Goal: Answer question/provide support: Share knowledge or assist other users

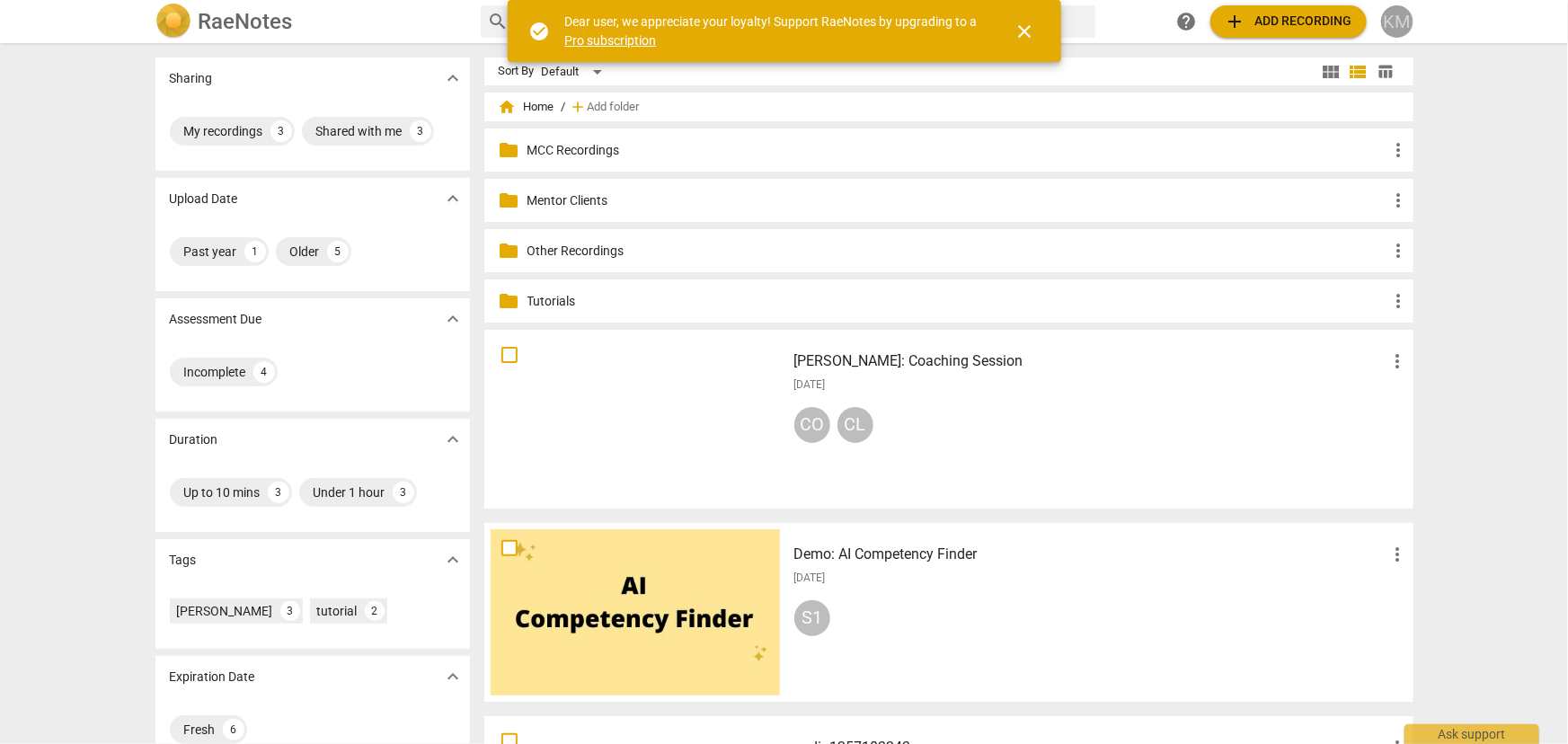
click at [1407, 27] on div "KM" at bounding box center [1397, 22] width 32 height 32
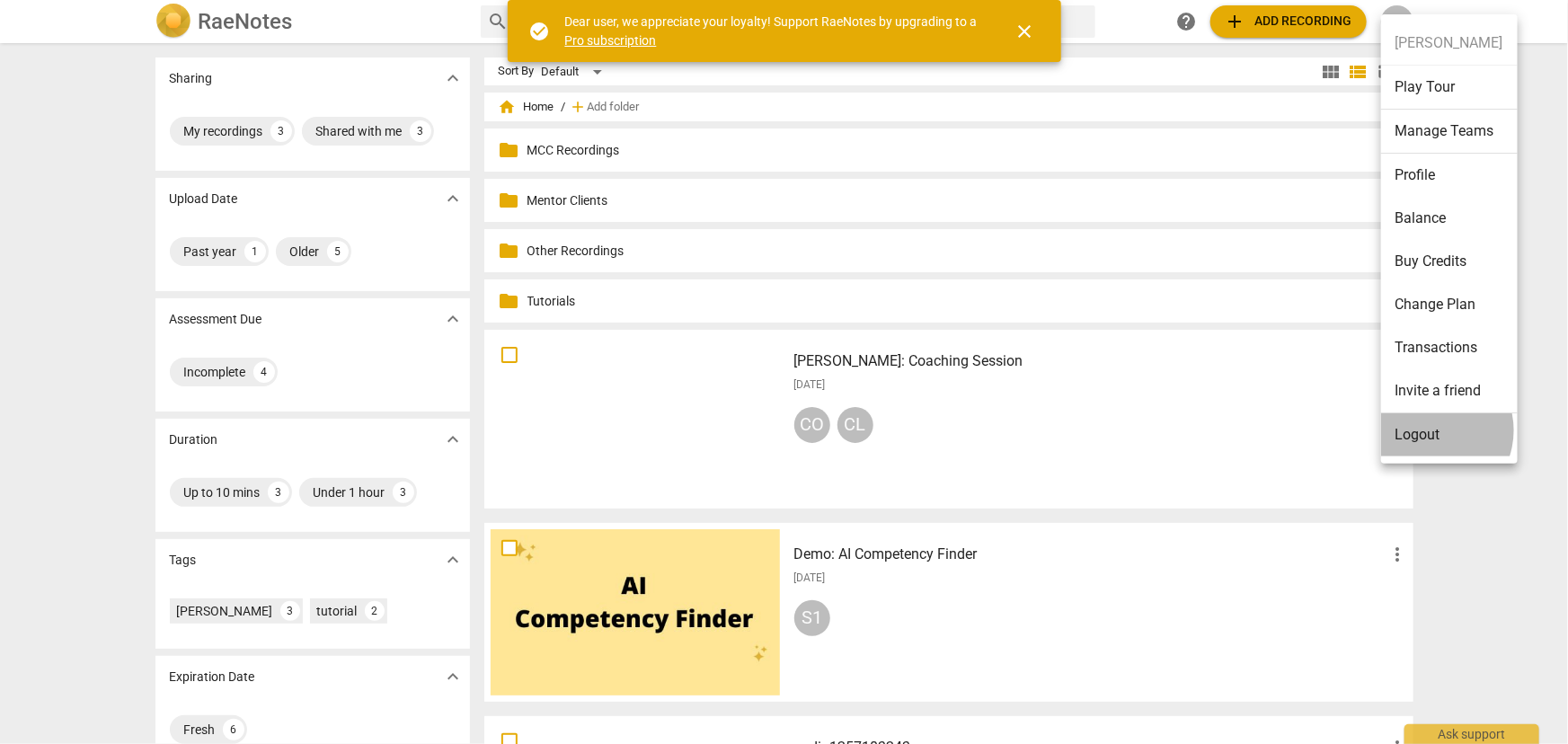
click at [1429, 429] on li "Logout" at bounding box center [1449, 435] width 136 height 43
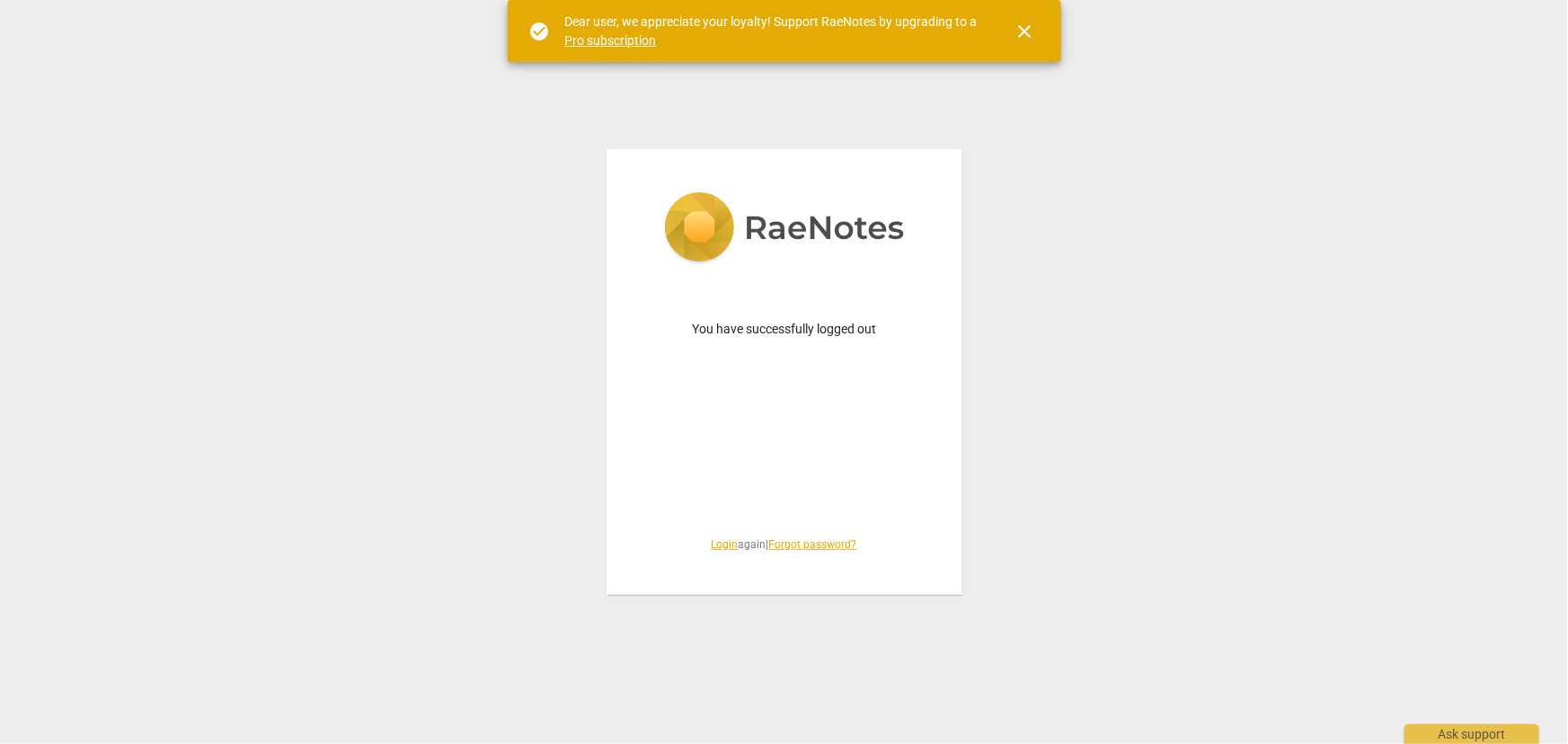
click at [1020, 35] on span "close" at bounding box center [1025, 32] width 22 height 22
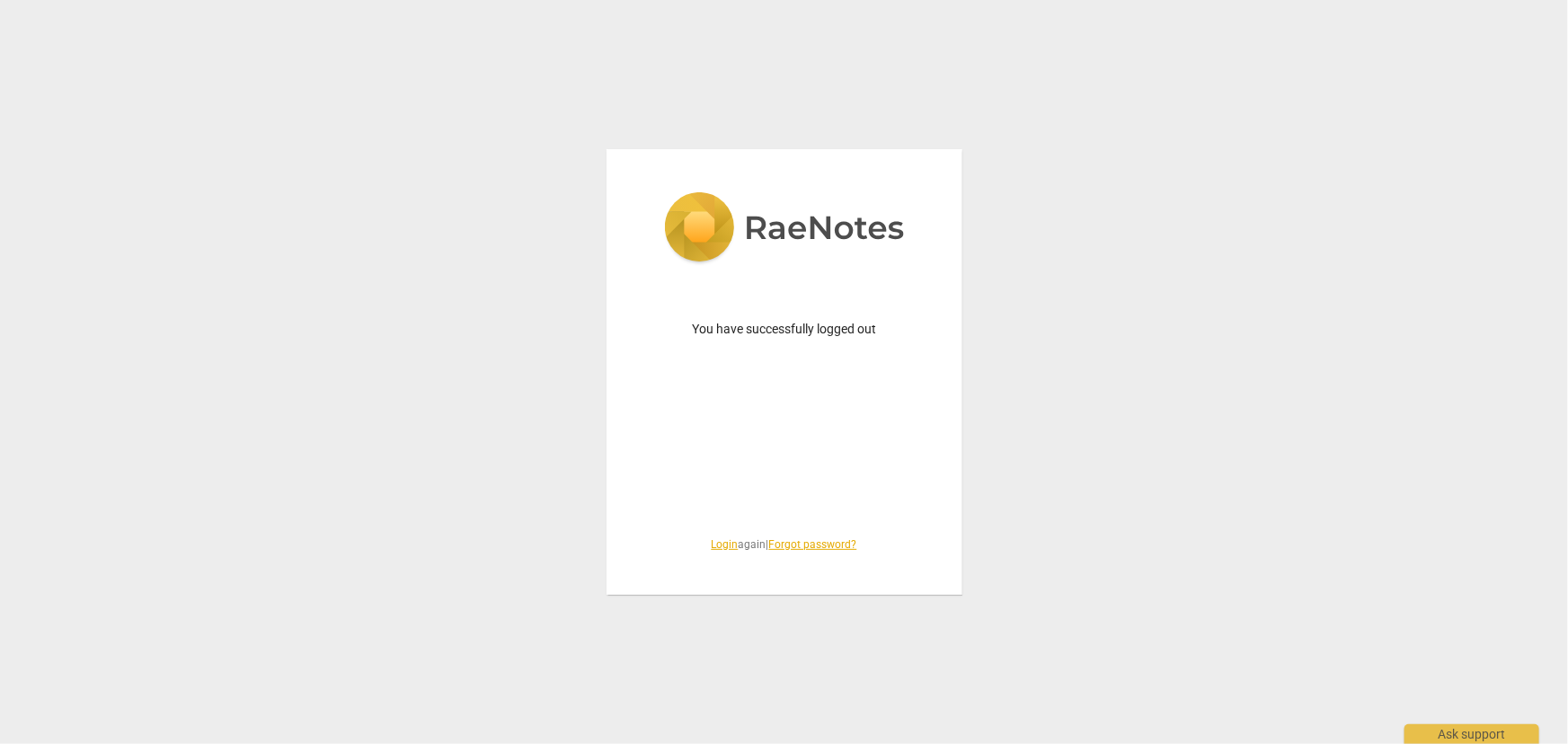
click at [721, 547] on link "Login" at bounding box center [725, 545] width 27 height 13
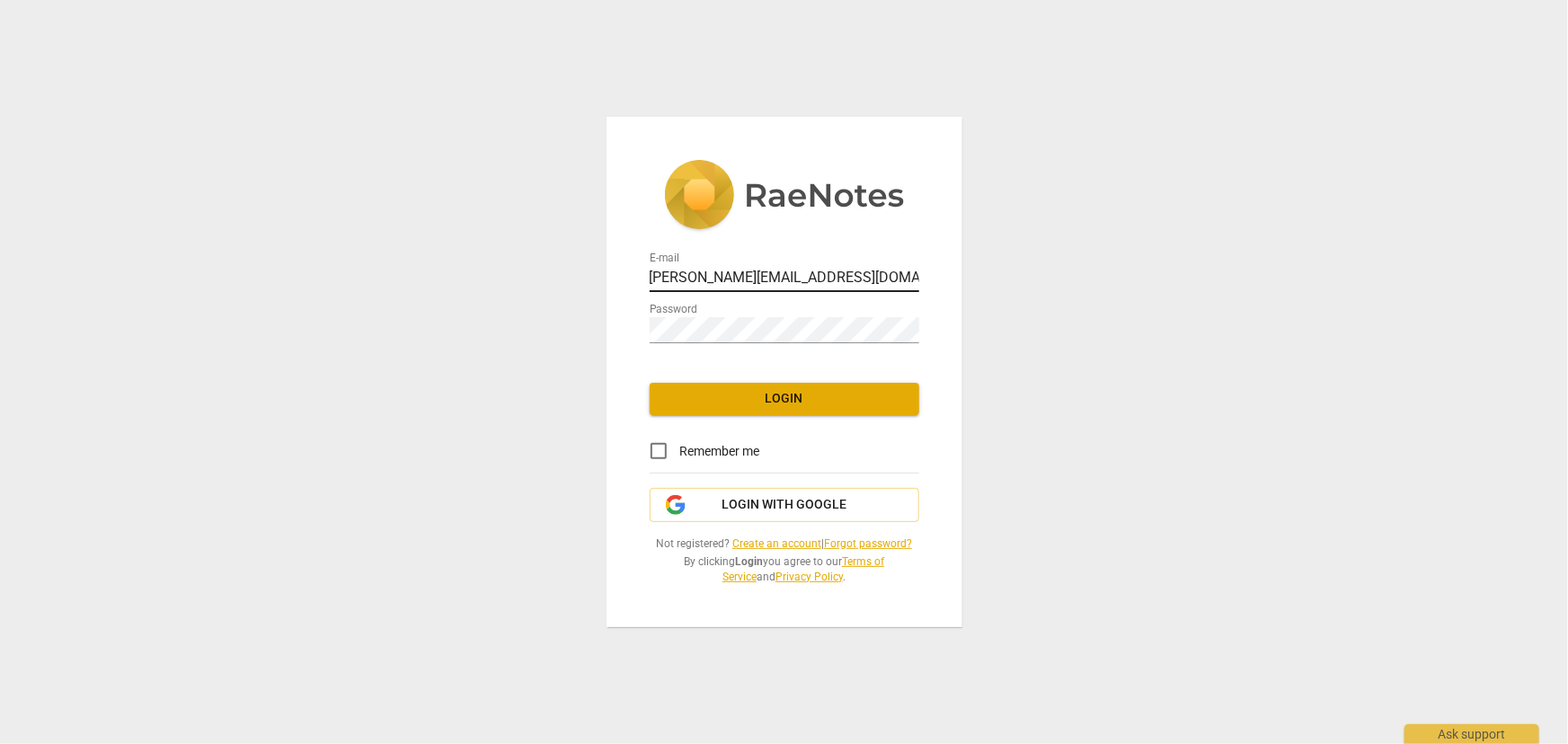
click at [724, 278] on input "[PERSON_NAME][EMAIL_ADDRESS][DOMAIN_NAME]" at bounding box center [784, 279] width 270 height 26
type input "[PERSON_NAME][EMAIL_ADDRESS][DOMAIN_NAME]"
click at [727, 397] on span "Login" at bounding box center [784, 399] width 241 height 18
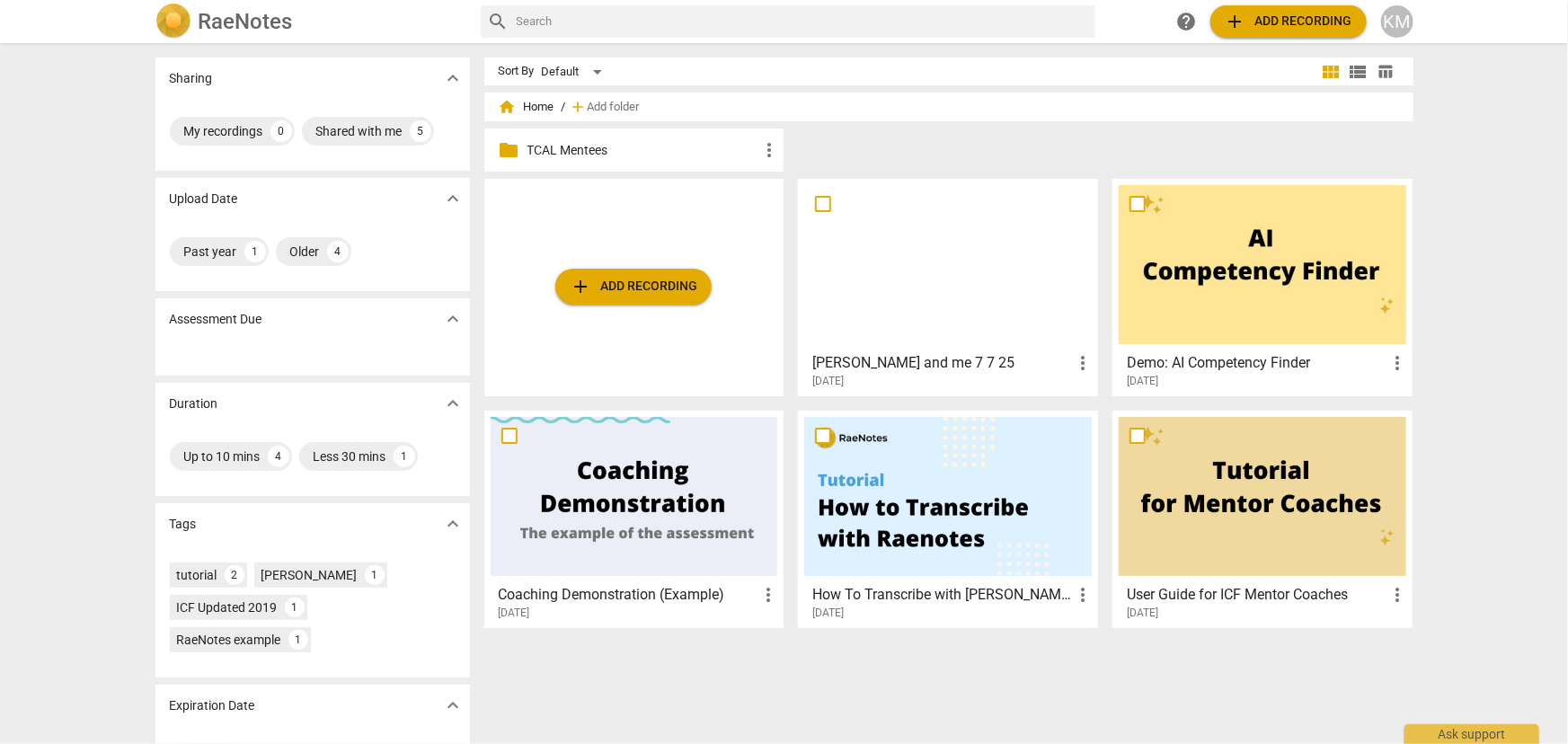
click at [599, 153] on p "TCAL Mentees" at bounding box center [643, 150] width 232 height 19
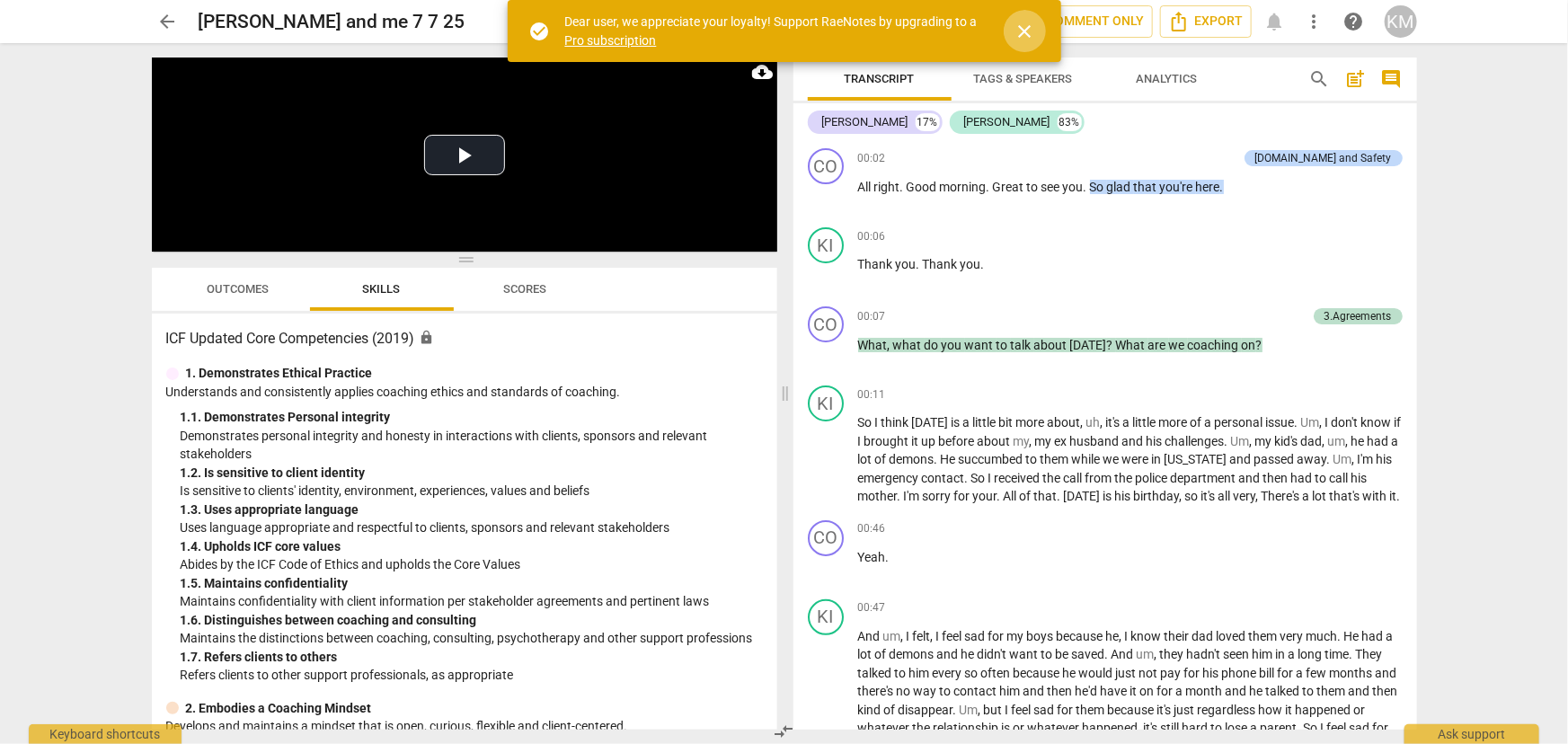
click at [1025, 32] on span "close" at bounding box center [1025, 32] width 22 height 22
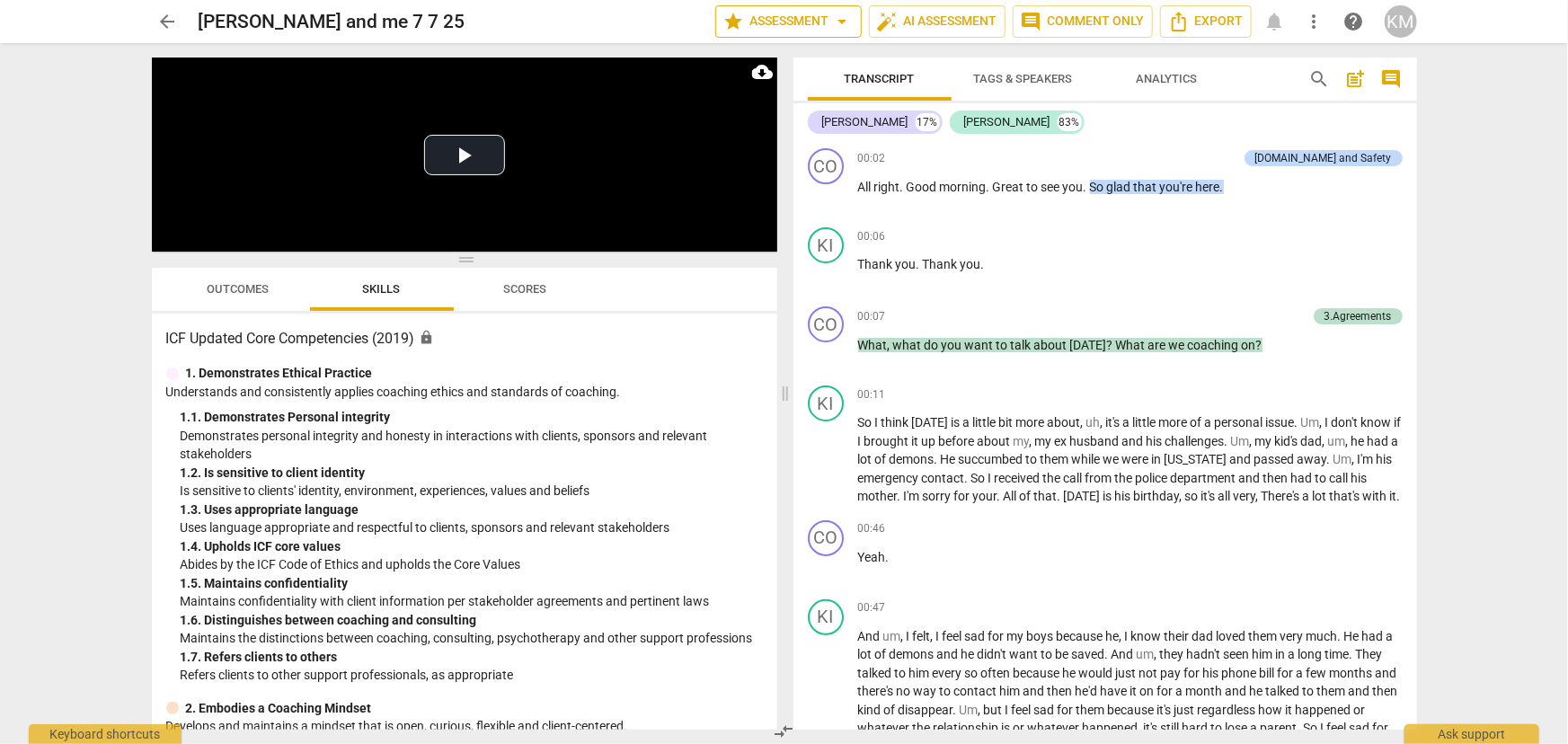
click at [828, 26] on span "star Assessment arrow_drop_down" at bounding box center [789, 22] width 130 height 22
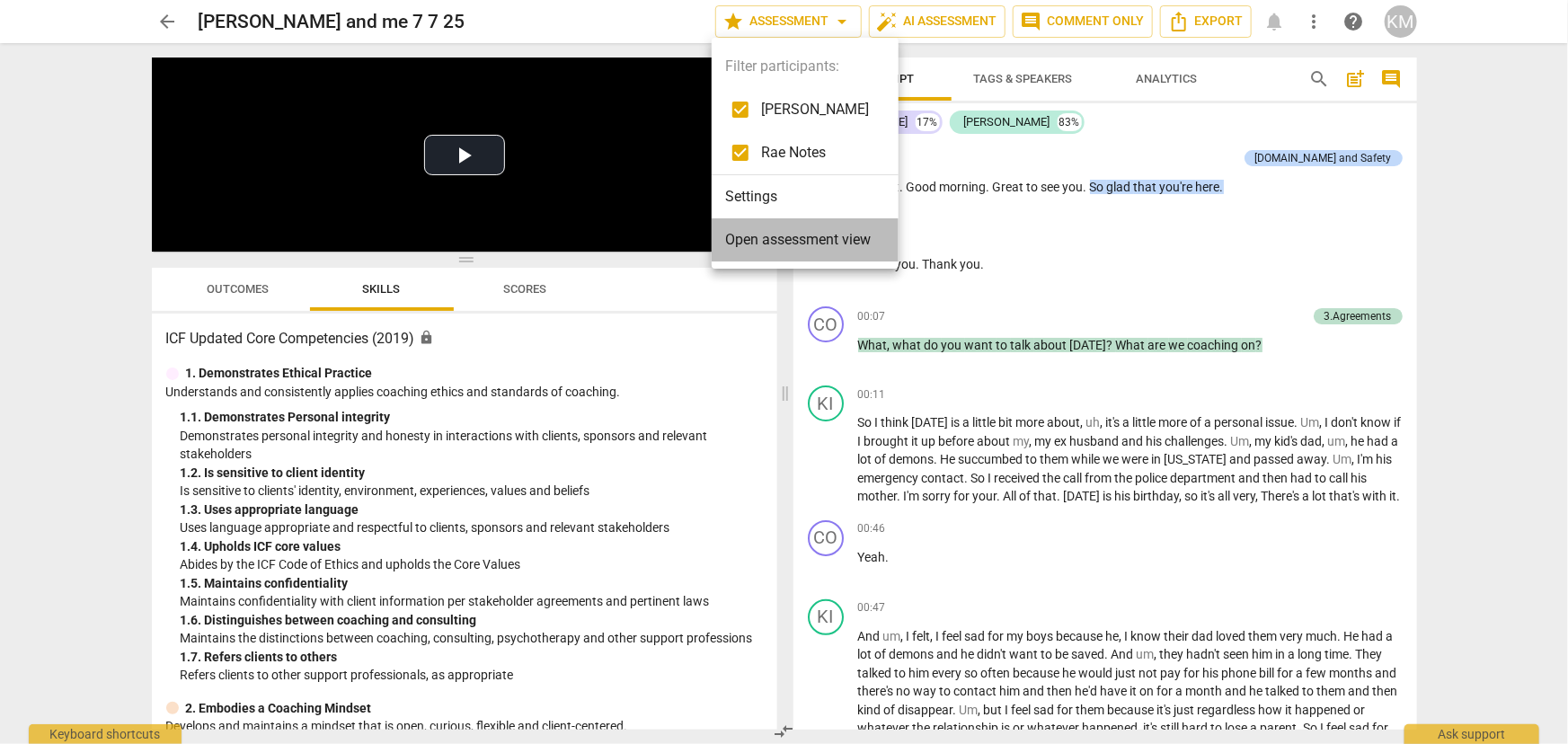
click at [798, 244] on span "Open assessment view" at bounding box center [798, 240] width 145 height 22
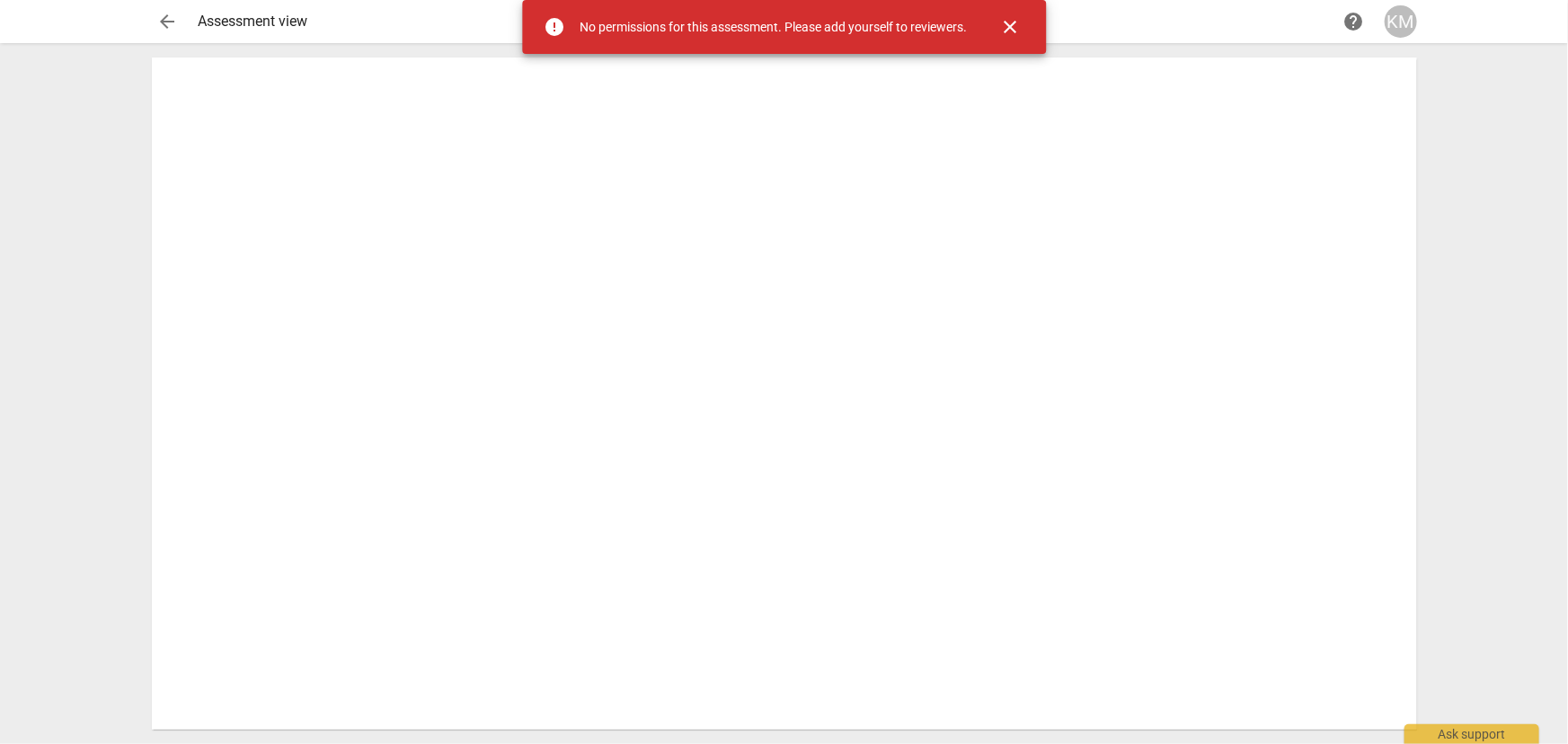
click at [1008, 26] on span "close" at bounding box center [1010, 27] width 22 height 22
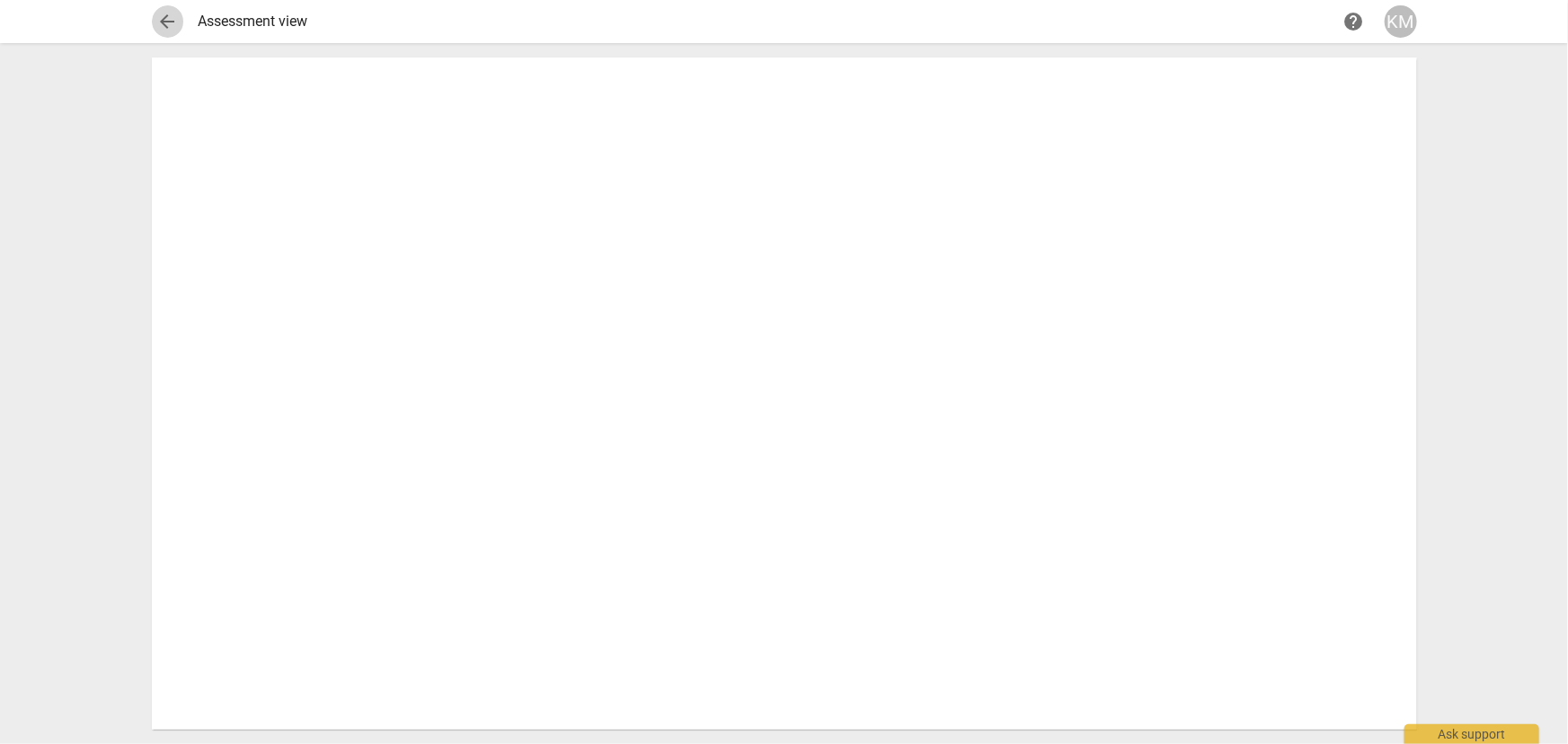
click at [177, 23] on span "arrow_back" at bounding box center [168, 22] width 22 height 22
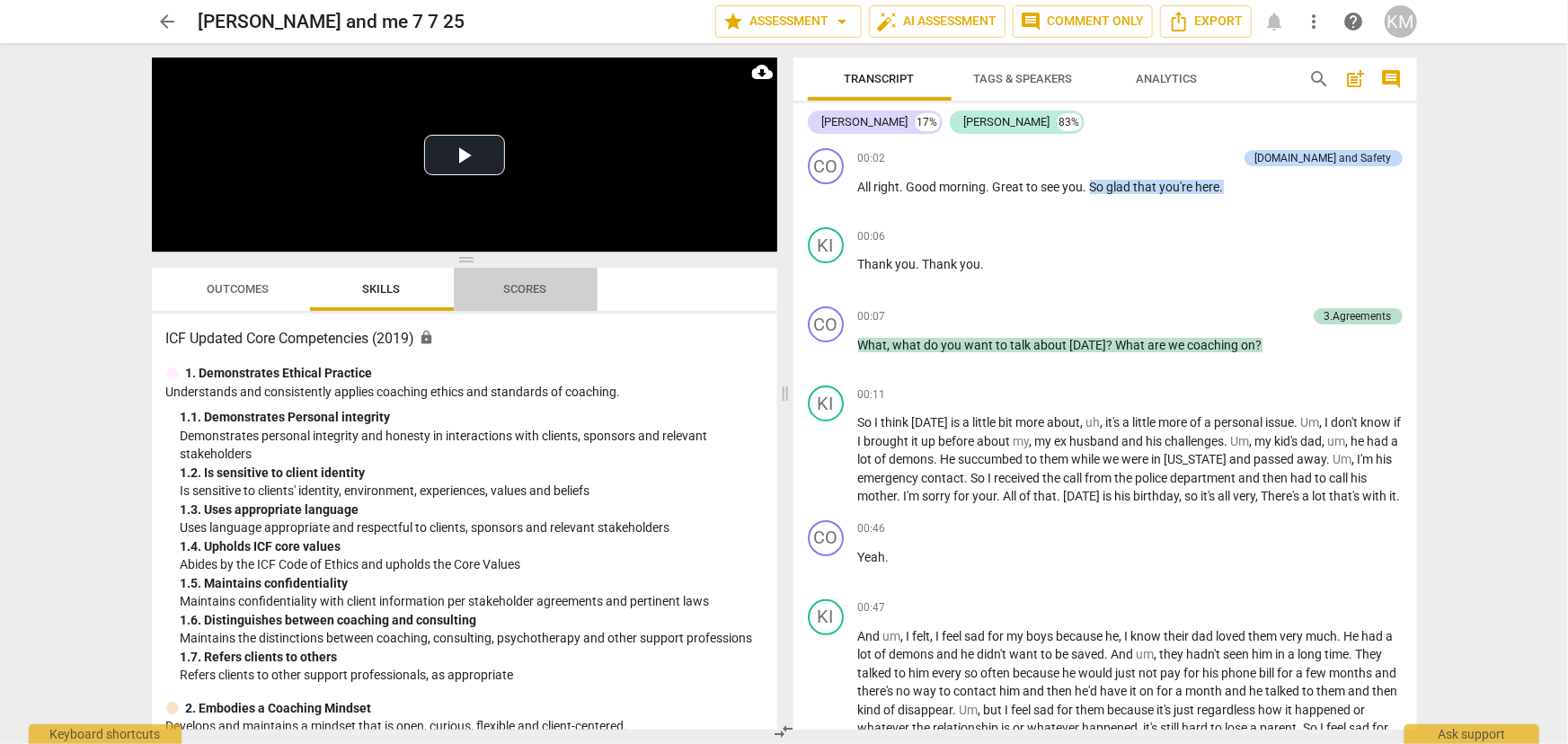
click at [504, 288] on span "Scores" at bounding box center [526, 289] width 43 height 14
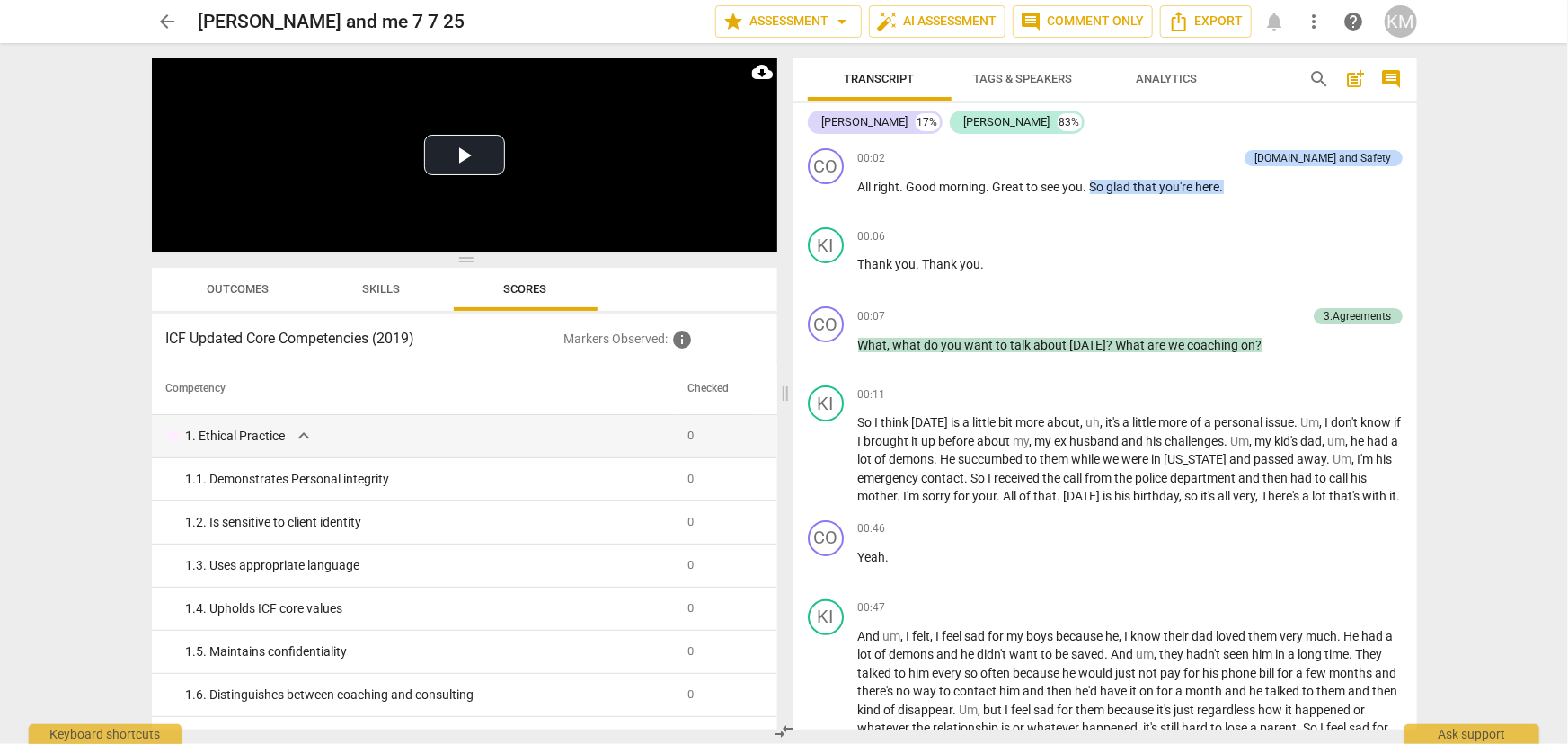
click at [224, 293] on span "Outcomes" at bounding box center [237, 289] width 62 height 14
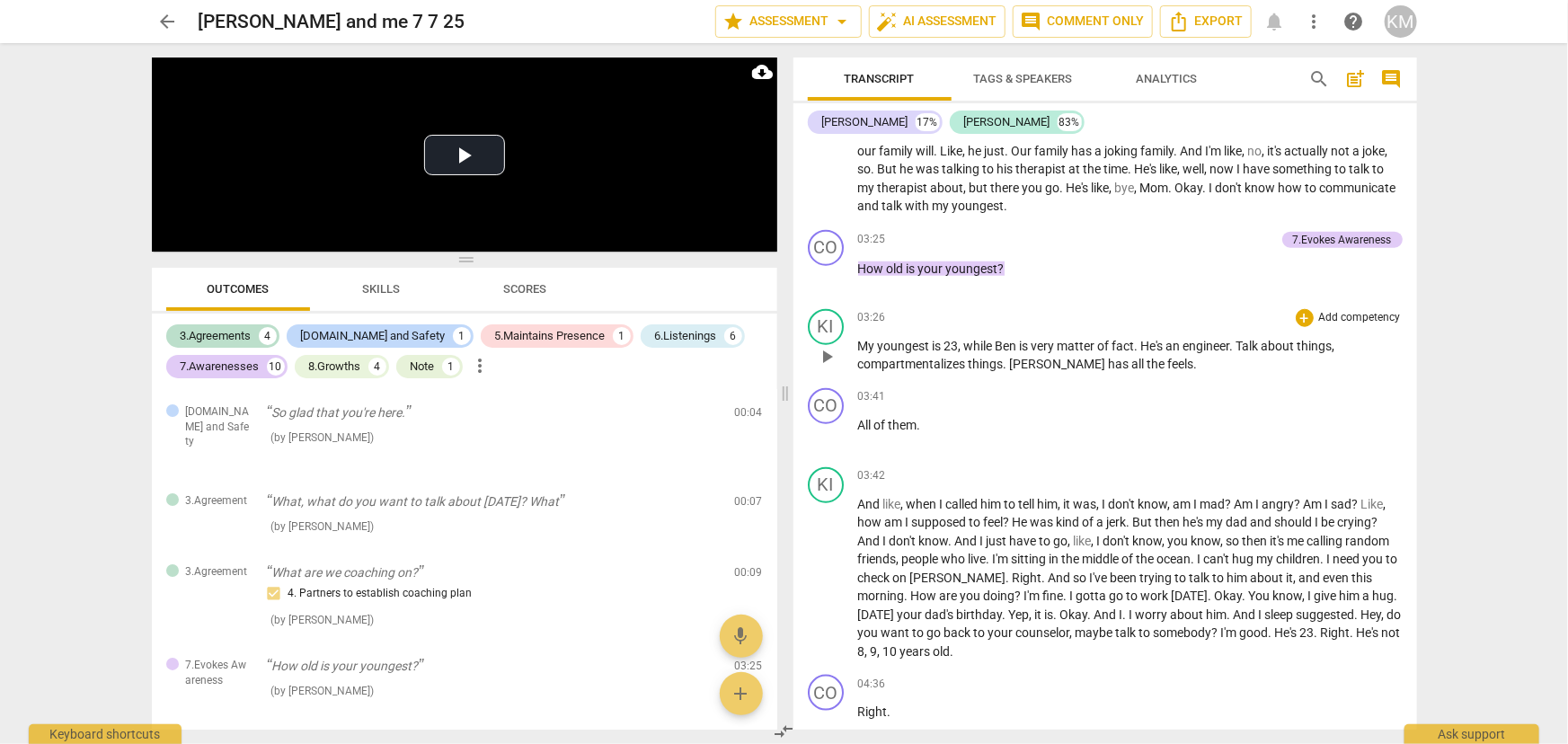
scroll to position [898, 0]
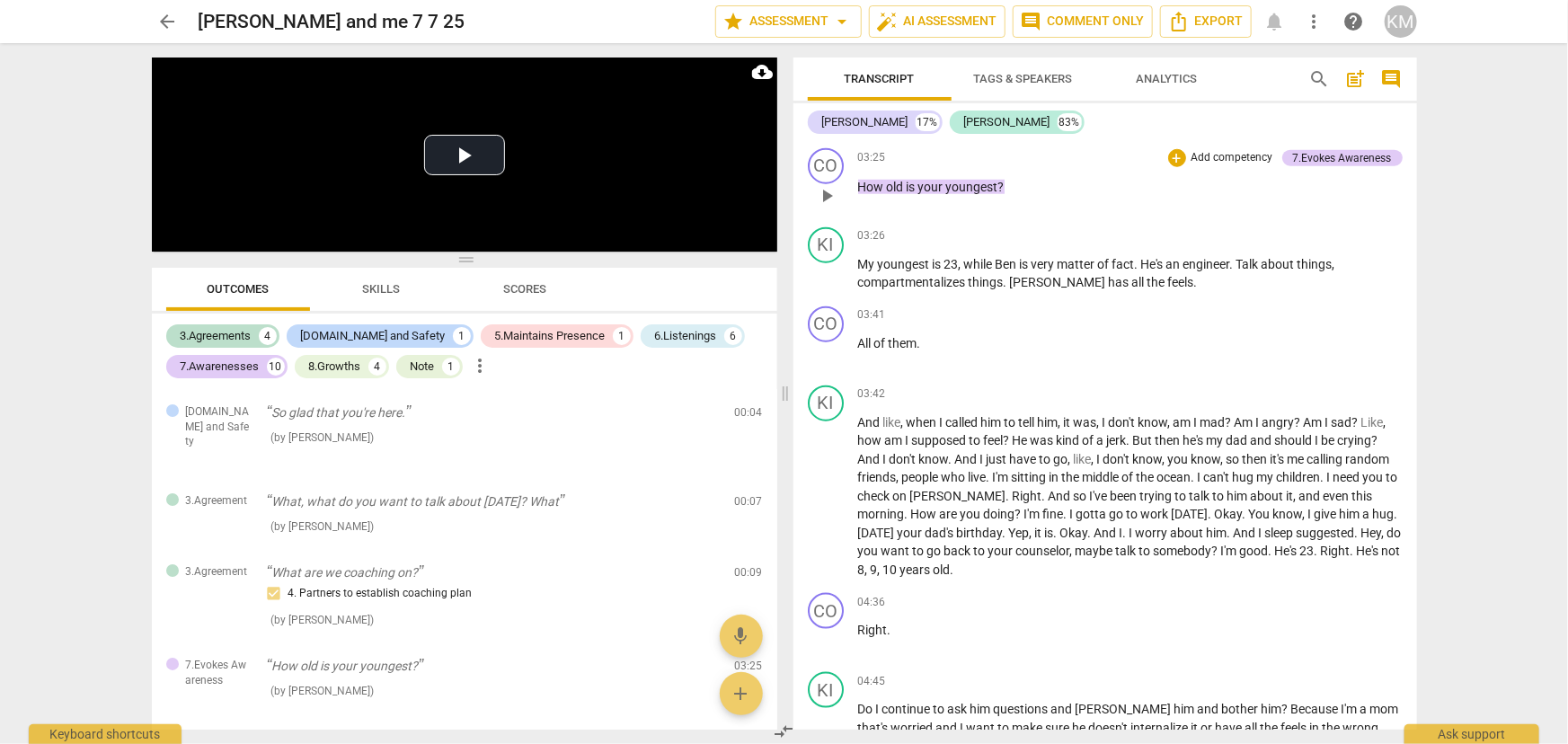
click at [1222, 166] on p "Add competency" at bounding box center [1231, 158] width 86 height 16
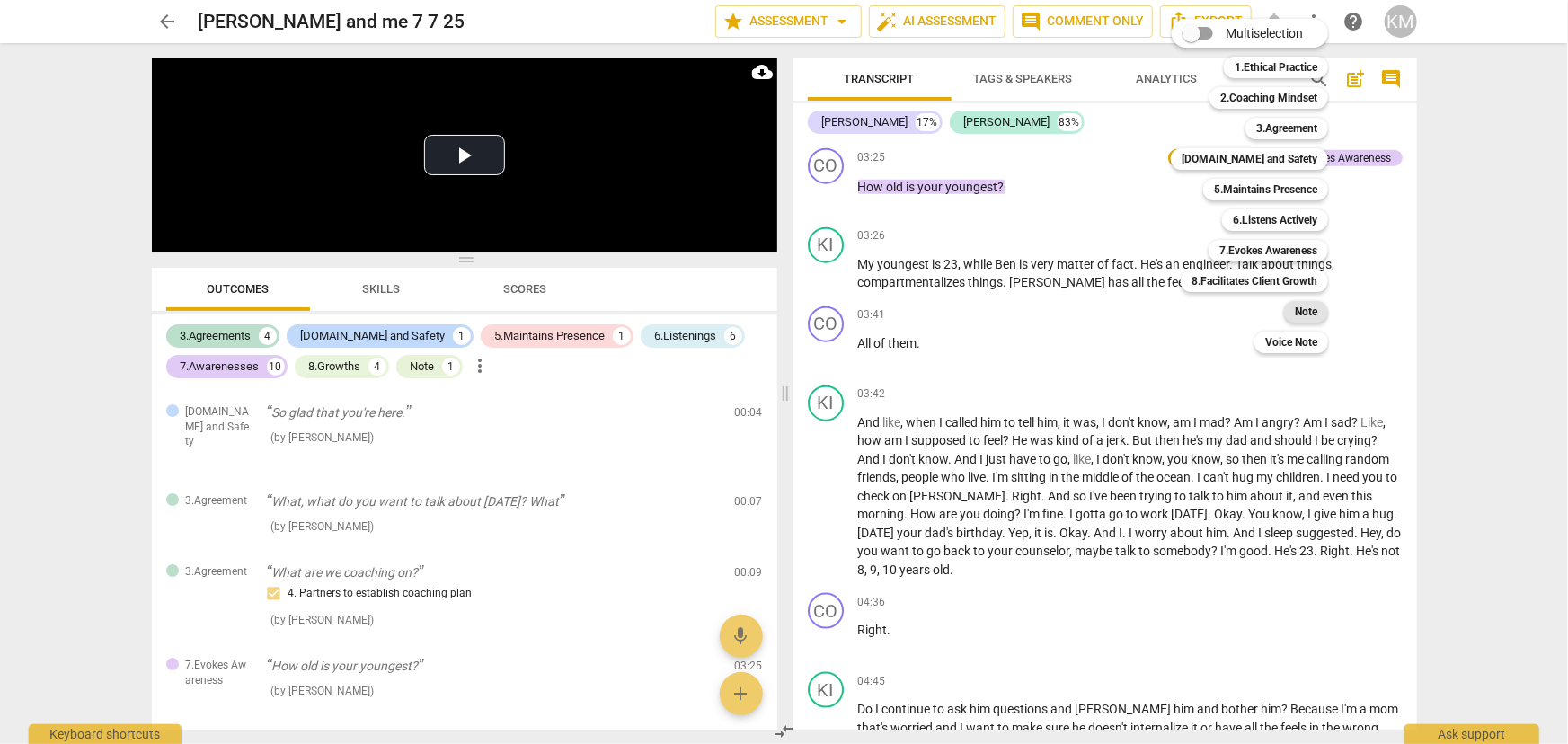
click at [1297, 308] on b "Note" at bounding box center [1305, 312] width 23 height 22
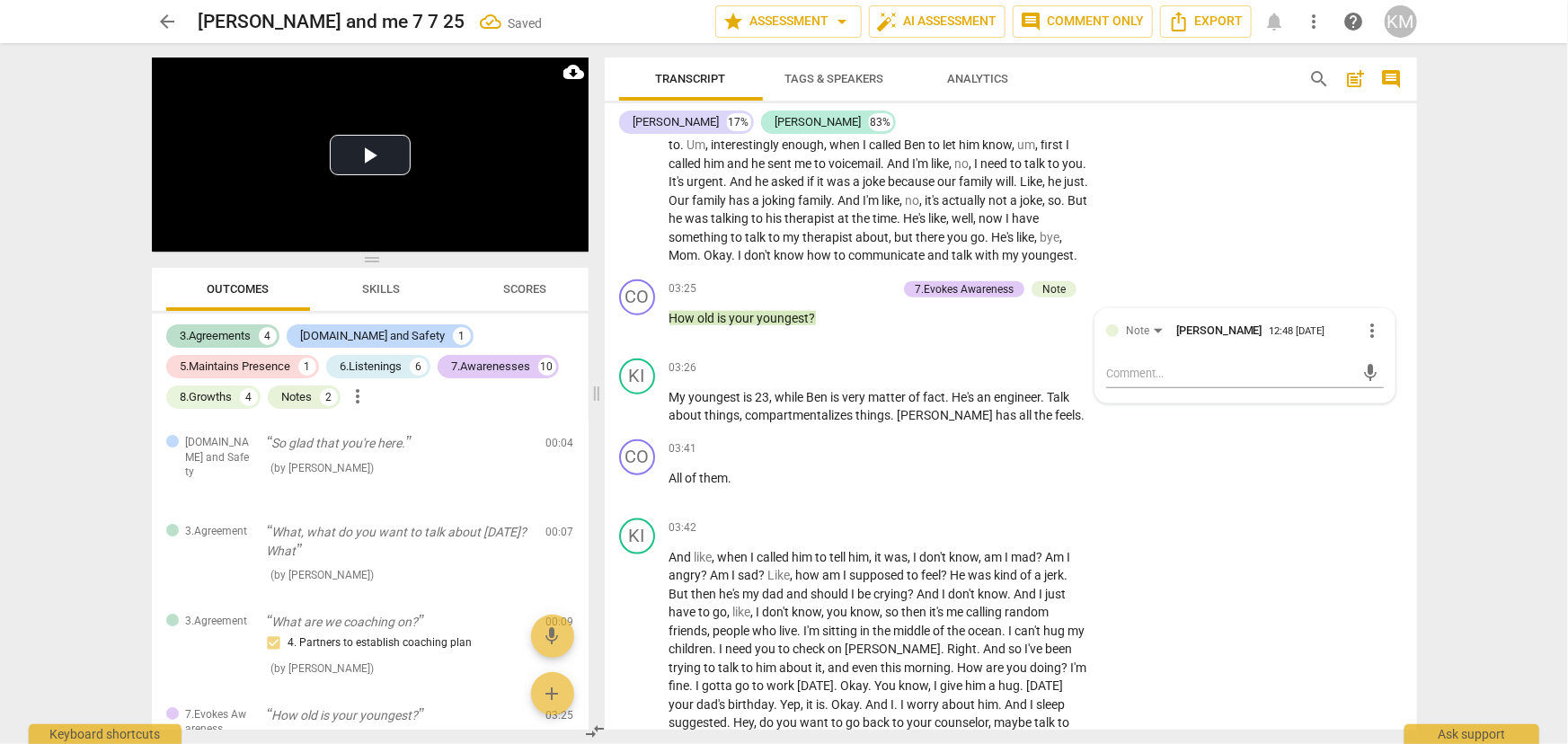
scroll to position [209, 0]
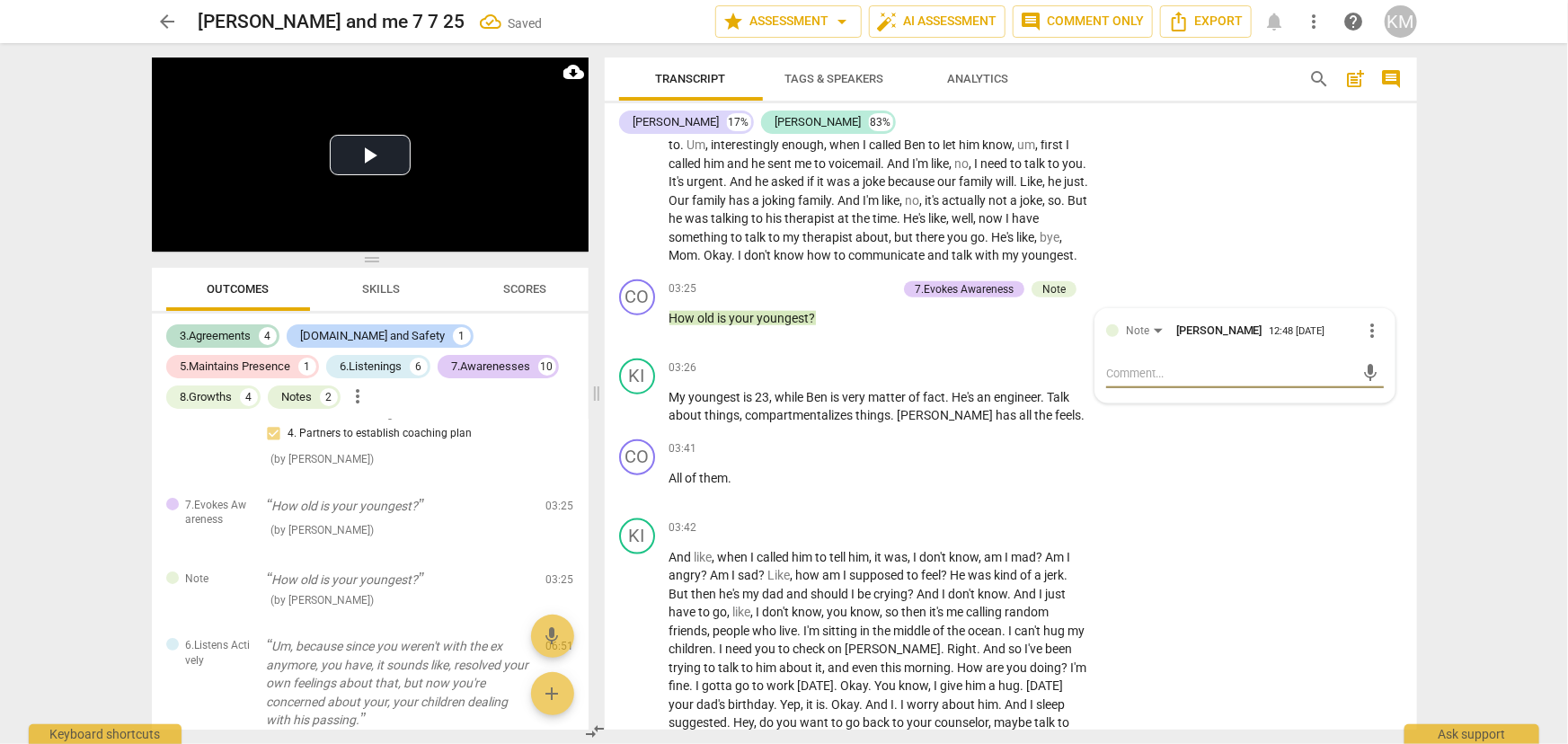
type textarea "T"
type textarea "Th"
type textarea "The"
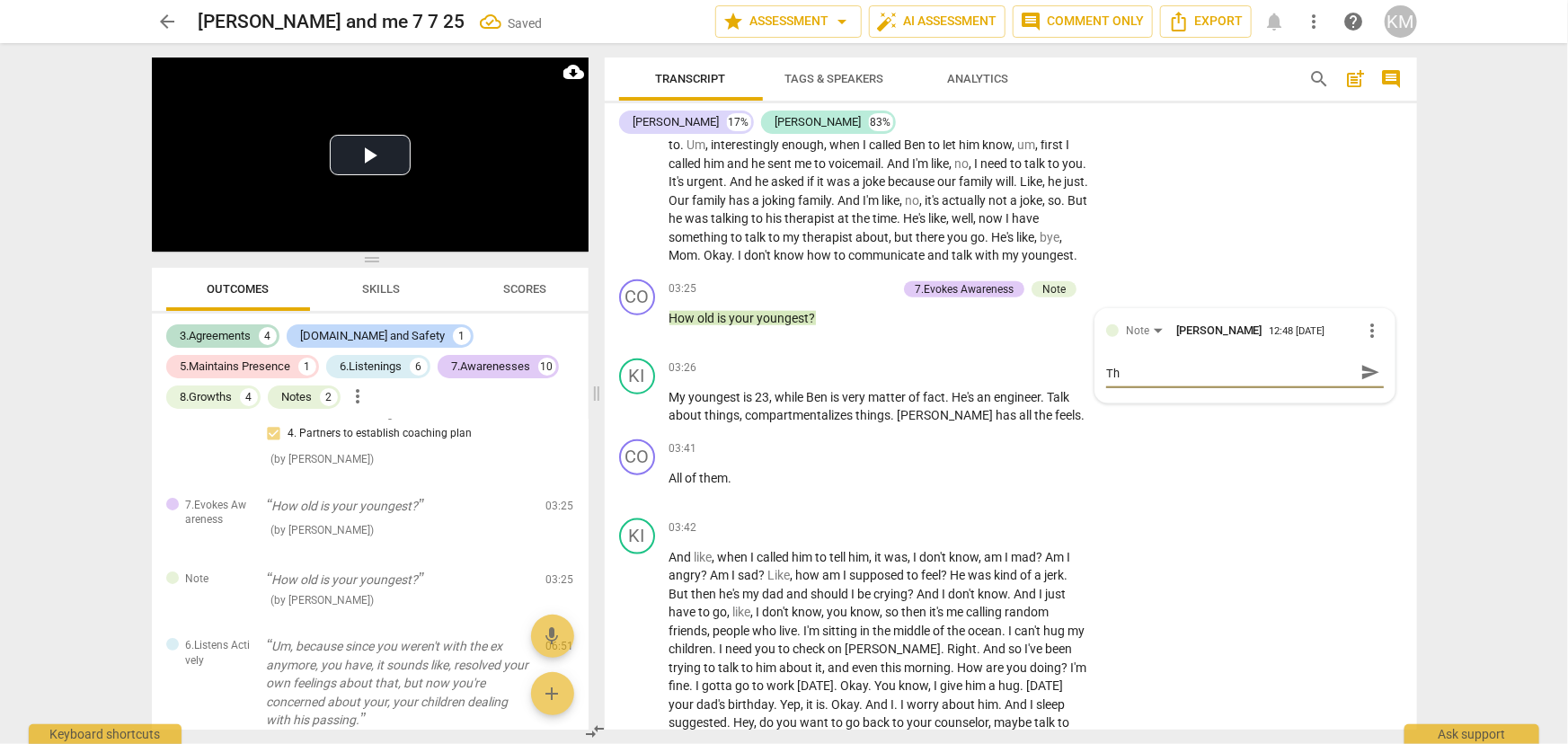
type textarea "The"
type textarea "The a"
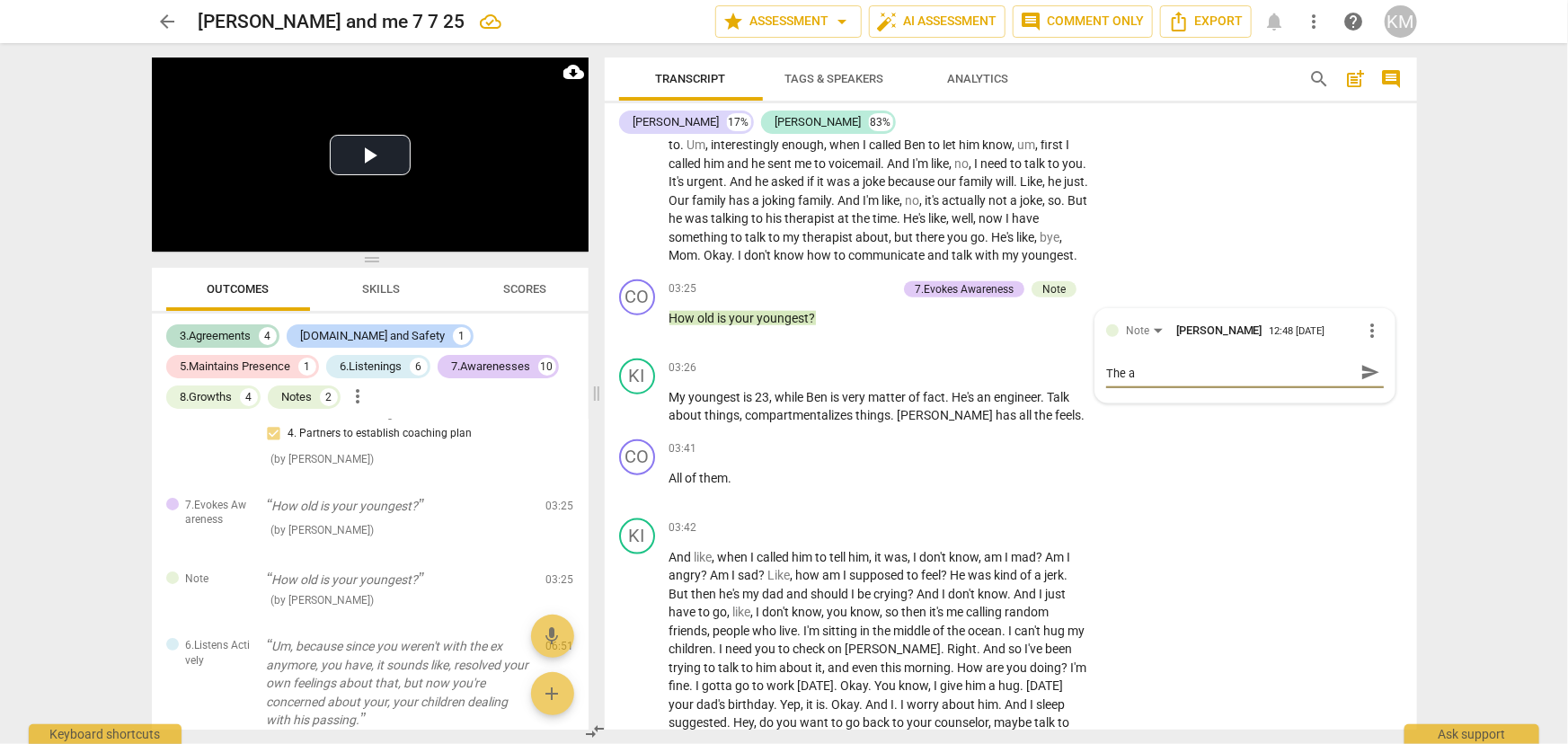
type textarea "The aw"
type textarea "The awa"
type textarea "The awan"
type textarea "The awanr"
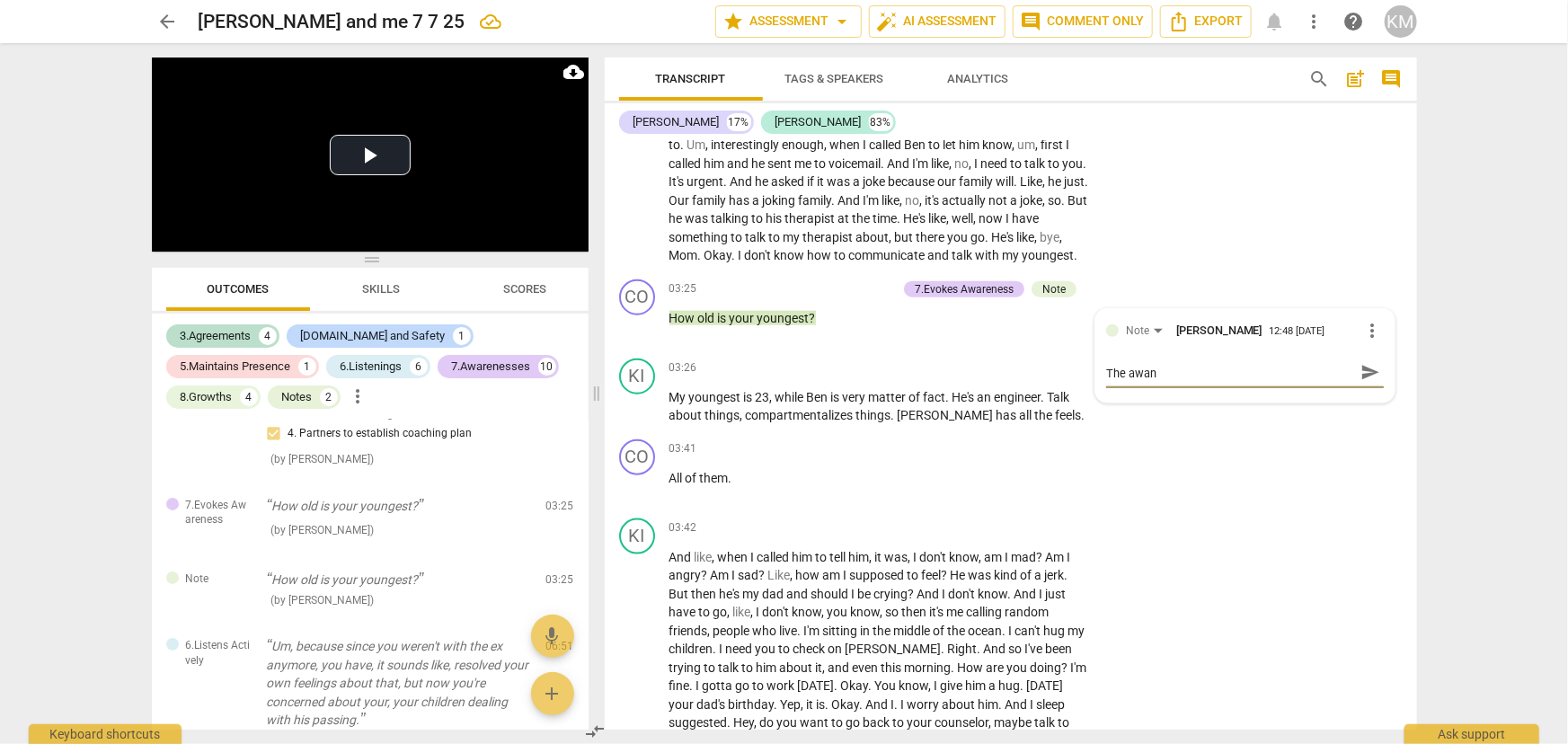
type textarea "The awanr"
type textarea "The awanre"
type textarea "The awanr"
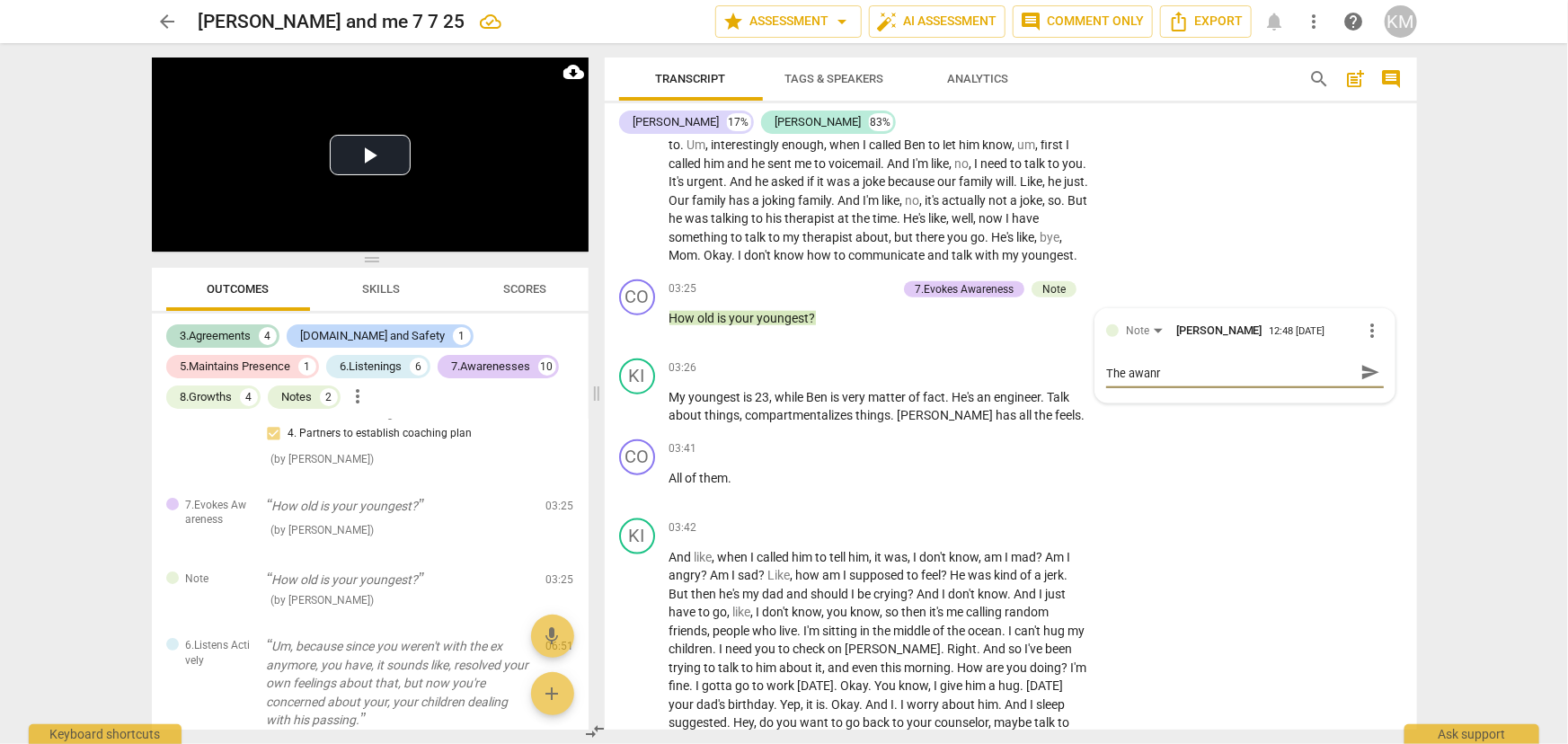
type textarea "The awan"
type textarea "The awa"
type textarea "The aw"
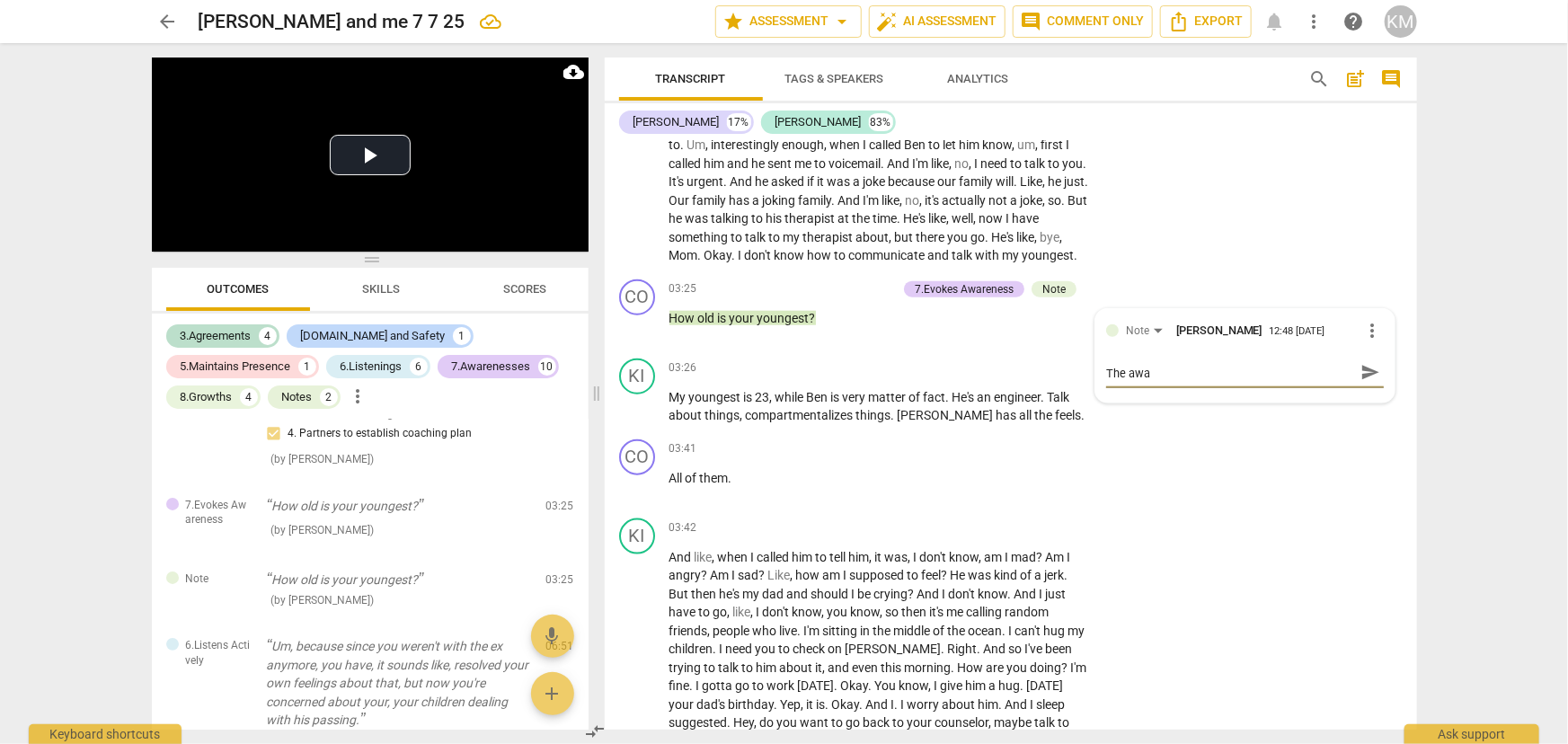
type textarea "The aw"
type textarea "The a"
type textarea "The"
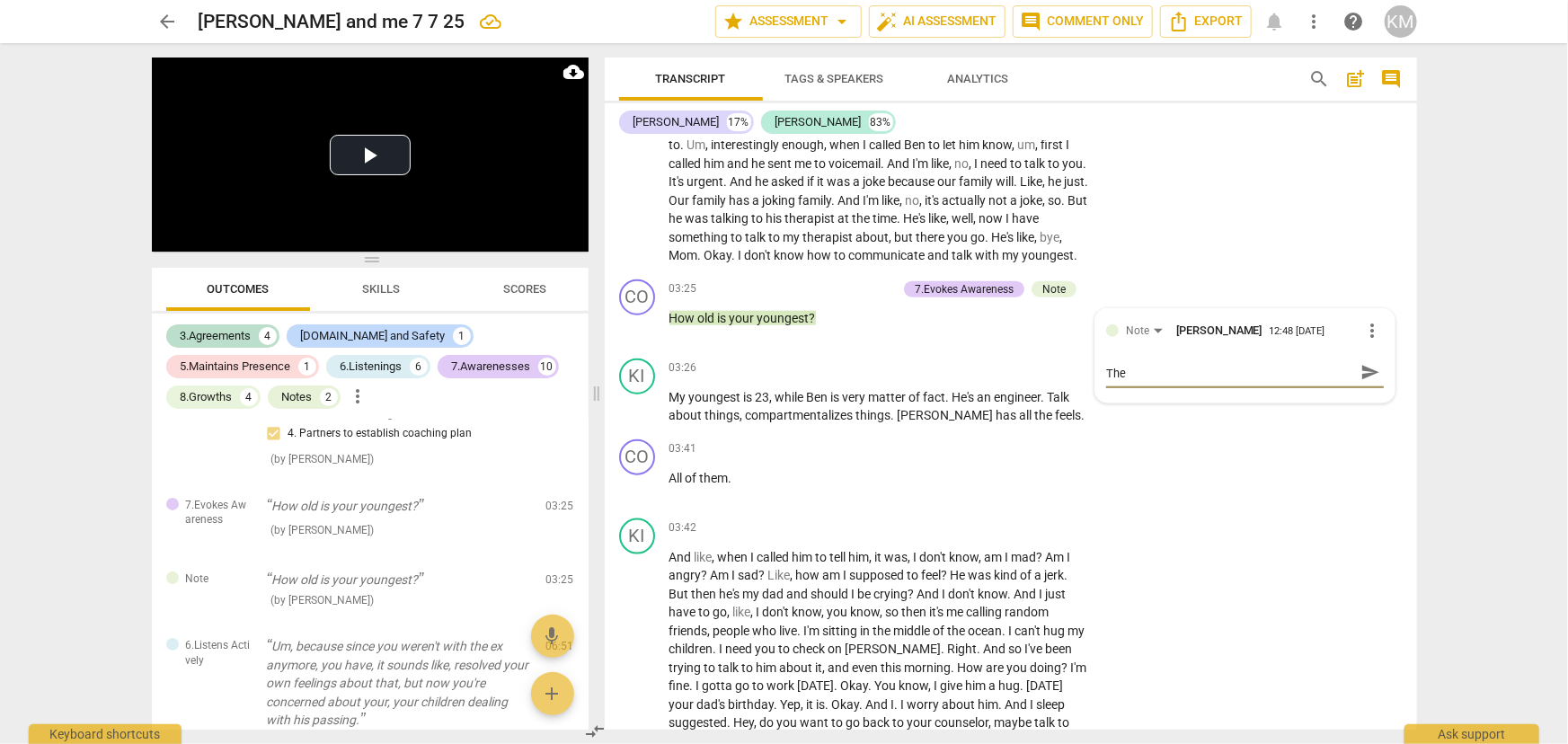
type textarea "The"
type textarea "Th"
type textarea "T"
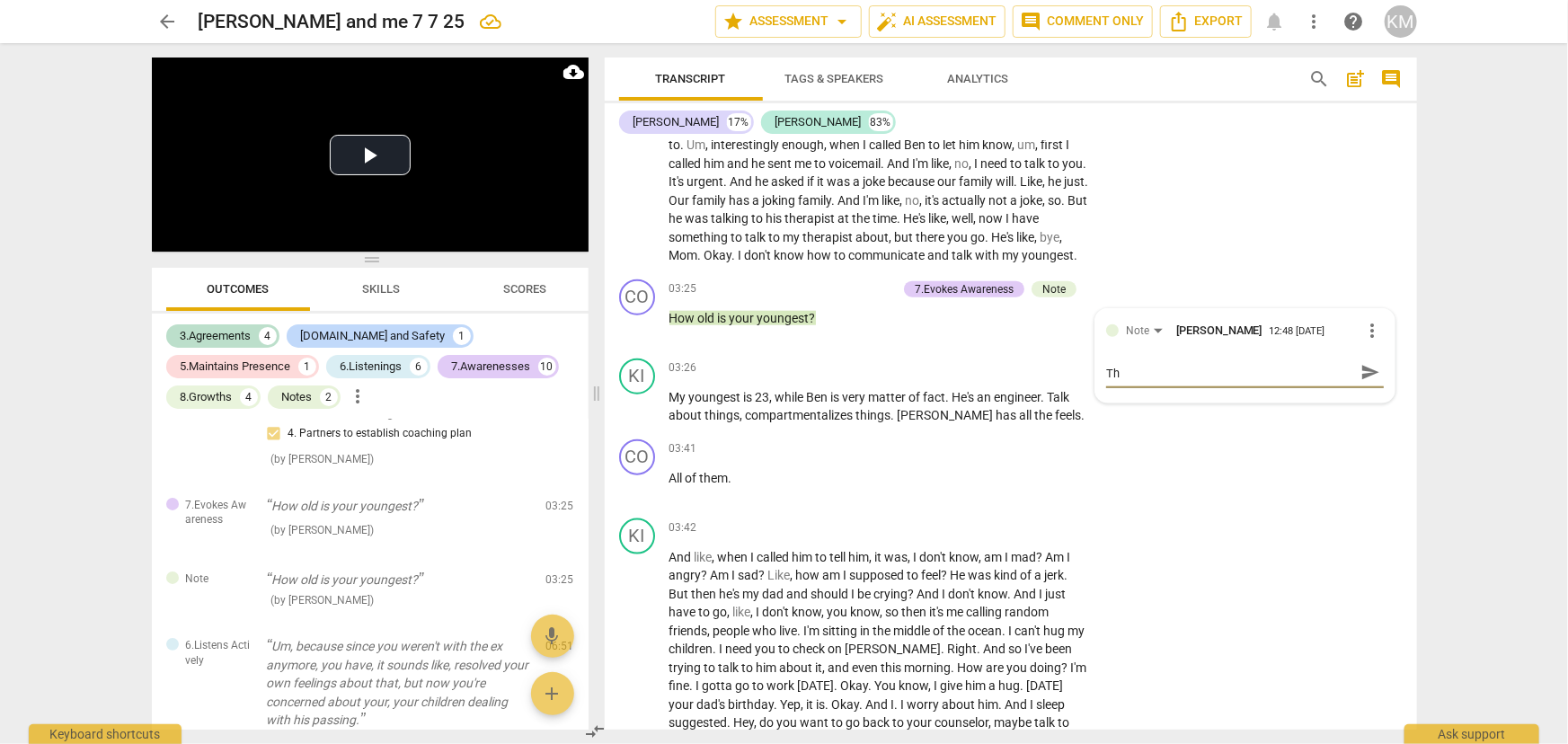
type textarea "T"
type textarea "F"
type textarea "Fo"
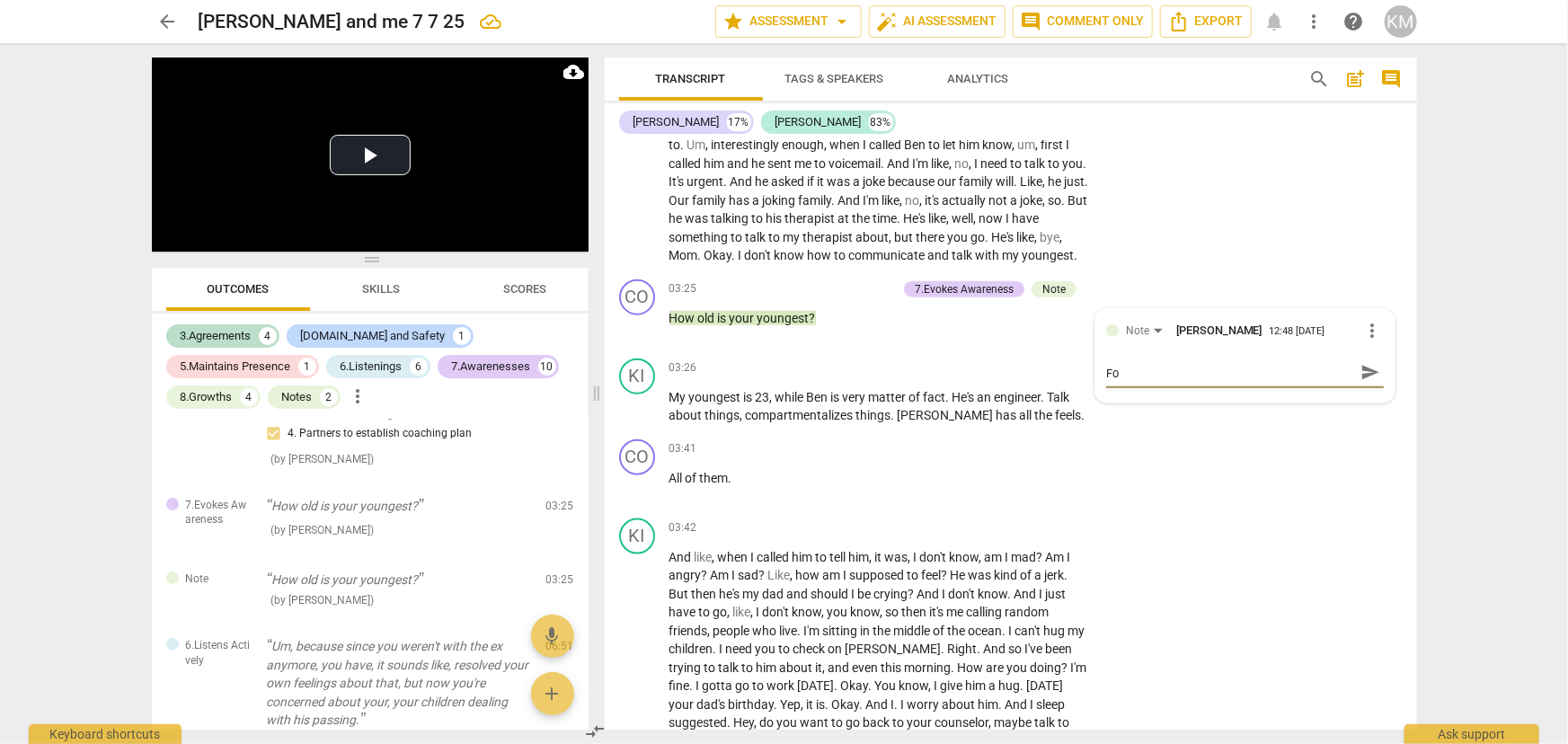
type textarea "For"
type textarea "For t"
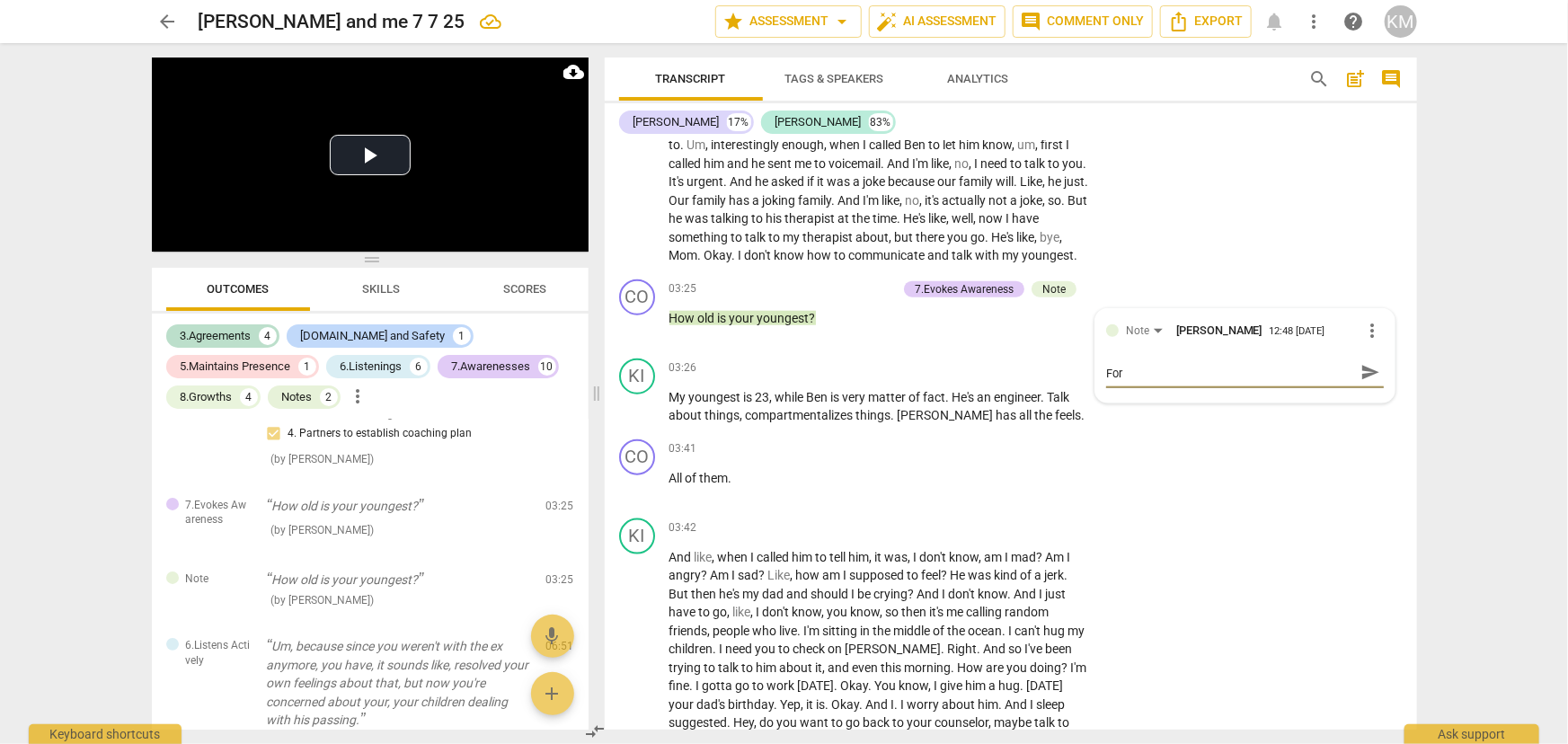
type textarea "For t"
type textarea "For th"
type textarea "For the"
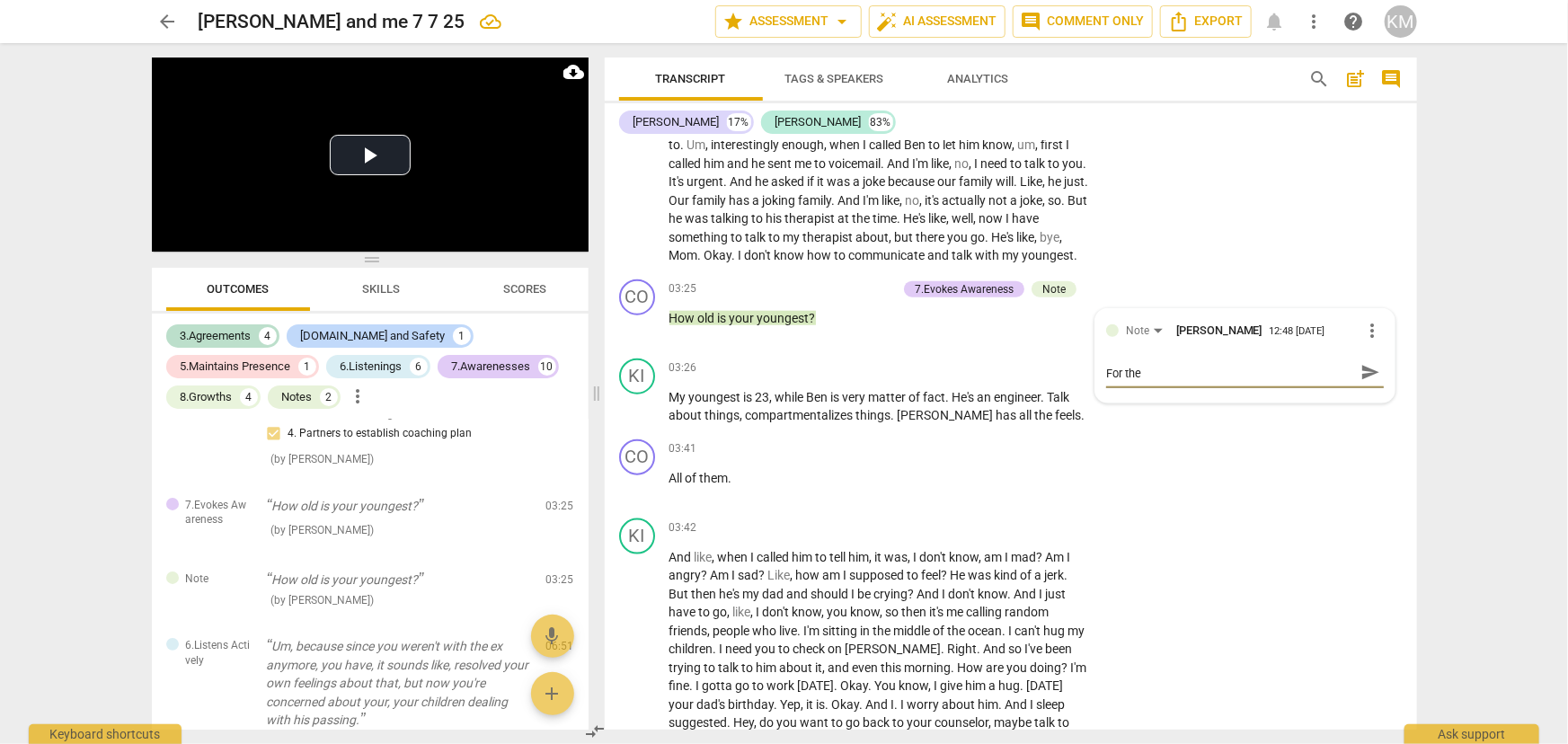
type textarea "For thei"
type textarea "For the"
type textarea "For th"
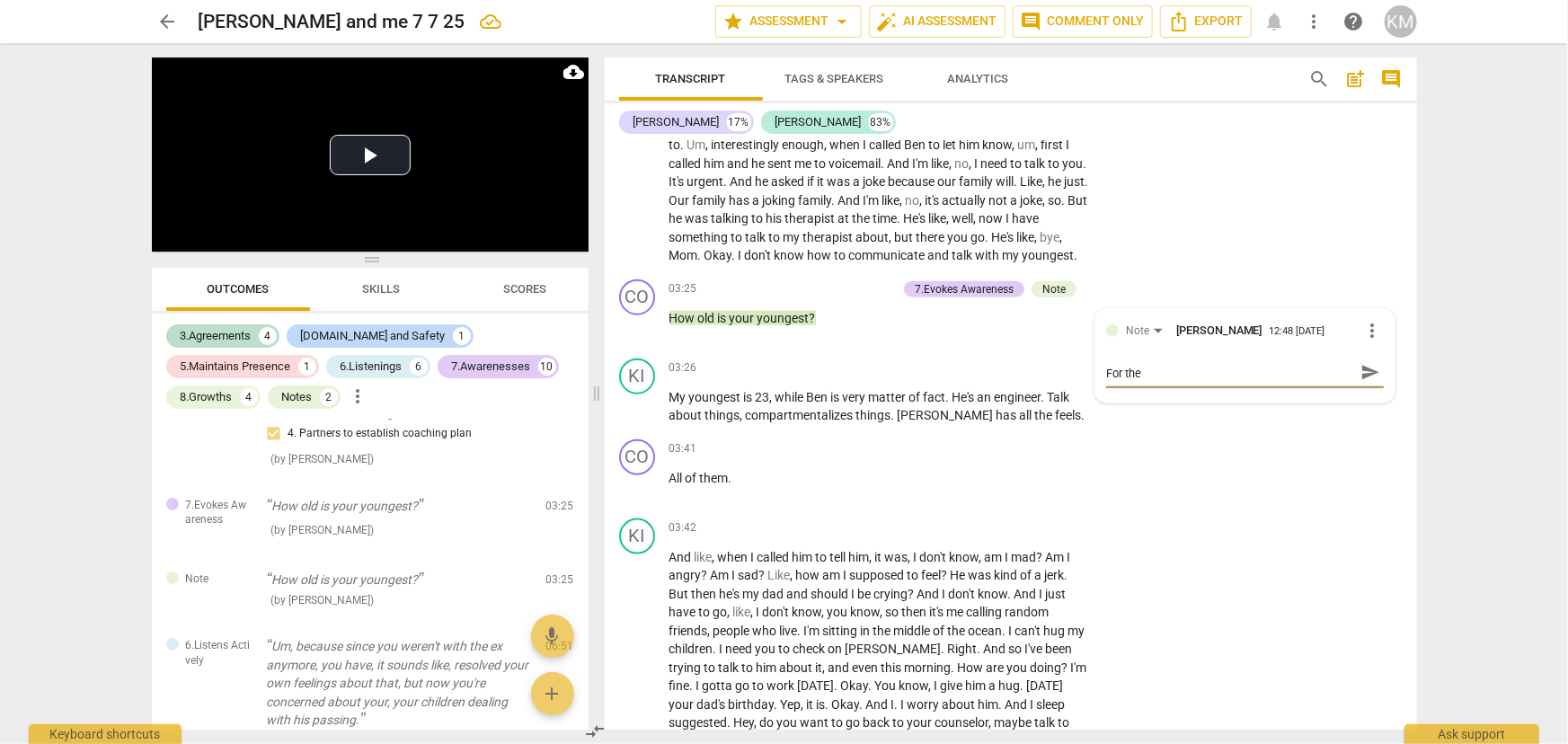
type textarea "For th"
type textarea "For thi"
type textarea "For this"
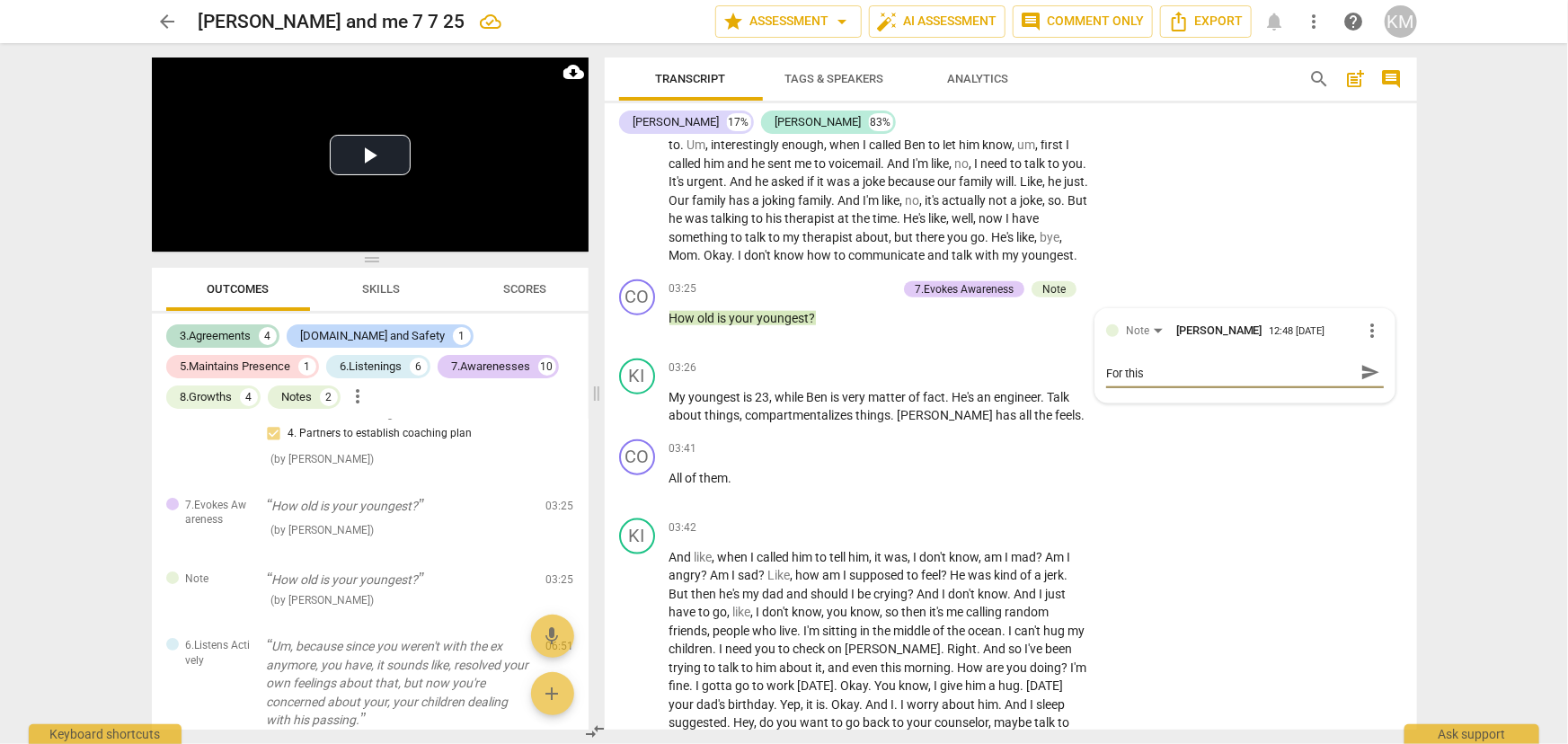
type textarea "For this"
type textarea "For this c"
type textarea "For this co"
type textarea "For this com"
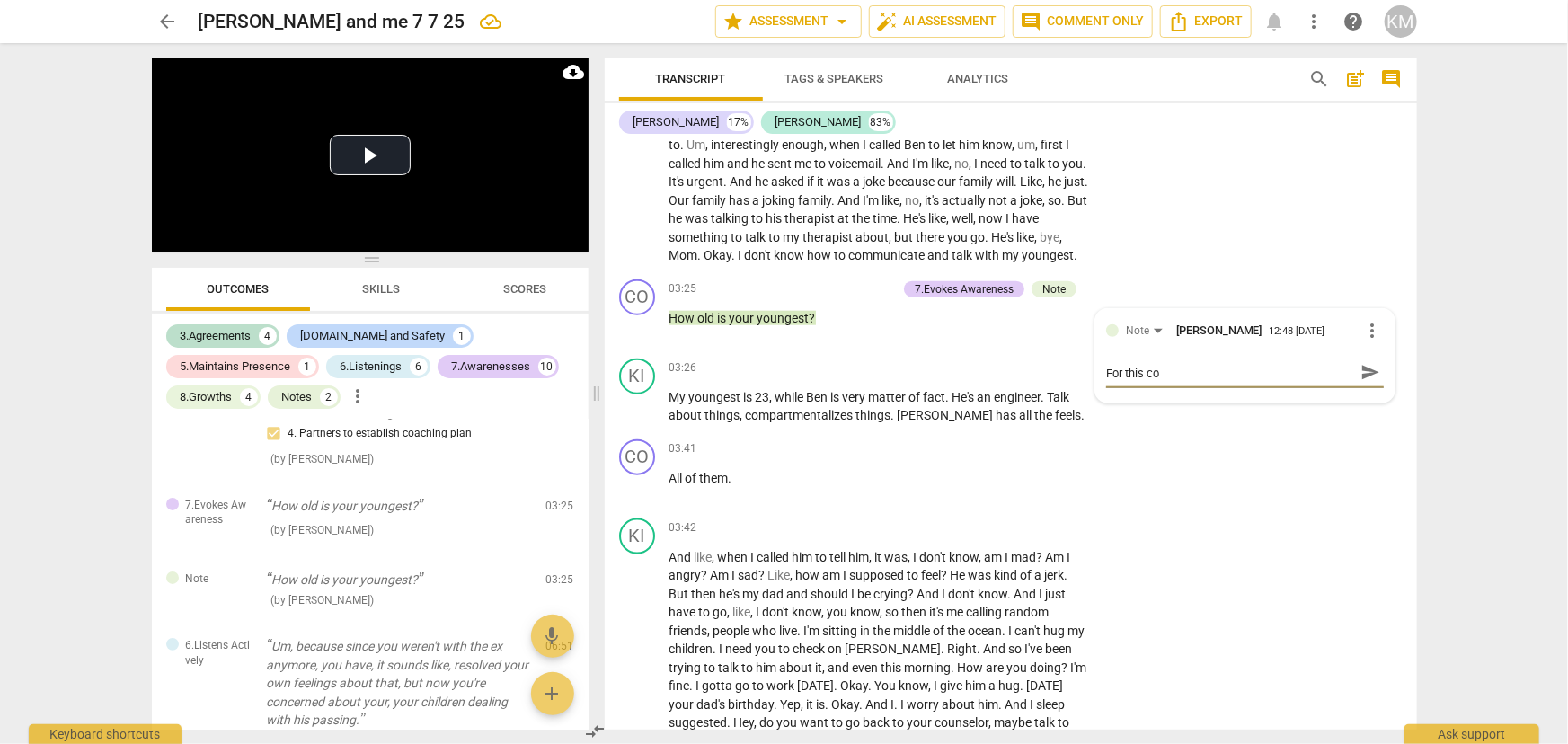
type textarea "For this com"
type textarea "For this comp"
type textarea "For this compe"
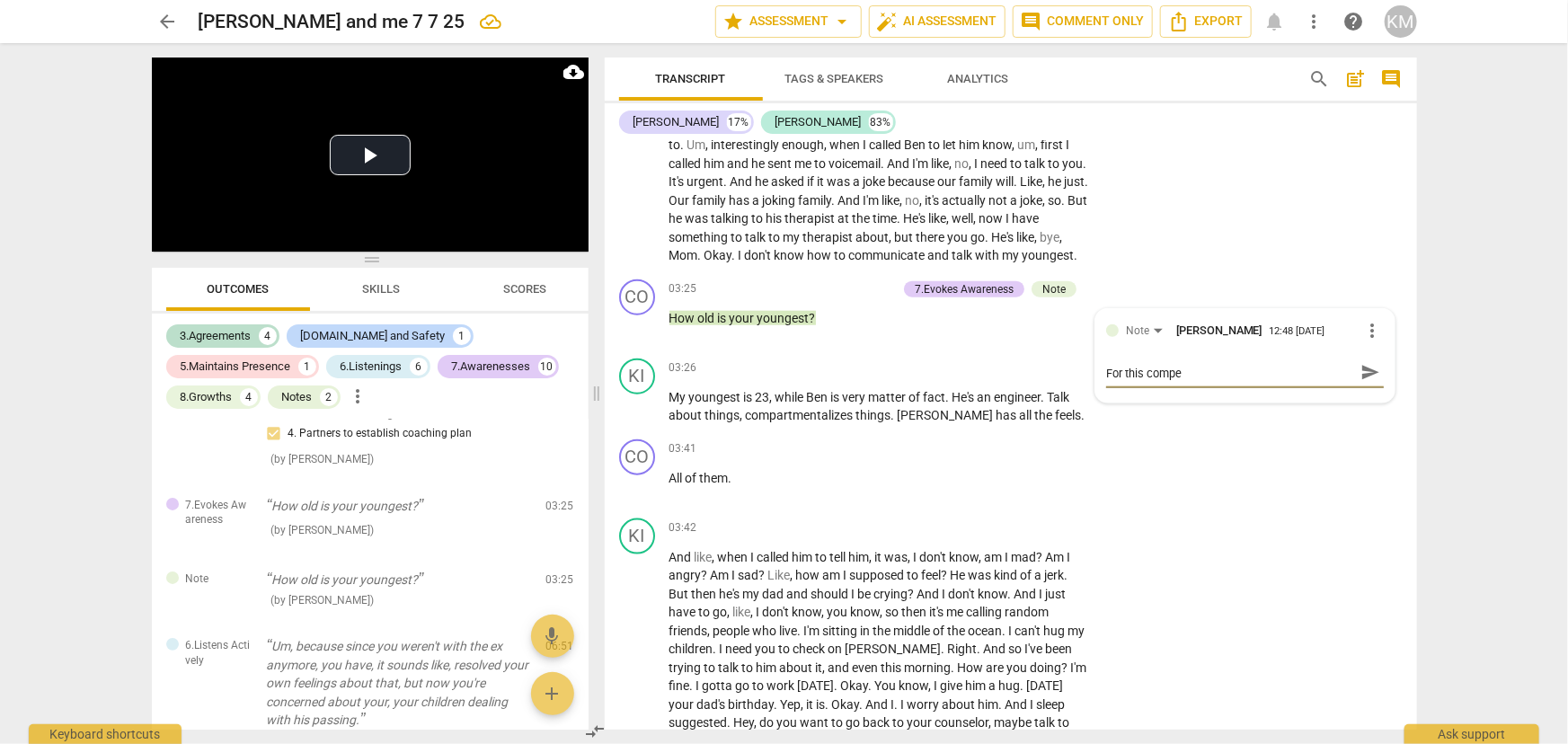
type textarea "For this compet"
type textarea "For this compete"
type textarea "For this competen"
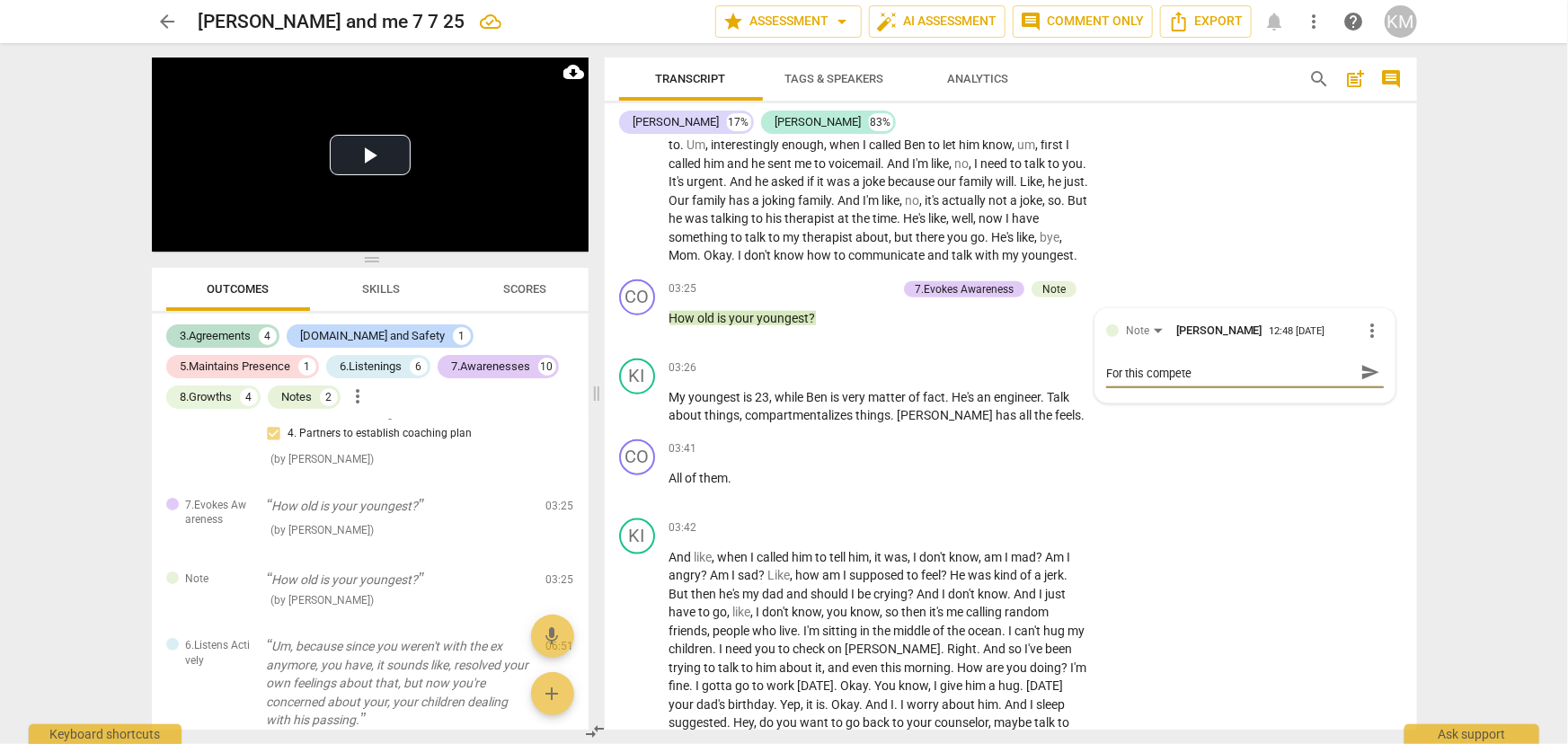
type textarea "For this competen"
type textarea "For this competenc"
type textarea "For this competency"
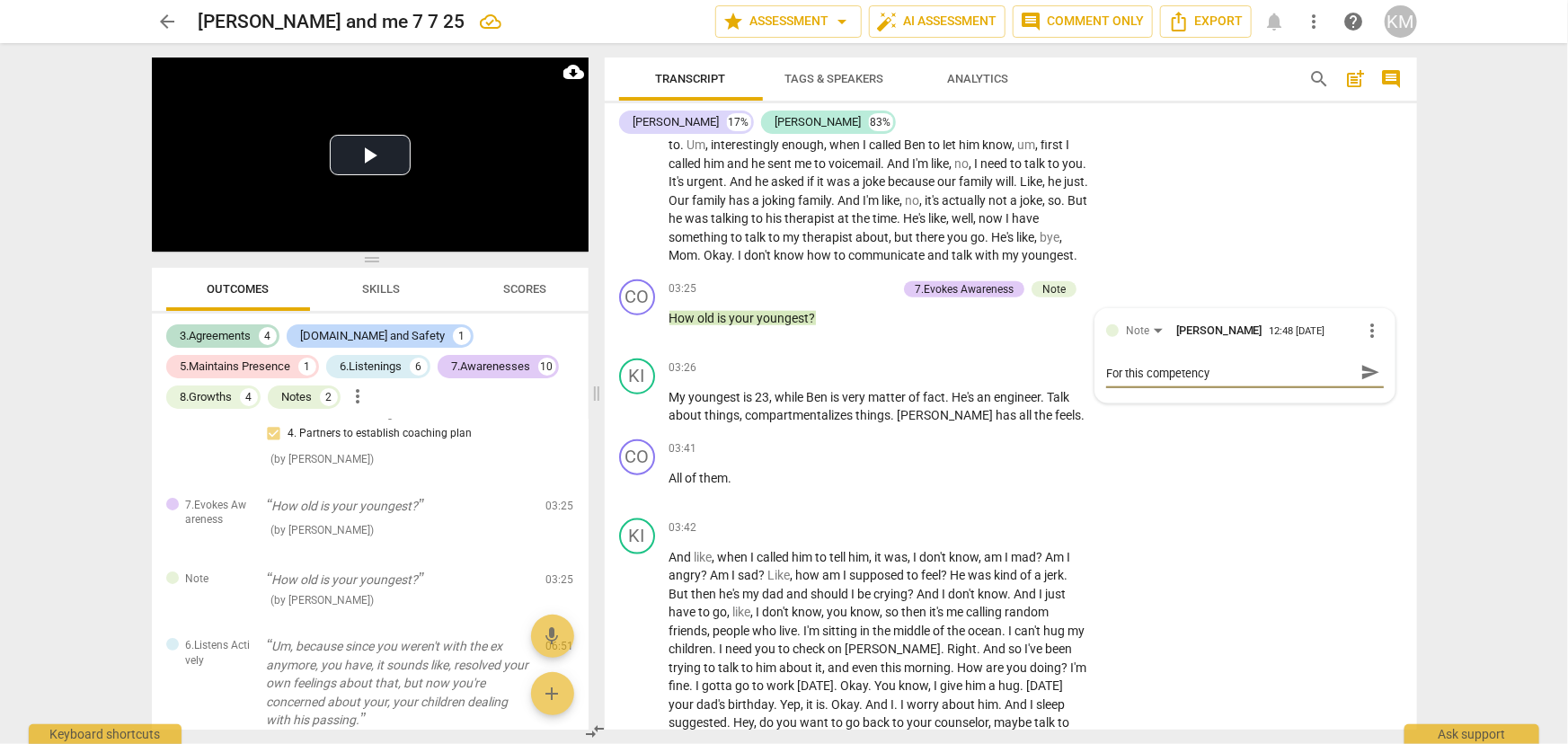
type textarea "For this competency,"
type textarea "For this competency, t"
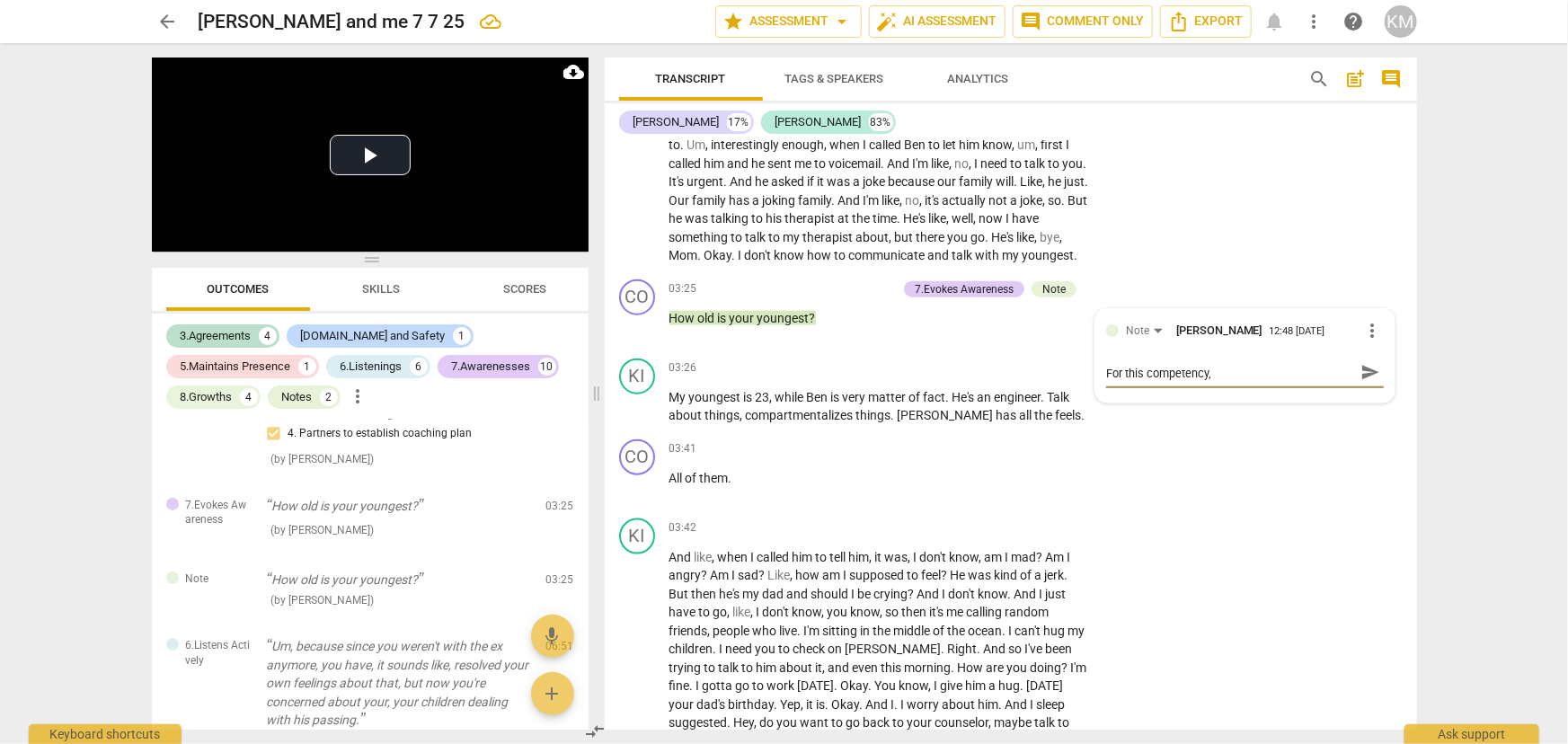
type textarea "For this competency, t"
type textarea "For this competency, th"
type textarea "For this competency, the"
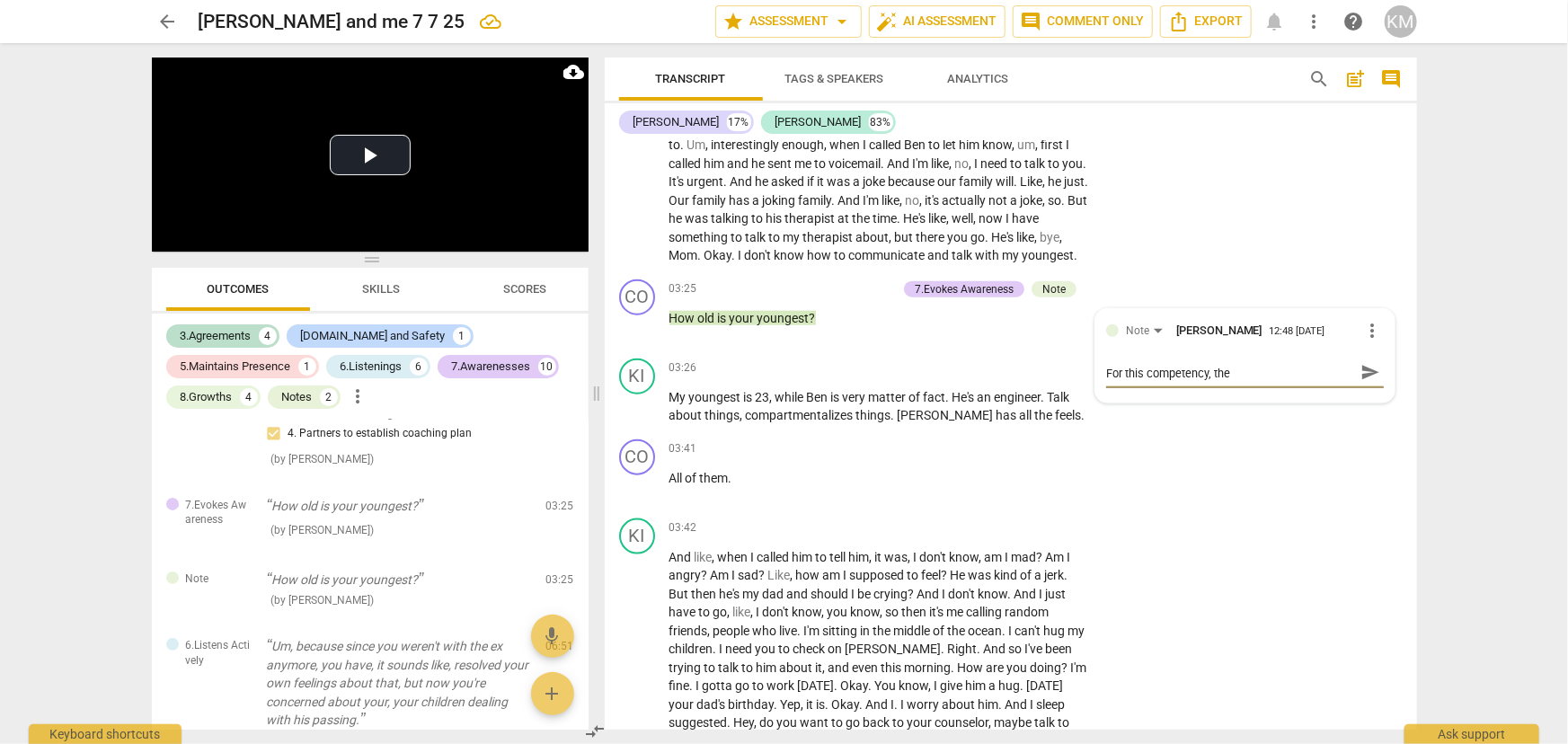
type textarea "For this competency, the"
type textarea "For this competency, the a"
type textarea "For this competency, the aw"
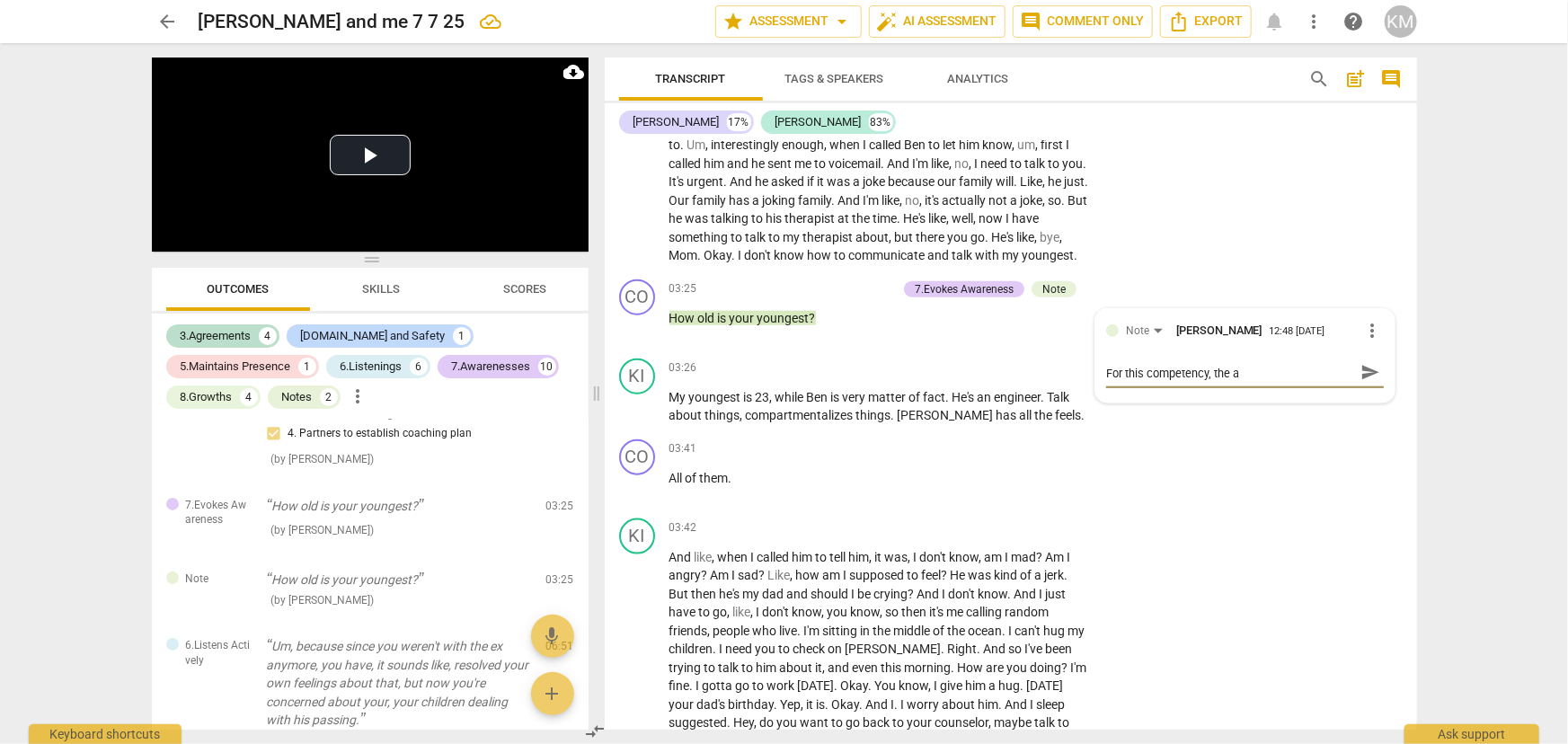
type textarea "For this competency, the aw"
type textarea "For this competency, the awa"
type textarea "For this competency, the awar"
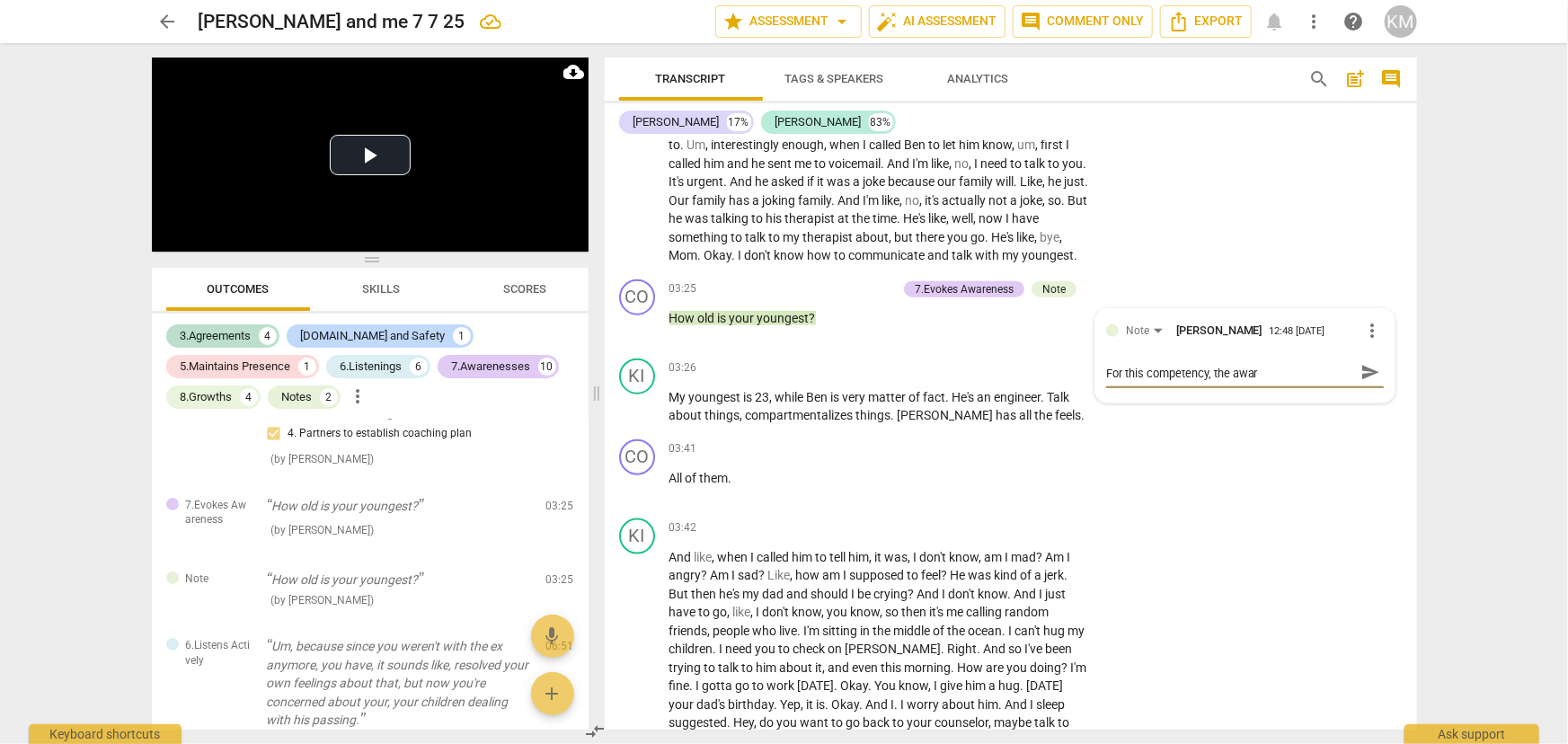
type textarea "For this competency, the aware"
type textarea "For this competency, the awaren"
type textarea "For this competency, the awarene"
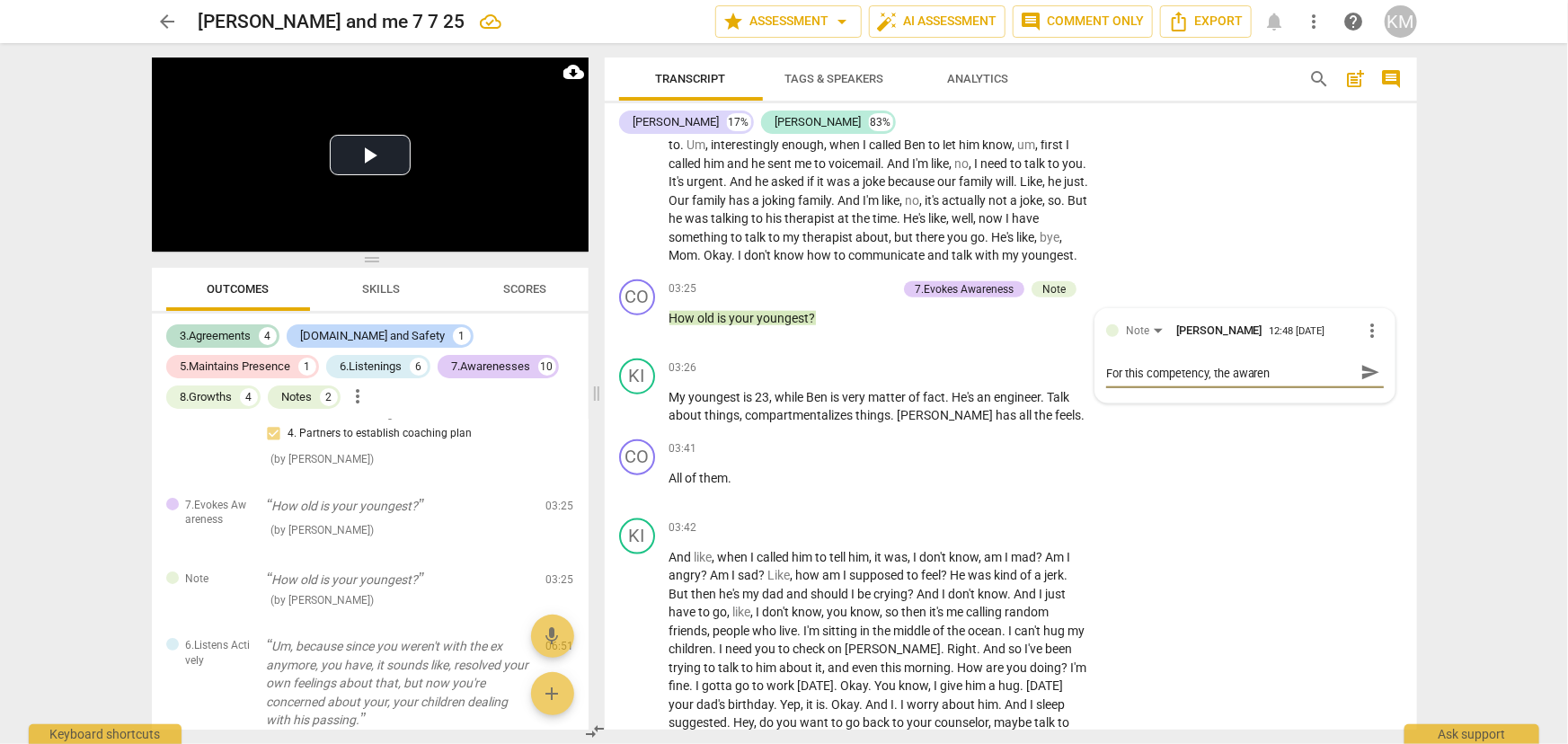
type textarea "For this competency, the awarene"
type textarea "For this competency, the awarenes"
type textarea "For this competency, the awareness"
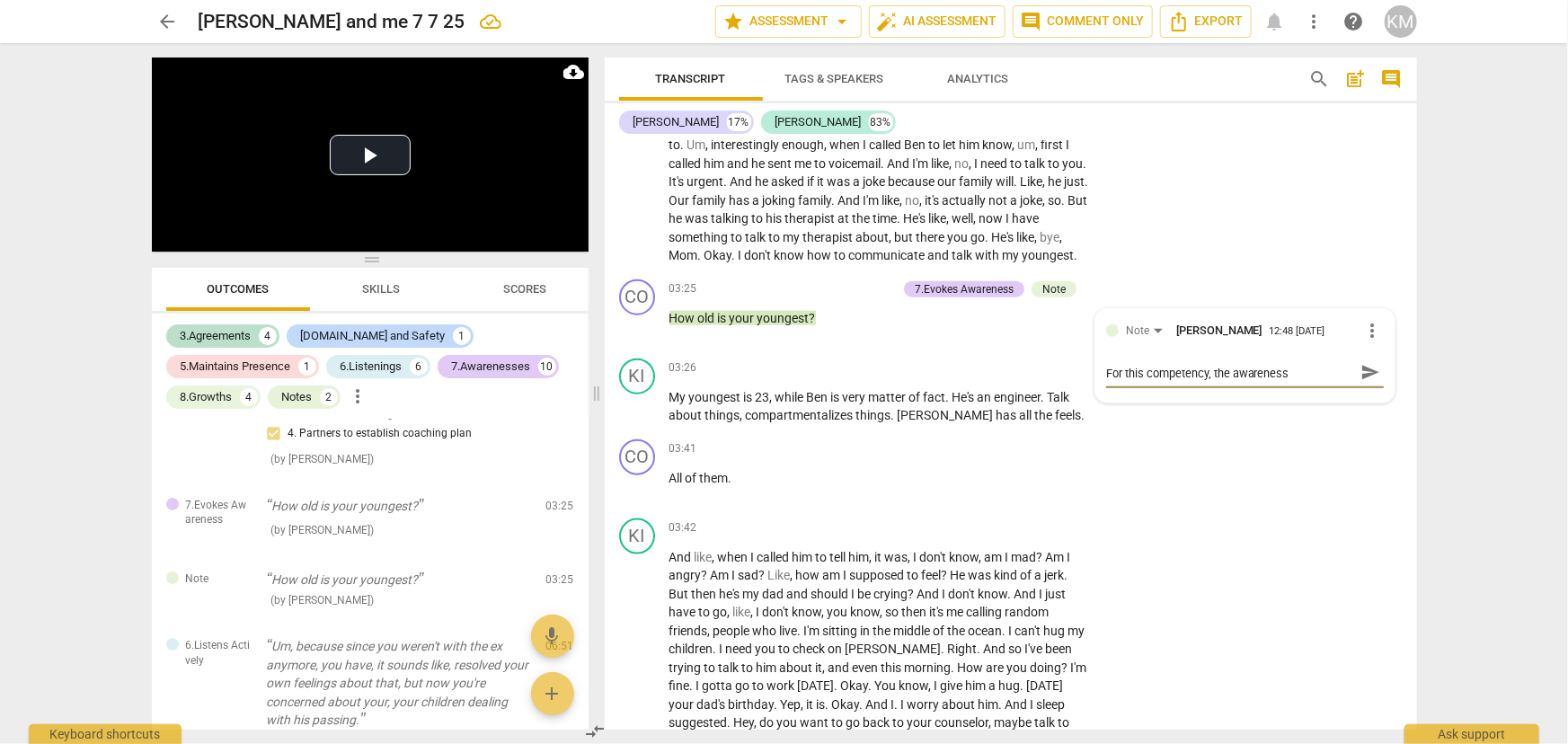
type textarea "For this competency, the awareness"
type textarea "For this competency, the awareness i"
type textarea "For this competency, the awareness is"
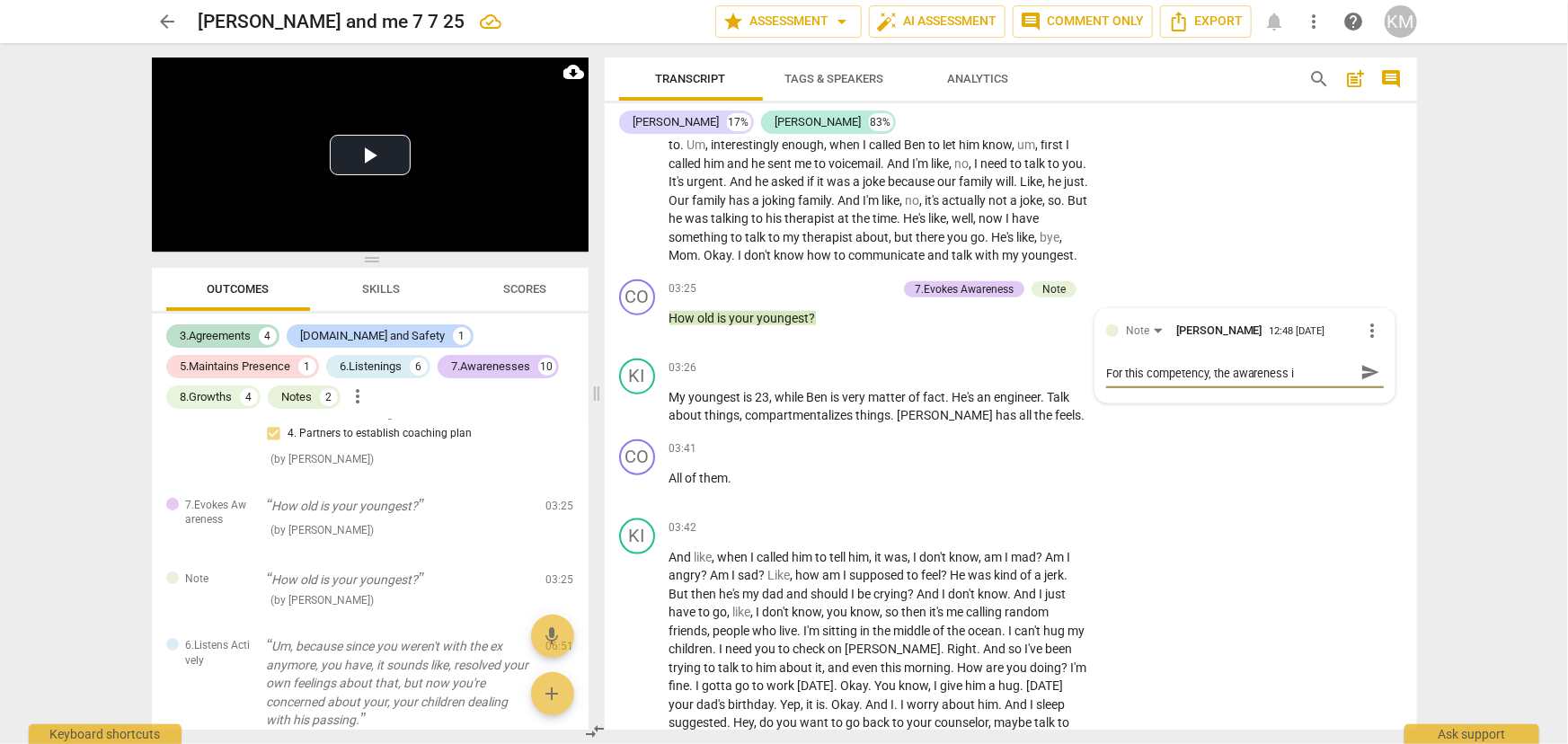
type textarea "For this competency, the awareness is"
type textarea "For this competency, the awareness is t"
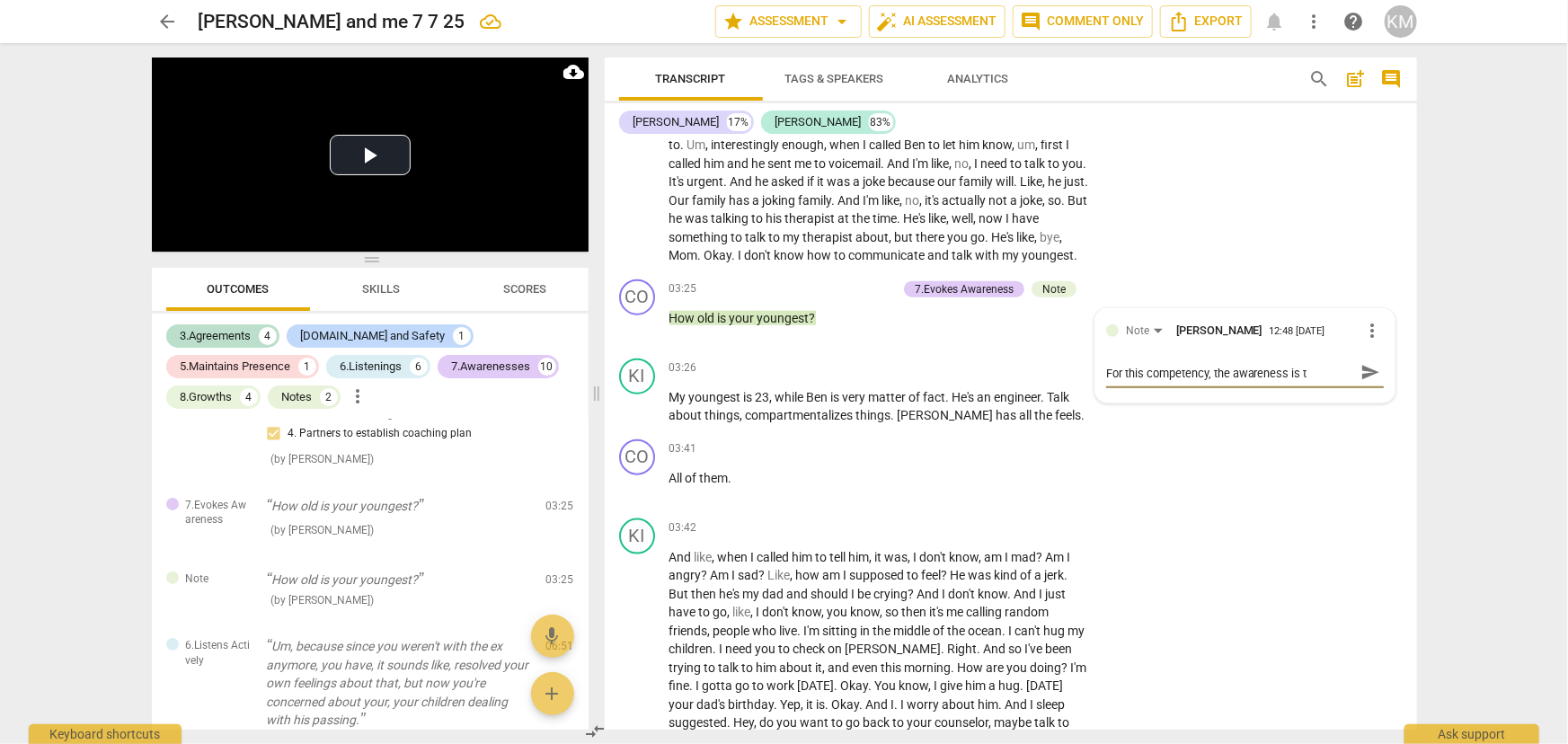
type textarea "For this competency, the awareness is to"
type textarea "For this competency, the awareness is to n"
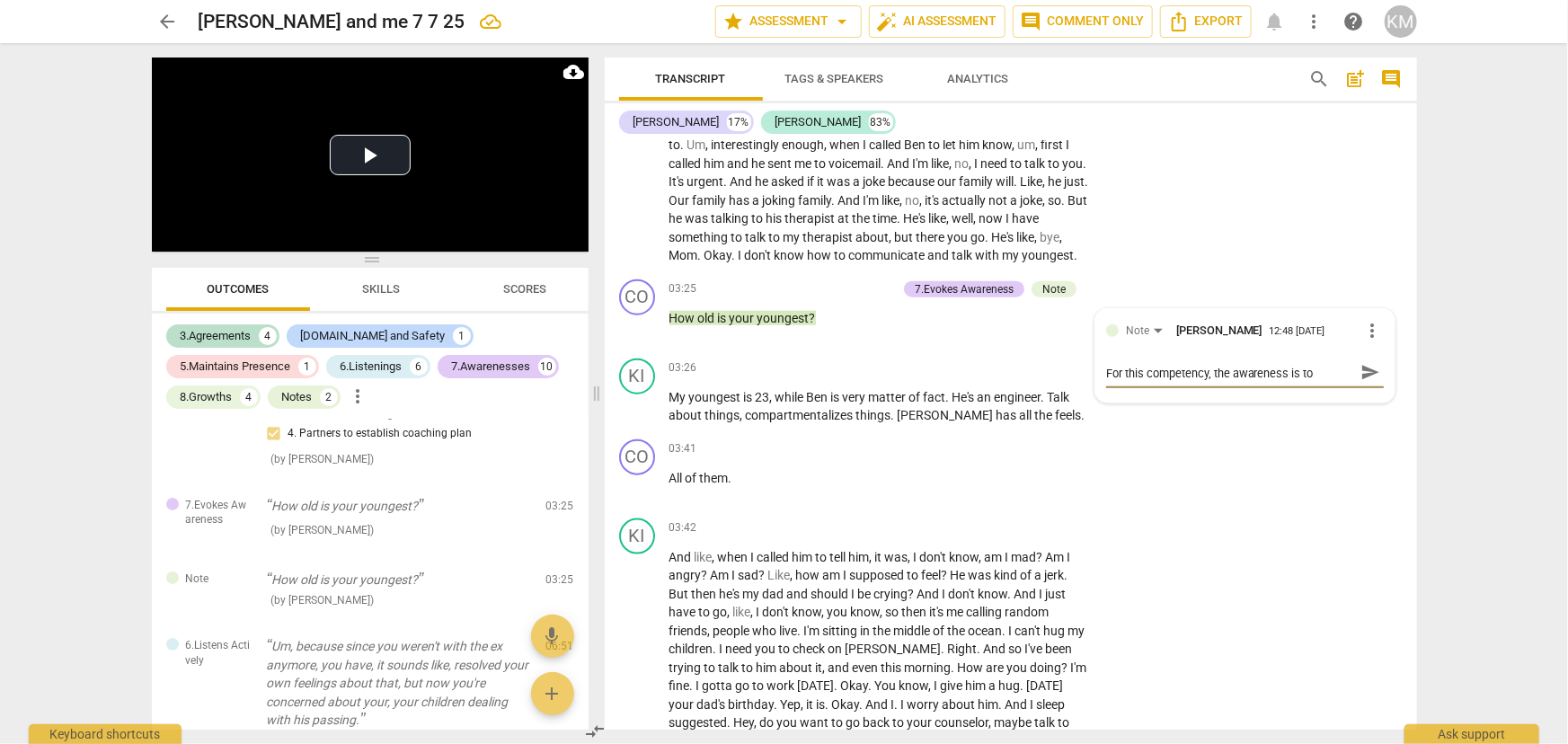
type textarea "For this competency, the awareness is to n"
type textarea "For this competency, the awareness is to"
type textarea "For this competency, the awareness is to b"
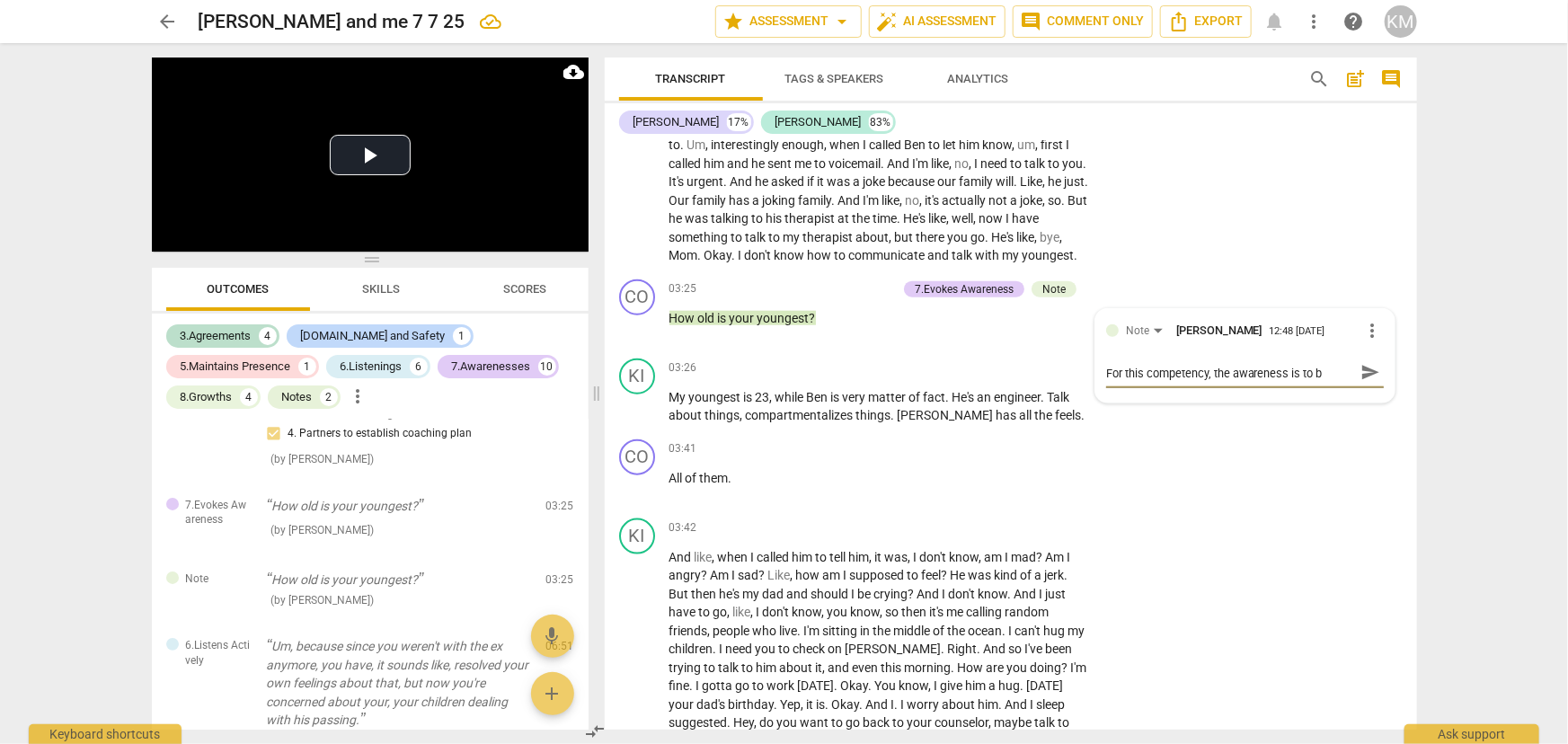
type textarea "For this competency, the awareness is to be"
type textarea "For this competency, the awareness is to be s"
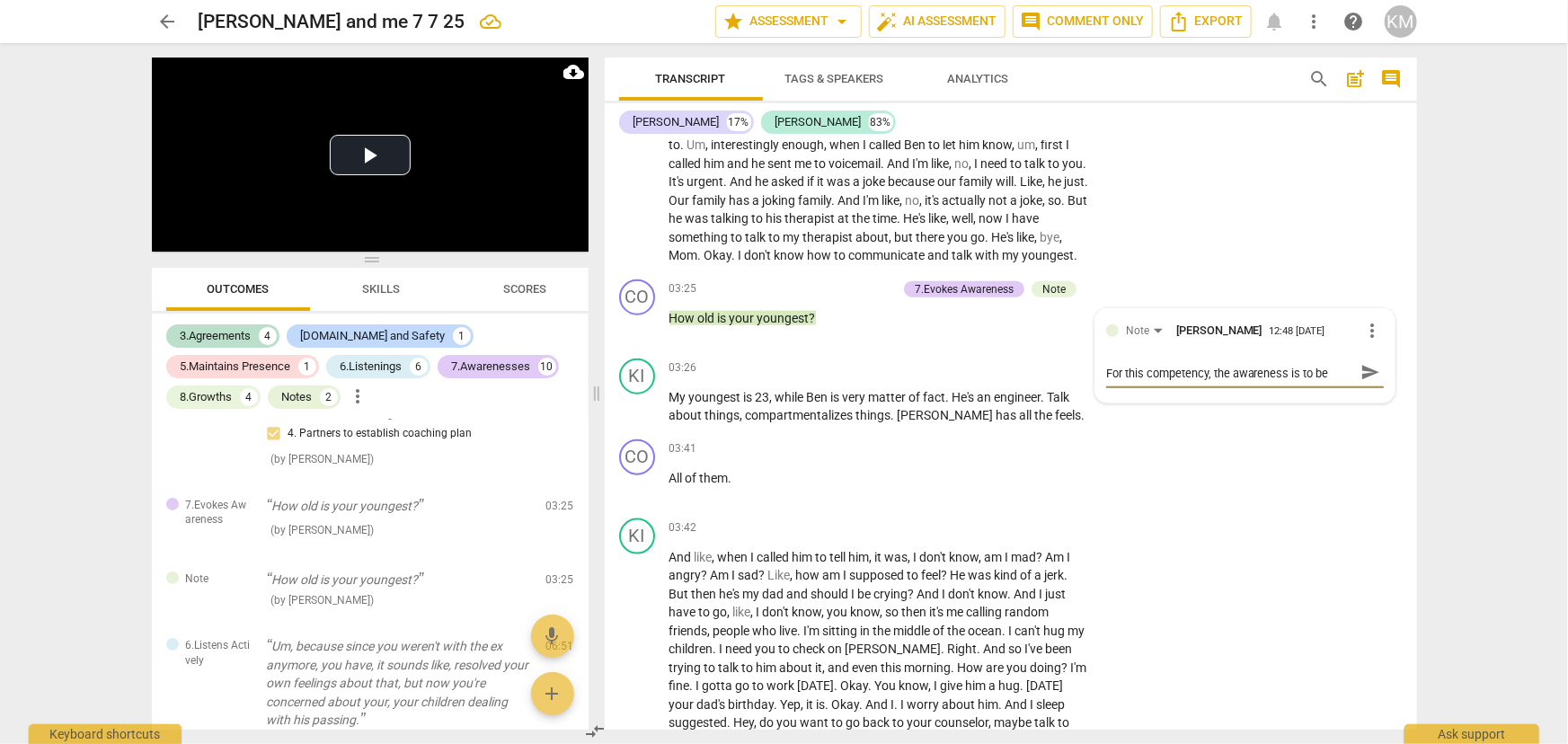
type textarea "For this competency, the awareness is to be s"
type textarea "For this competency, the awareness is to be so"
type textarea "For this competency, the awareness is to be som"
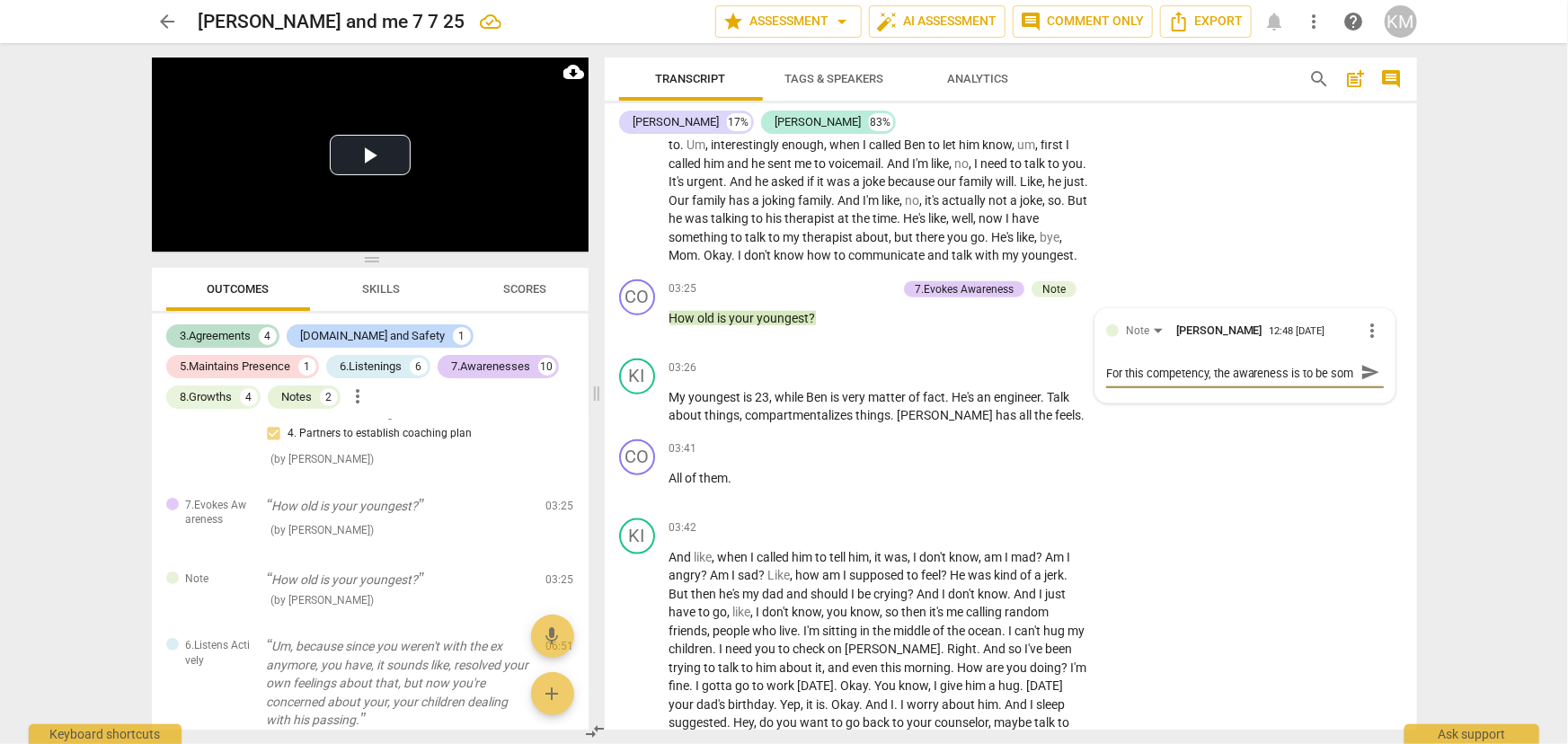
scroll to position [15, 0]
type textarea "For this competency, the awareness is to be some"
type textarea "For this competency, the awareness is to be somet"
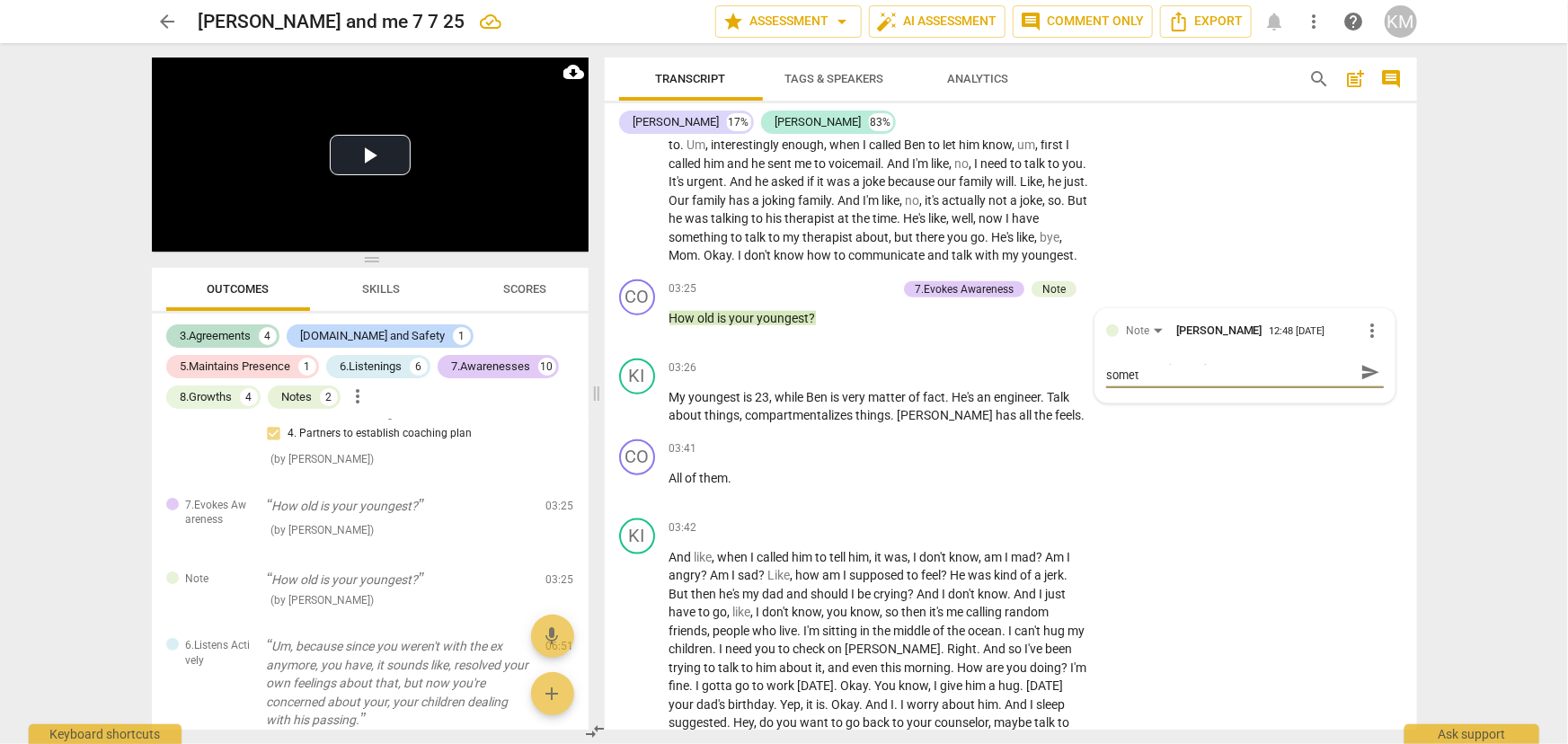
type textarea "For this competency, the awareness is to be someth"
type textarea "For this competency, the awareness is to be somethi"
type textarea "For this competency, the awareness is to be somethin"
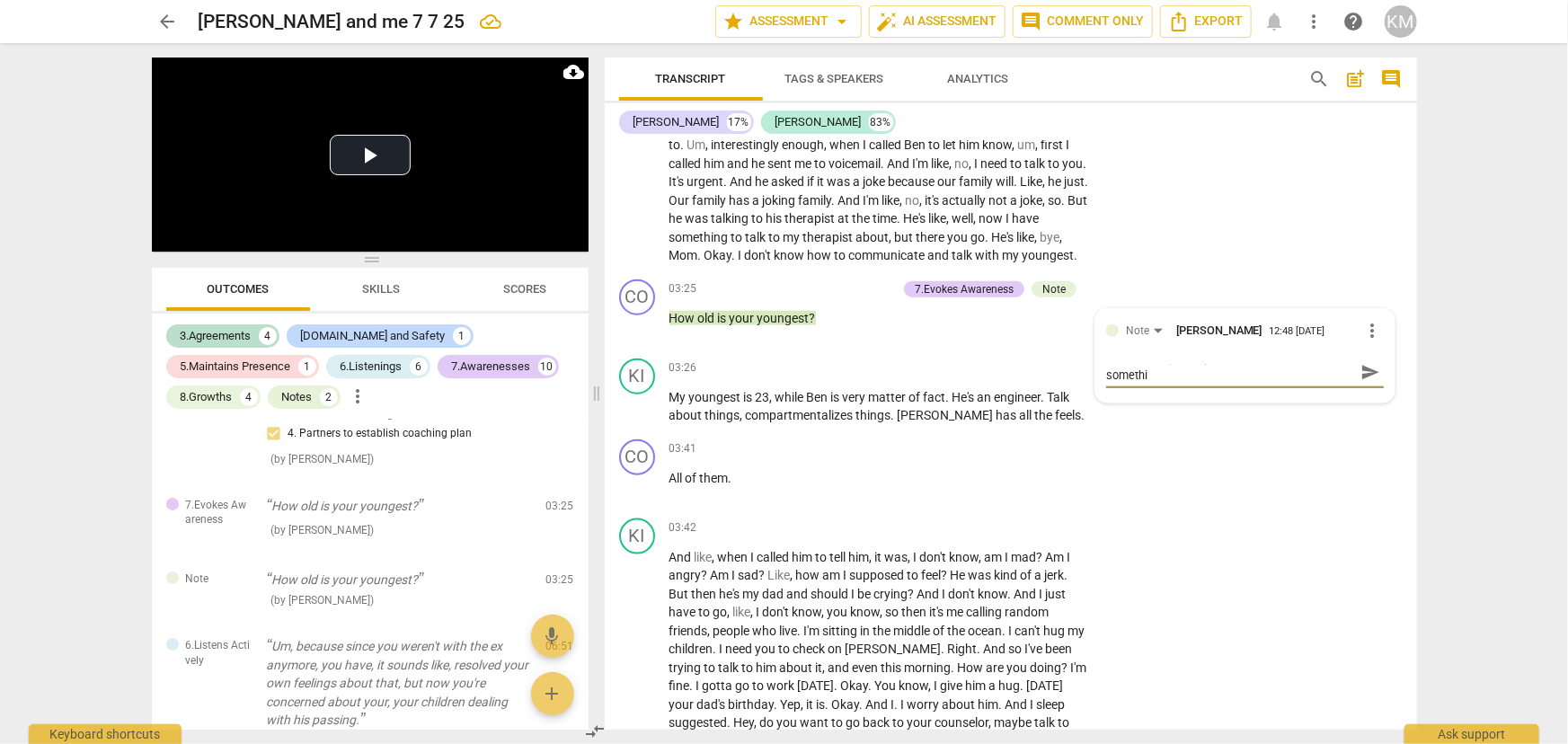
type textarea "For this competency, the awareness is to be somethin"
type textarea "For this competency, the awareness is to be something"
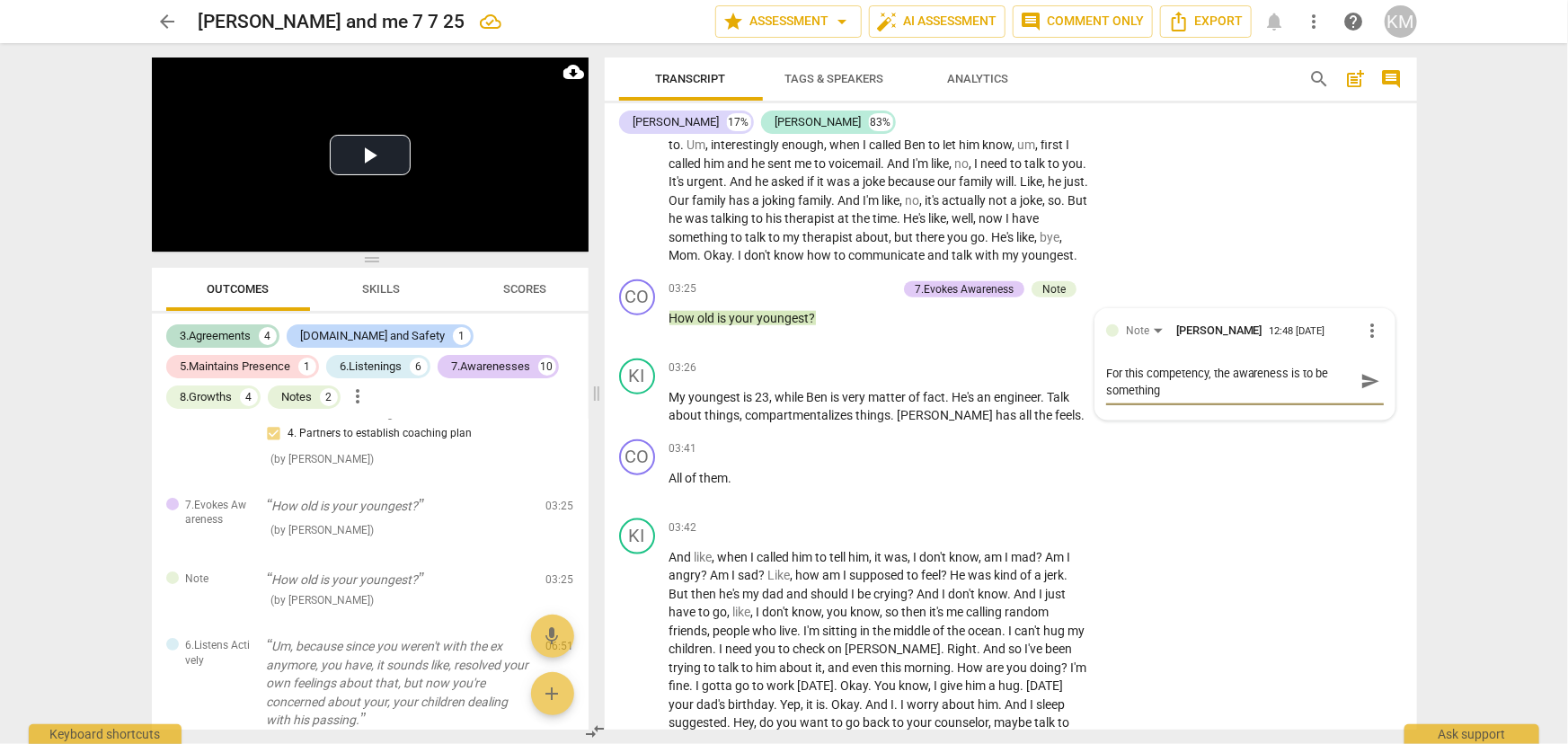
type textarea "For this competency, the awareness is to be something"
type textarea "For this competency, the awareness is to be something n"
type textarea "For this competency, the awareness is to be something ne"
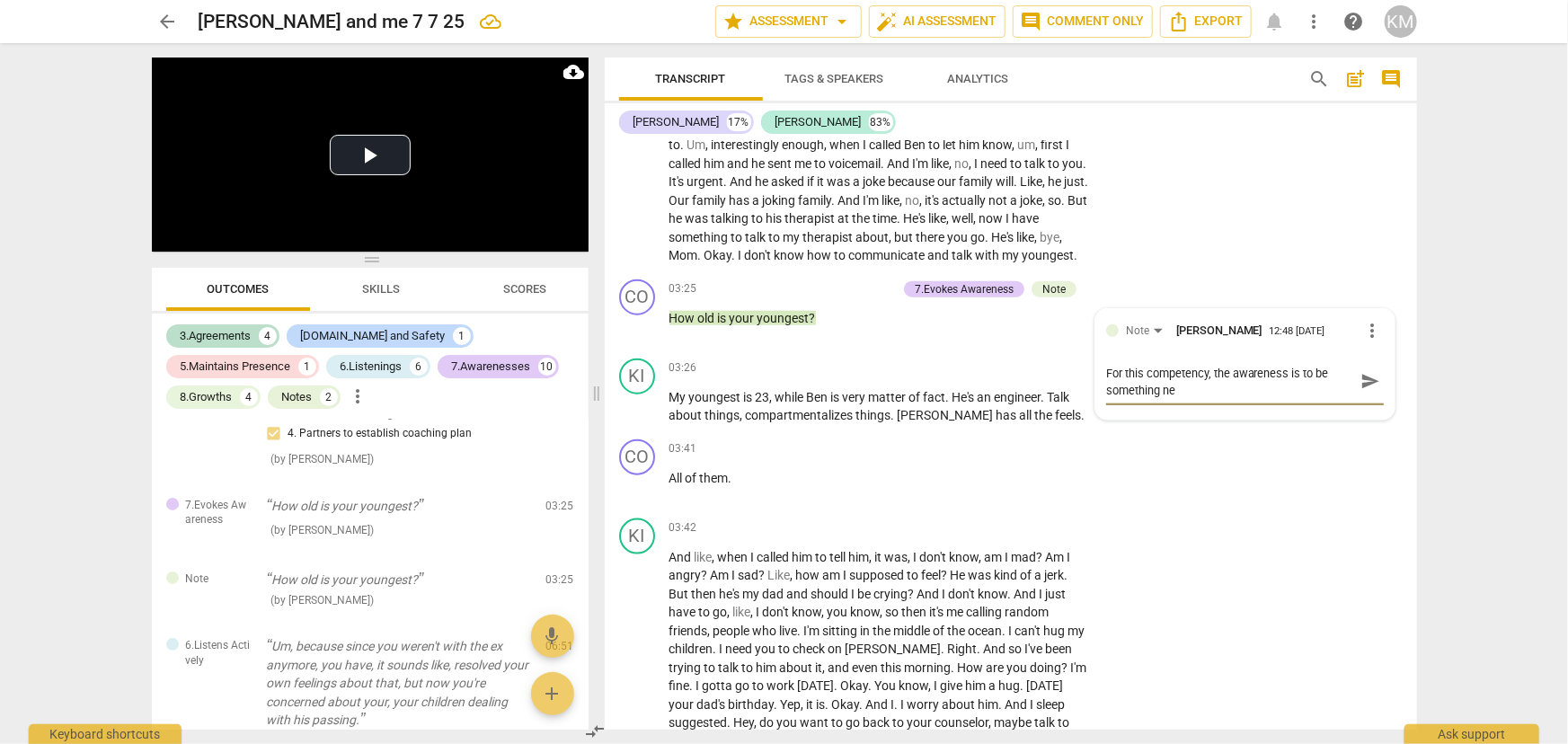
type textarea "For this competency, the awareness is to be something new"
type textarea "For this competency, the awareness is to be something new t"
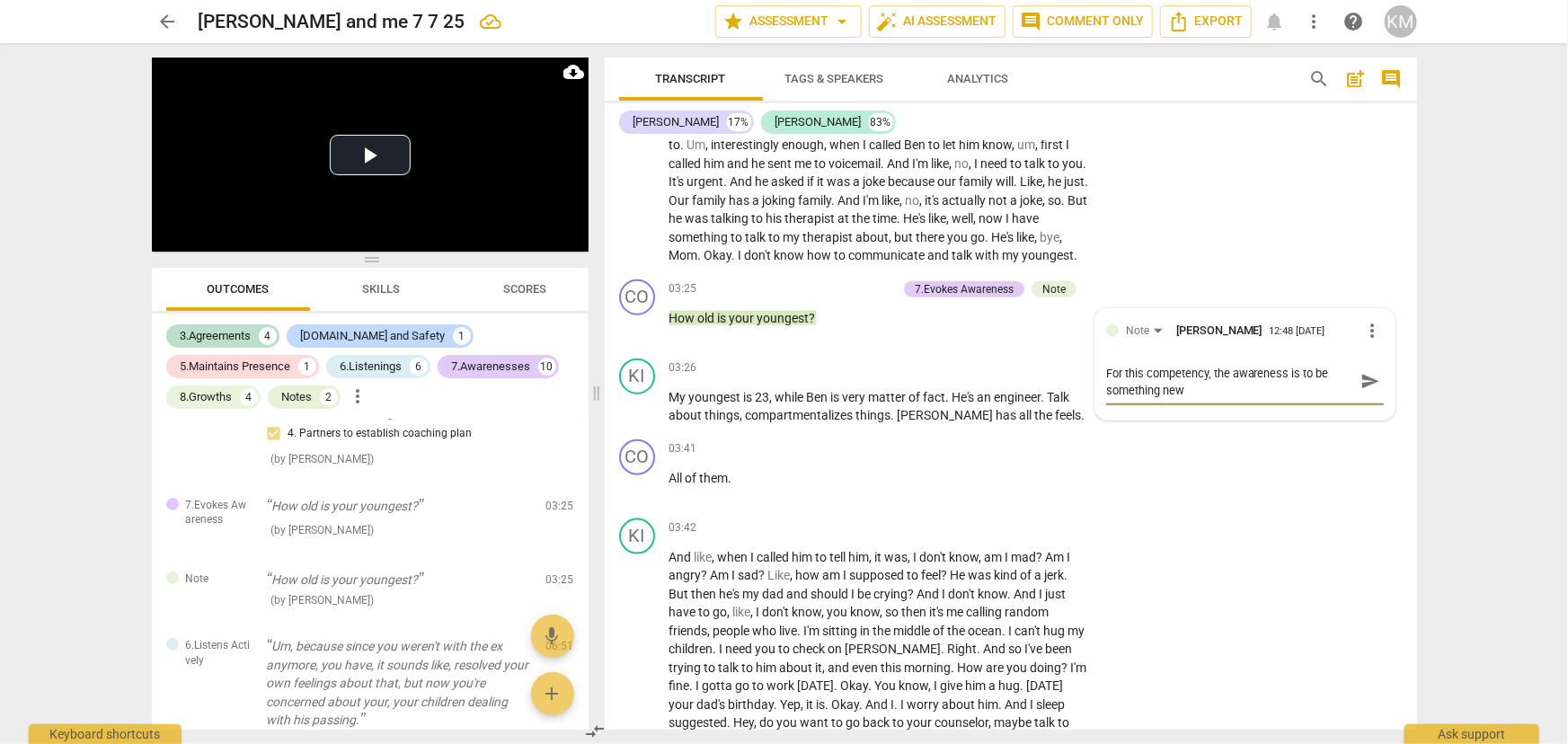
type textarea "For this competency, the awareness is to be something new t"
type textarea "For this competency, the awareness is to be something new th"
type textarea "For this competency, the awareness is to be something new the"
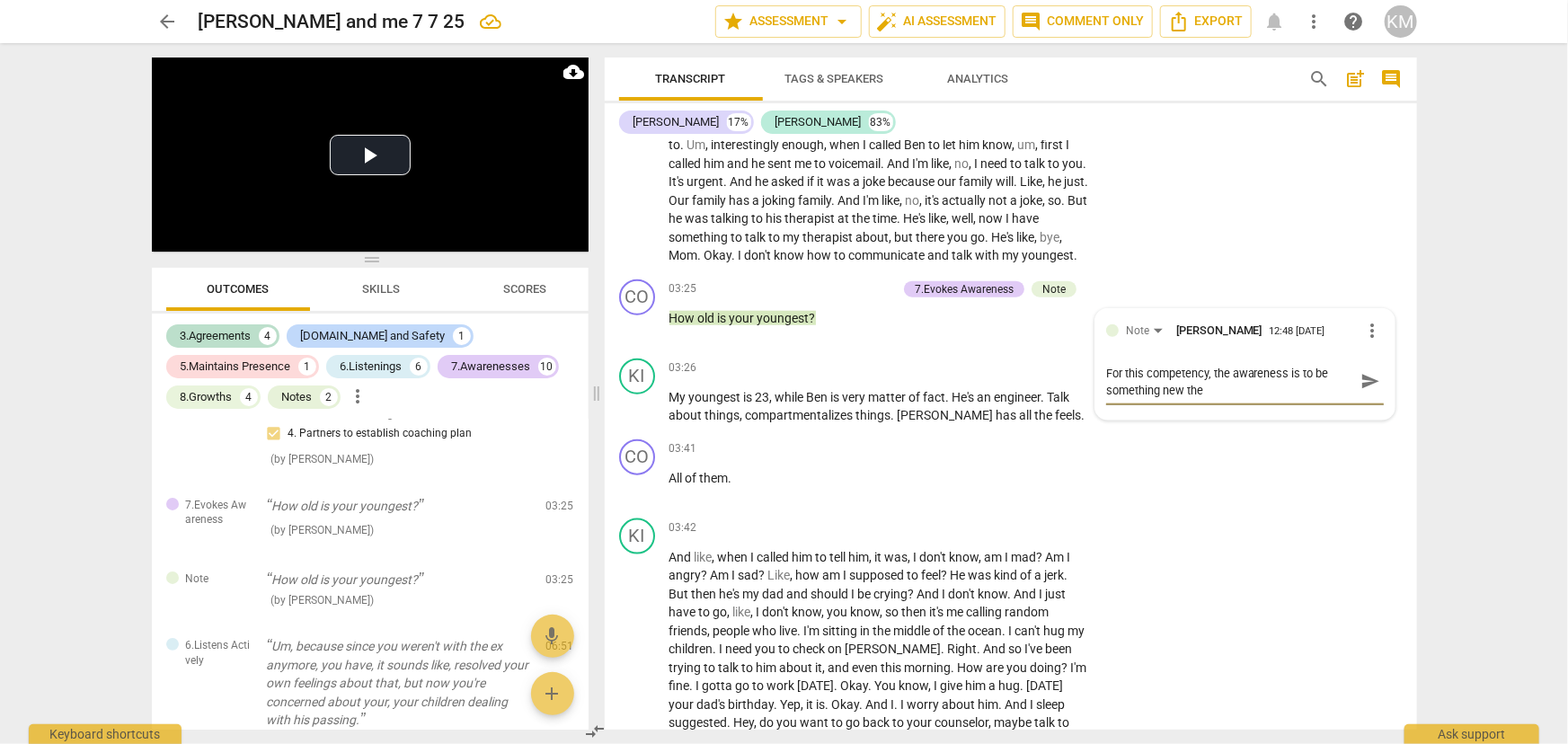
type textarea "For this competency, the awareness is to be something new they"
type textarea "For this competency, the awareness is to be something new the"
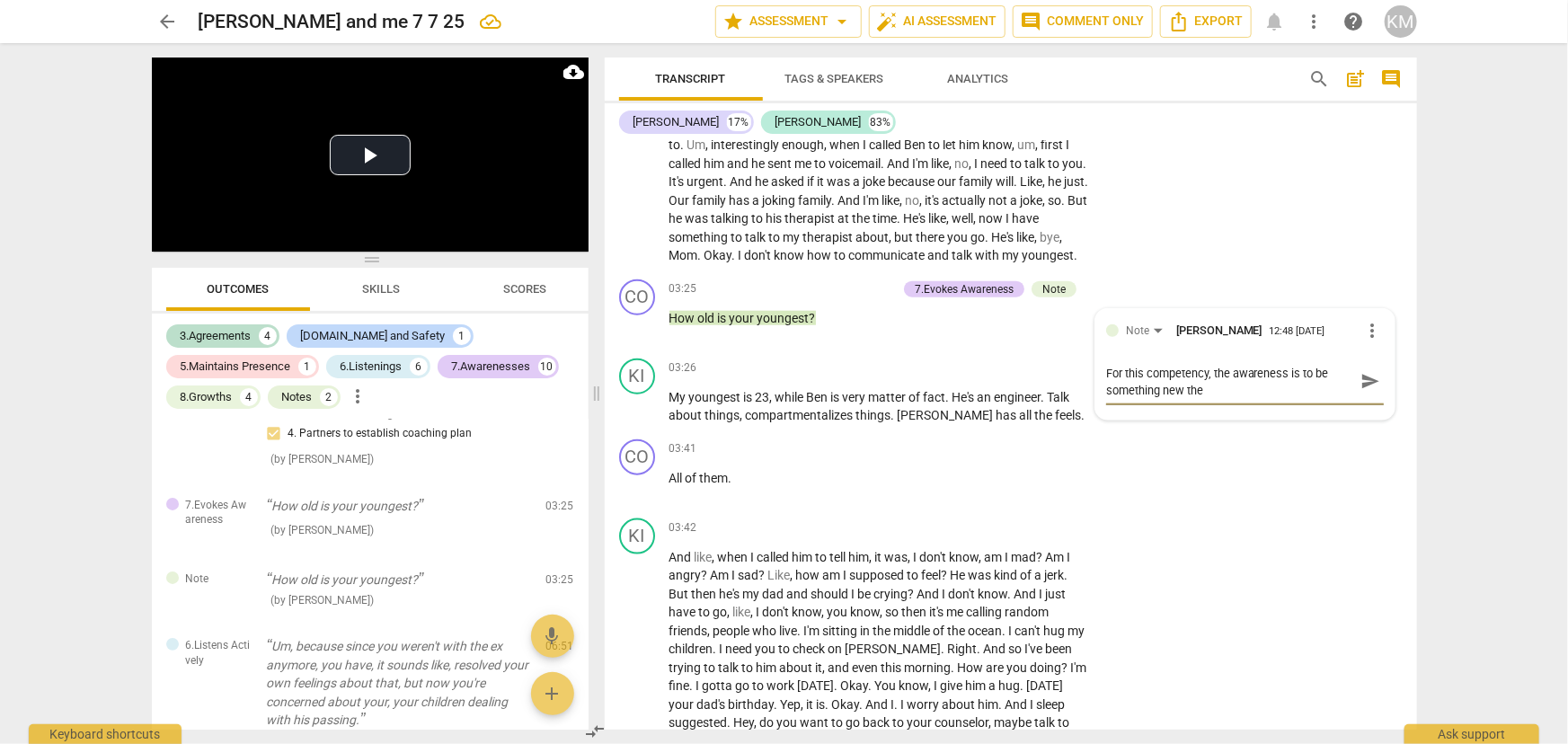
type textarea "For this competency, the awareness is to be something new the"
type textarea "For this competency, the awareness is to be something new the c"
type textarea "For this competency, the awareness is to be something new the cl"
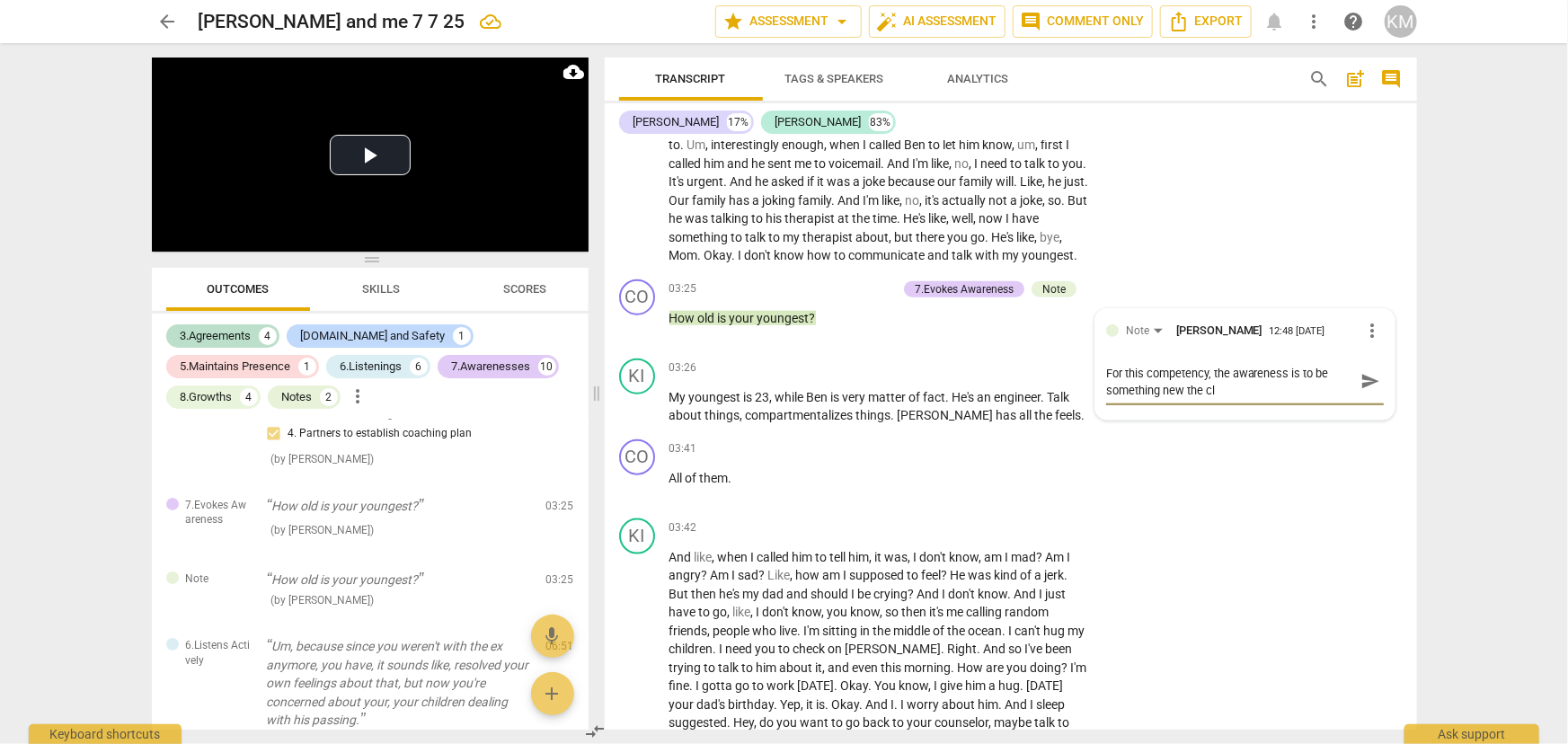
type textarea "For this competency, the awareness is to be something new the cli"
type textarea "For this competency, the awareness is to be something new the clie"
type textarea "For this competency, the awareness is to be something new the clien"
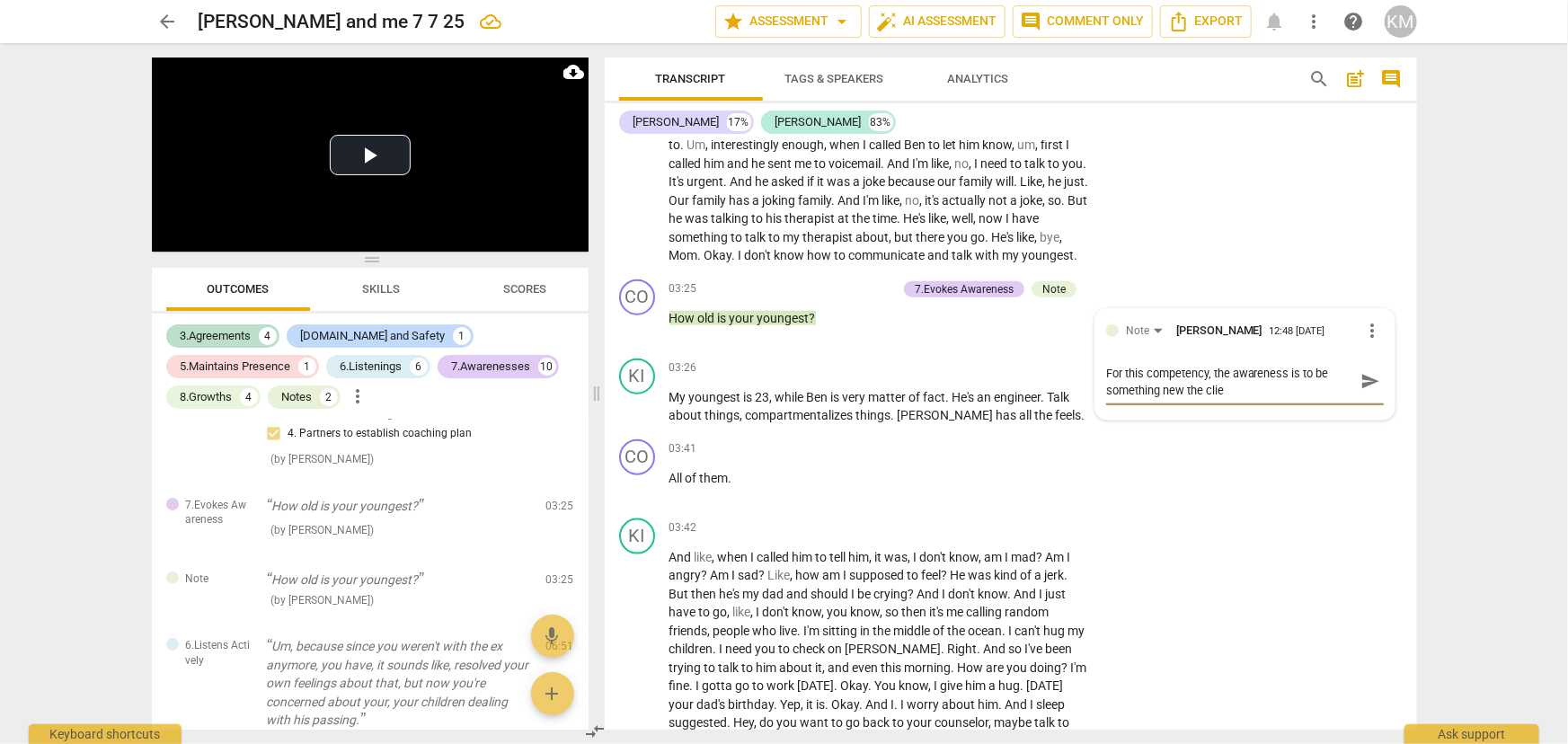
type textarea "For this competency, the awareness is to be something new the clien"
type textarea "For this competency, the awareness is to be something new the client"
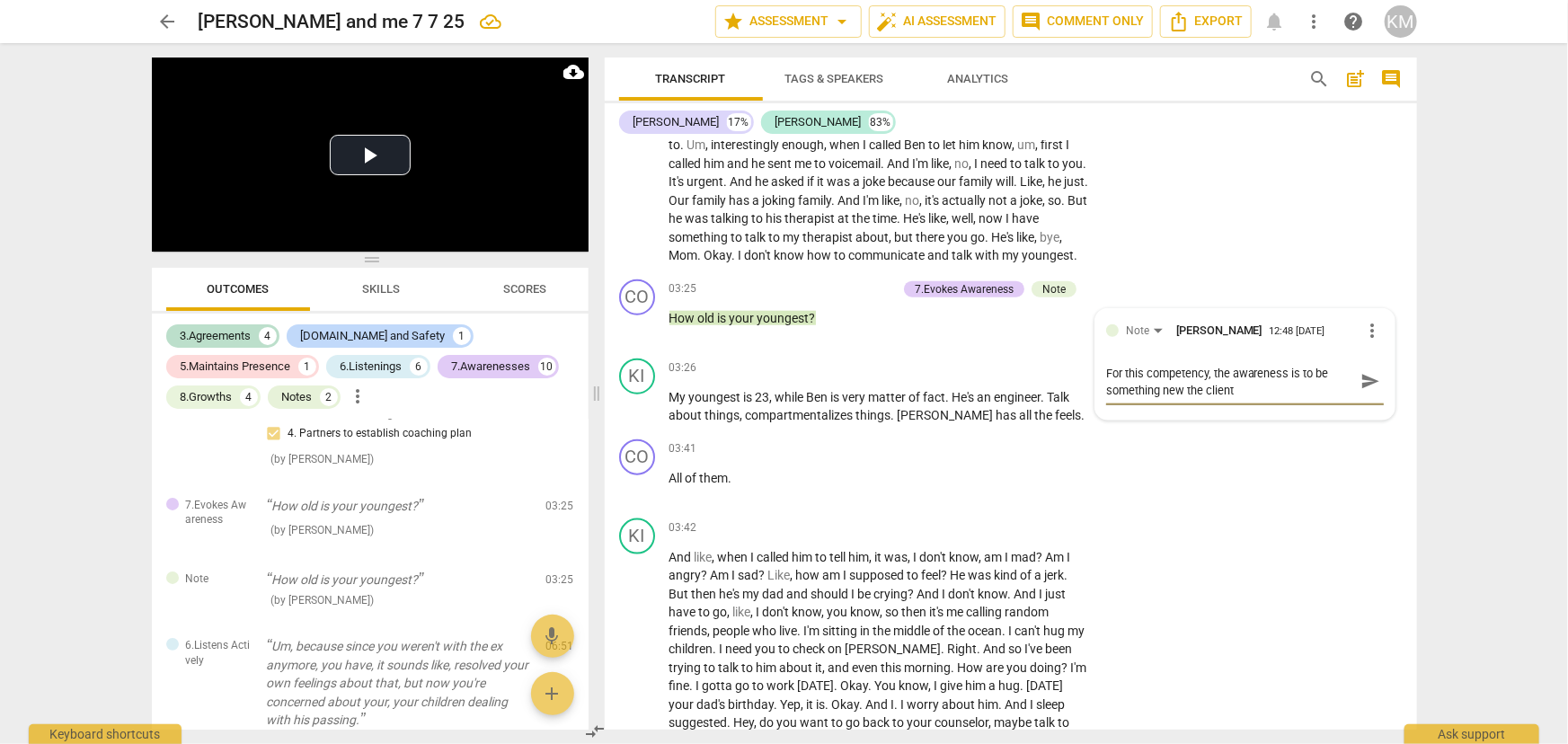
type textarea "For this competency, the awareness is to be something new the client i"
type textarea "For this competency, the awareness is to be something new the client is"
type textarea "For this competency, the awareness is to be something new the client isn"
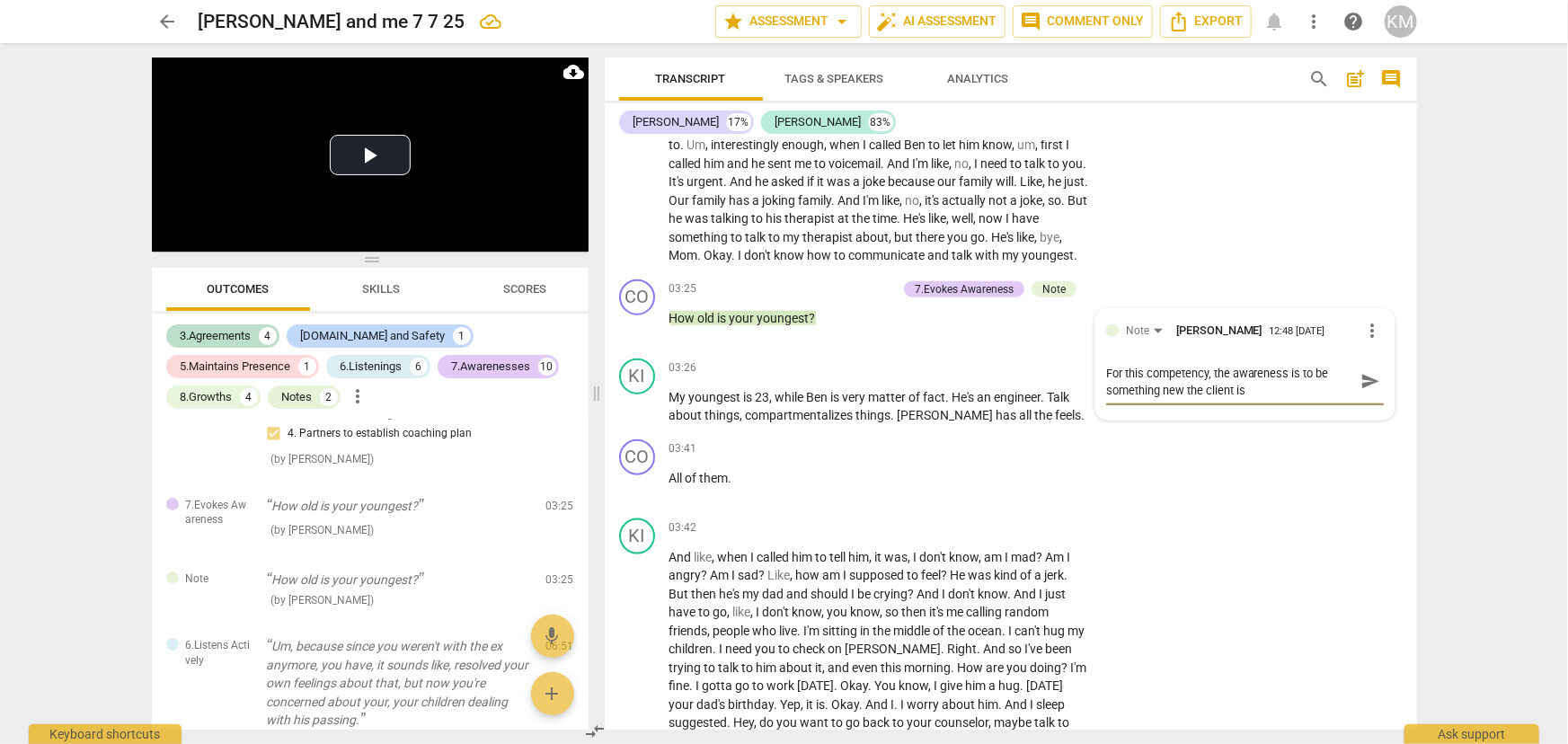
type textarea "For this competency, the awareness is to be something new the client isn"
type textarea "For this competency, the awareness is to be something new the client isn'"
type textarea "For this competency, the awareness is to be something new the client isn't"
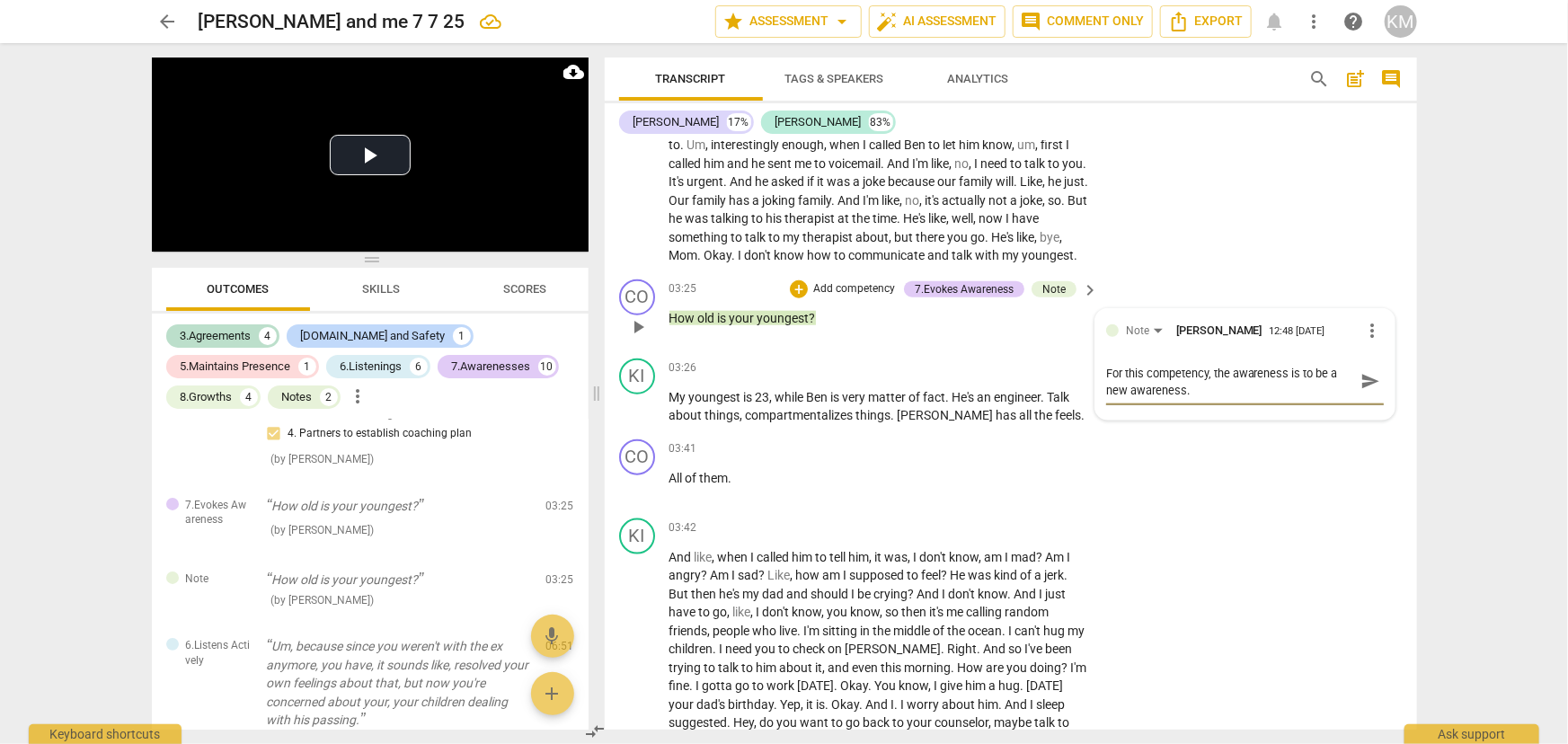
drag, startPoint x: 1209, startPoint y: 370, endPoint x: 1285, endPoint y: 368, distance: 76.0
click at [1285, 368] on textarea "For this competency, the awareness is to be a new awareness." at bounding box center [1231, 381] width 249 height 34
click at [1367, 377] on span "send" at bounding box center [1370, 381] width 20 height 20
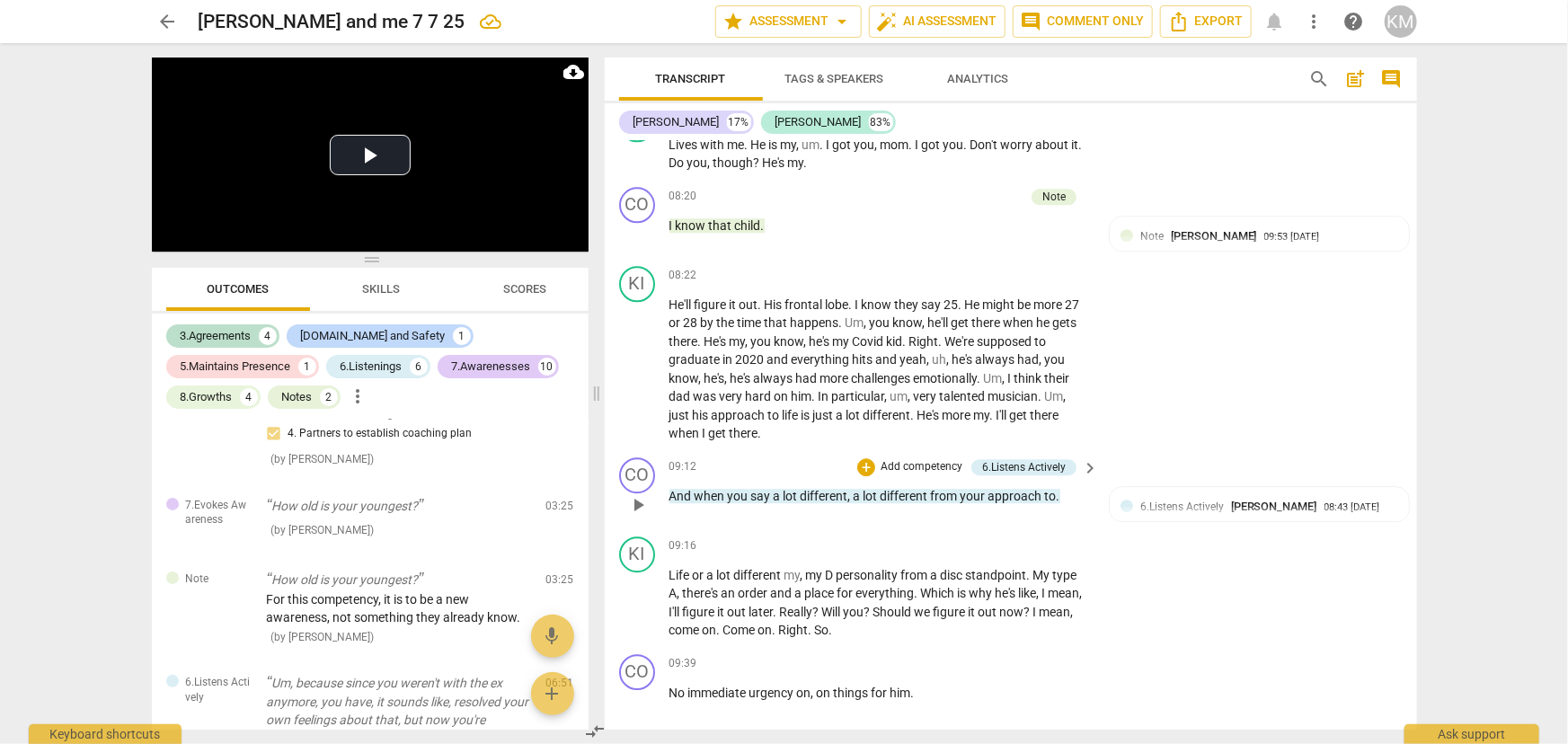
scroll to position [2470, 0]
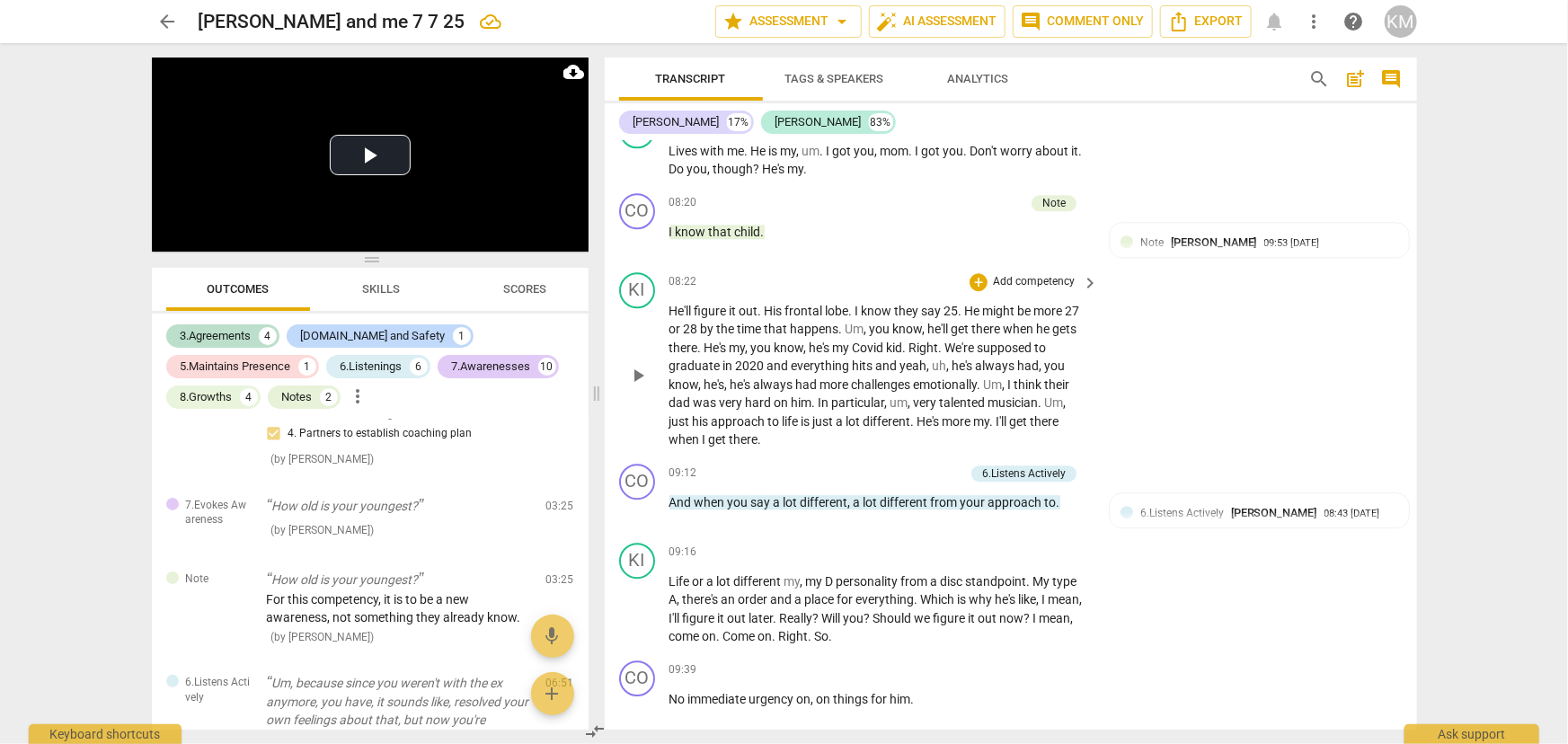
click at [645, 364] on span "play_arrow" at bounding box center [638, 375] width 22 height 22
click at [934, 23] on span "auto_fix_high AI Assessment" at bounding box center [936, 22] width 120 height 22
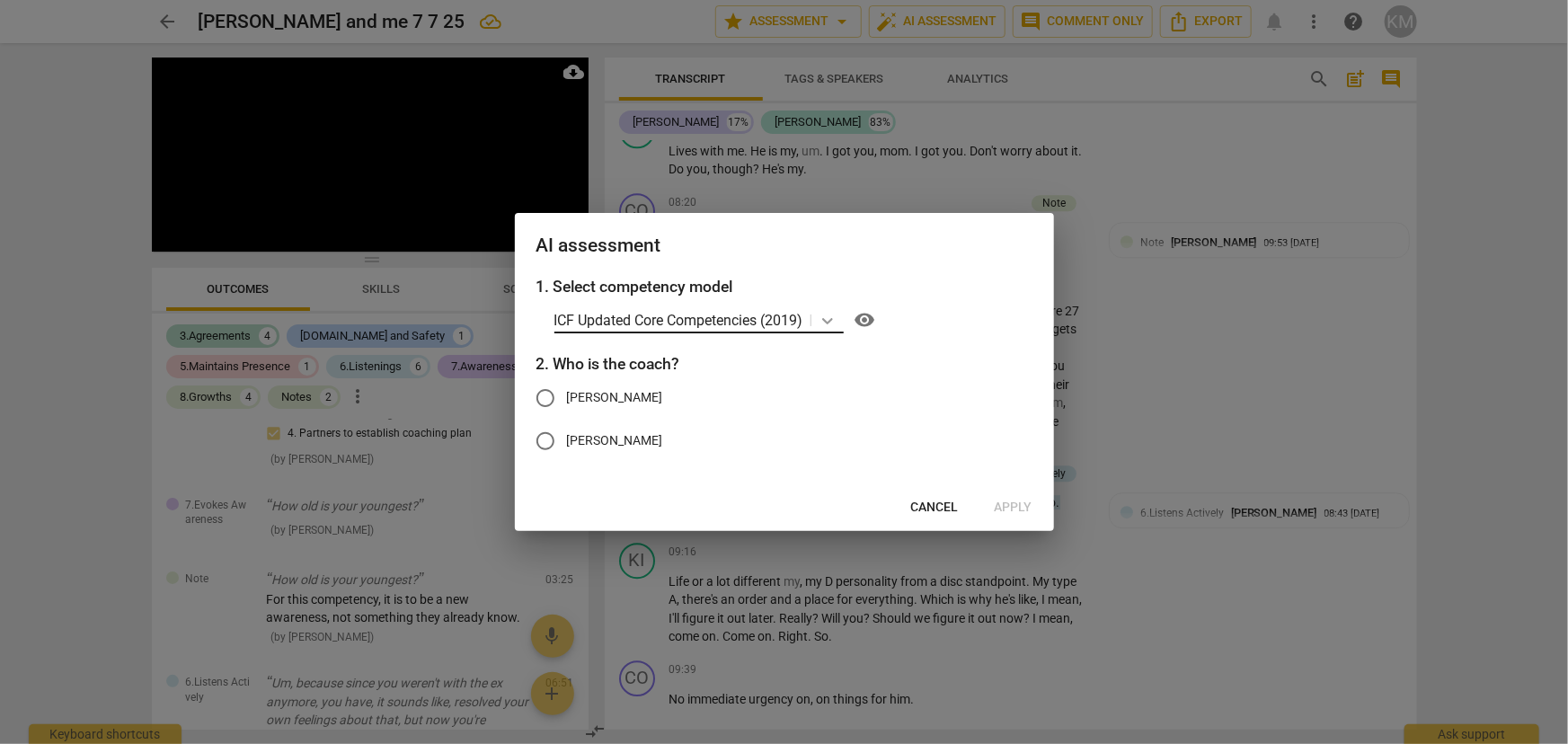
click at [824, 319] on icon at bounding box center [827, 321] width 18 height 18
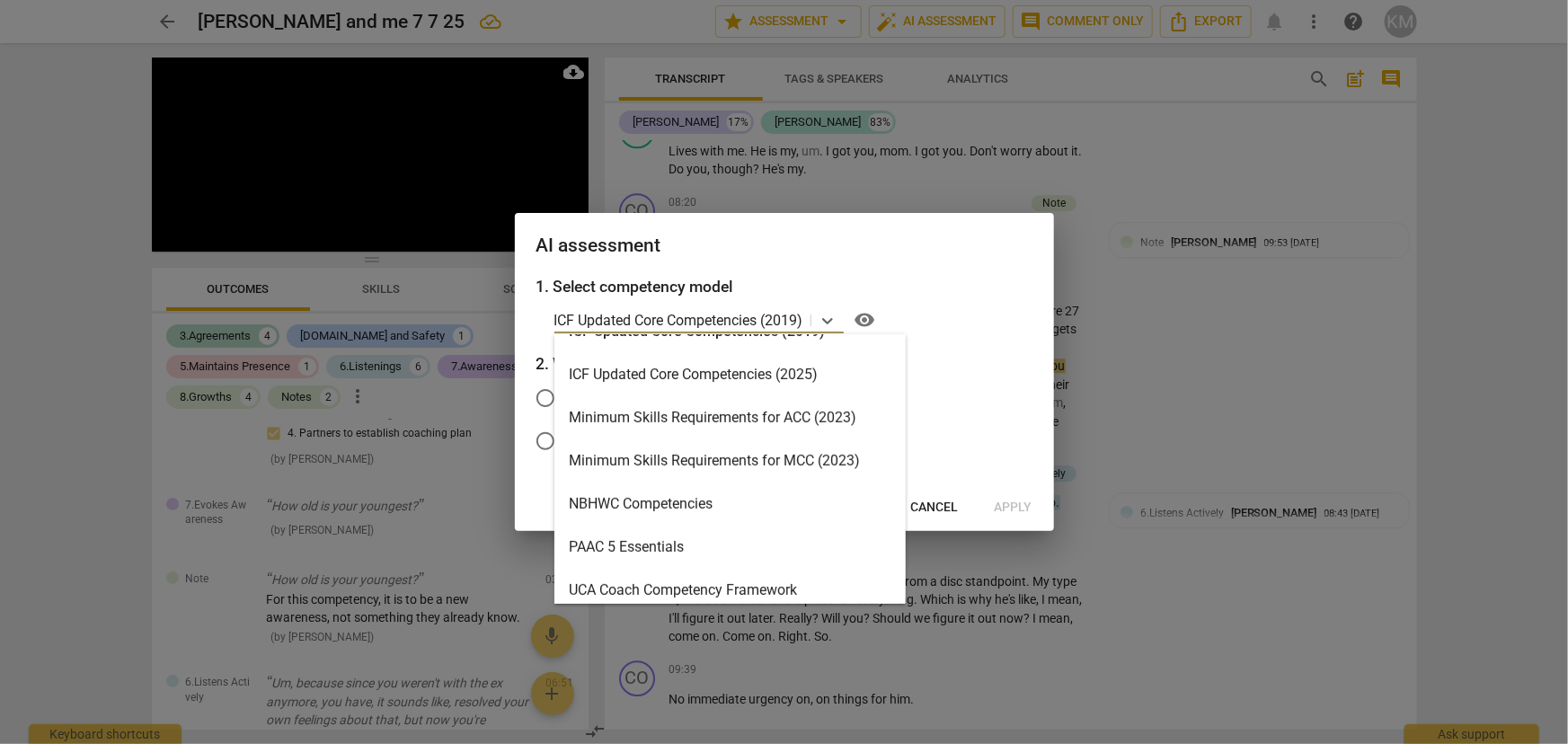
scroll to position [344, 0]
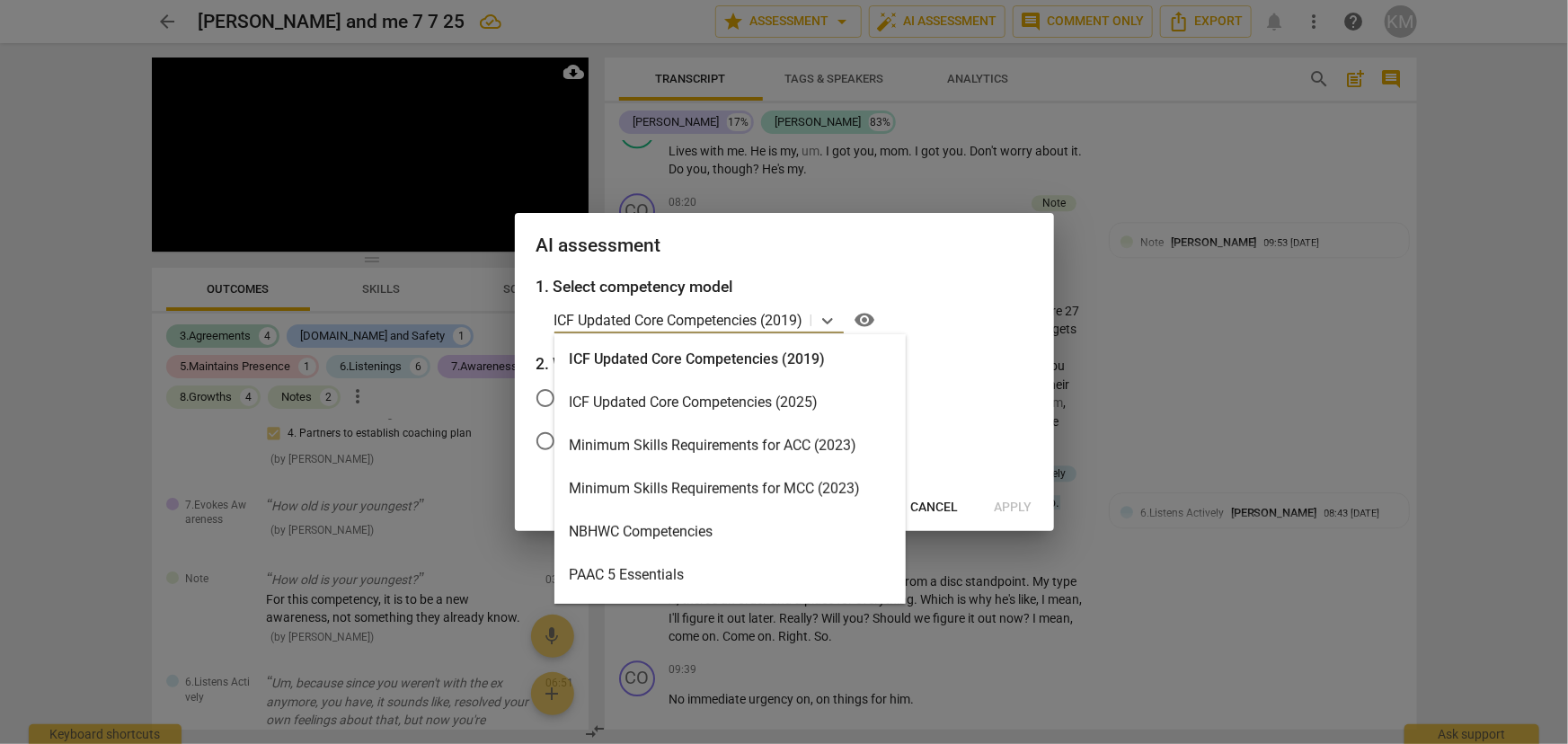
click at [826, 445] on div "Minimum Skills Requirements for ACC (2023)" at bounding box center [729, 445] width 351 height 43
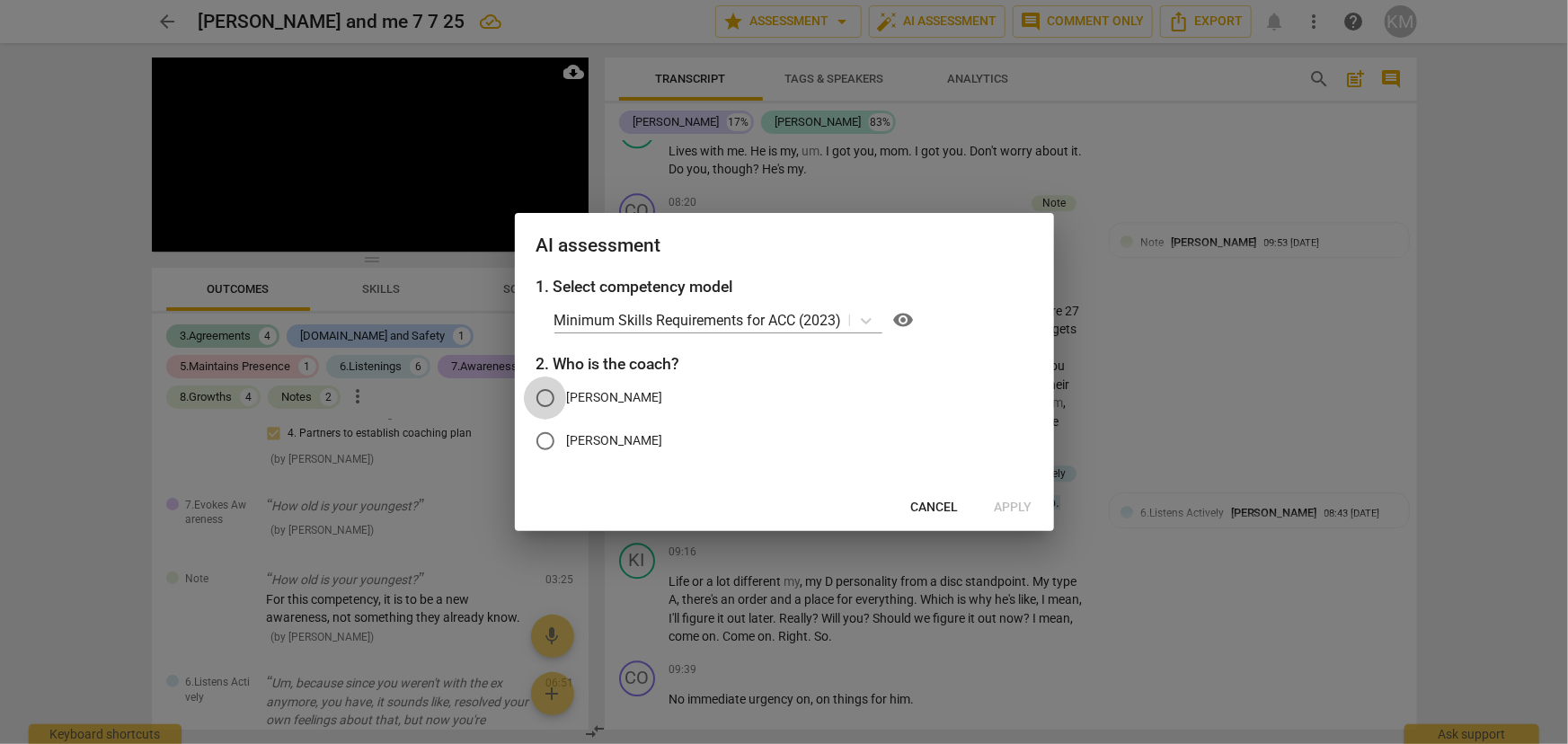
click at [553, 399] on input "Connelia" at bounding box center [546, 398] width 43 height 43
click at [999, 501] on span "Apply" at bounding box center [1013, 508] width 38 height 18
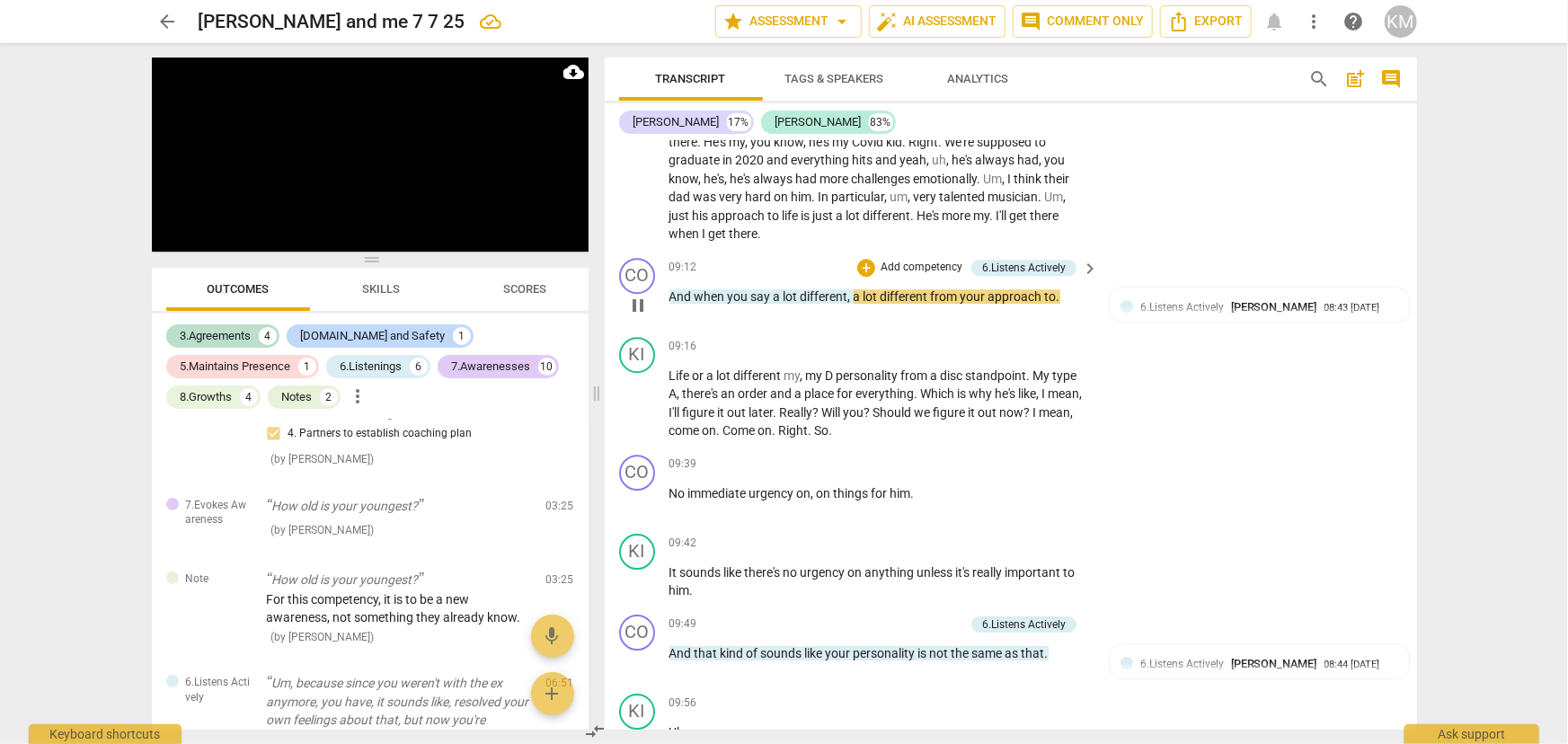
scroll to position [2714, 0]
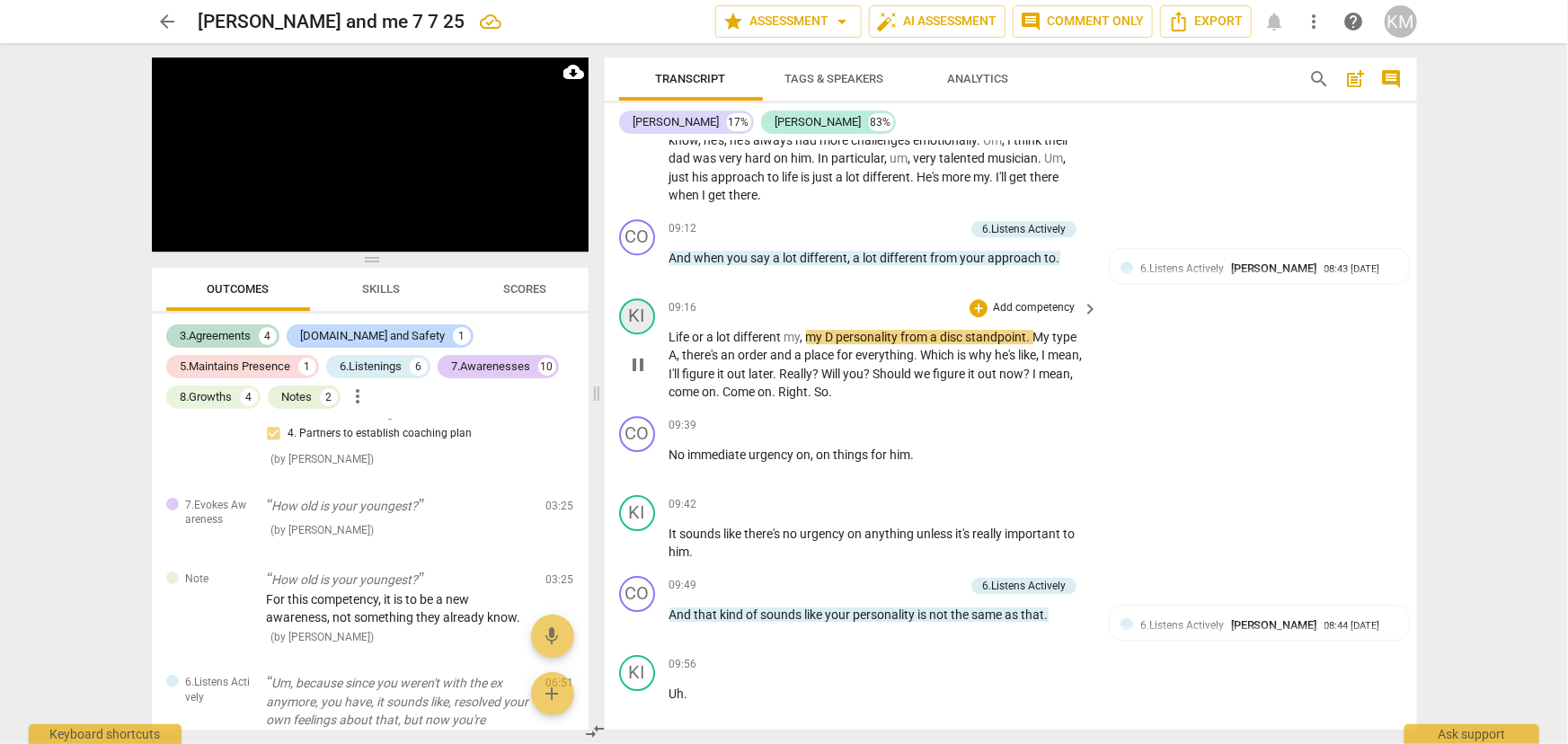
click at [646, 313] on div "KI" at bounding box center [637, 317] width 36 height 36
click at [841, 337] on span "personality" at bounding box center [869, 336] width 65 height 14
click at [807, 331] on span "my" at bounding box center [816, 336] width 20 height 14
click at [641, 356] on span "pause" at bounding box center [638, 364] width 22 height 22
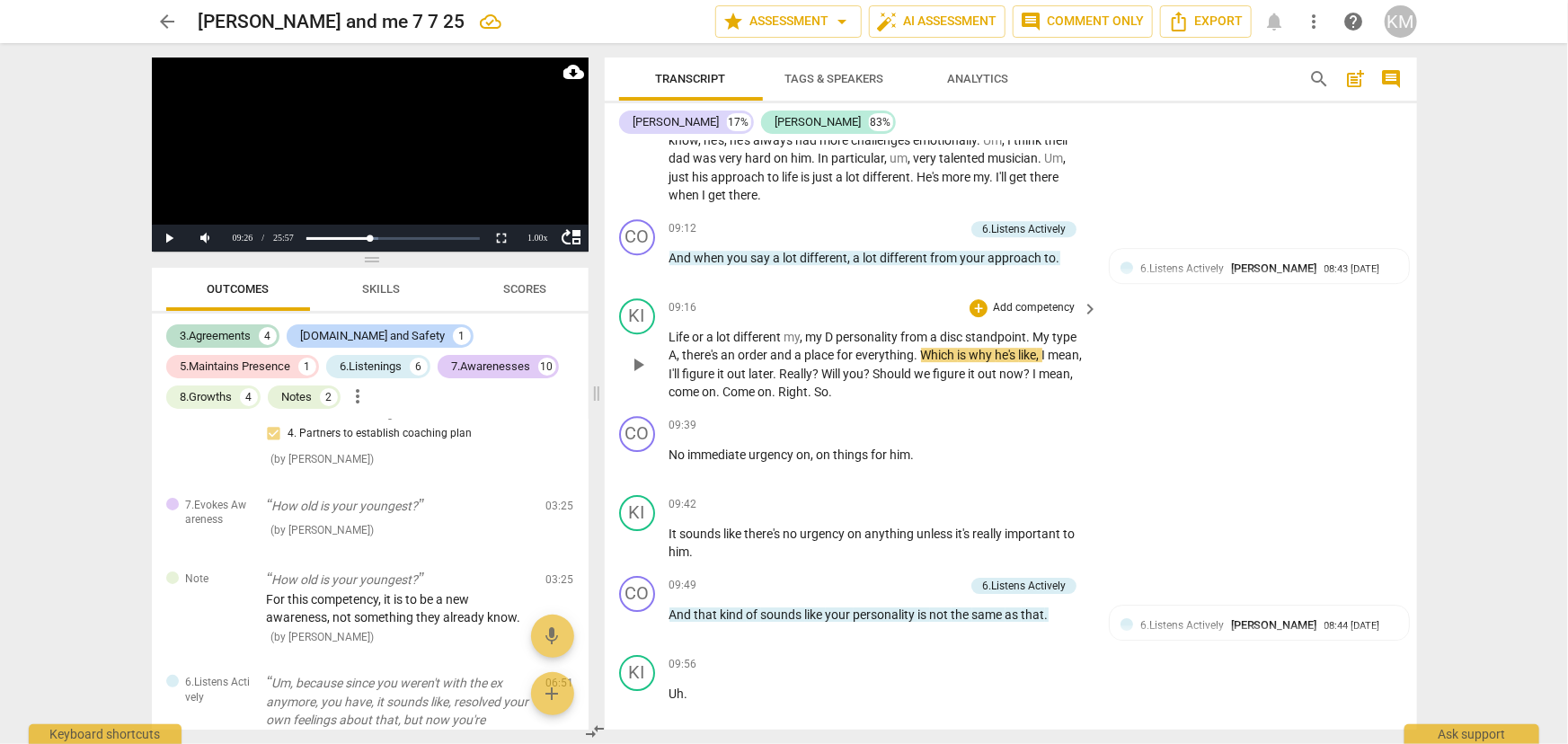
click at [784, 334] on span "my" at bounding box center [792, 336] width 16 height 14
click at [804, 332] on span "," at bounding box center [803, 336] width 5 height 14
click at [639, 363] on span "play_arrow" at bounding box center [638, 364] width 22 height 22
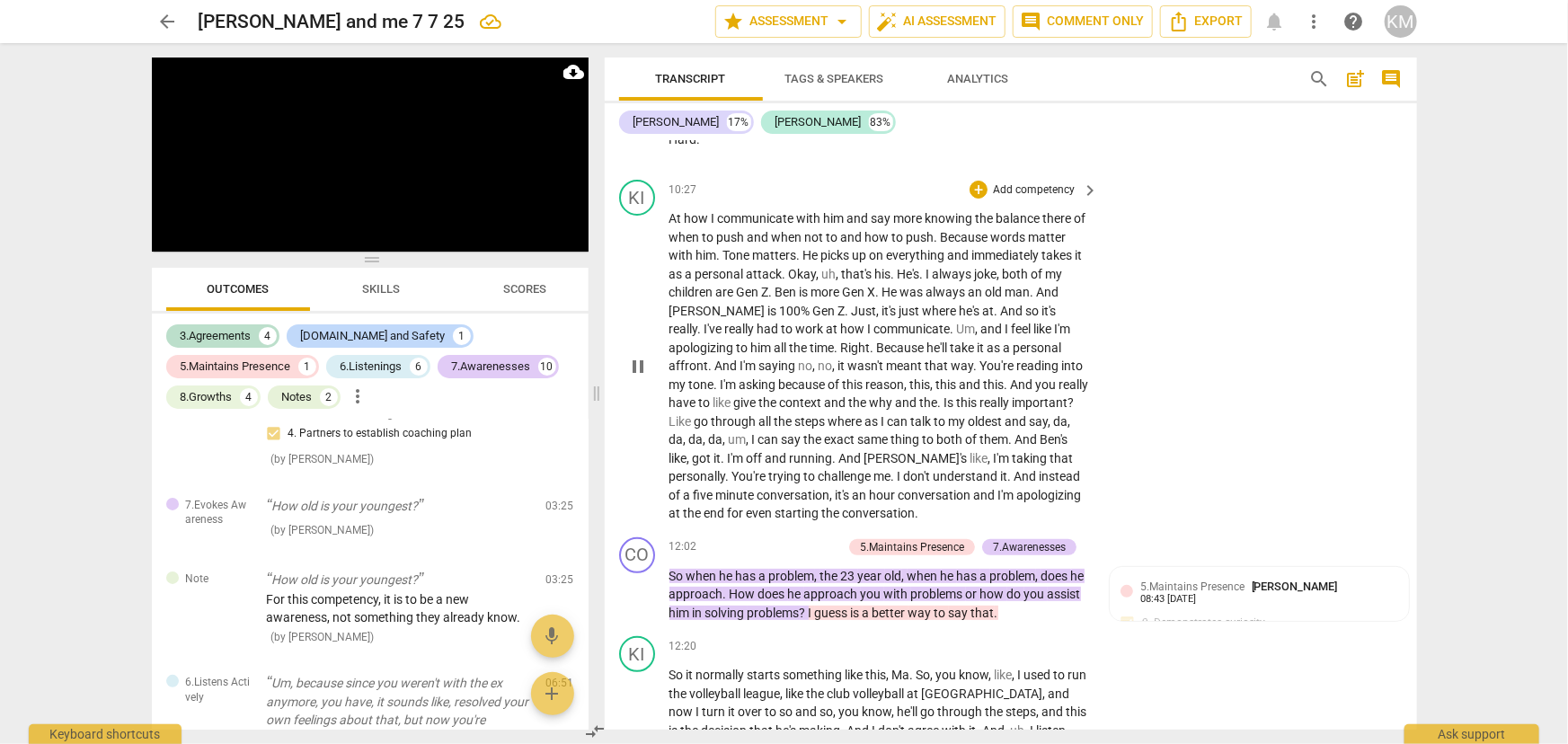
scroll to position [3531, 0]
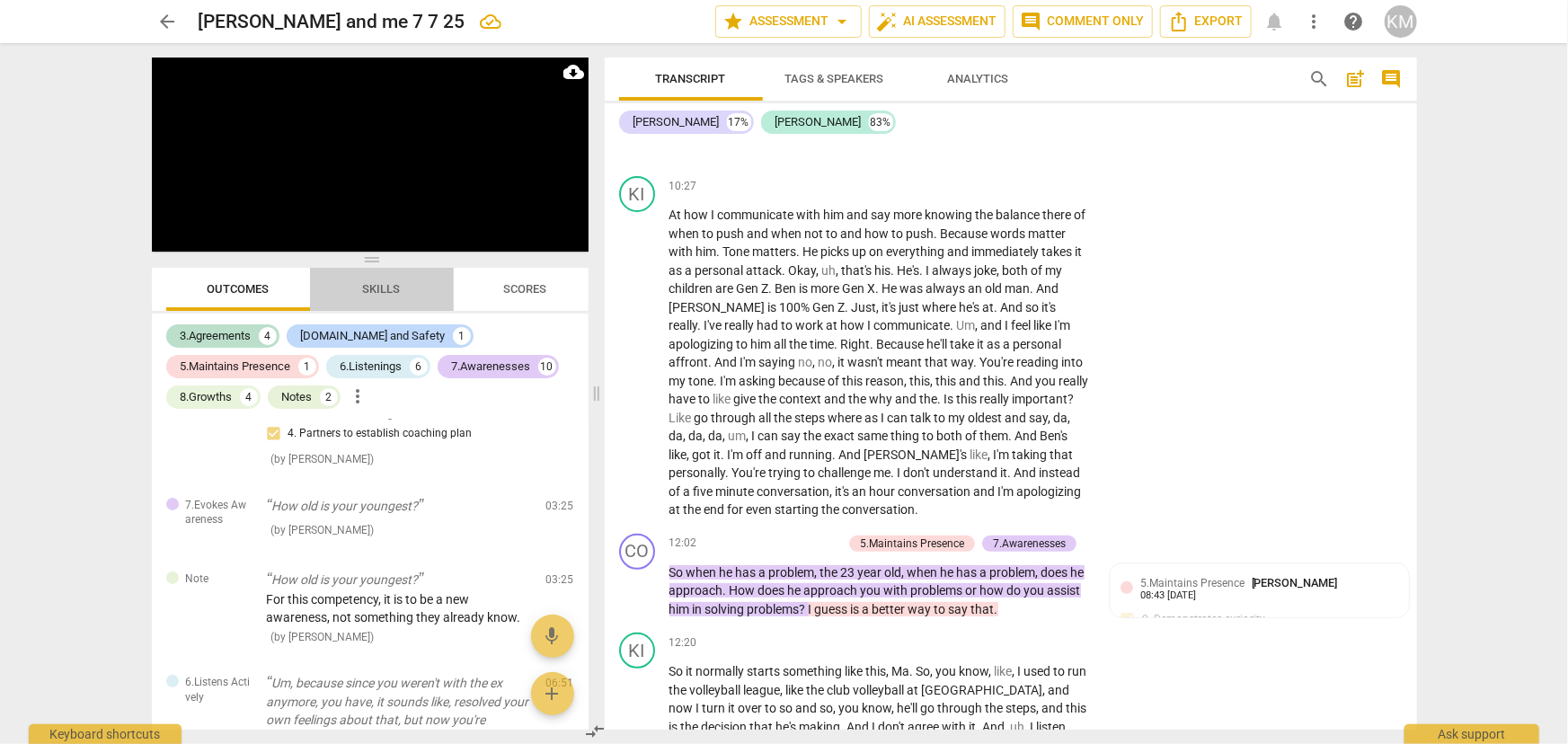
click at [378, 283] on span "Skills" at bounding box center [382, 289] width 38 height 14
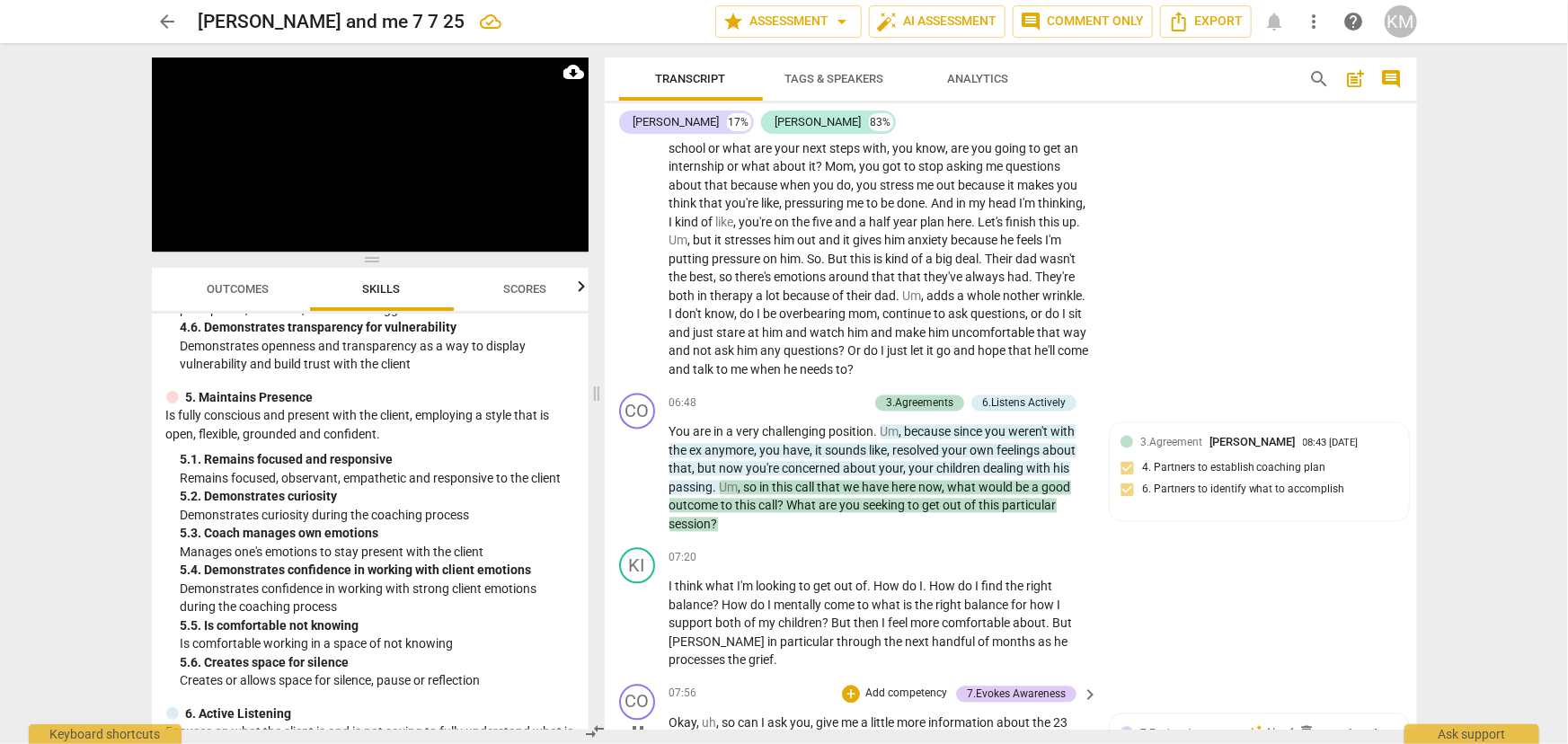
scroll to position [1816, 0]
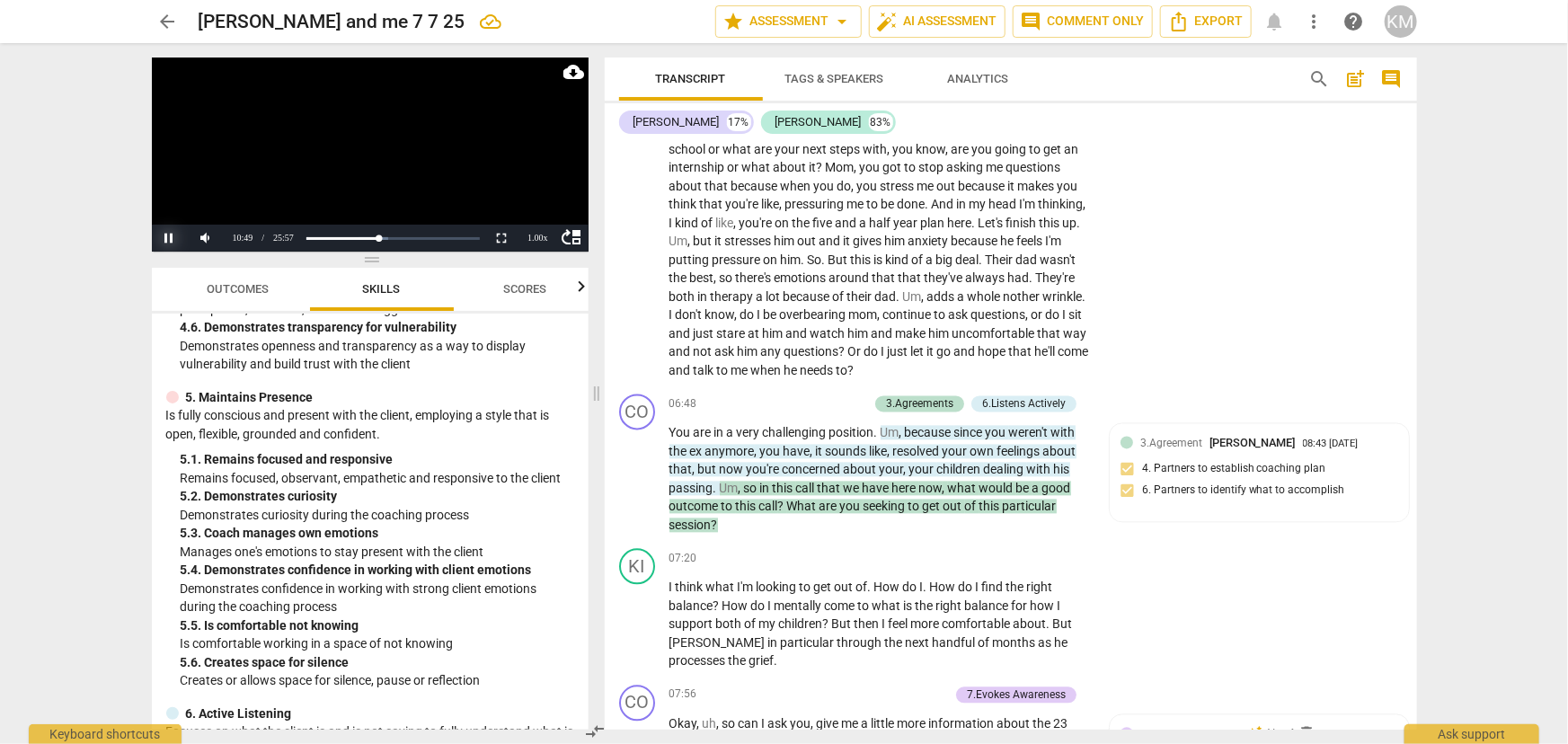
click at [171, 234] on button "Pause" at bounding box center [170, 238] width 36 height 27
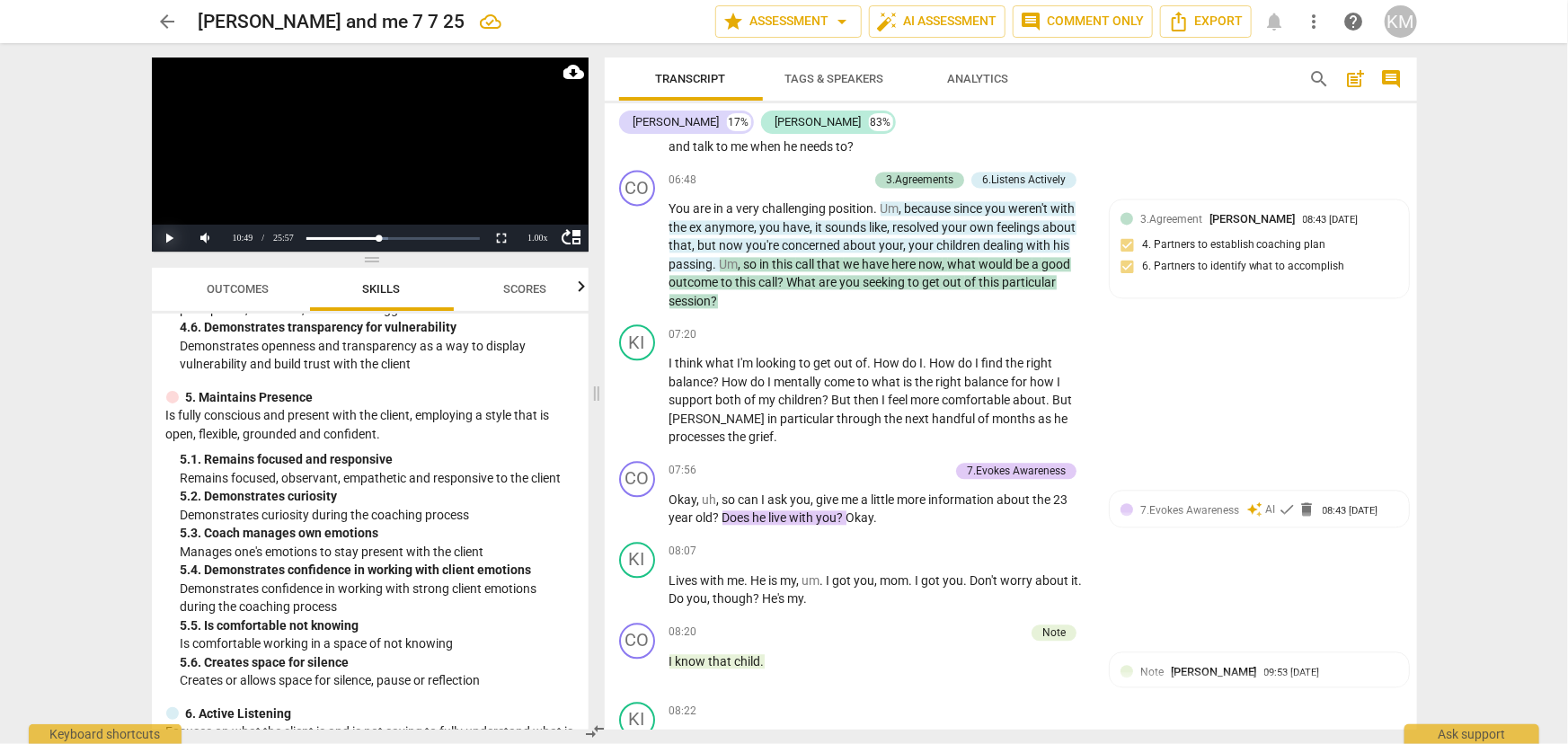
scroll to position [1959, 0]
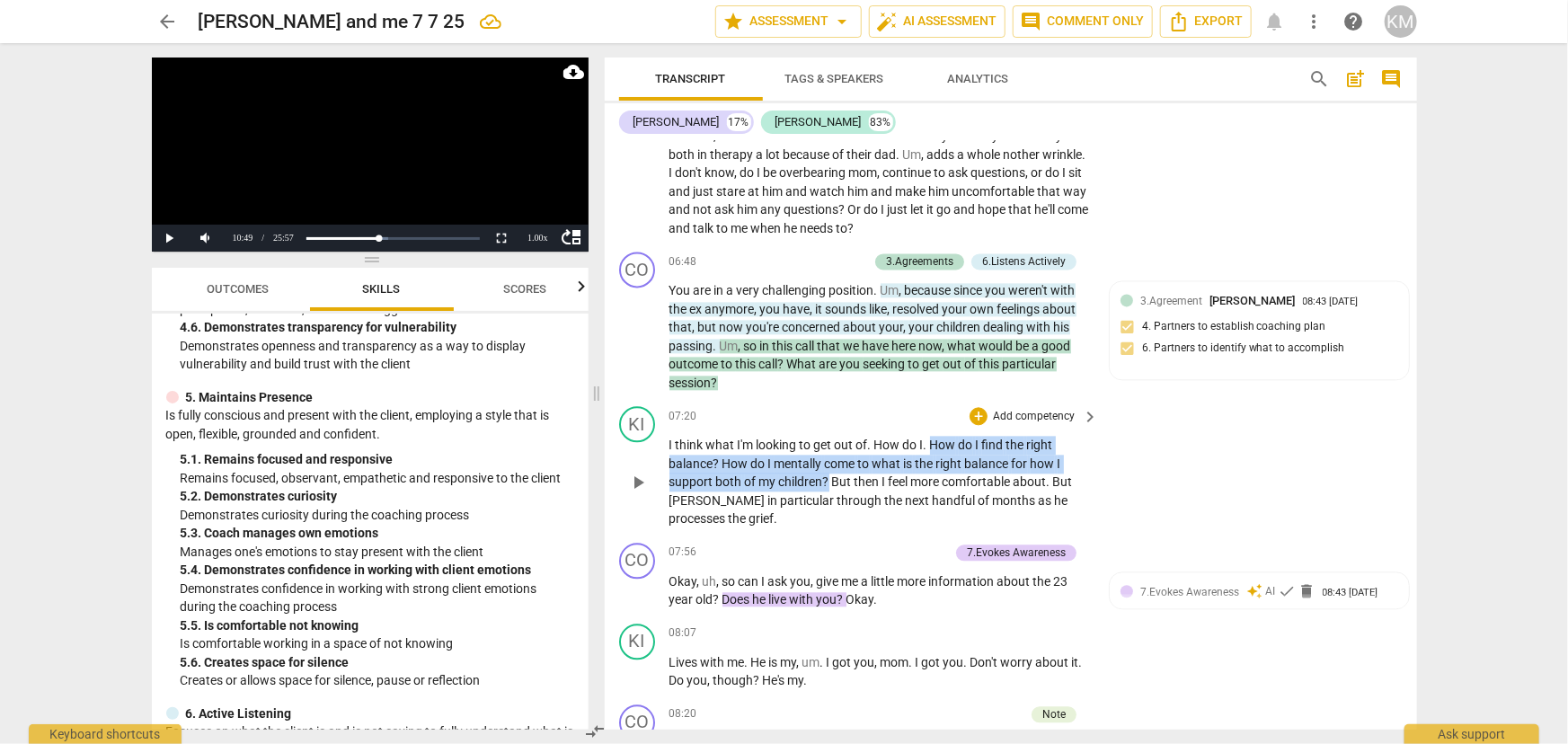
drag, startPoint x: 933, startPoint y: 436, endPoint x: 829, endPoint y: 475, distance: 111.1
click at [829, 475] on p "I think what I'm looking to get out of . How do I . How do I find the right bal…" at bounding box center [880, 482] width 420 height 93
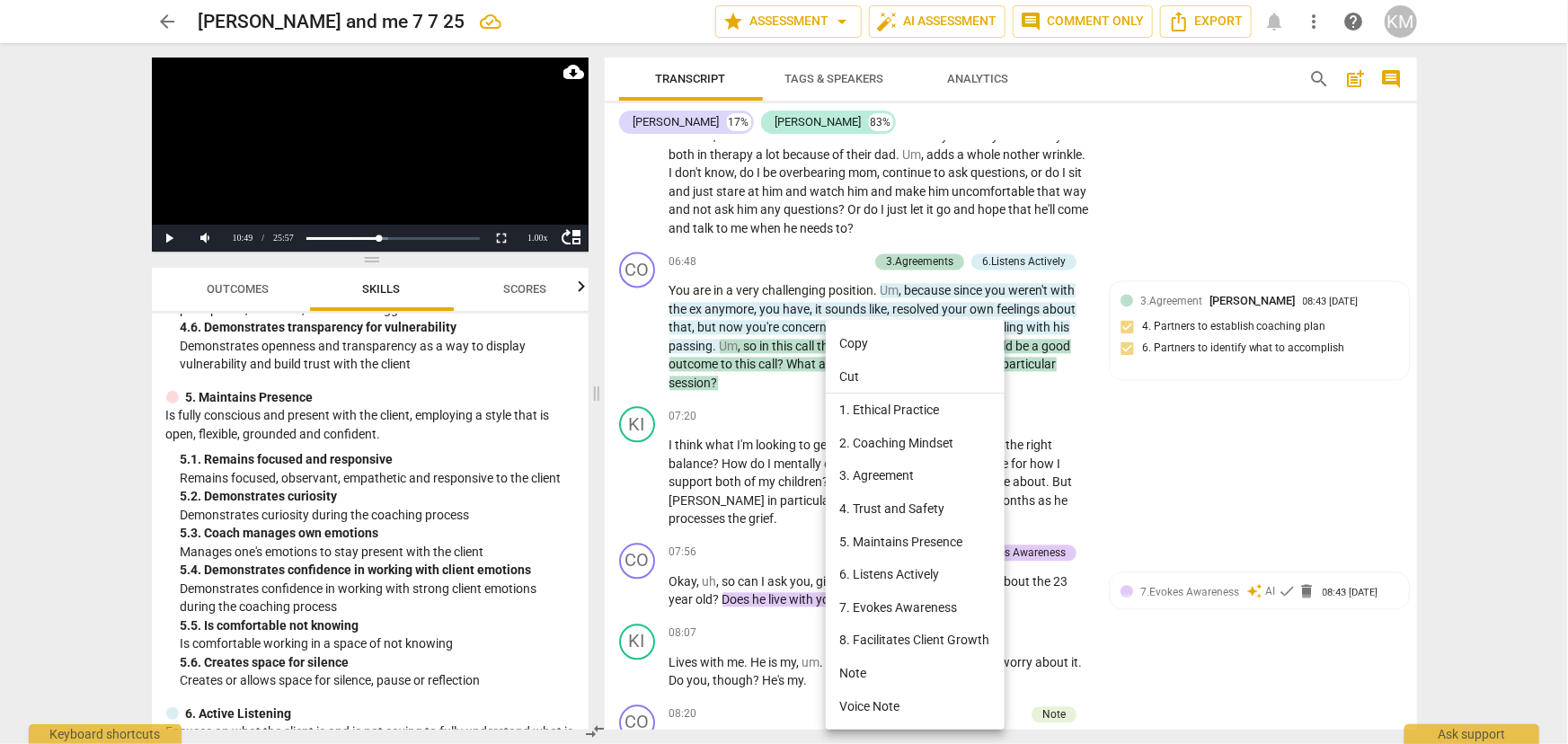
click at [719, 467] on div at bounding box center [784, 372] width 1568 height 744
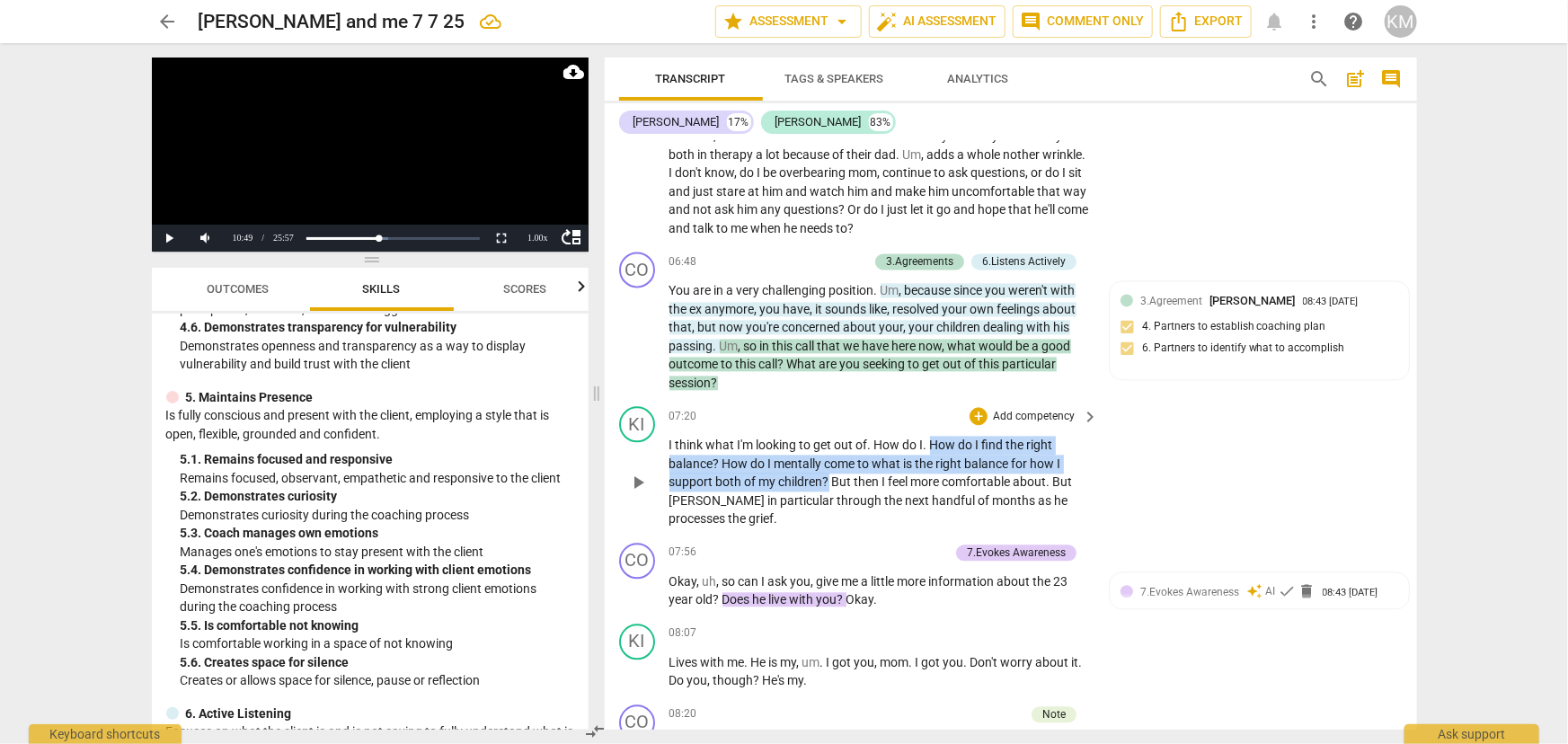
drag, startPoint x: 933, startPoint y: 439, endPoint x: 826, endPoint y: 482, distance: 115.3
click at [826, 482] on p "I think what I'm looking to get out of . How do I . How do I find the right bal…" at bounding box center [880, 482] width 420 height 93
click at [778, 466] on span "mentally" at bounding box center [799, 464] width 51 height 14
drag, startPoint x: 931, startPoint y: 436, endPoint x: 834, endPoint y: 471, distance: 103.1
click at [834, 471] on p "I think what I'm looking to get out of . How do I . How do I find the right bal…" at bounding box center [880, 482] width 420 height 93
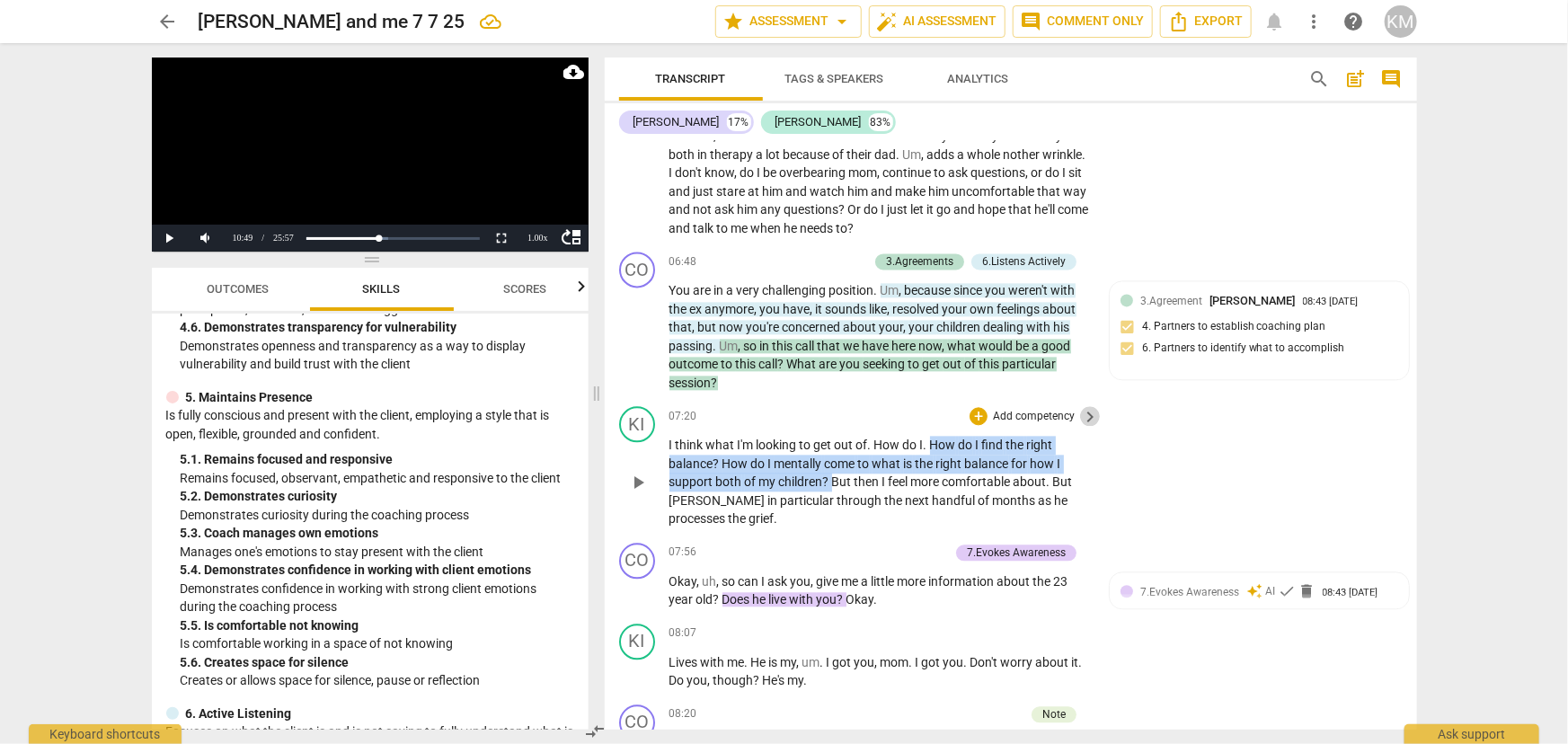
click at [1087, 412] on span "keyboard_arrow_right" at bounding box center [1090, 417] width 22 height 22
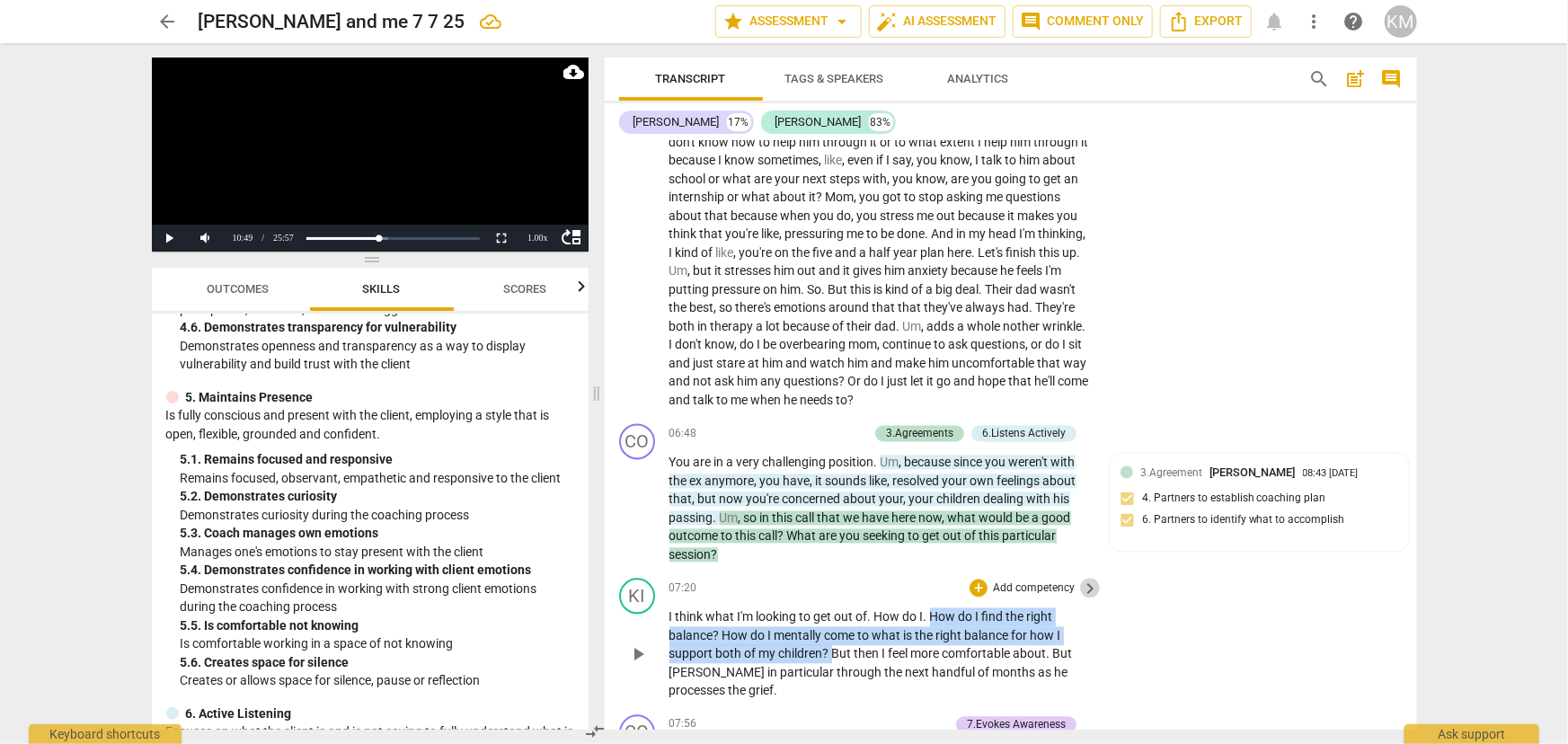
scroll to position [1627, 0]
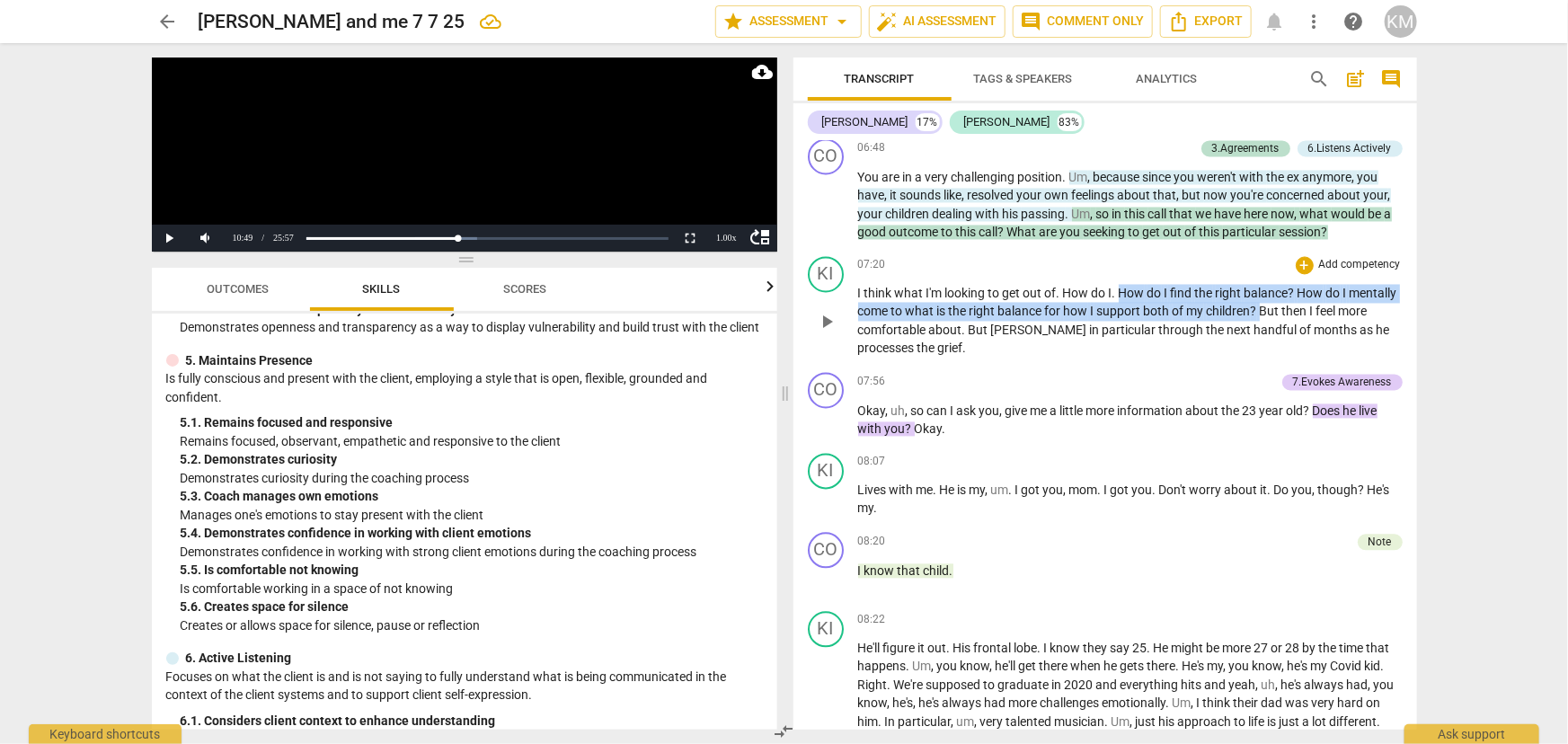
click at [1144, 319] on span "support" at bounding box center [1121, 312] width 47 height 14
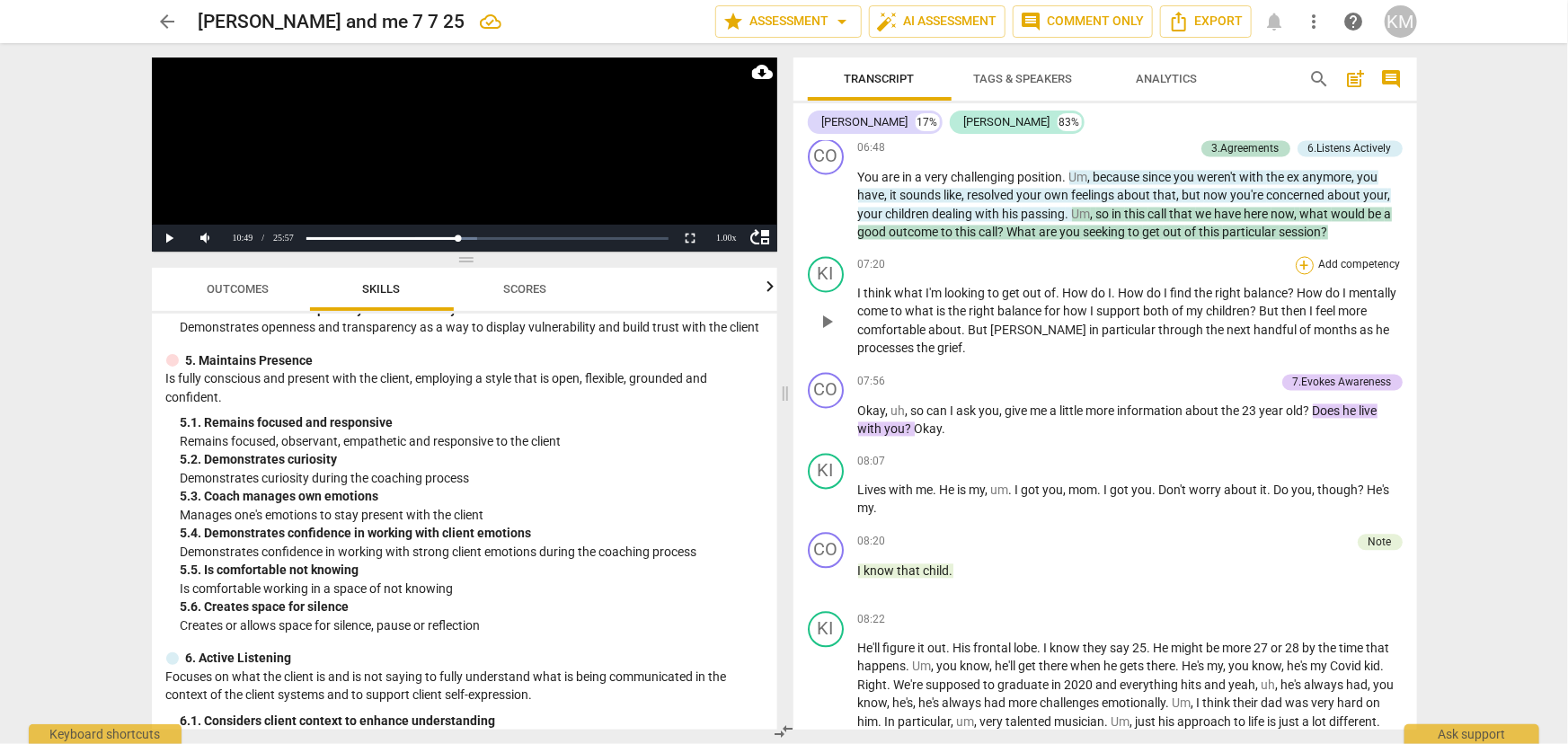
click at [1305, 275] on div "+" at bounding box center [1305, 266] width 18 height 18
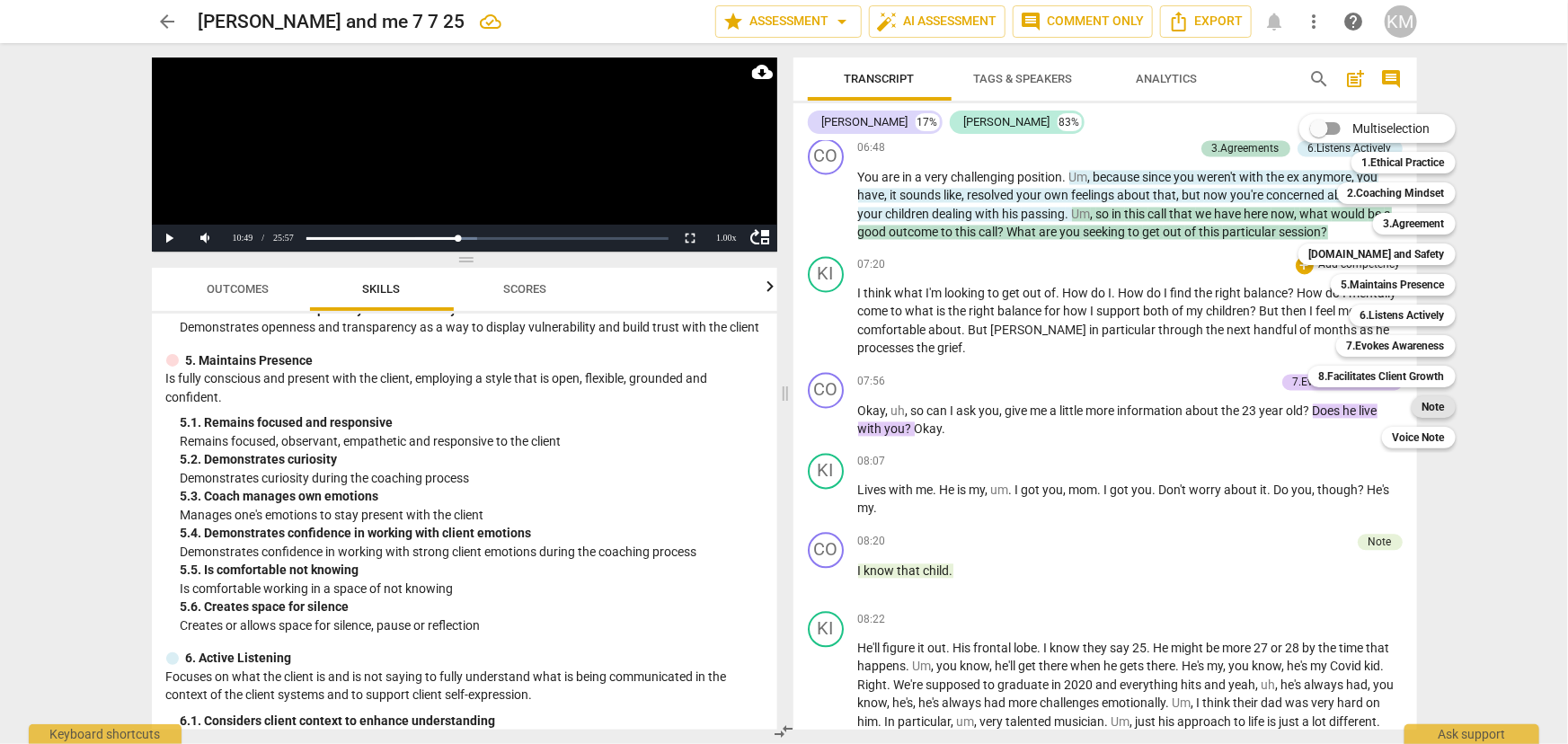
click at [1441, 402] on b "Note" at bounding box center [1433, 407] width 23 height 22
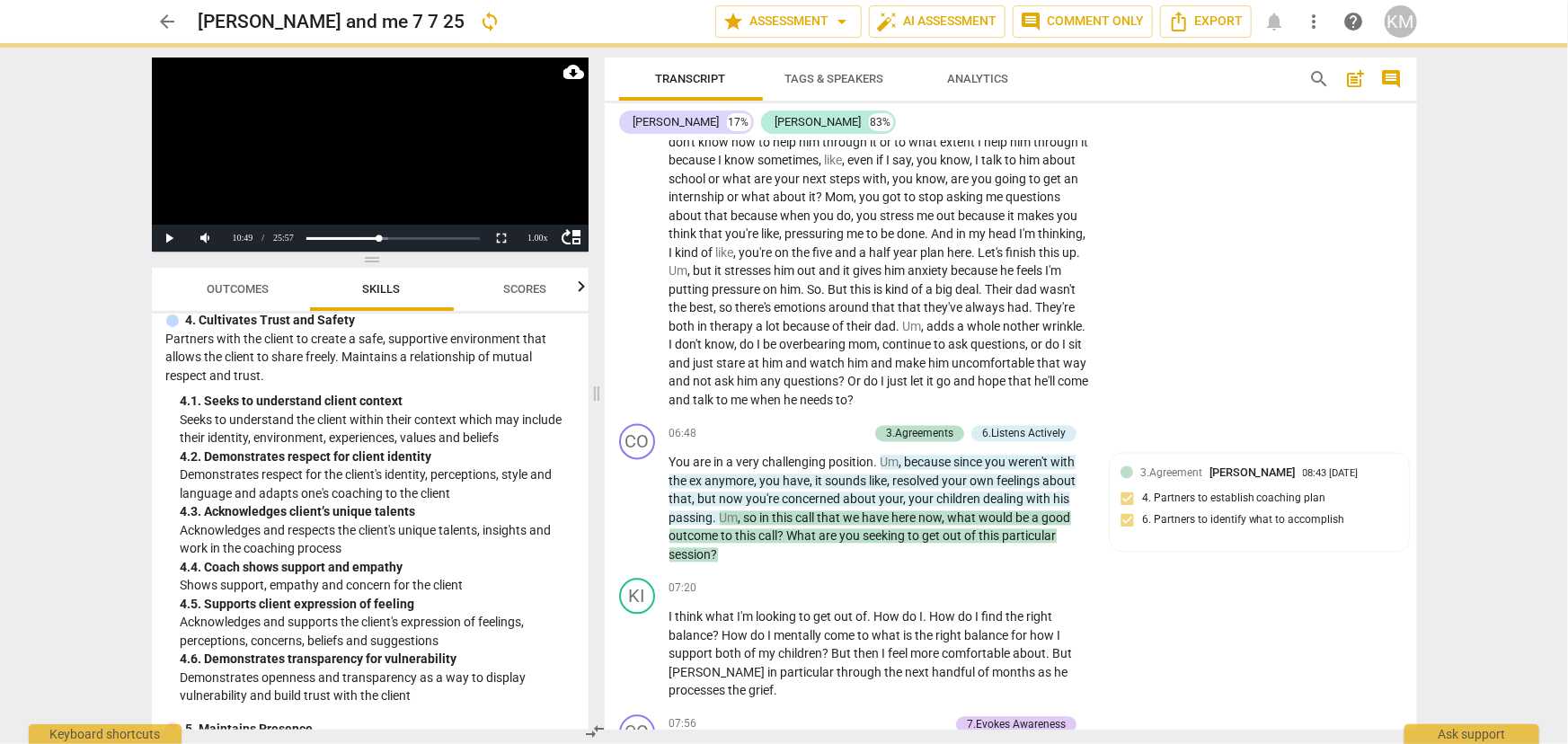
scroll to position [1959, 0]
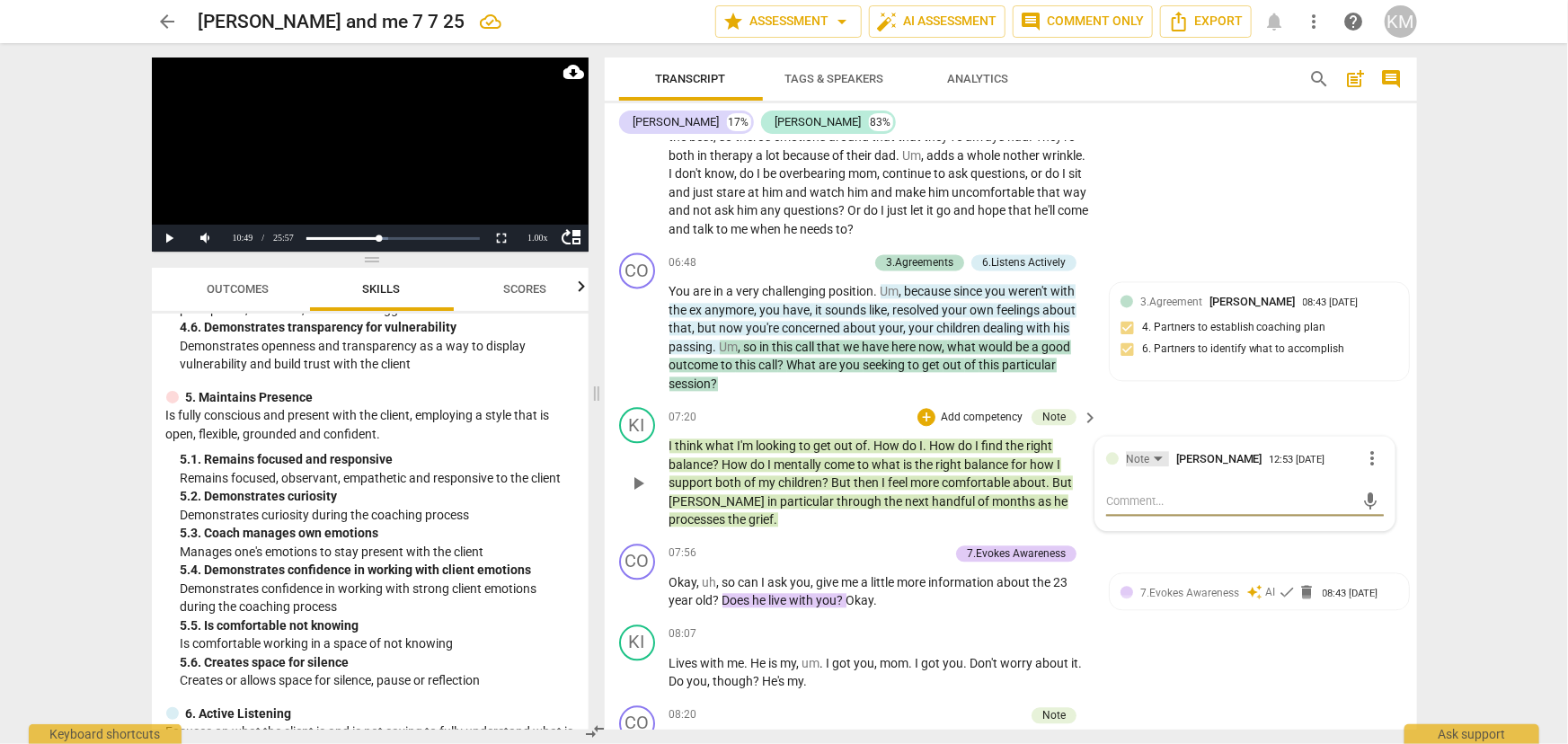
click at [1153, 462] on div "Note" at bounding box center [1148, 458] width 43 height 15
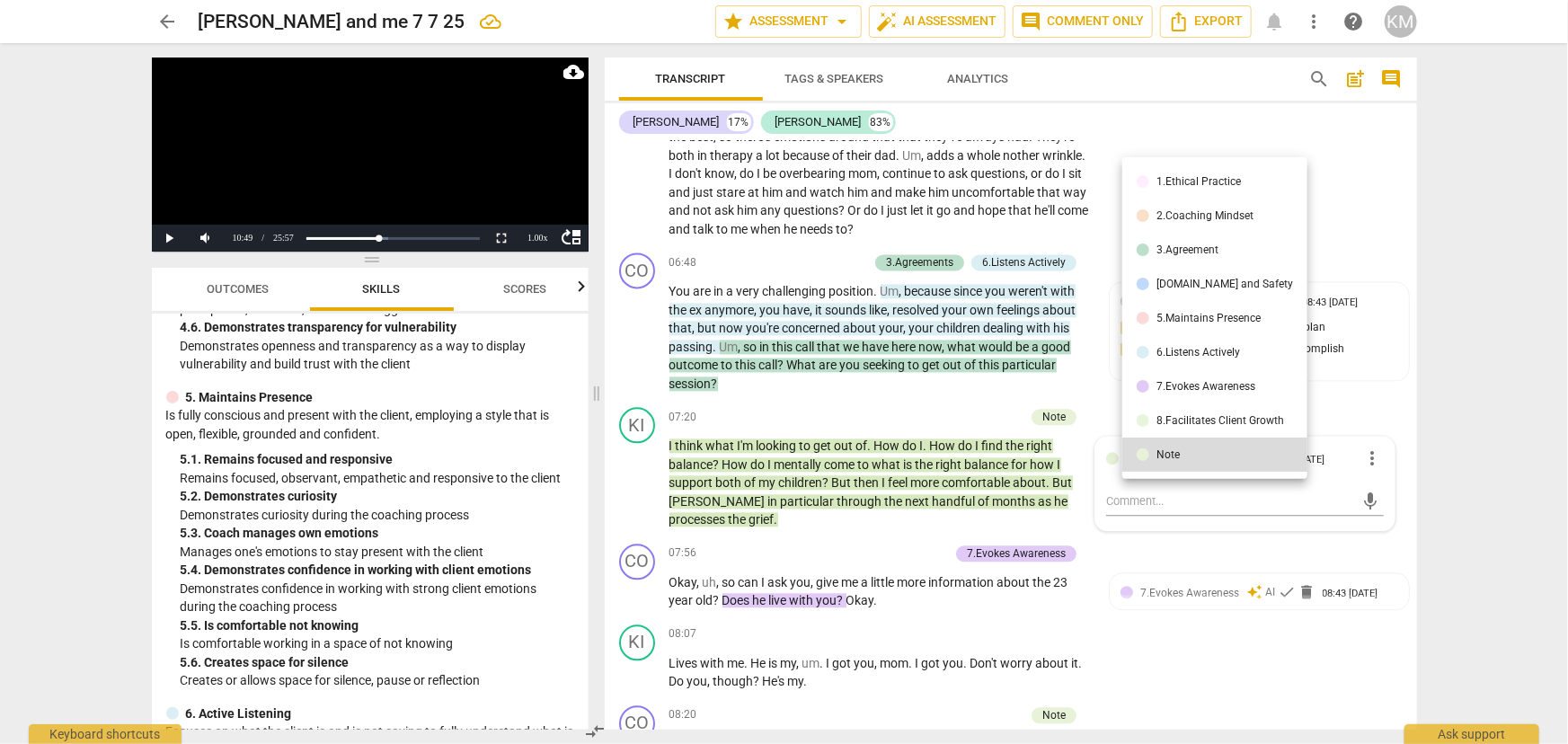
click at [1187, 252] on div "3.Agreement" at bounding box center [1187, 250] width 62 height 11
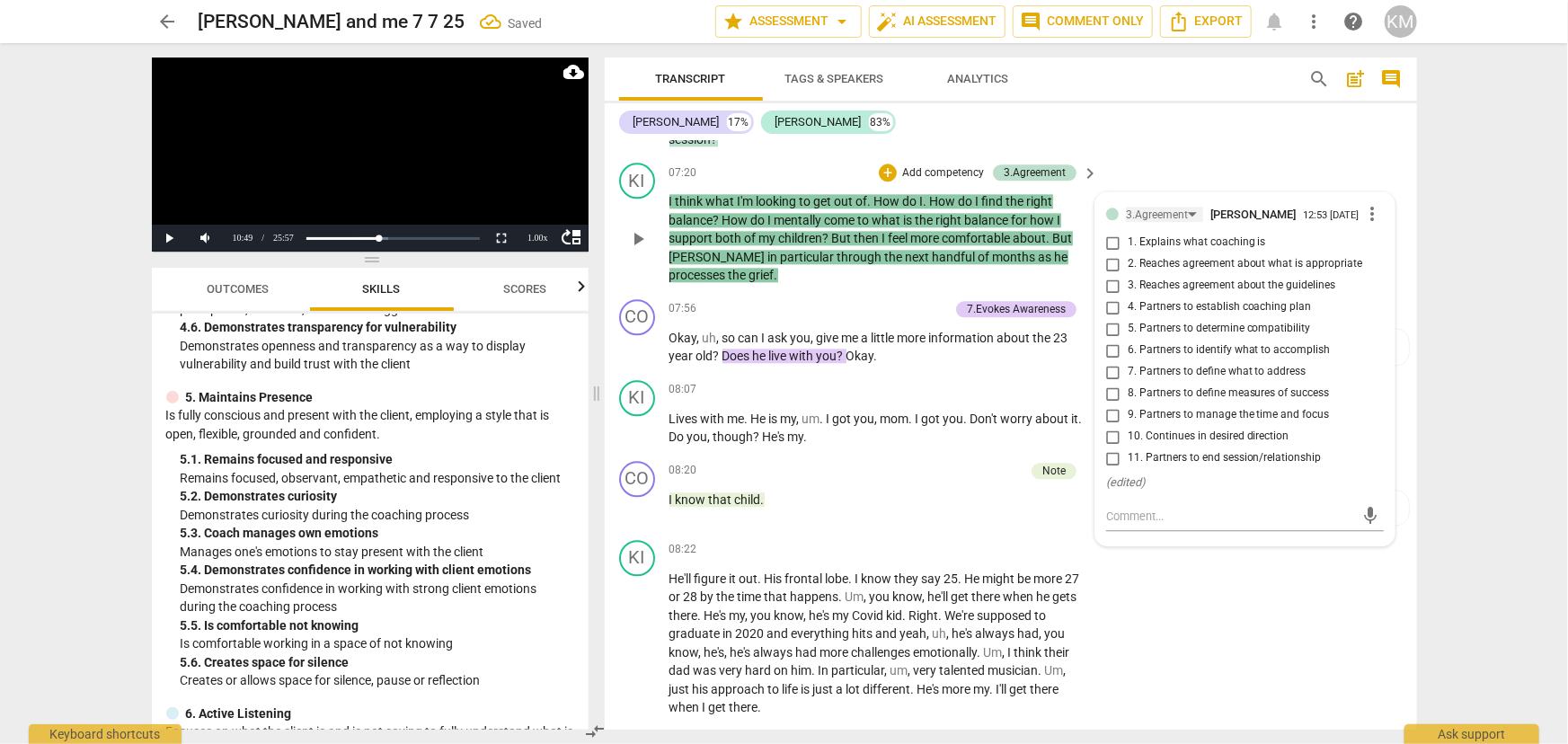
scroll to position [2203, 0]
click at [927, 196] on span "." at bounding box center [927, 200] width 6 height 14
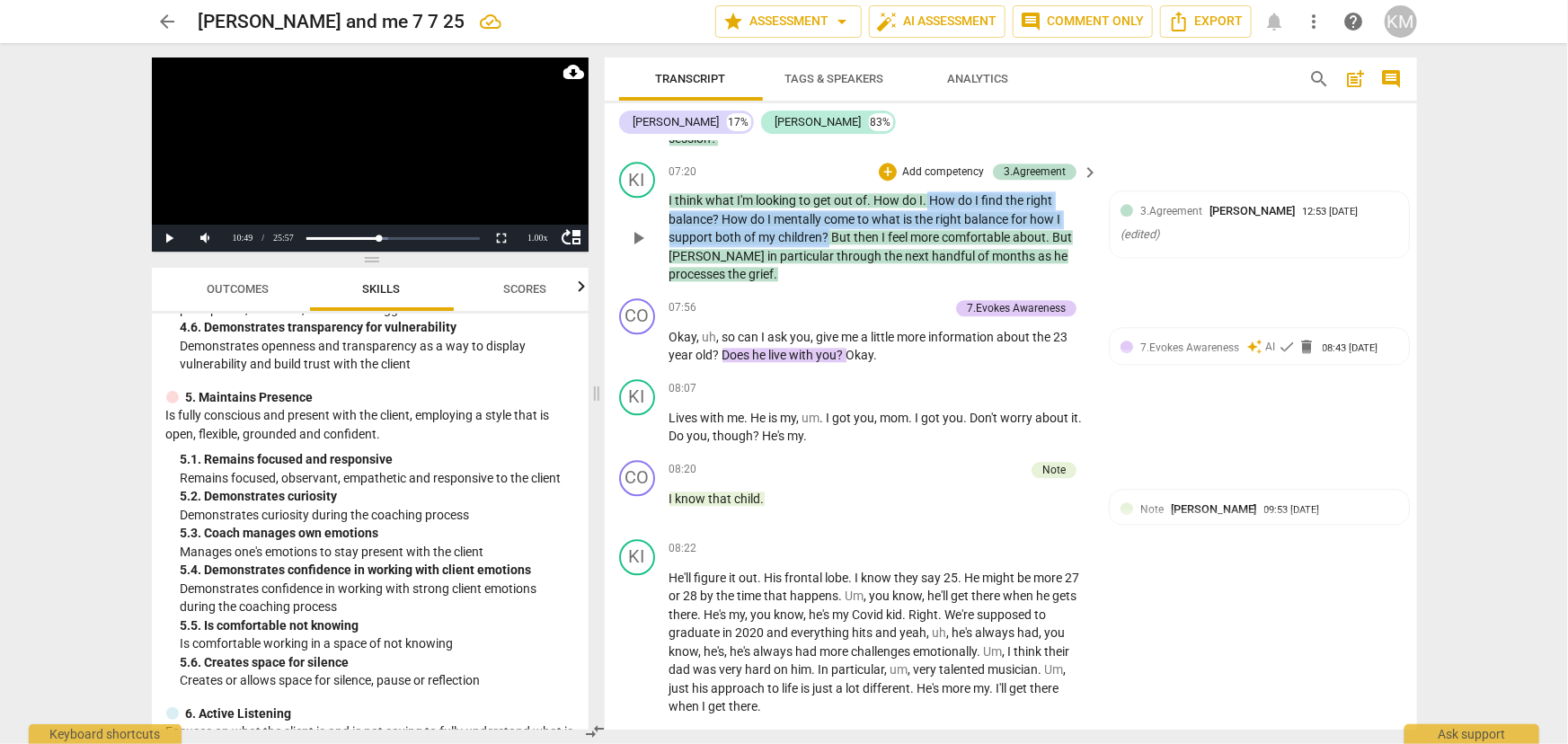
drag, startPoint x: 928, startPoint y: 195, endPoint x: 829, endPoint y: 235, distance: 106.8
click at [829, 235] on p "I think what I'm looking to get out of . How do I . How do I find the right bal…" at bounding box center [880, 237] width 420 height 93
copy p "How do I find the right balance ? How do I mentally come to what is the right b…"
click at [1221, 243] on div "3.Agreement Kim Miles 12:53 09-18-2025 ( edited )" at bounding box center [1259, 224] width 300 height 66
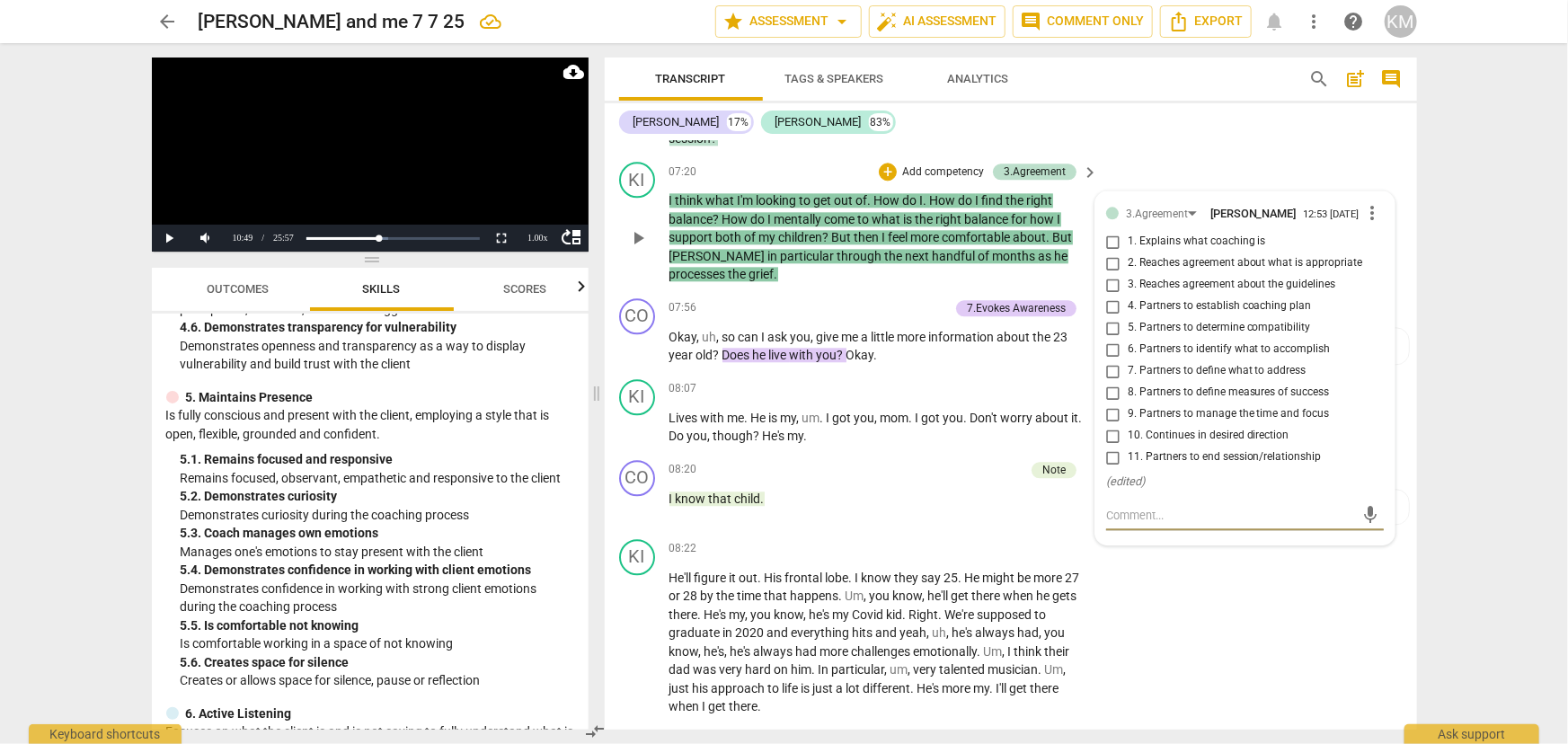
click at [1156, 508] on textarea at bounding box center [1231, 515] width 249 height 17
click at [1143, 511] on textarea "Agreement: How do I find the right balance? How do I mentally come to what is t…" at bounding box center [1231, 532] width 249 height 51
click at [1365, 530] on span "send" at bounding box center [1370, 532] width 20 height 20
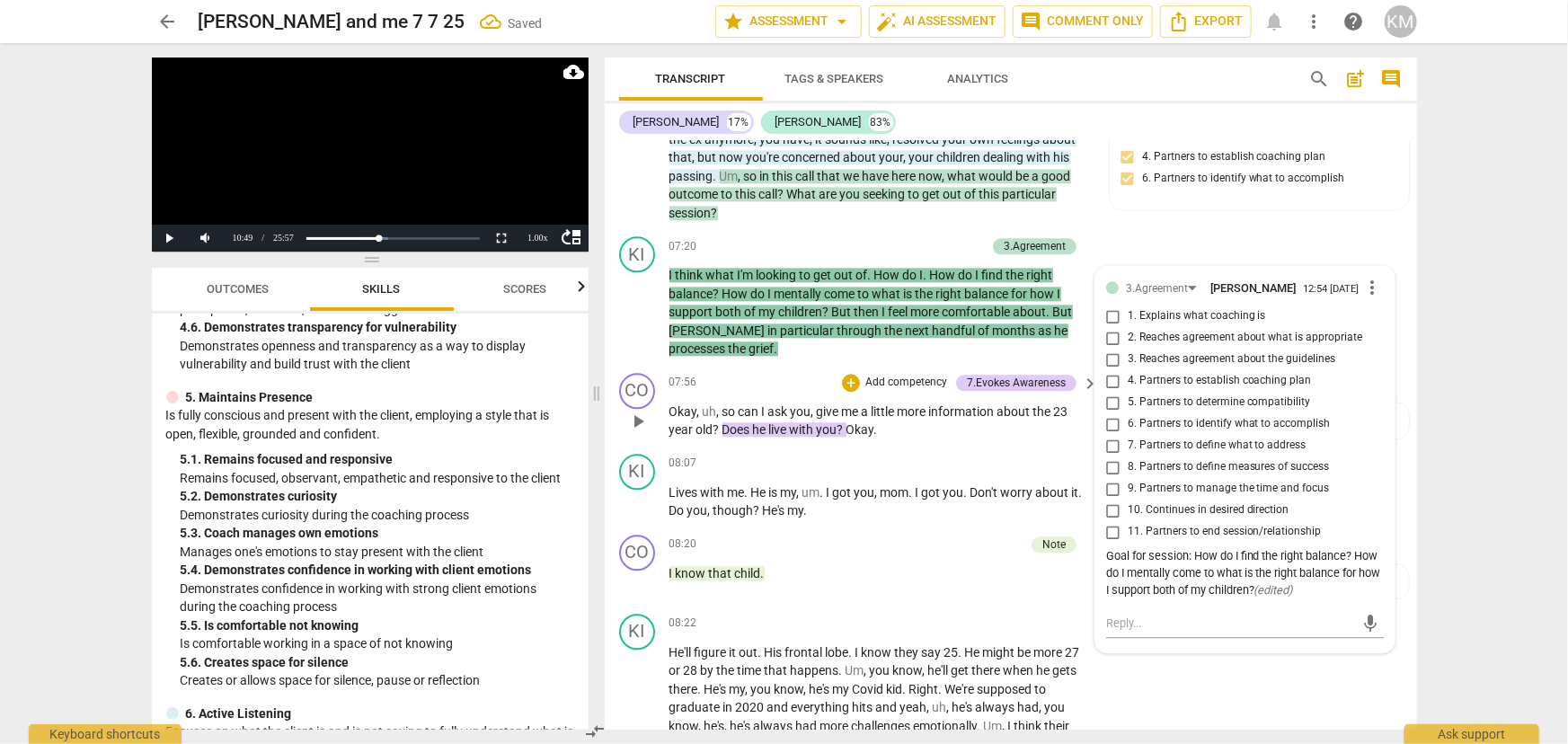
scroll to position [2121, 0]
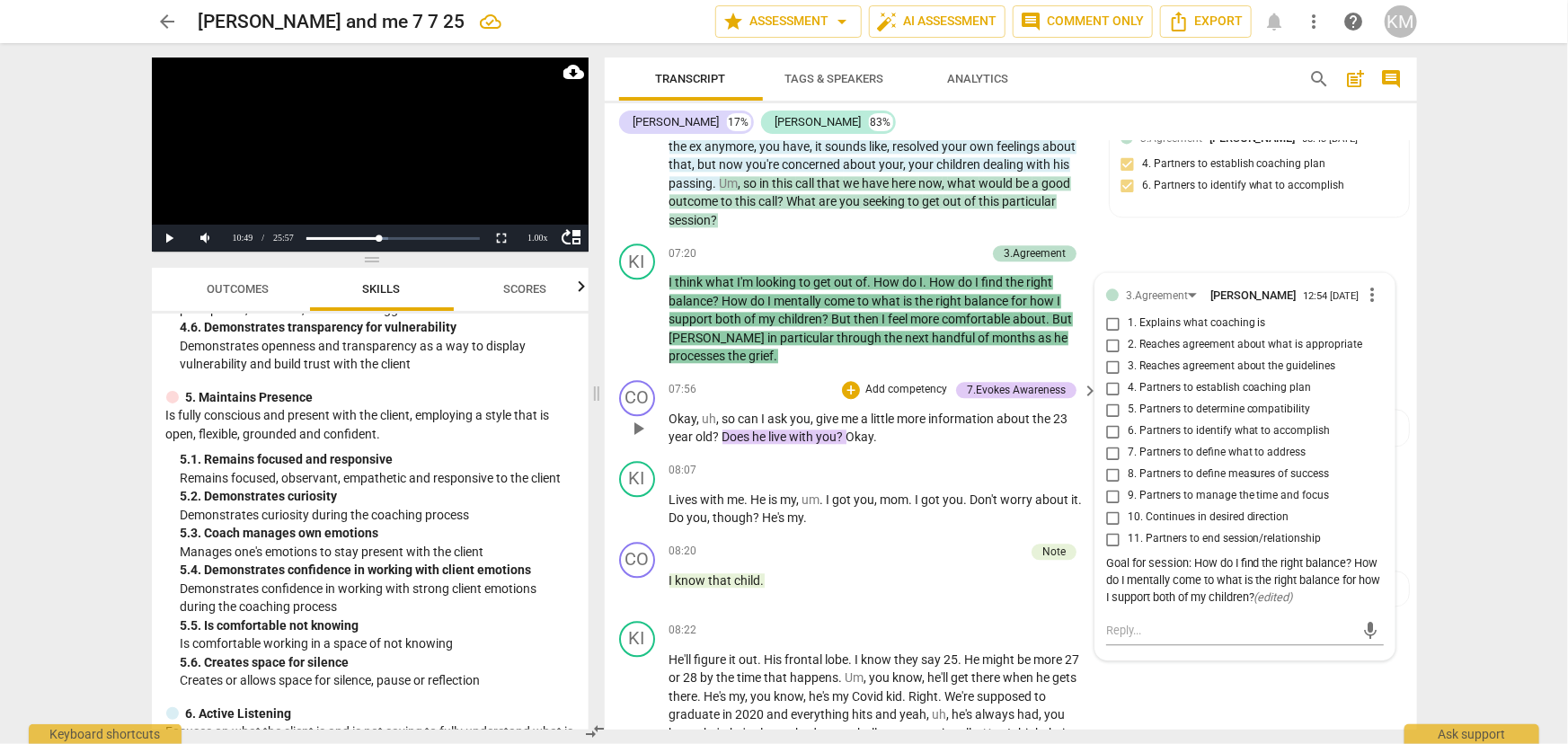
click at [892, 437] on p "Okay , uh , so can I ask you , give me a little more information about the 23 y…" at bounding box center [880, 427] width 420 height 37
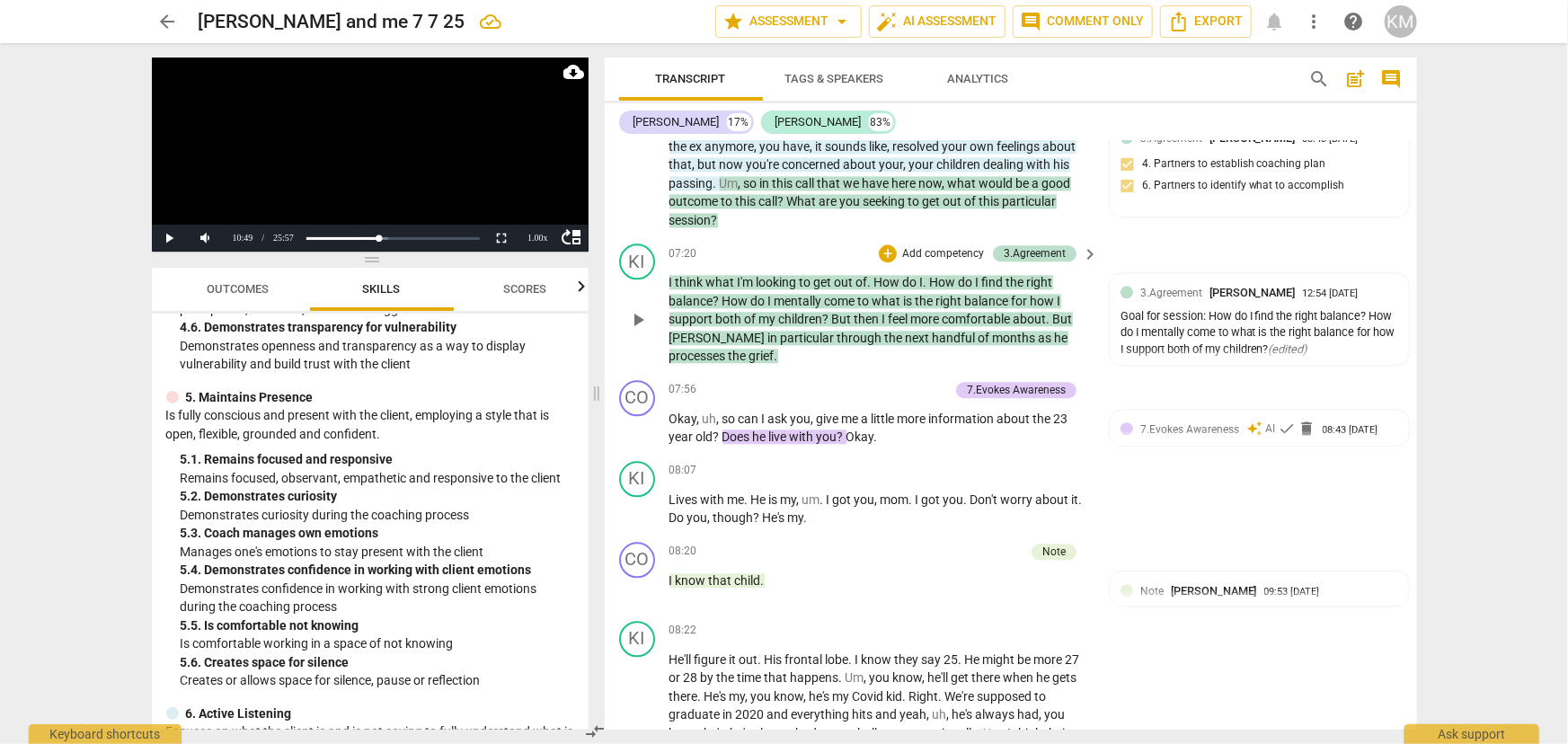
click at [911, 252] on p "Add competency" at bounding box center [943, 254] width 86 height 16
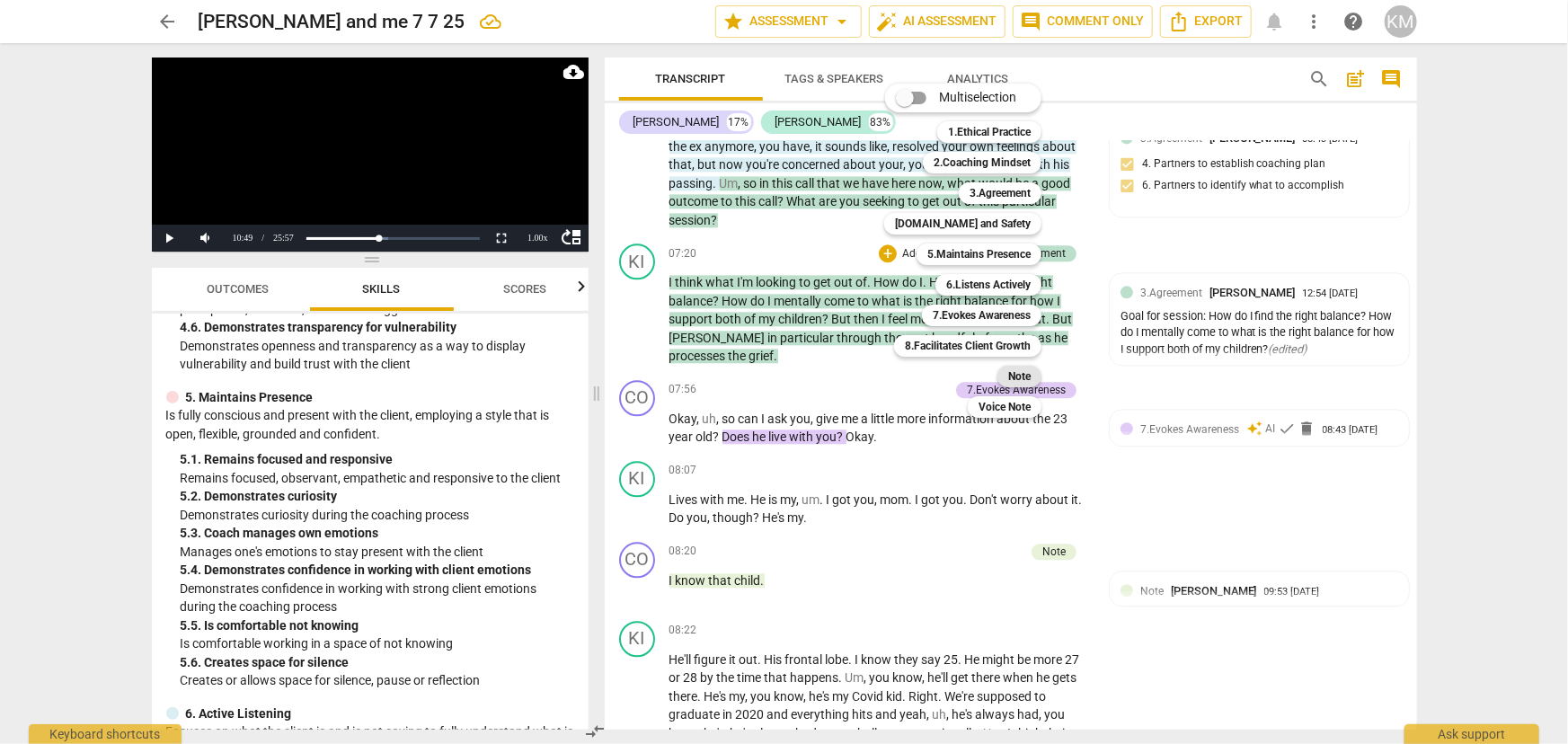
click at [1020, 368] on b "Note" at bounding box center [1019, 376] width 23 height 22
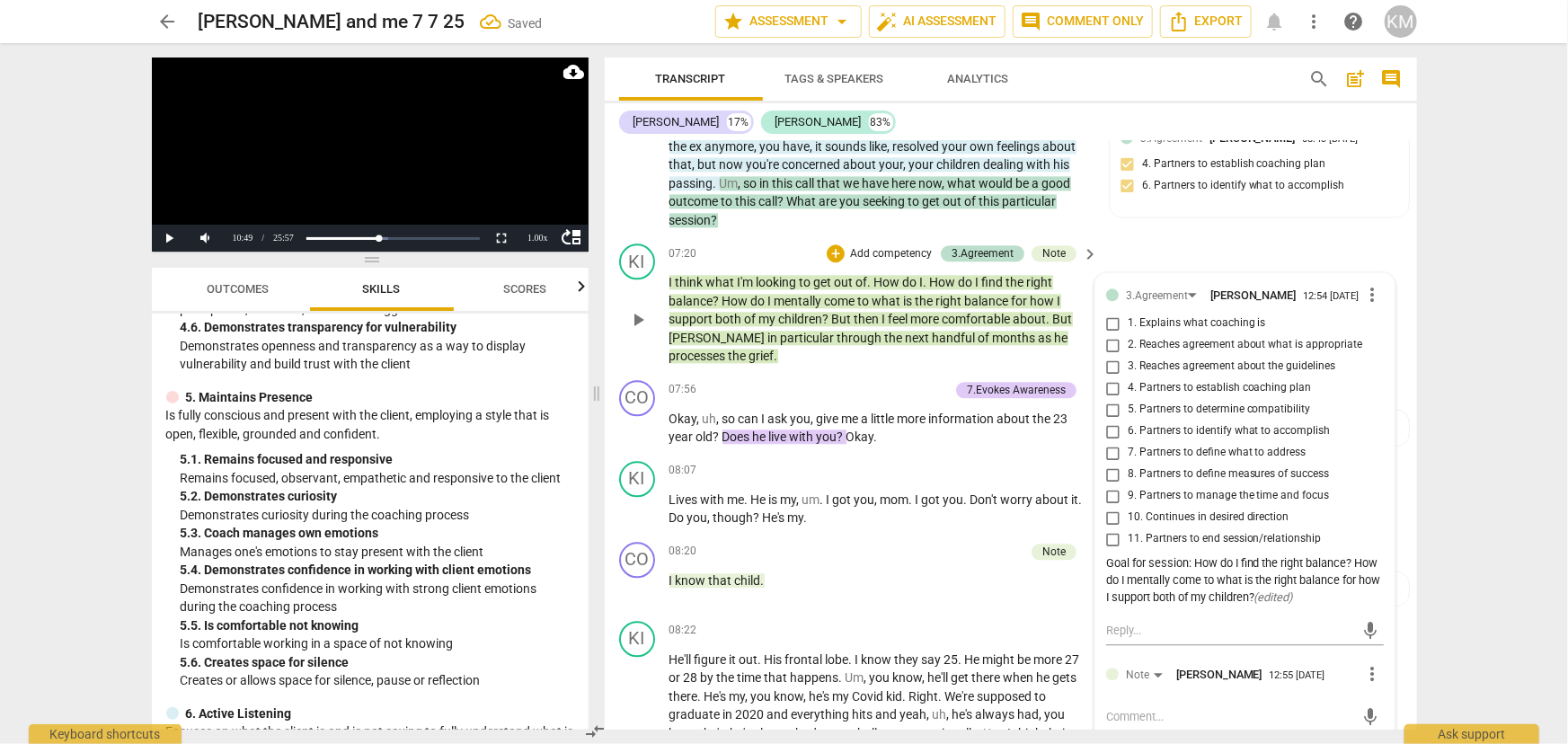
click at [1179, 708] on textarea at bounding box center [1231, 716] width 249 height 17
click at [1366, 672] on span "more_vert" at bounding box center [1373, 674] width 22 height 22
click at [1396, 705] on li "Delete" at bounding box center [1387, 704] width 62 height 34
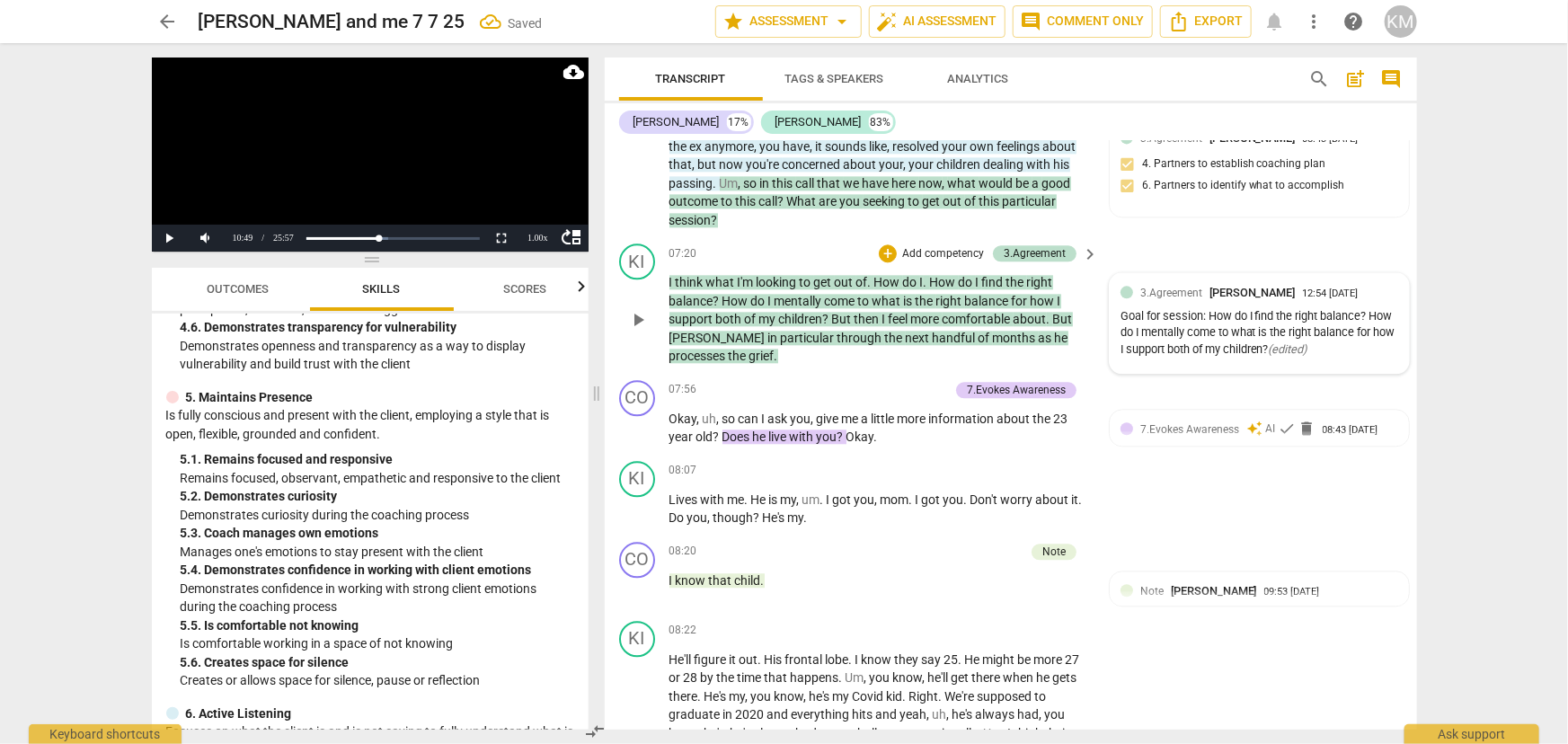
click at [1190, 335] on div "Goal for session: How do I find the right balance? How do I mentally come to wh…" at bounding box center [1259, 334] width 278 height 51
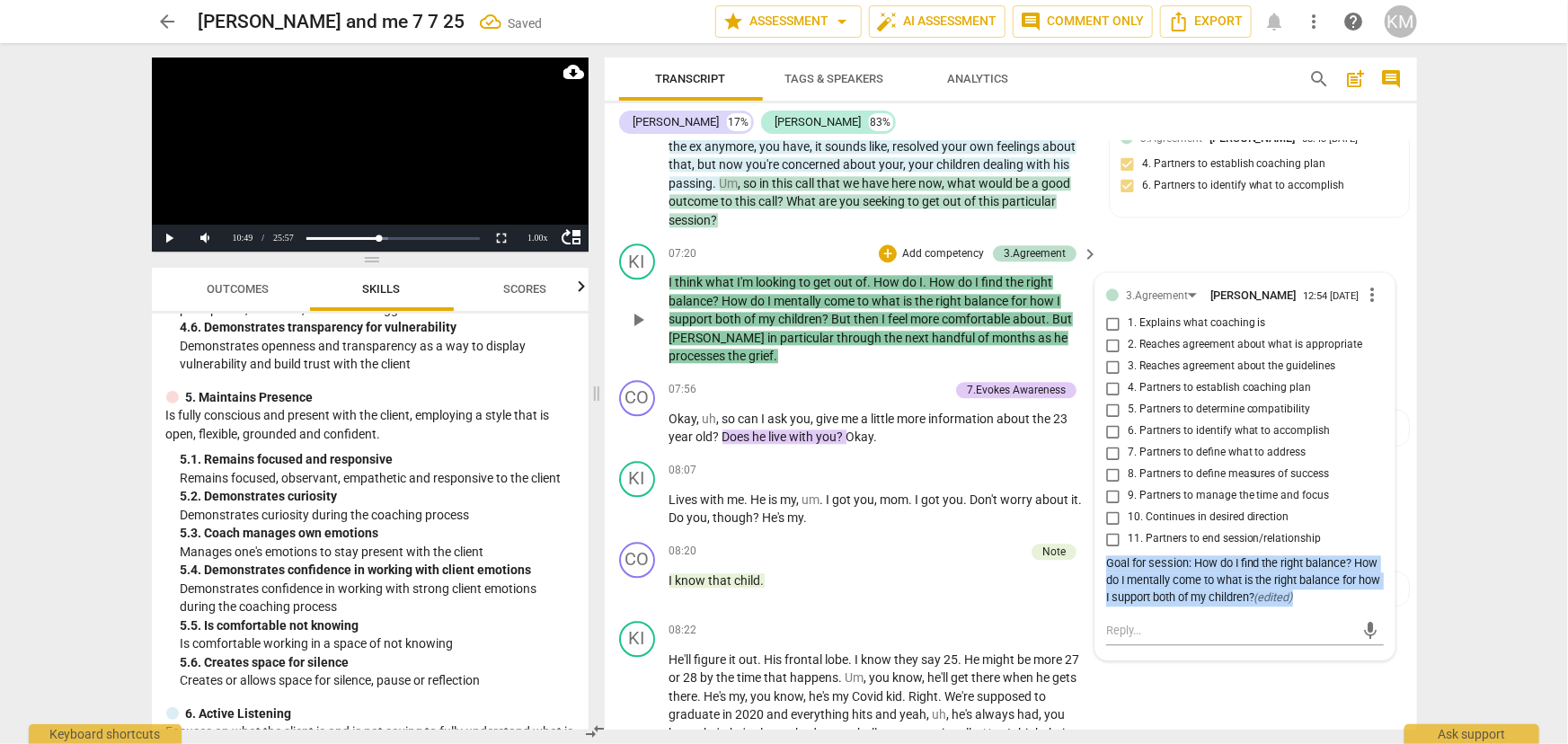
drag, startPoint x: 1104, startPoint y: 559, endPoint x: 1365, endPoint y: 608, distance: 265.6
click at [1365, 608] on div "3.Agreement Kim Miles 12:54 09-18-2025 more_vert 1. Explains what coaching is 2…" at bounding box center [1245, 466] width 278 height 364
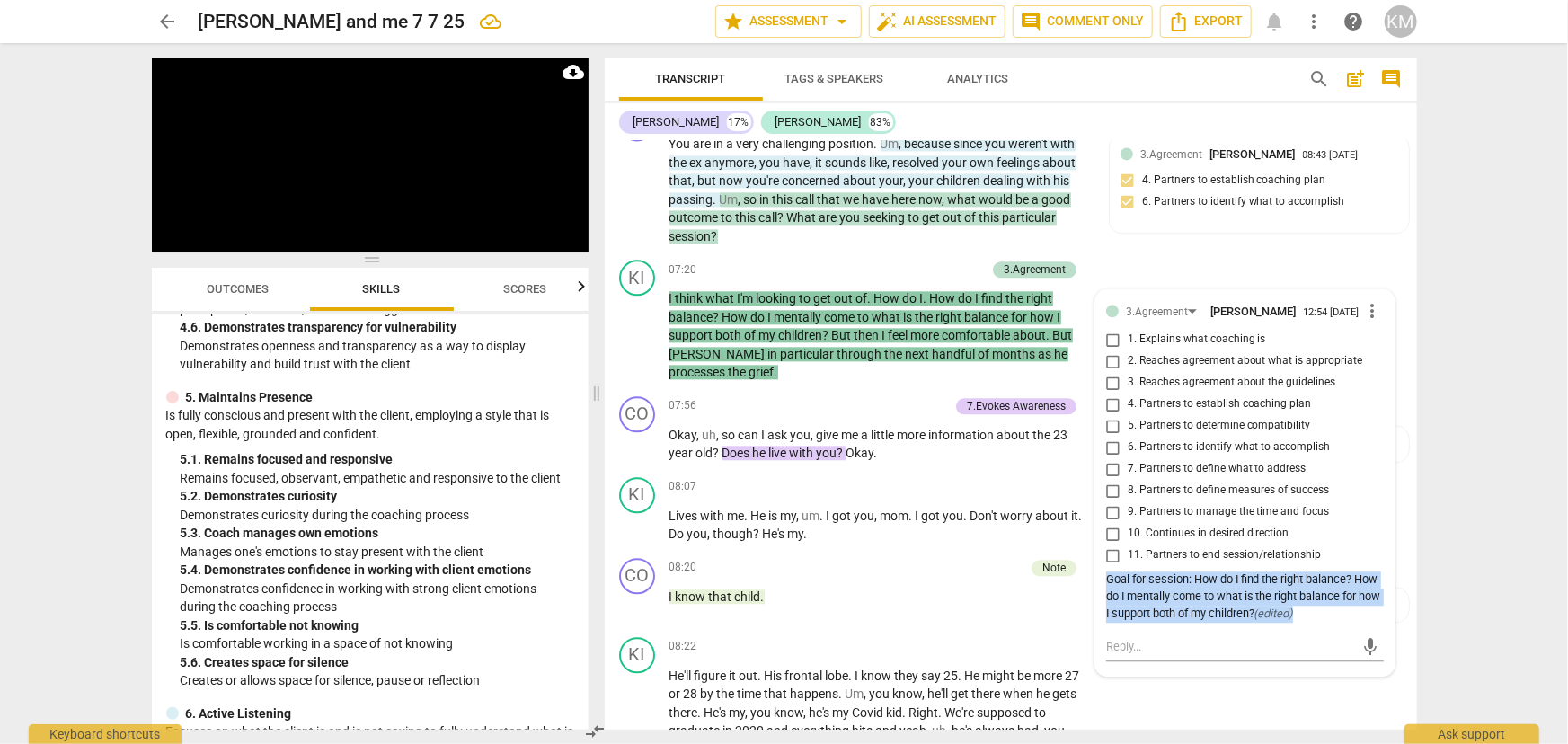
scroll to position [2075, 0]
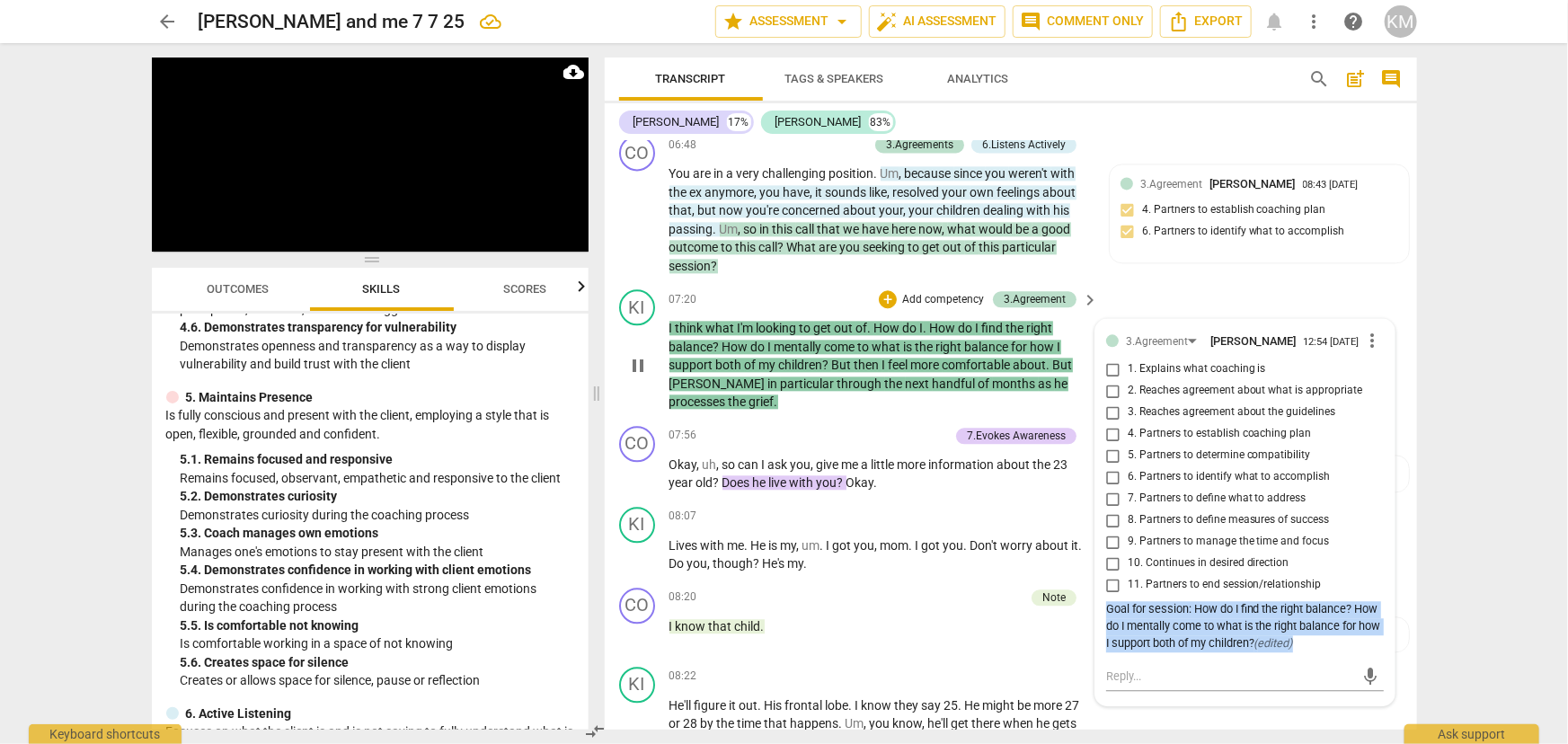
click at [1362, 343] on span "more_vert" at bounding box center [1373, 340] width 22 height 22
click at [1388, 335] on li "Edit" at bounding box center [1387, 337] width 62 height 34
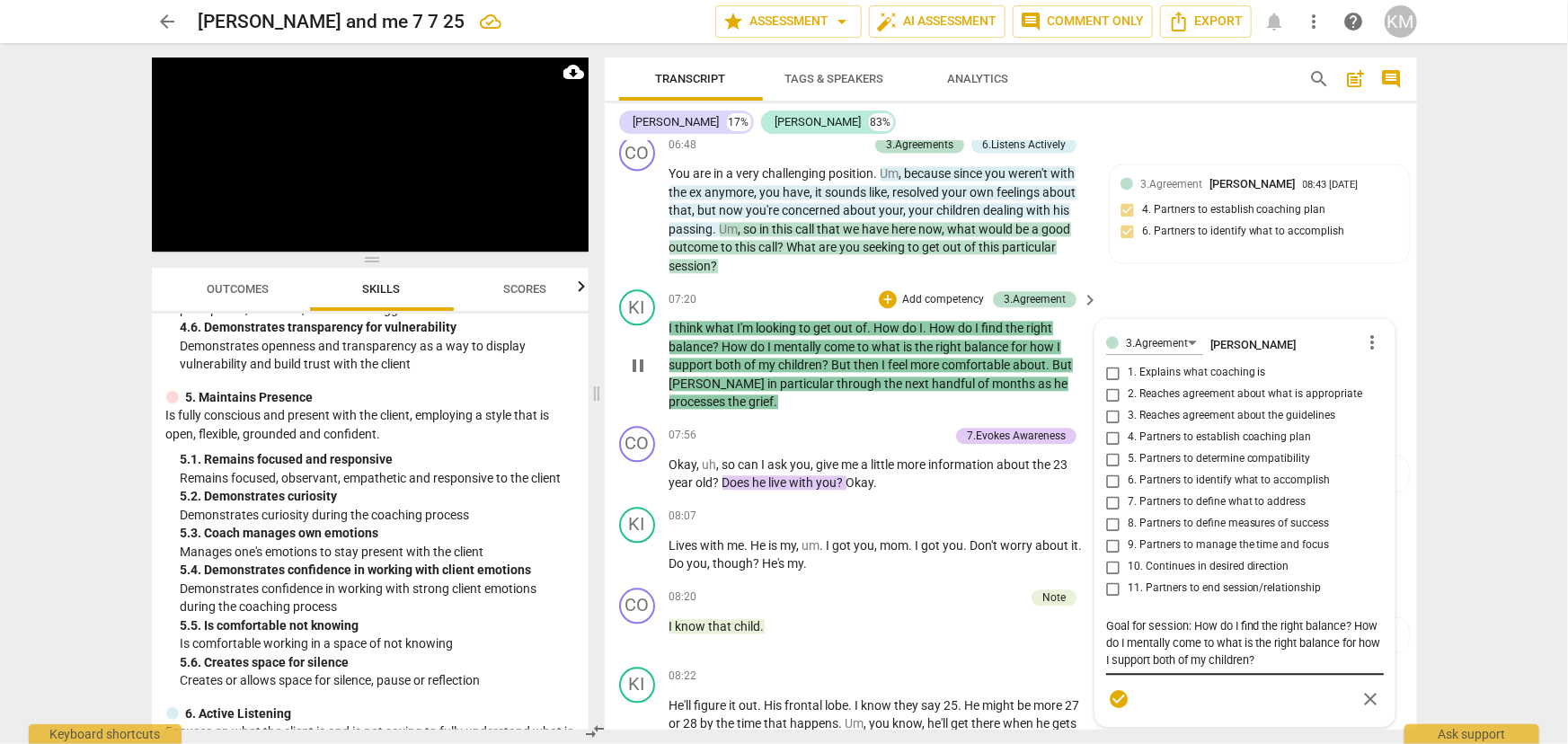
drag, startPoint x: 1102, startPoint y: 616, endPoint x: 1288, endPoint y: 648, distance: 188.7
click at [1288, 648] on div "3.Agreement Kim Miles more_vert 1. Explains what coaching is 2. Reaches agreeme…" at bounding box center [1245, 522] width 300 height 407
drag, startPoint x: 1312, startPoint y: 656, endPoint x: 1080, endPoint y: 596, distance: 239.6
click at [1080, 596] on div "CO play_arrow pause 00:02 + Add competency 4.Trust and Safety keyboard_arrow_ri…" at bounding box center [1010, 435] width 812 height 588
click at [1366, 338] on span "more_vert" at bounding box center [1373, 342] width 22 height 22
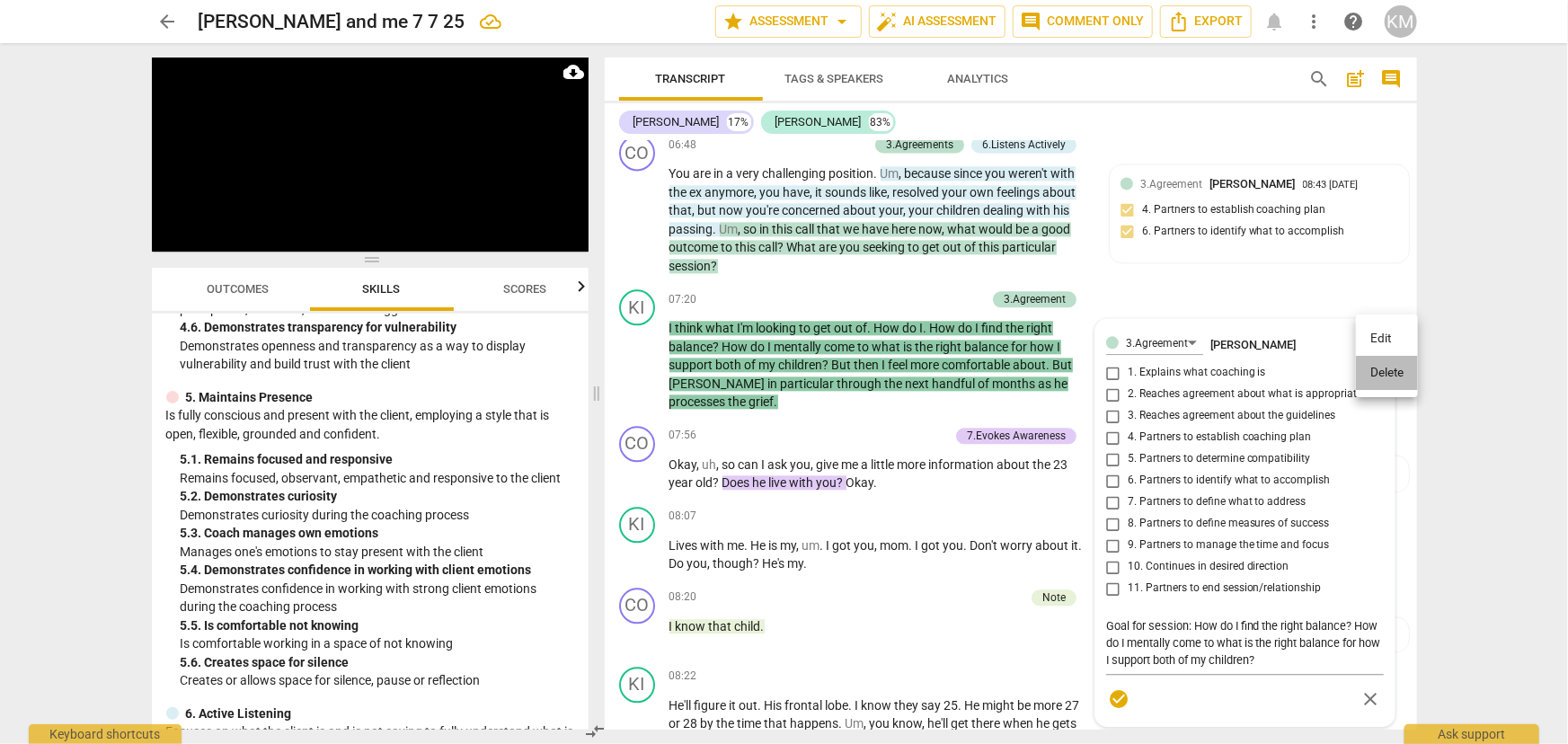
click at [1385, 371] on li "Delete" at bounding box center [1387, 372] width 62 height 34
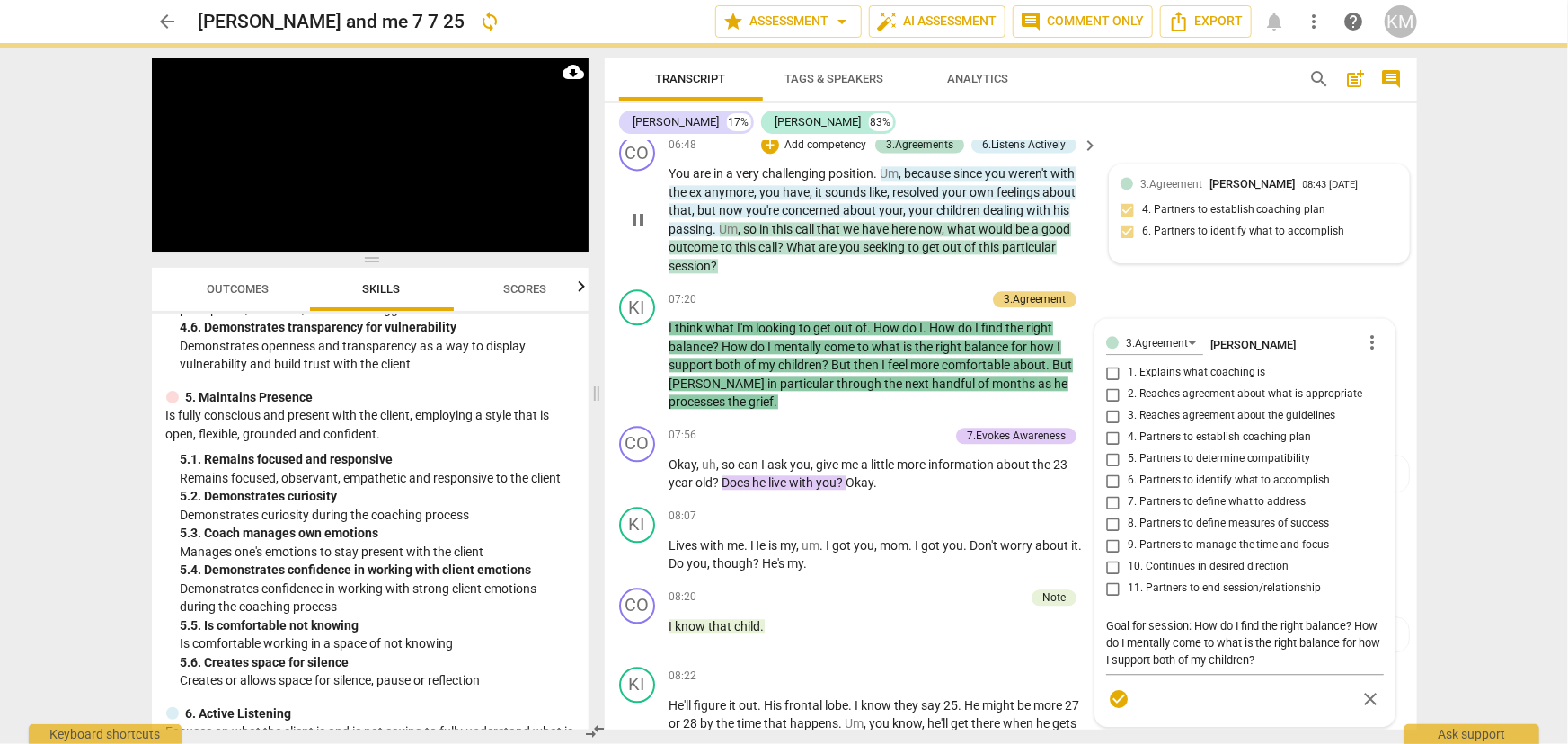
scroll to position [1979, 0]
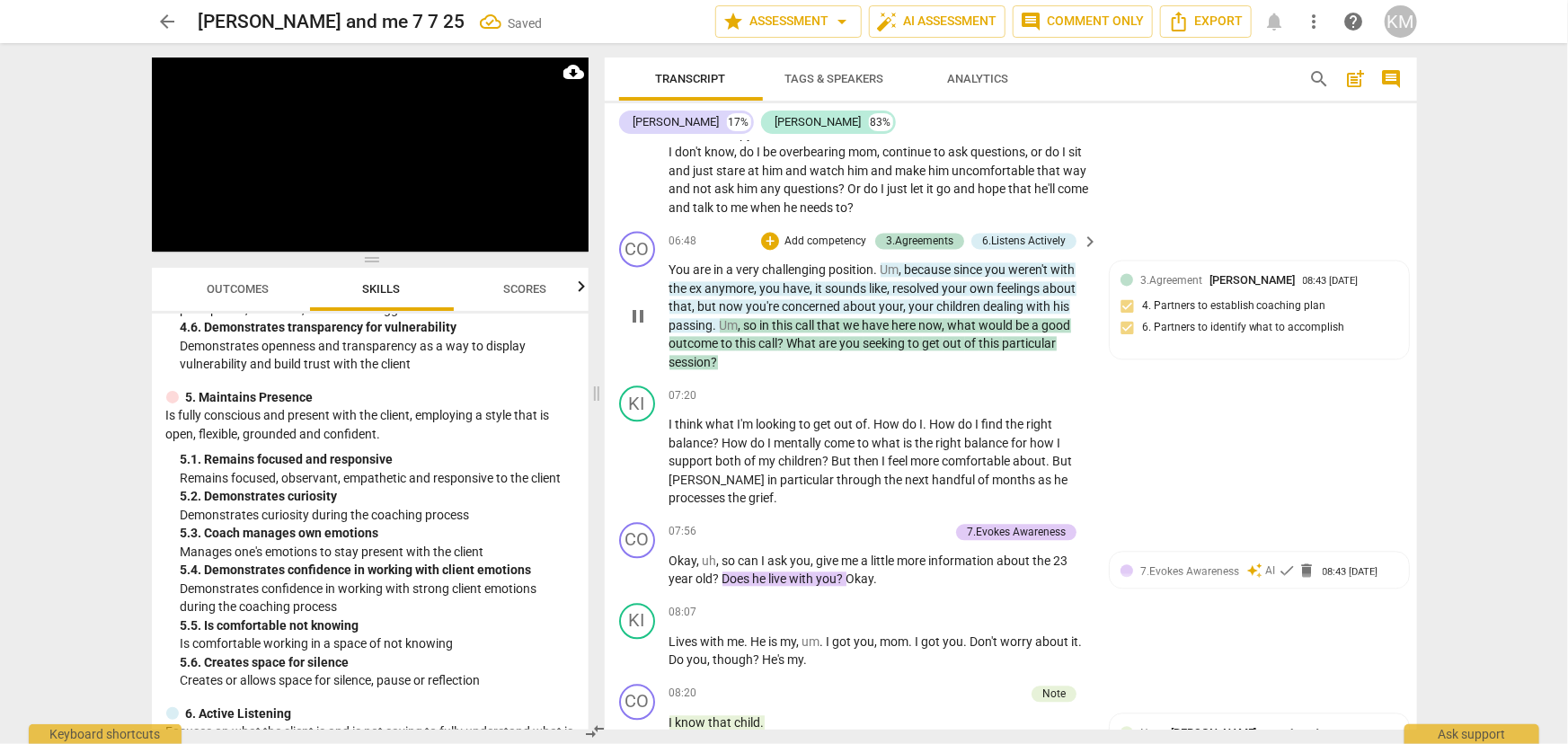
click at [807, 240] on p "Add competency" at bounding box center [825, 242] width 86 height 16
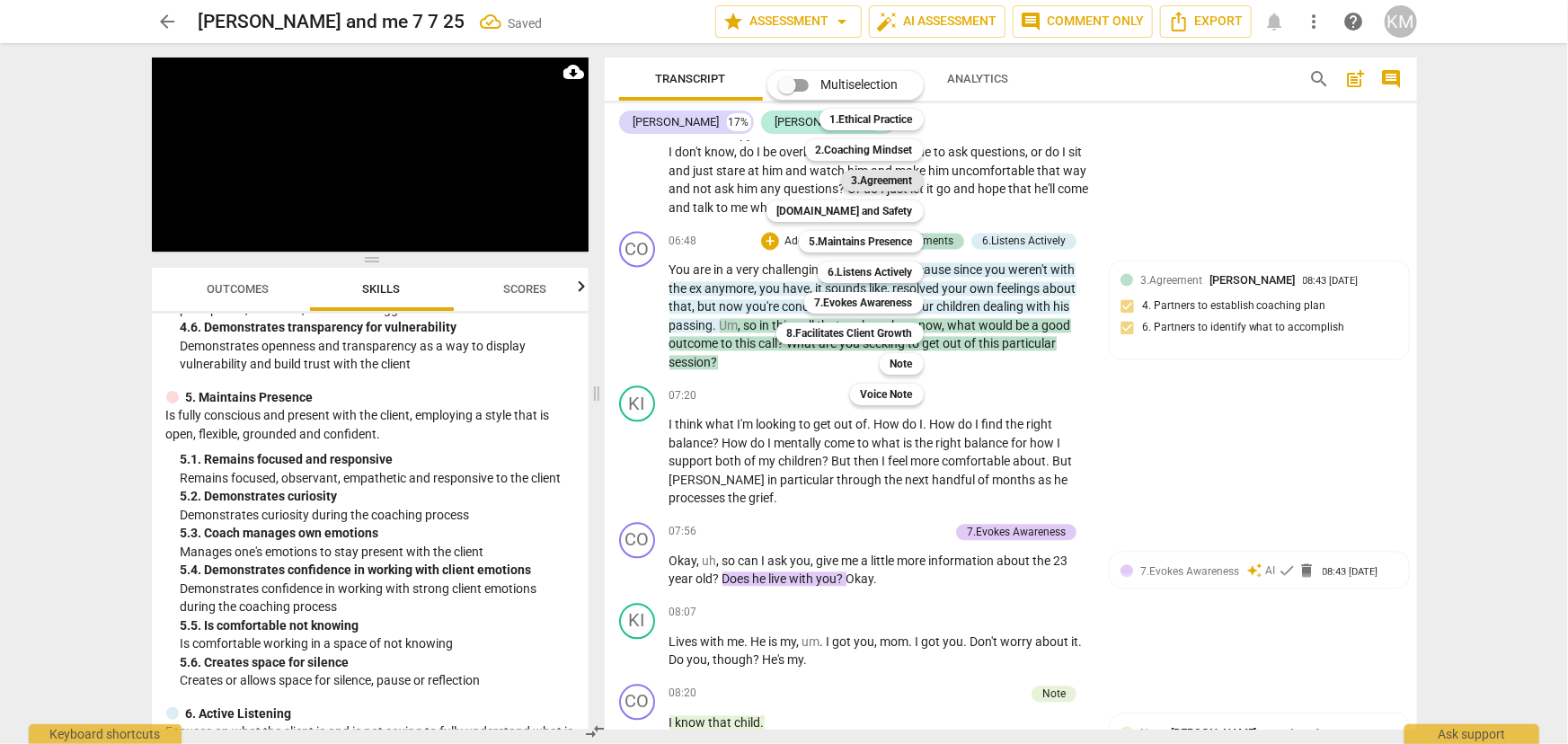
click at [889, 183] on b "3.Agreement" at bounding box center [882, 180] width 61 height 22
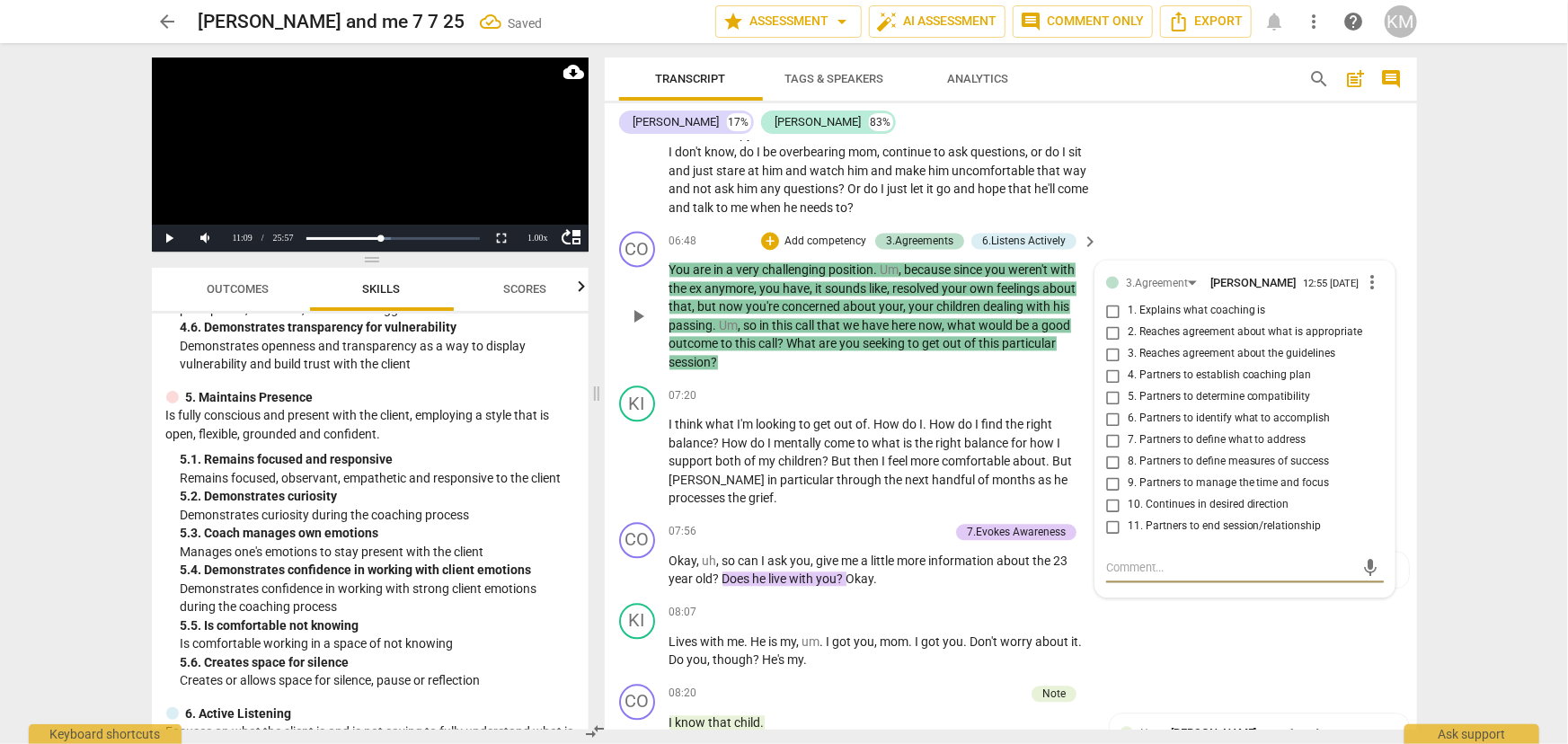
click at [1169, 565] on textarea at bounding box center [1231, 566] width 249 height 17
click at [1363, 564] on span "send" at bounding box center [1370, 567] width 20 height 20
click at [1501, 428] on div "arrow_back Kirsten and me 7 7 25 Saved star Assessment arrow_drop_down auto_fix…" at bounding box center [784, 372] width 1568 height 744
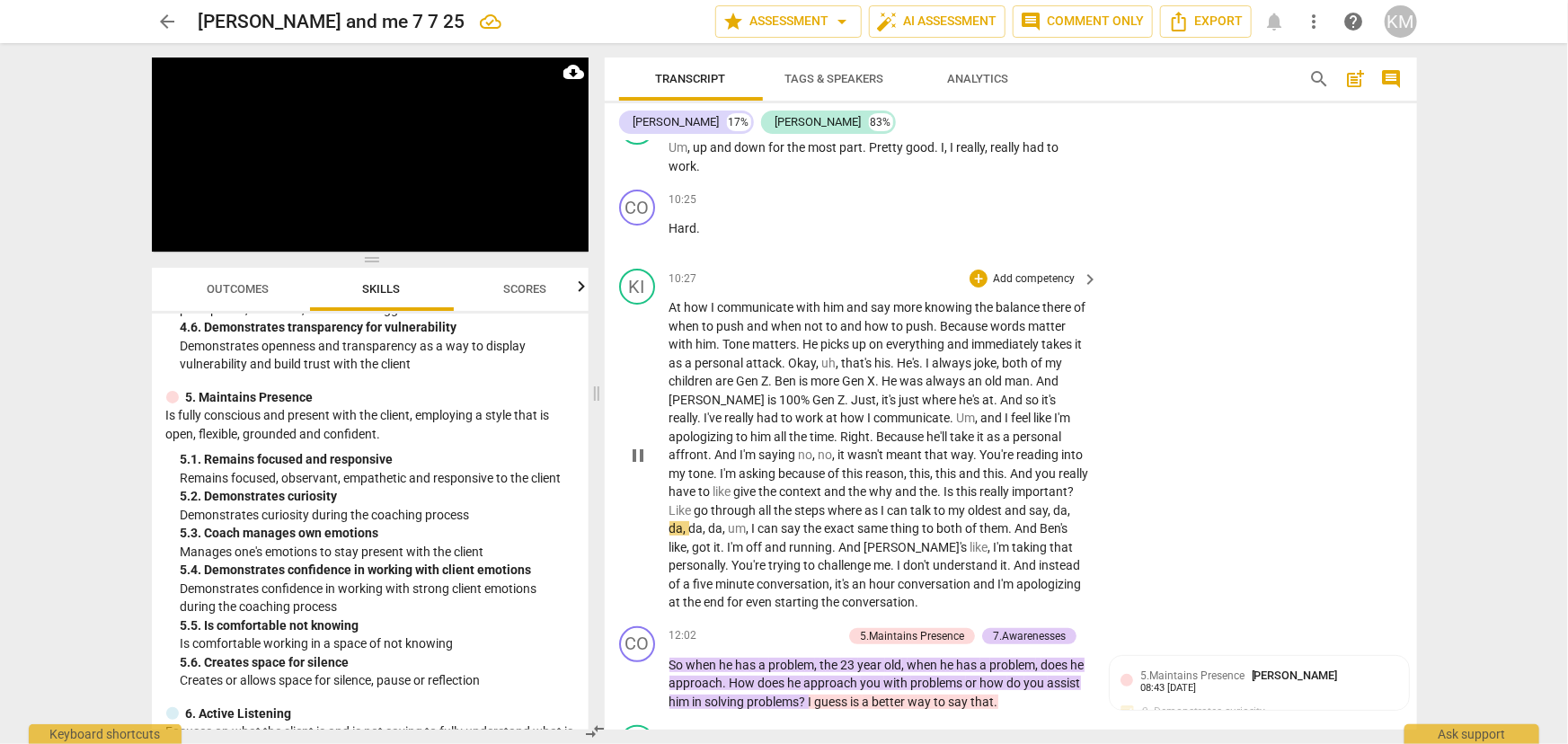
scroll to position [3764, 0]
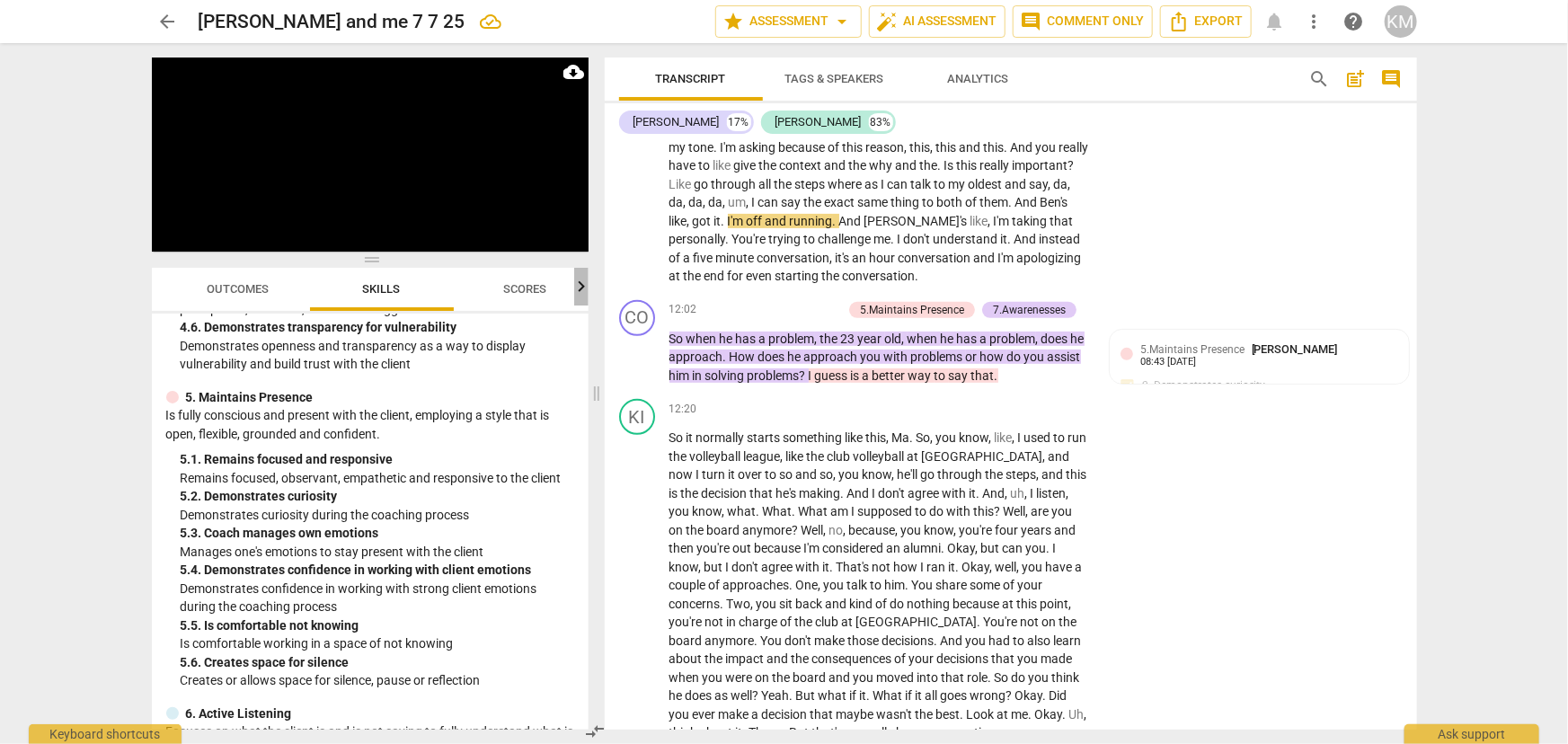
click at [583, 288] on icon "button" at bounding box center [581, 287] width 22 height 22
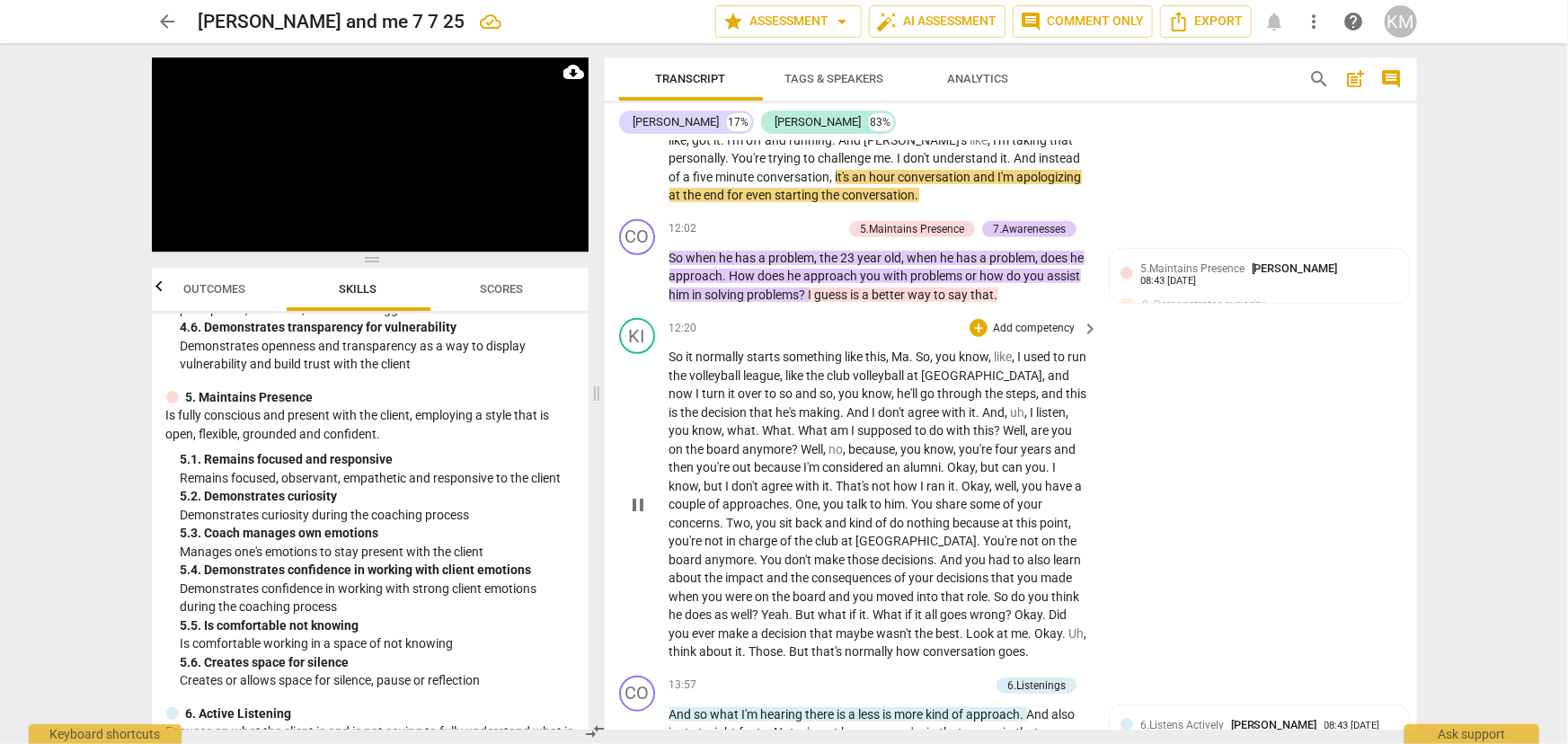
scroll to position [3845, 0]
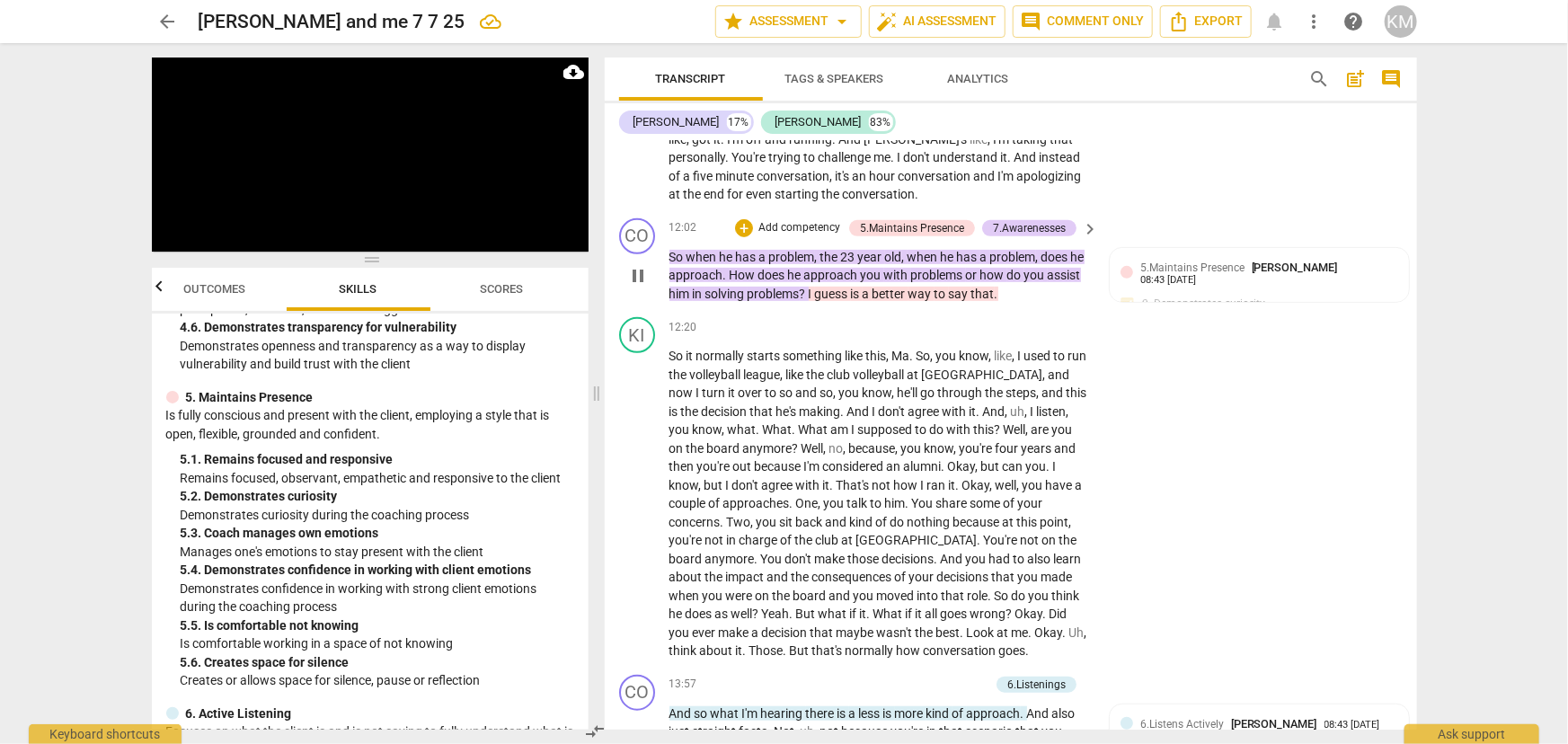
click at [763, 224] on p "Add competency" at bounding box center [798, 228] width 86 height 16
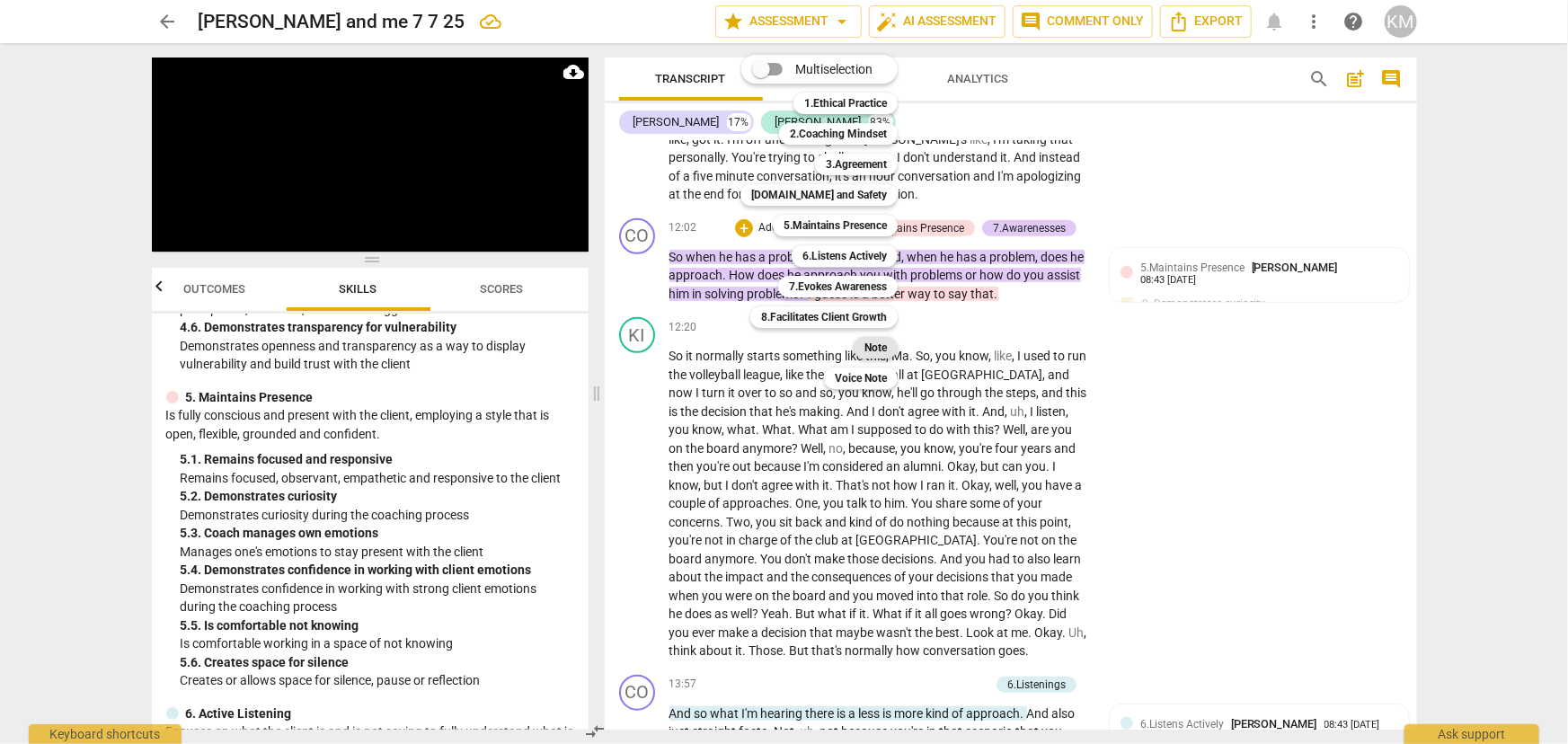
click at [882, 349] on b "Note" at bounding box center [875, 347] width 23 height 22
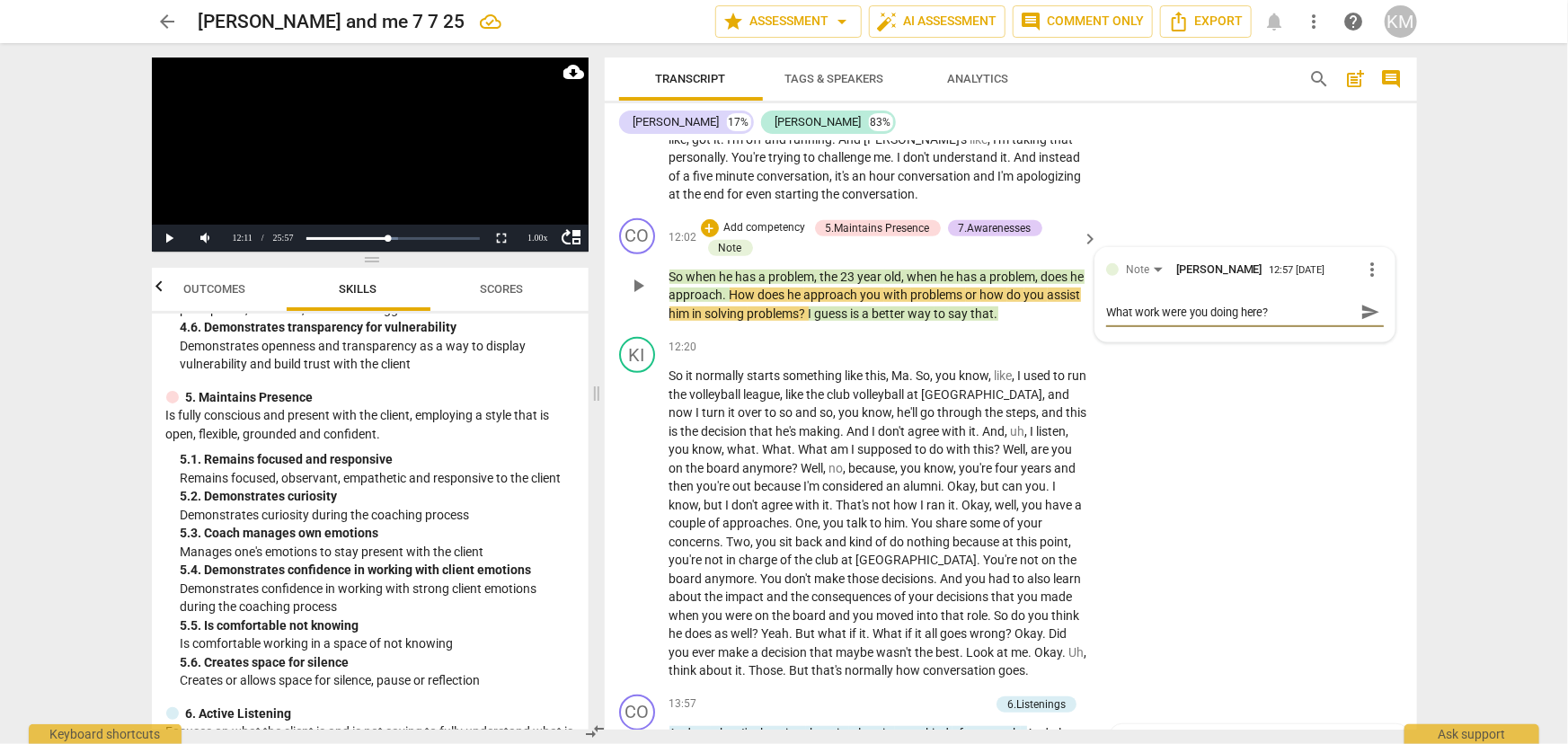
click at [1358, 309] on span "send" at bounding box center [1370, 312] width 26 height 22
drag, startPoint x: 633, startPoint y: 288, endPoint x: 638, endPoint y: 303, distance: 15.8
click at [633, 288] on span "play_arrow" at bounding box center [638, 286] width 22 height 22
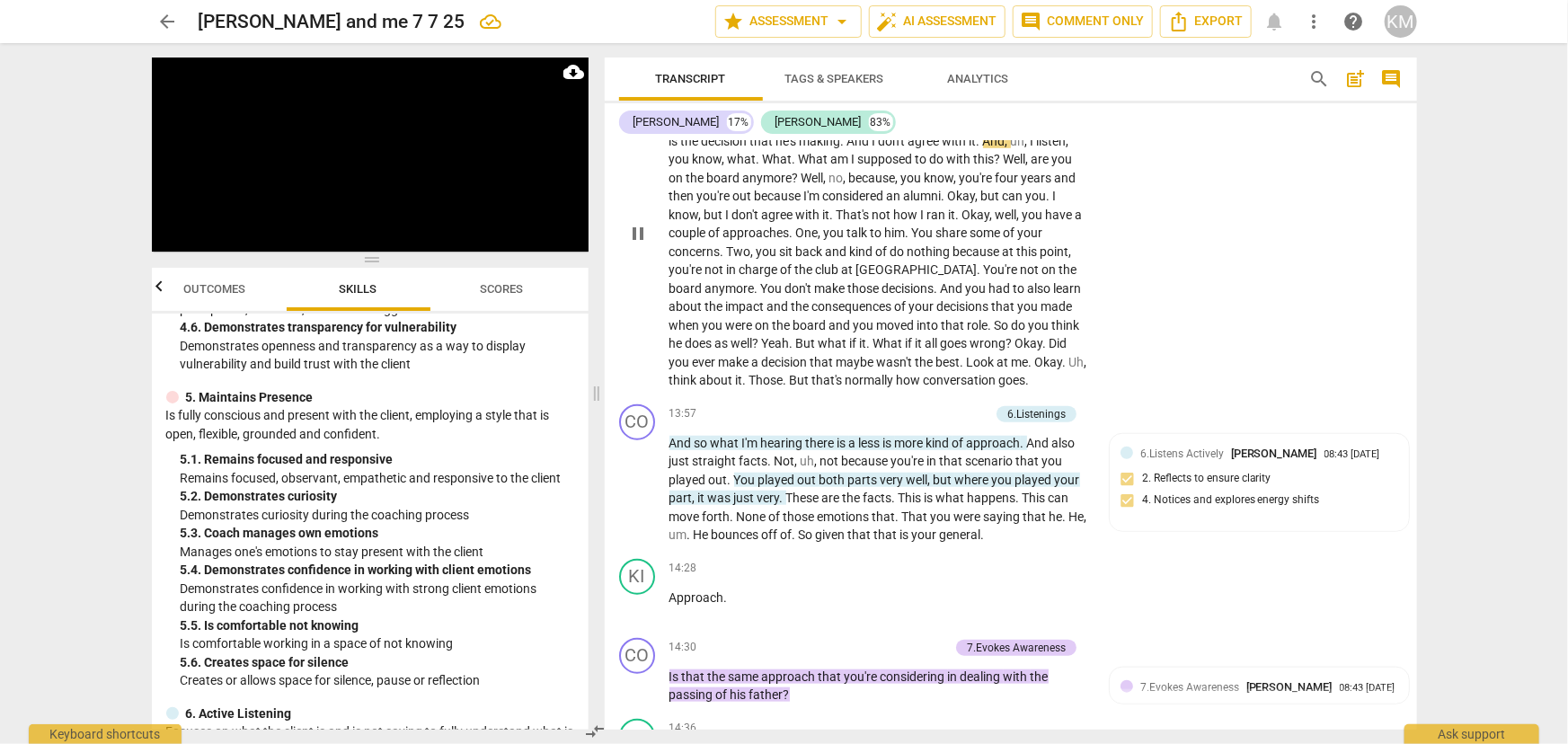
scroll to position [4173, 0]
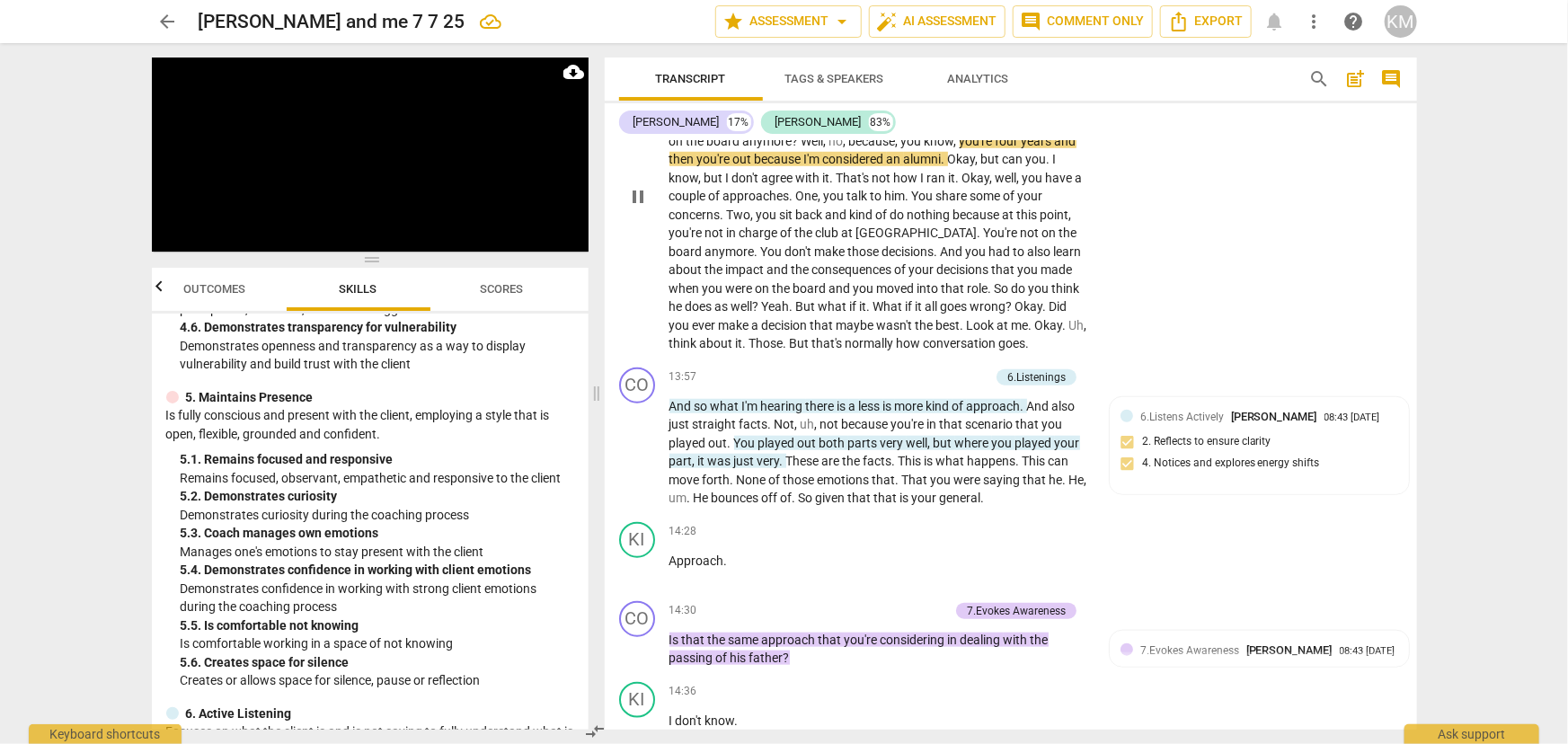
click at [636, 197] on span "pause" at bounding box center [638, 197] width 22 height 22
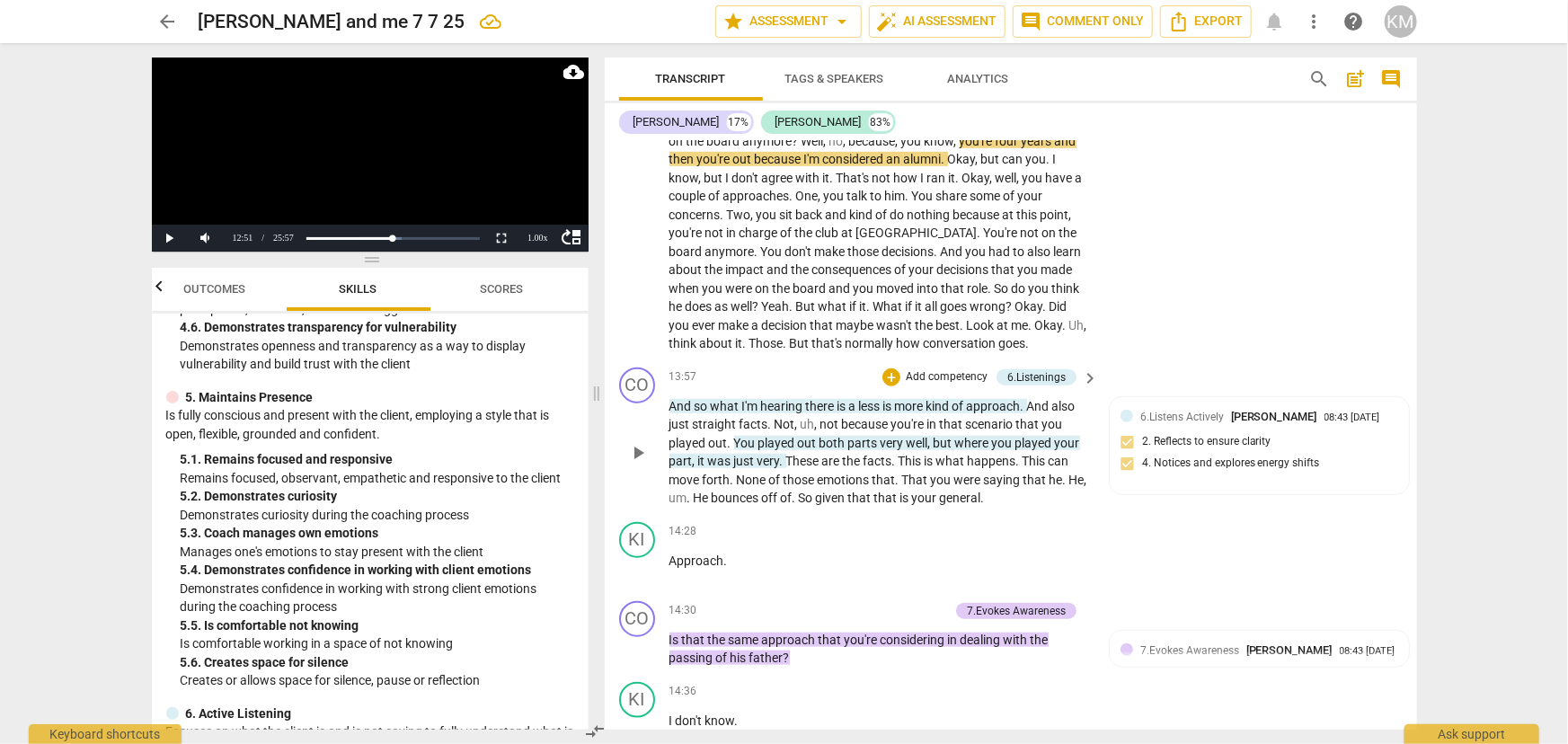
click at [632, 442] on span "play_arrow" at bounding box center [638, 453] width 22 height 22
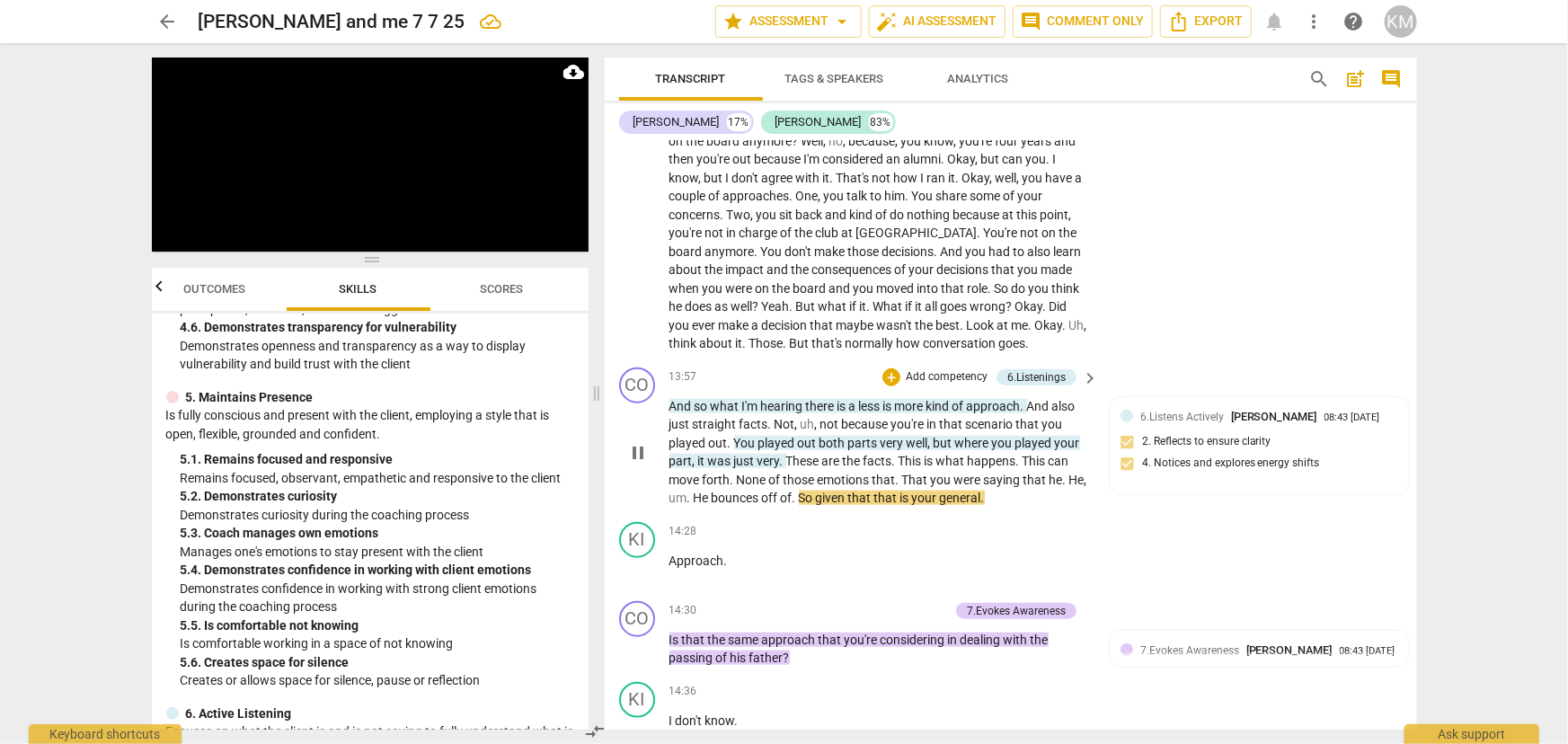
click at [926, 369] on p "Add competency" at bounding box center [946, 377] width 86 height 16
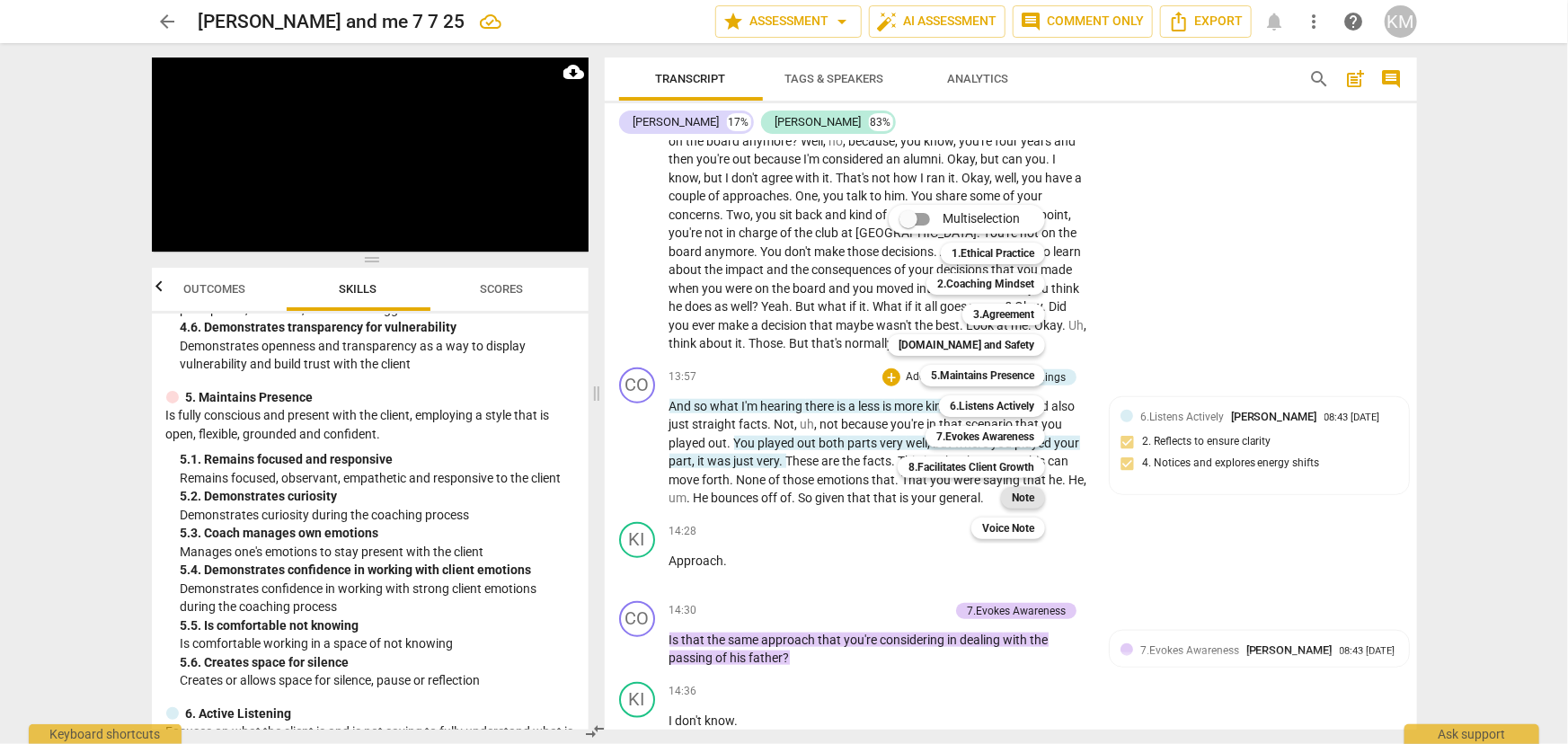
click at [1025, 491] on b "Note" at bounding box center [1022, 498] width 23 height 22
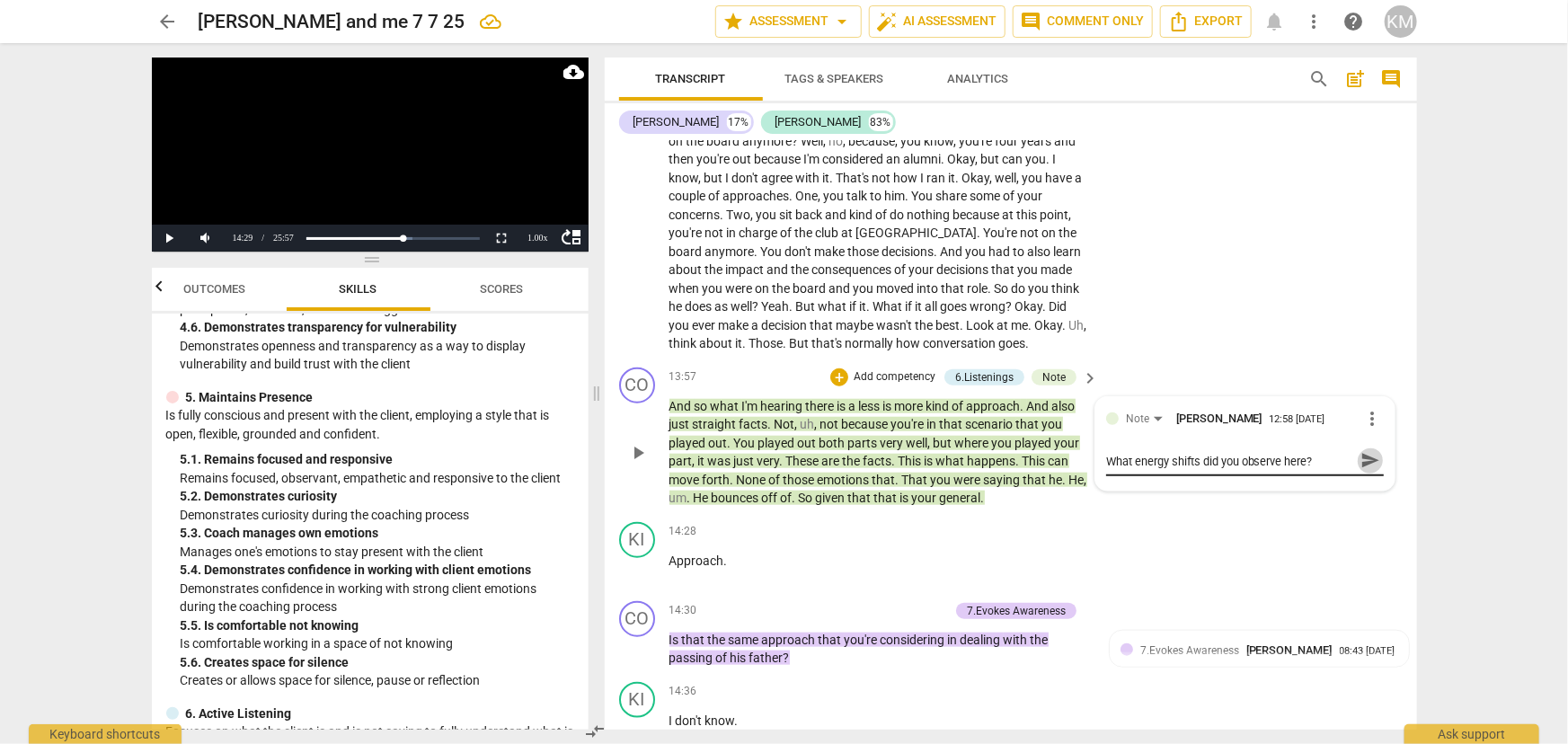
click at [1360, 455] on span "send" at bounding box center [1370, 461] width 20 height 20
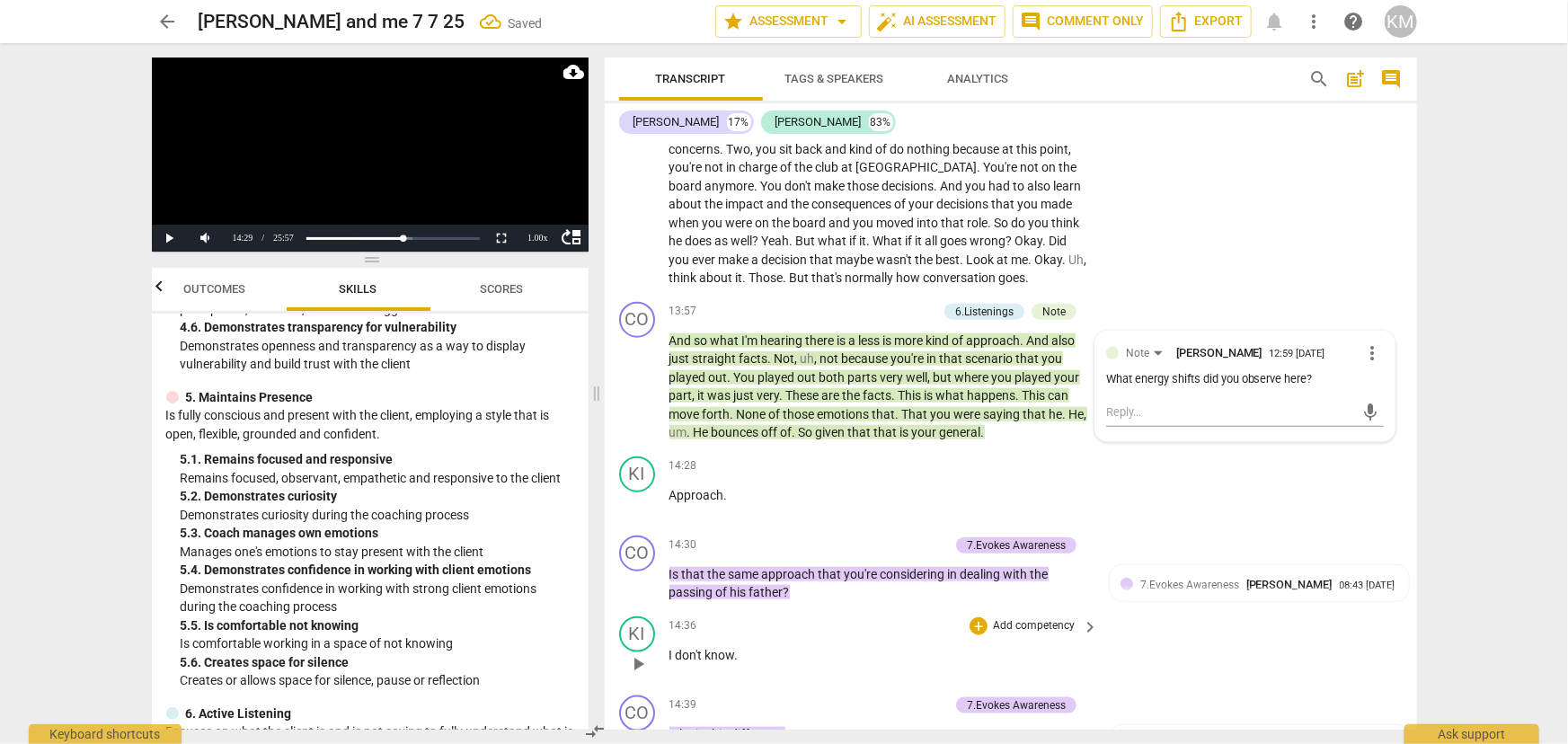
scroll to position [4418, 0]
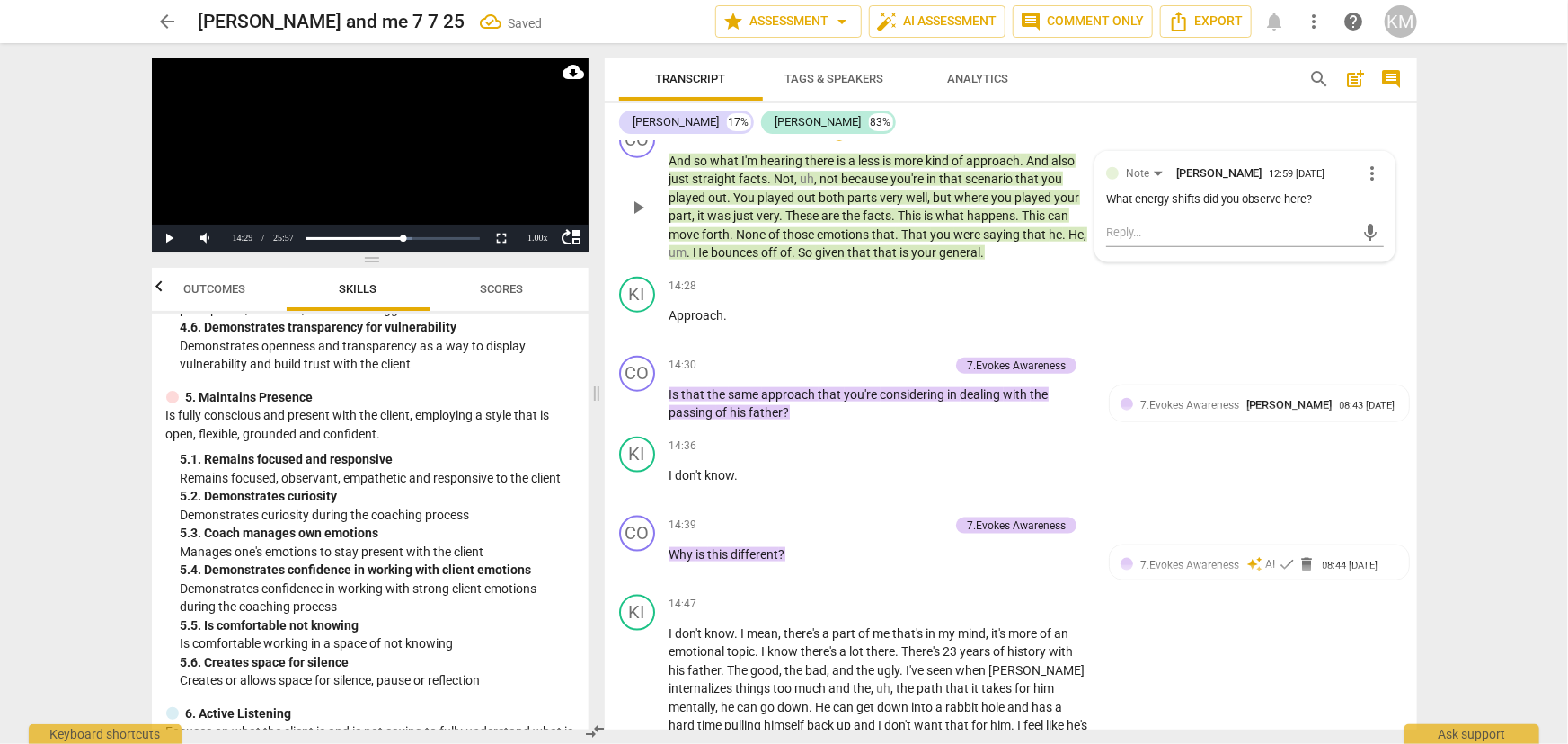
click at [633, 197] on span "play_arrow" at bounding box center [638, 207] width 22 height 22
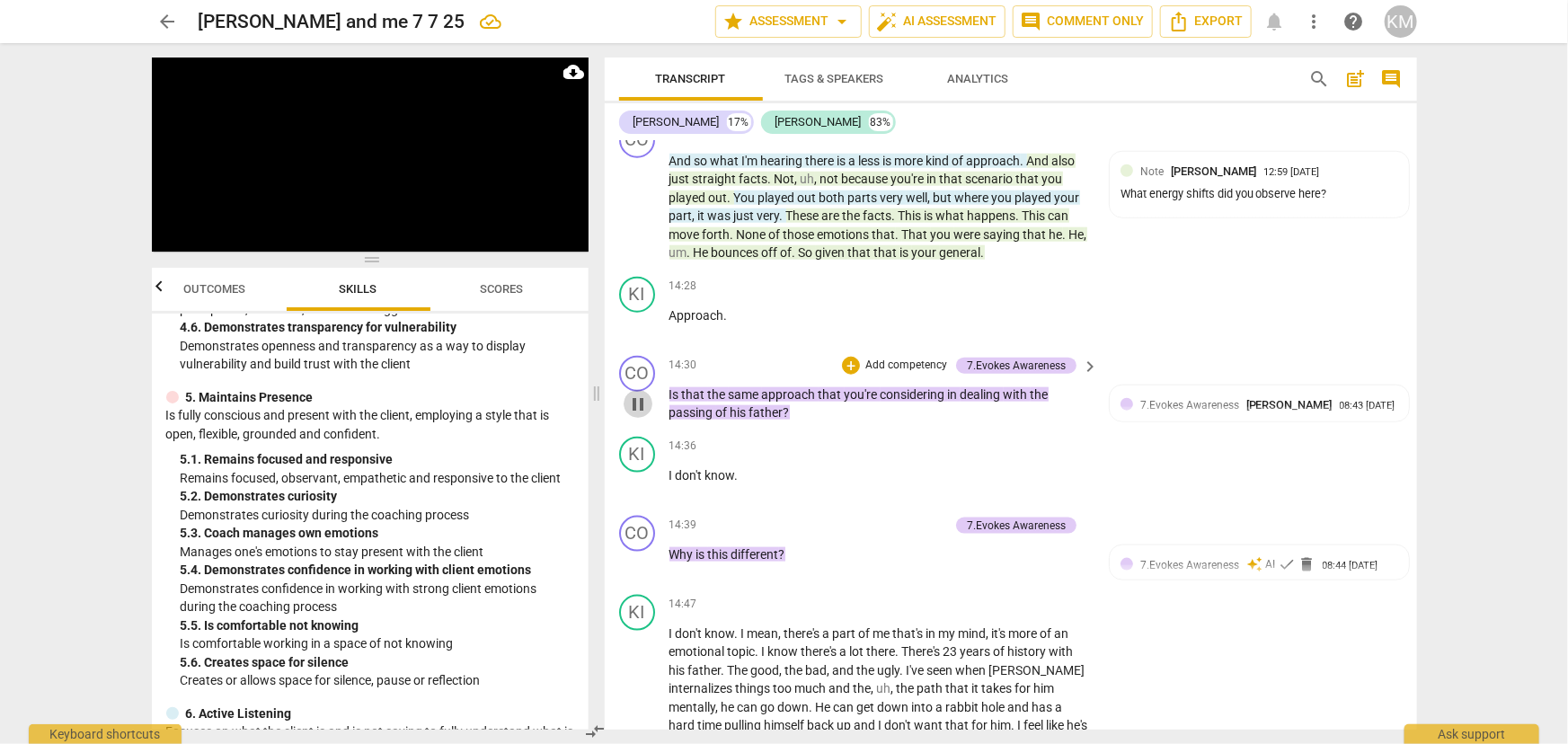
click at [638, 402] on span "pause" at bounding box center [638, 404] width 22 height 22
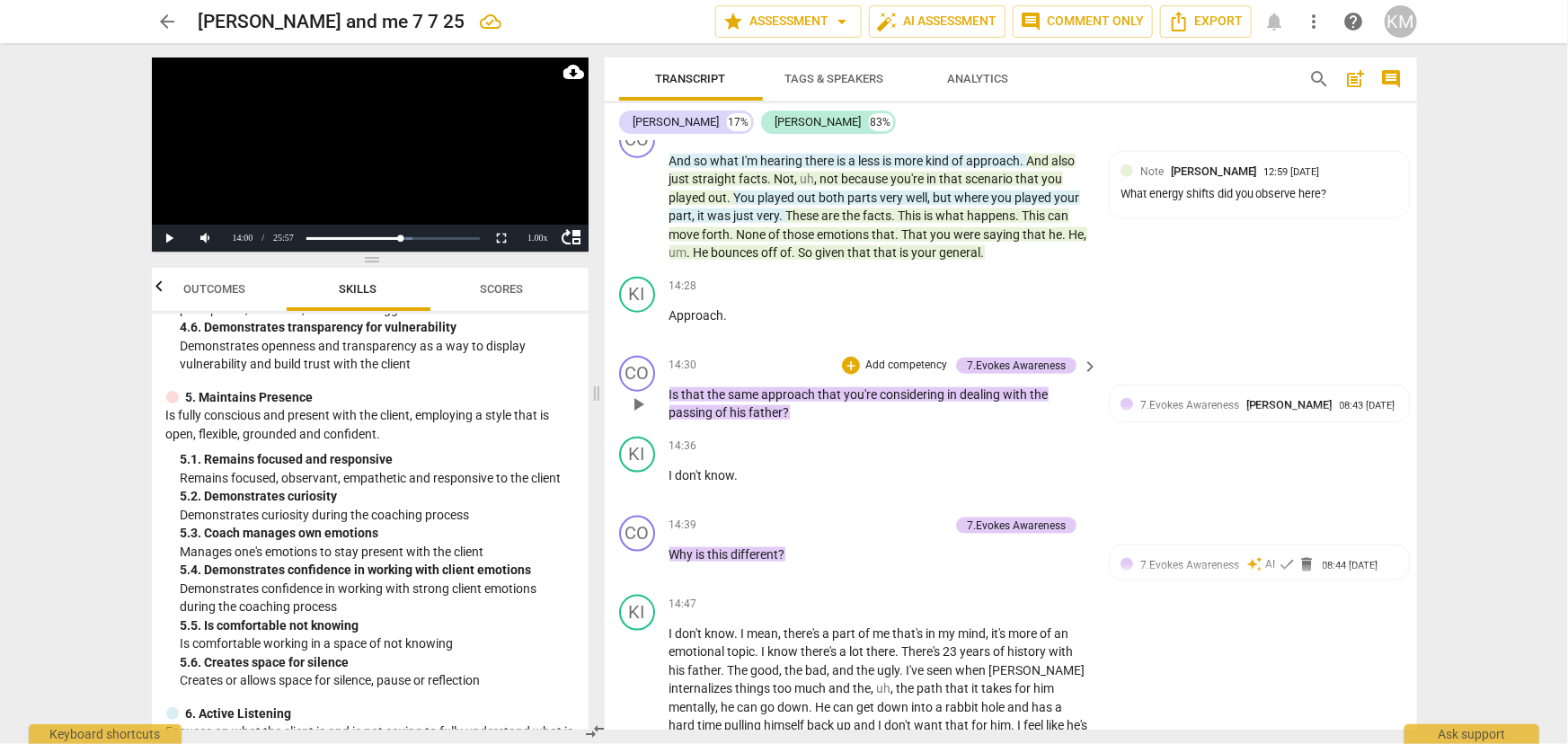
click at [628, 394] on span "play_arrow" at bounding box center [638, 404] width 22 height 22
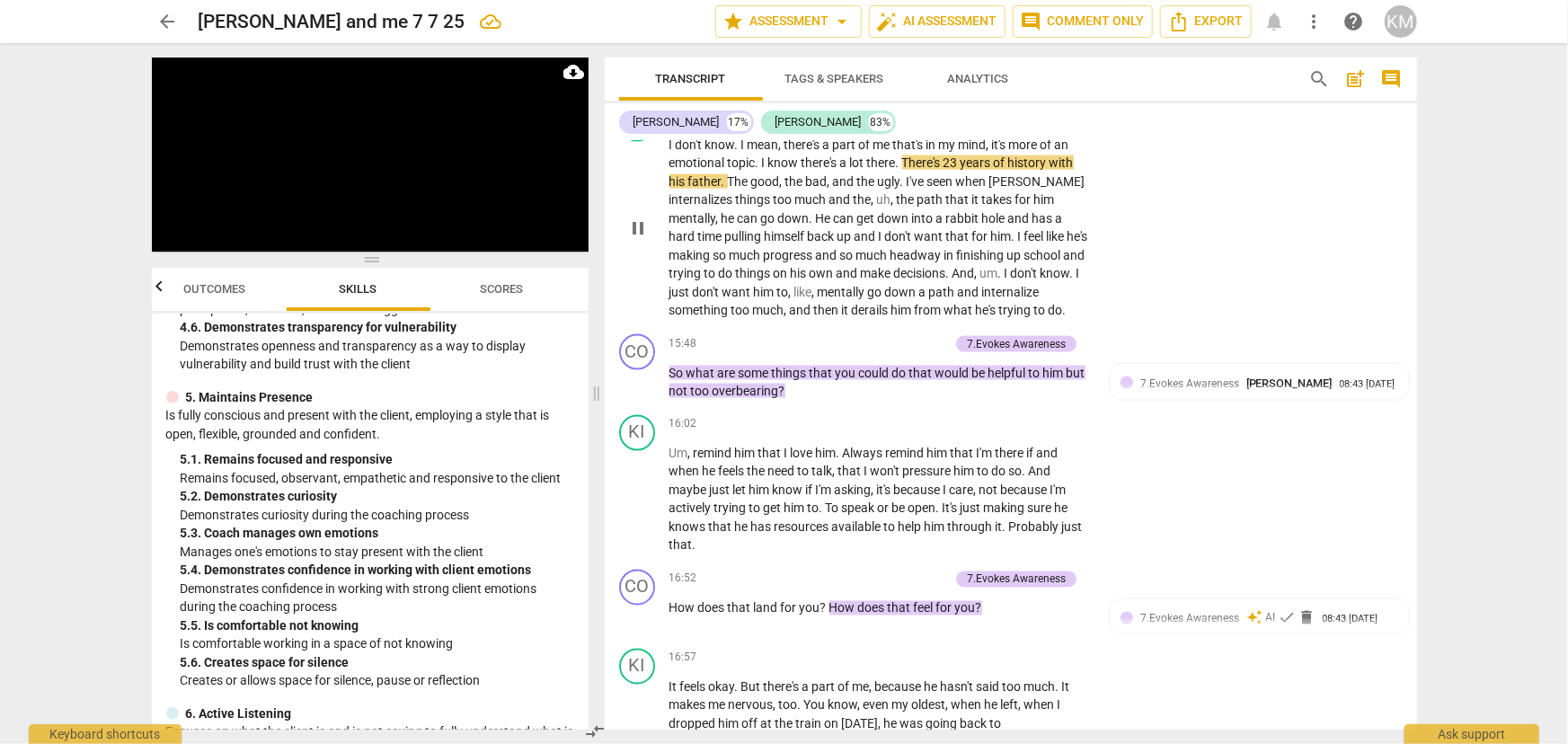
scroll to position [4907, 0]
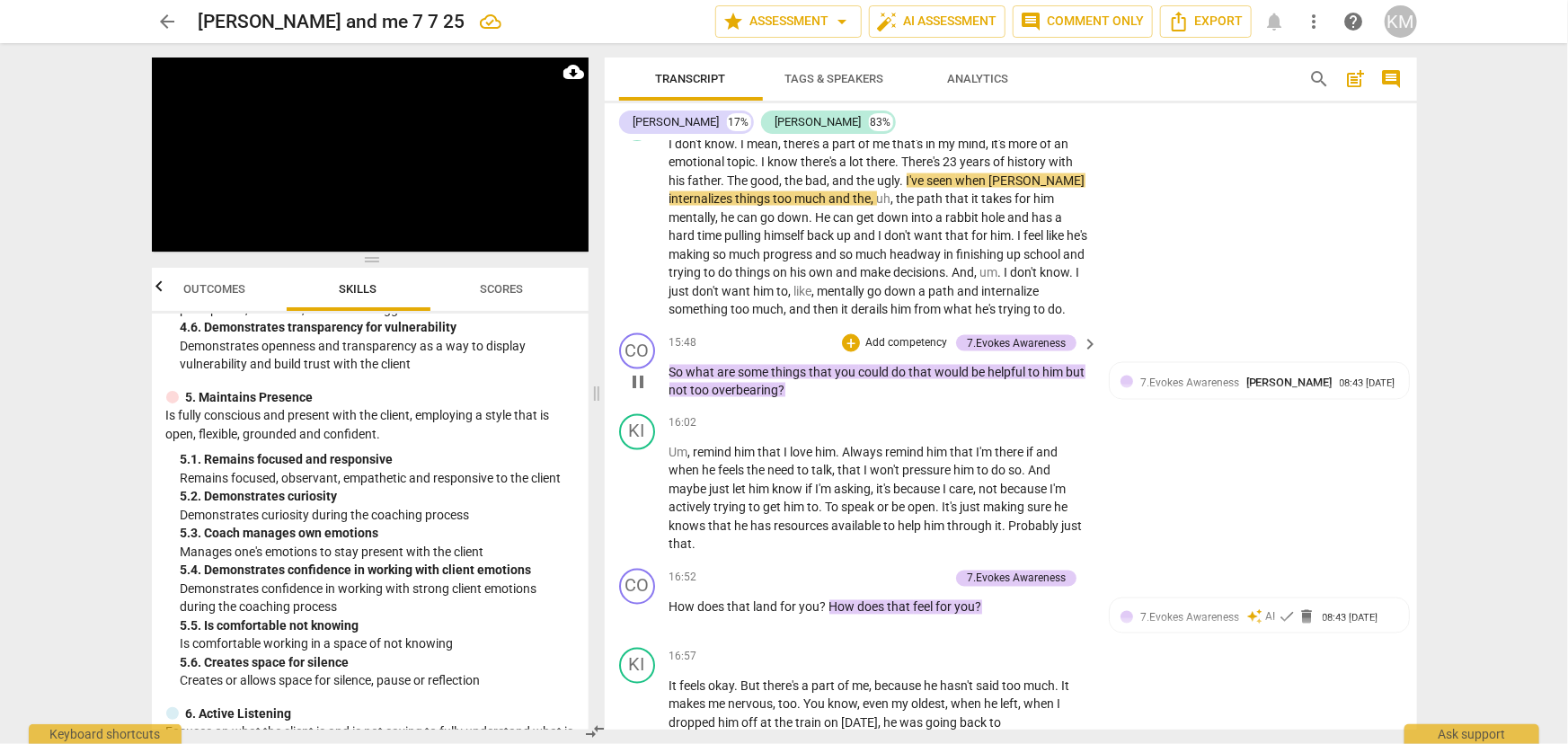
click at [645, 392] on span "pause" at bounding box center [638, 381] width 22 height 22
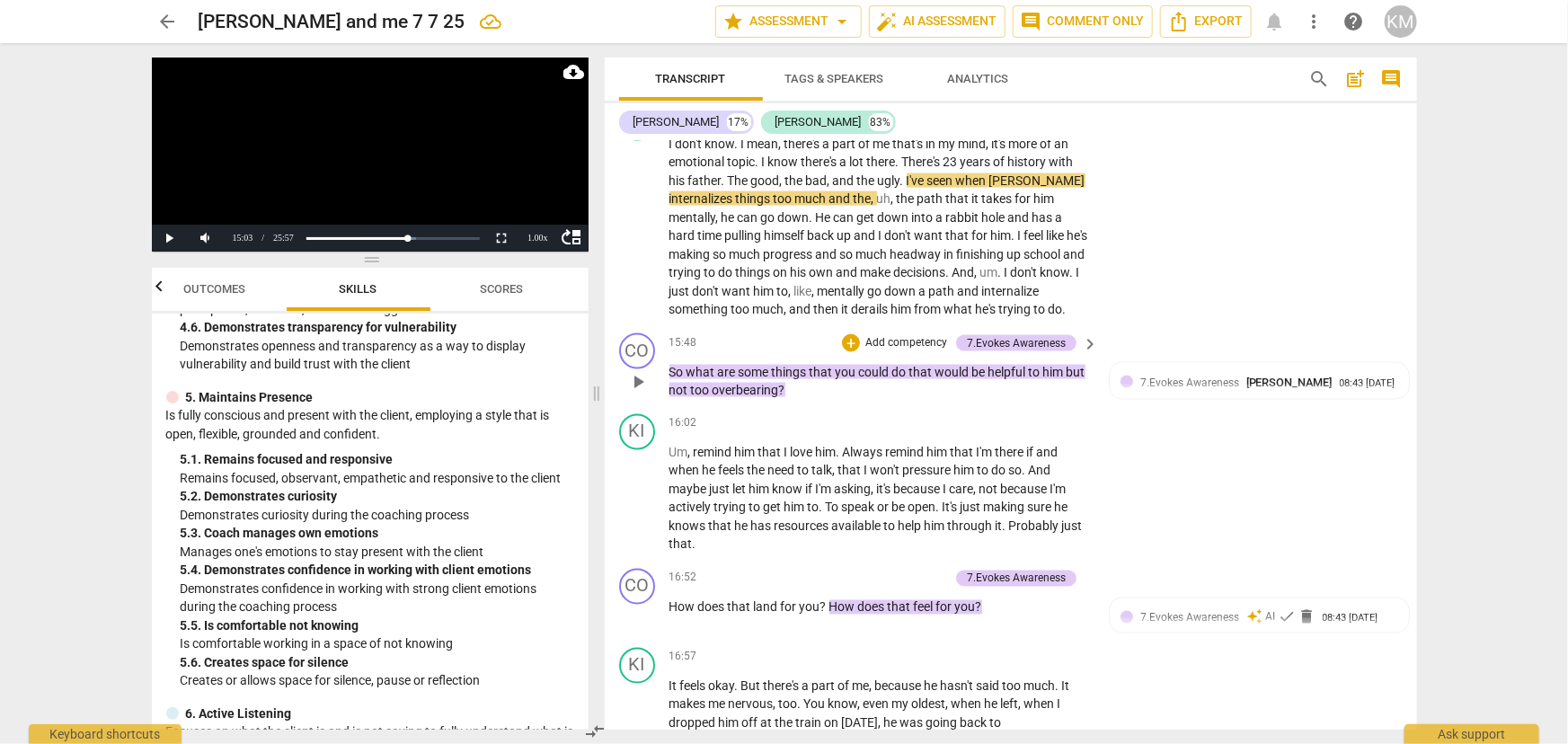
click at [645, 392] on span "play_arrow" at bounding box center [638, 381] width 22 height 22
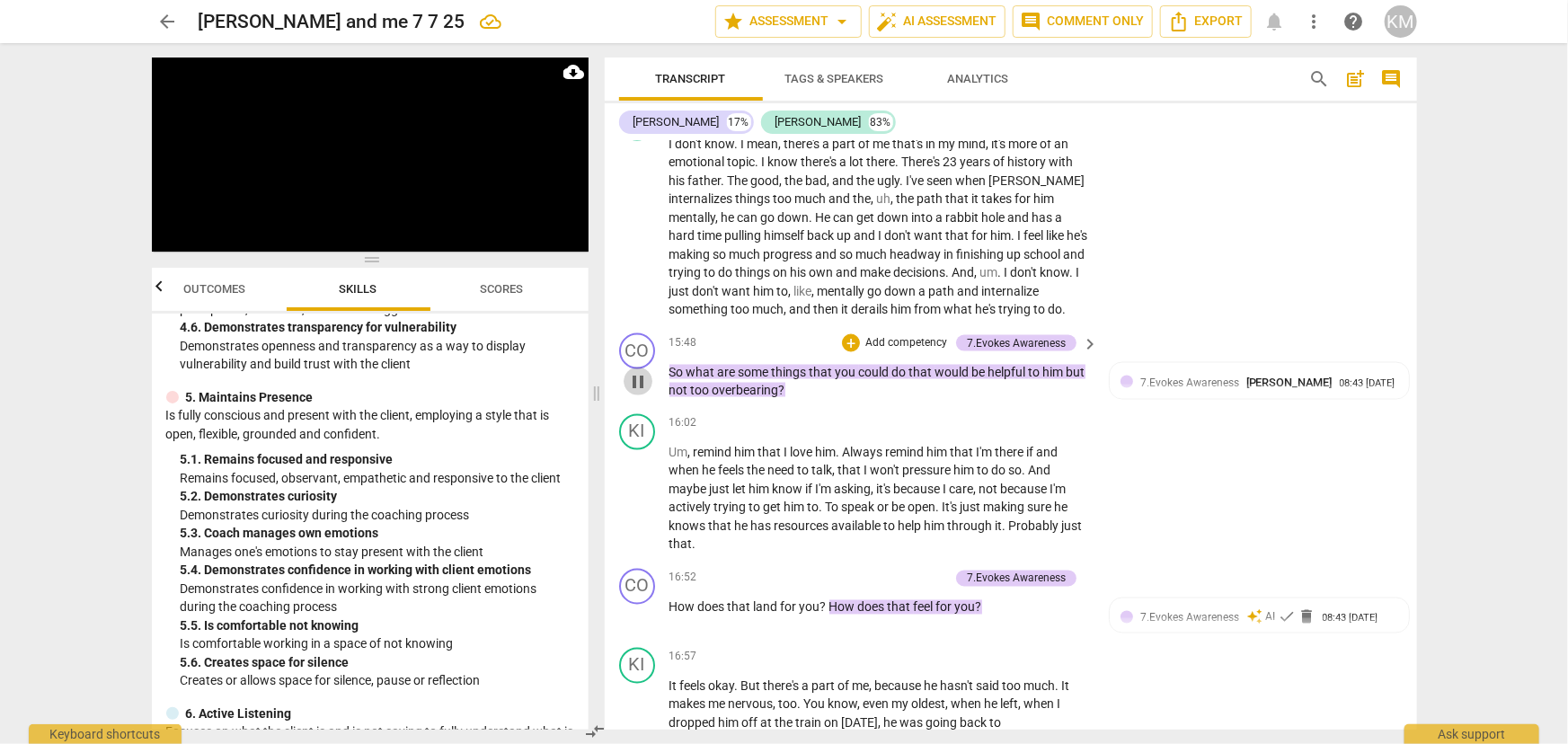
click at [635, 392] on span "pause" at bounding box center [638, 381] width 22 height 22
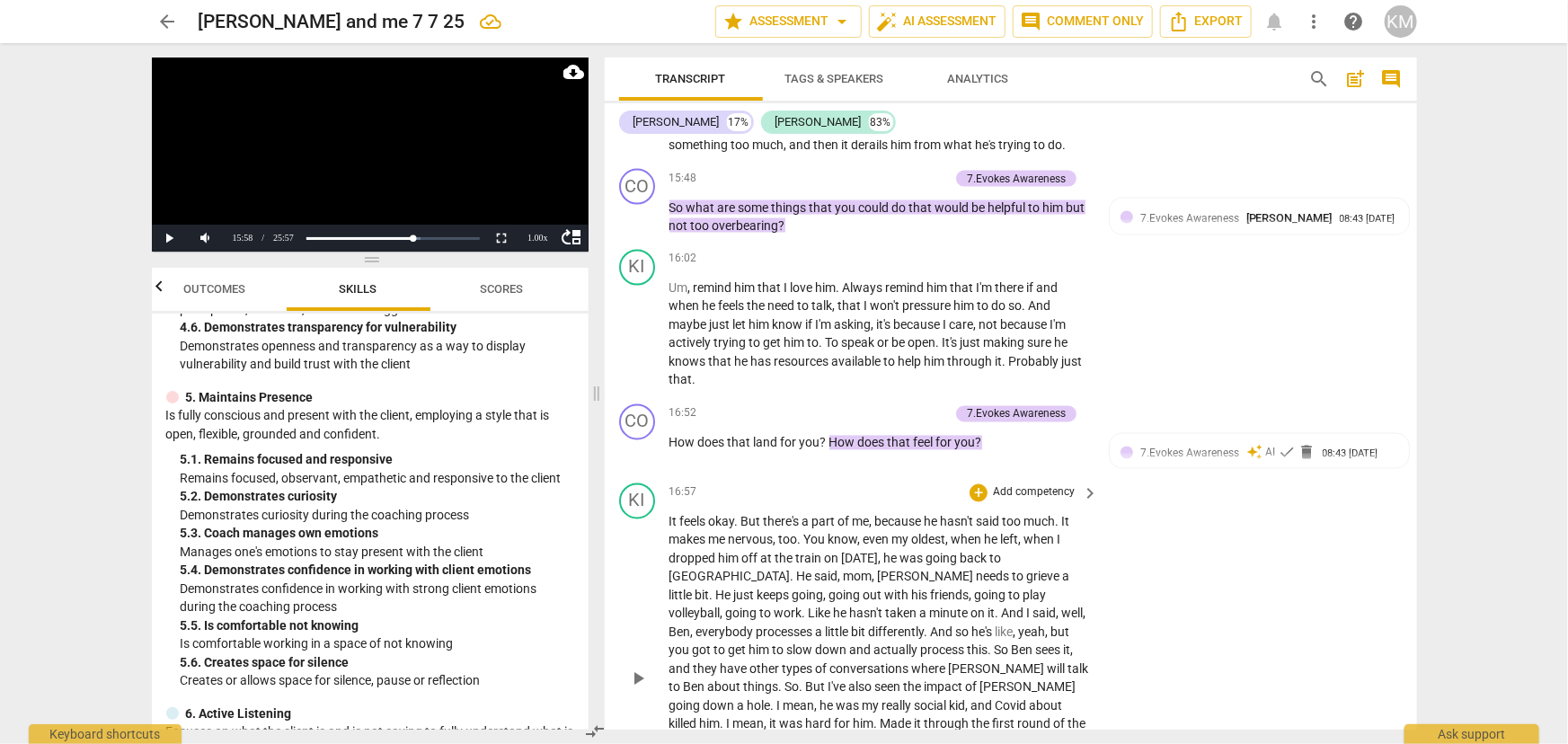
scroll to position [5118, 0]
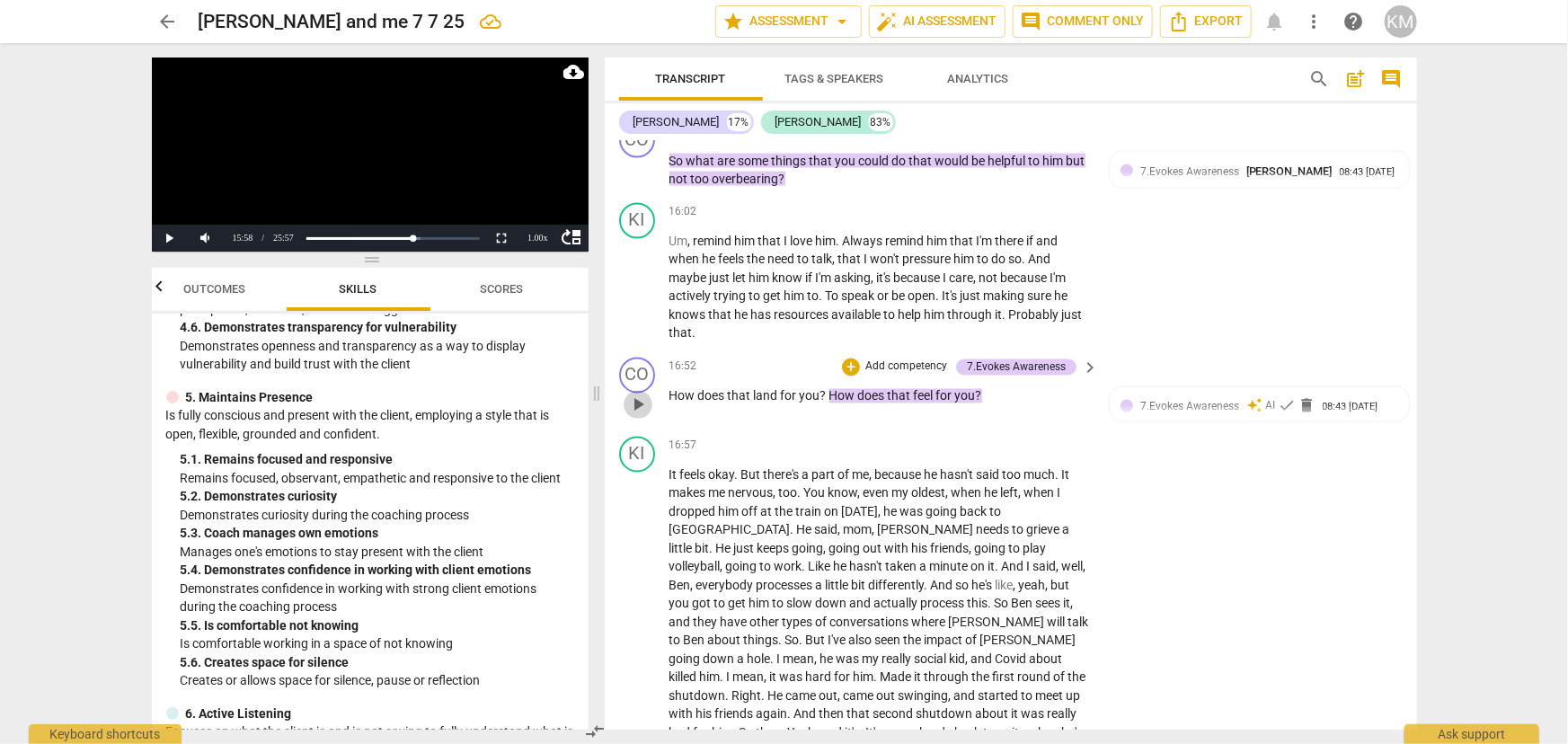
click at [646, 415] on span "play_arrow" at bounding box center [638, 405] width 22 height 22
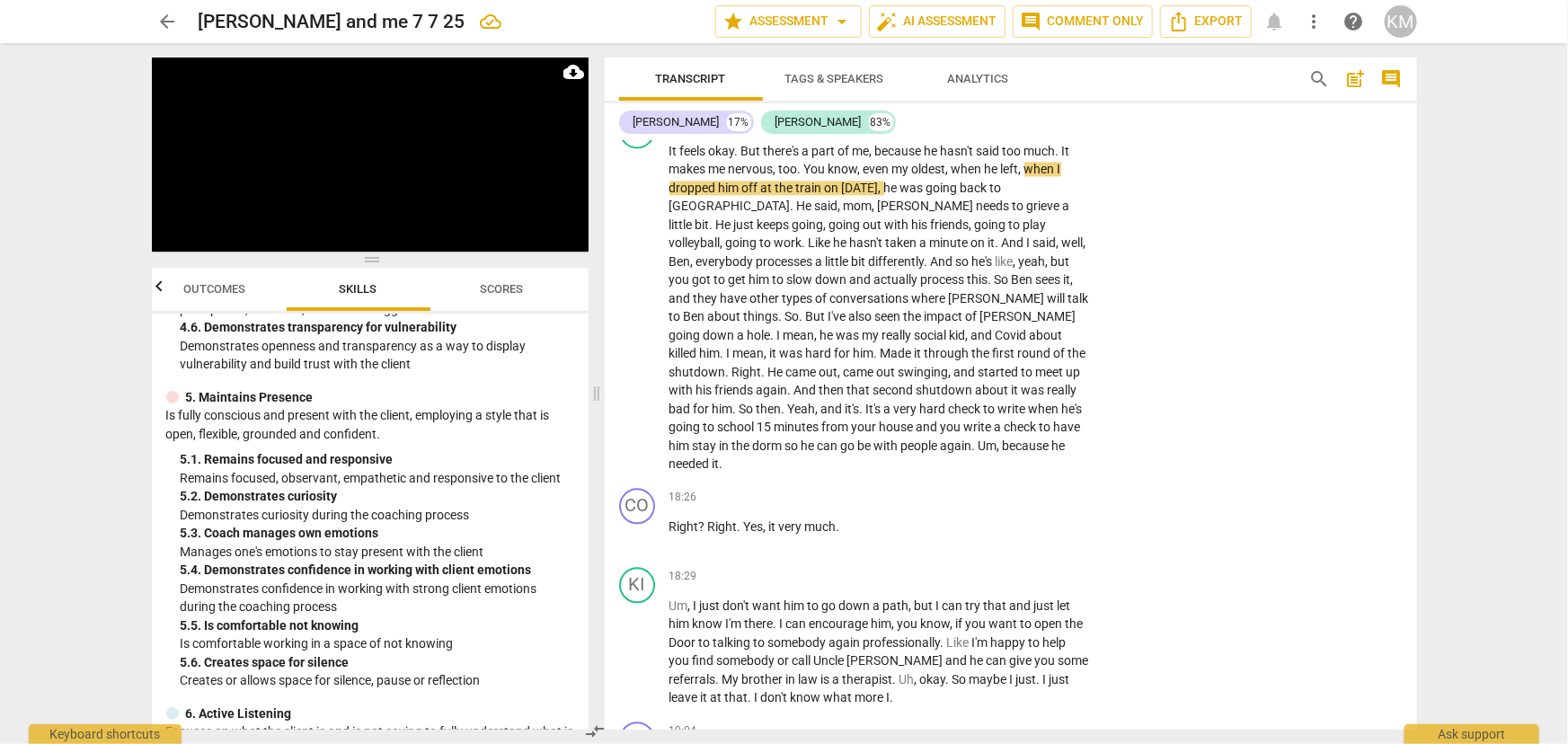
scroll to position [5444, 0]
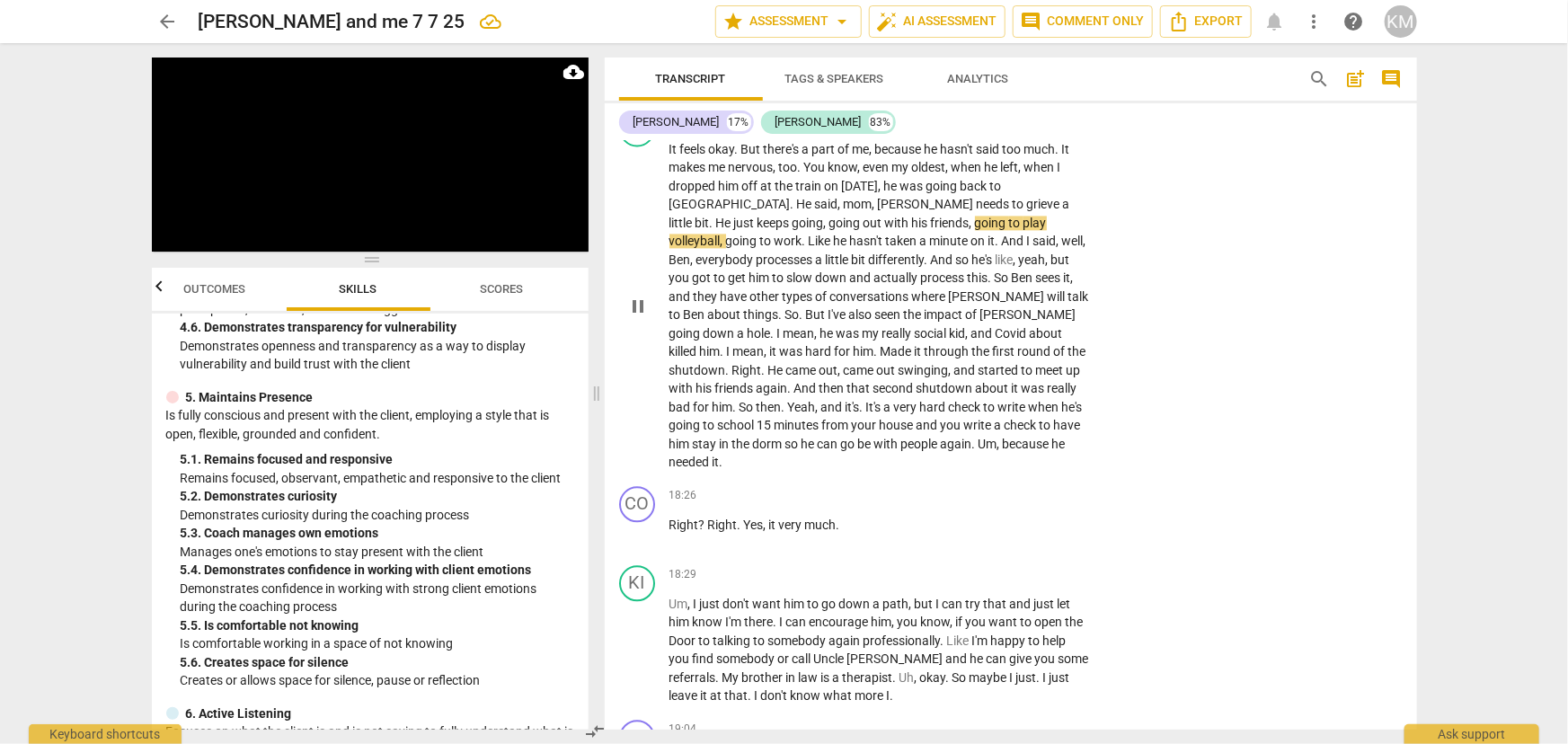
click at [641, 312] on span "pause" at bounding box center [638, 307] width 22 height 22
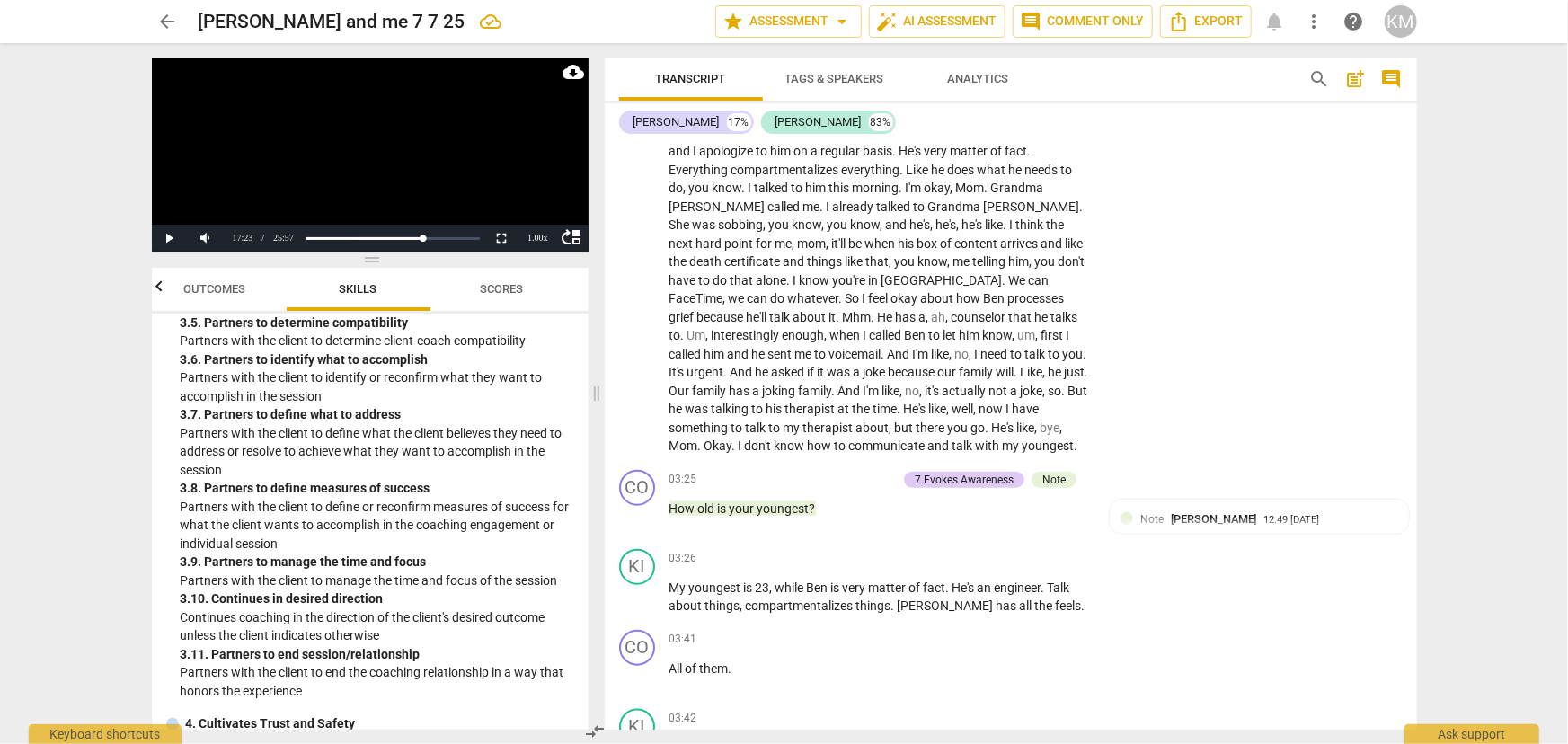
scroll to position [816, 0]
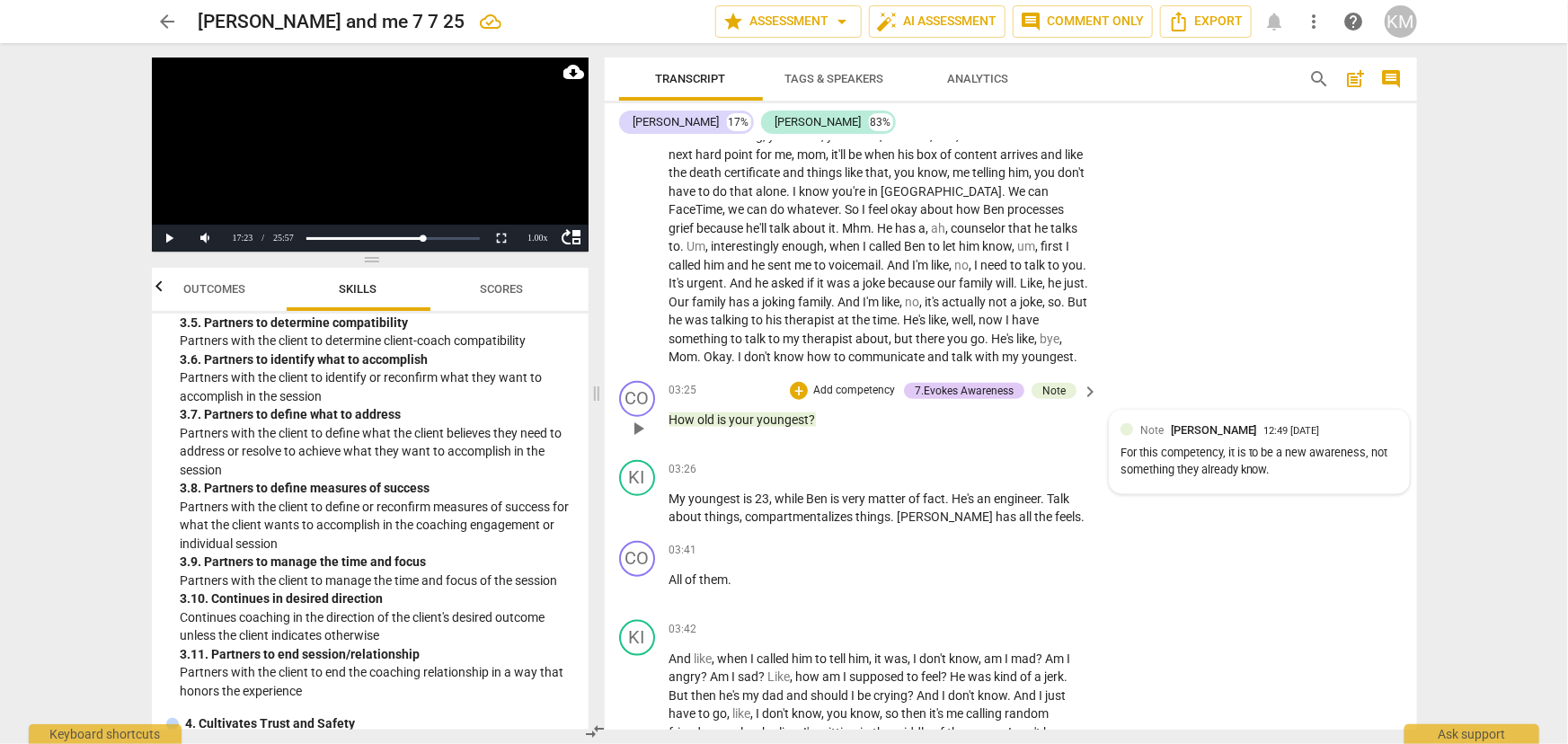
click at [1220, 425] on div "Note Kim Miles" at bounding box center [1202, 429] width 124 height 17
click at [1372, 436] on span "more_vert" at bounding box center [1373, 432] width 22 height 22
click at [1397, 466] on li "Delete" at bounding box center [1387, 464] width 62 height 34
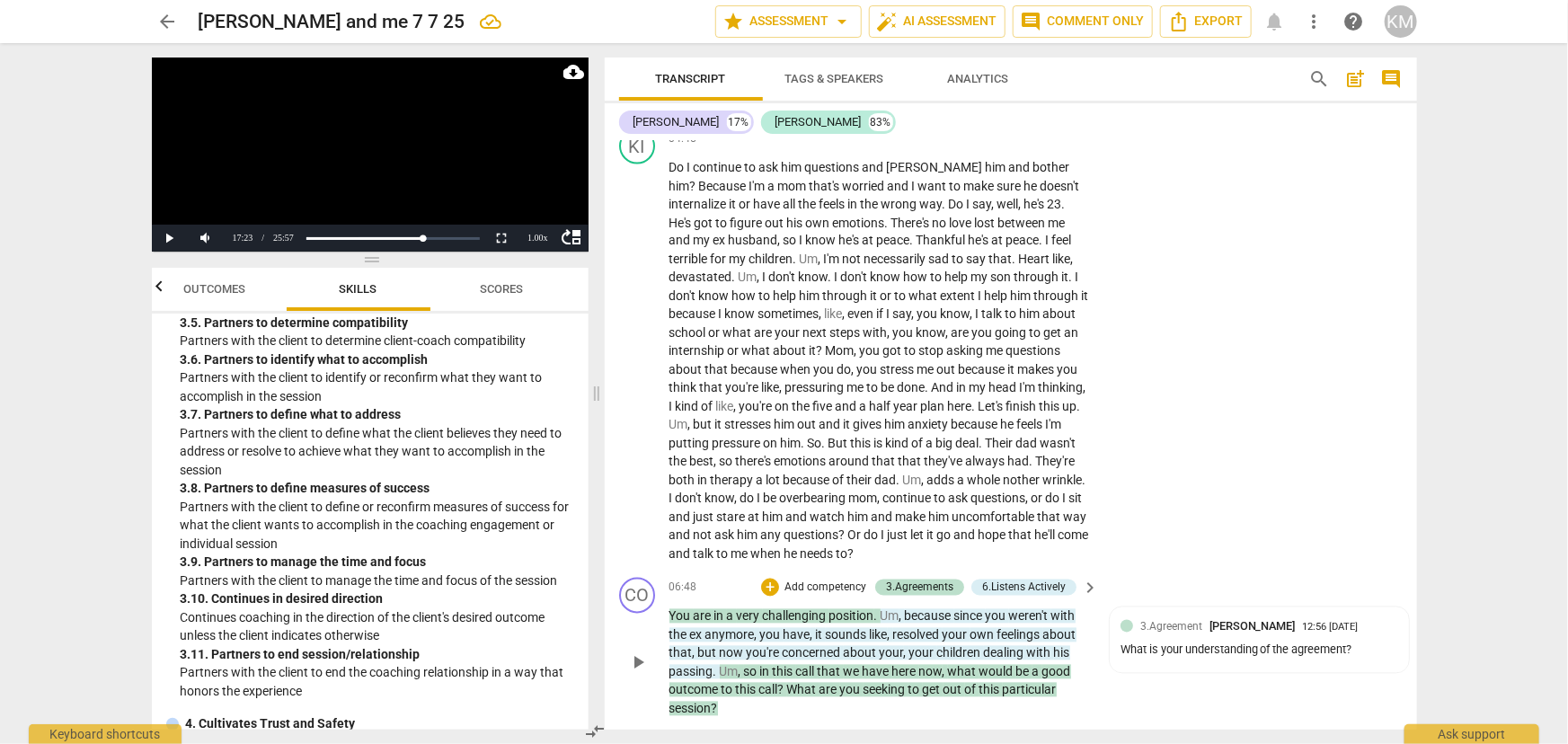
scroll to position [1959, 0]
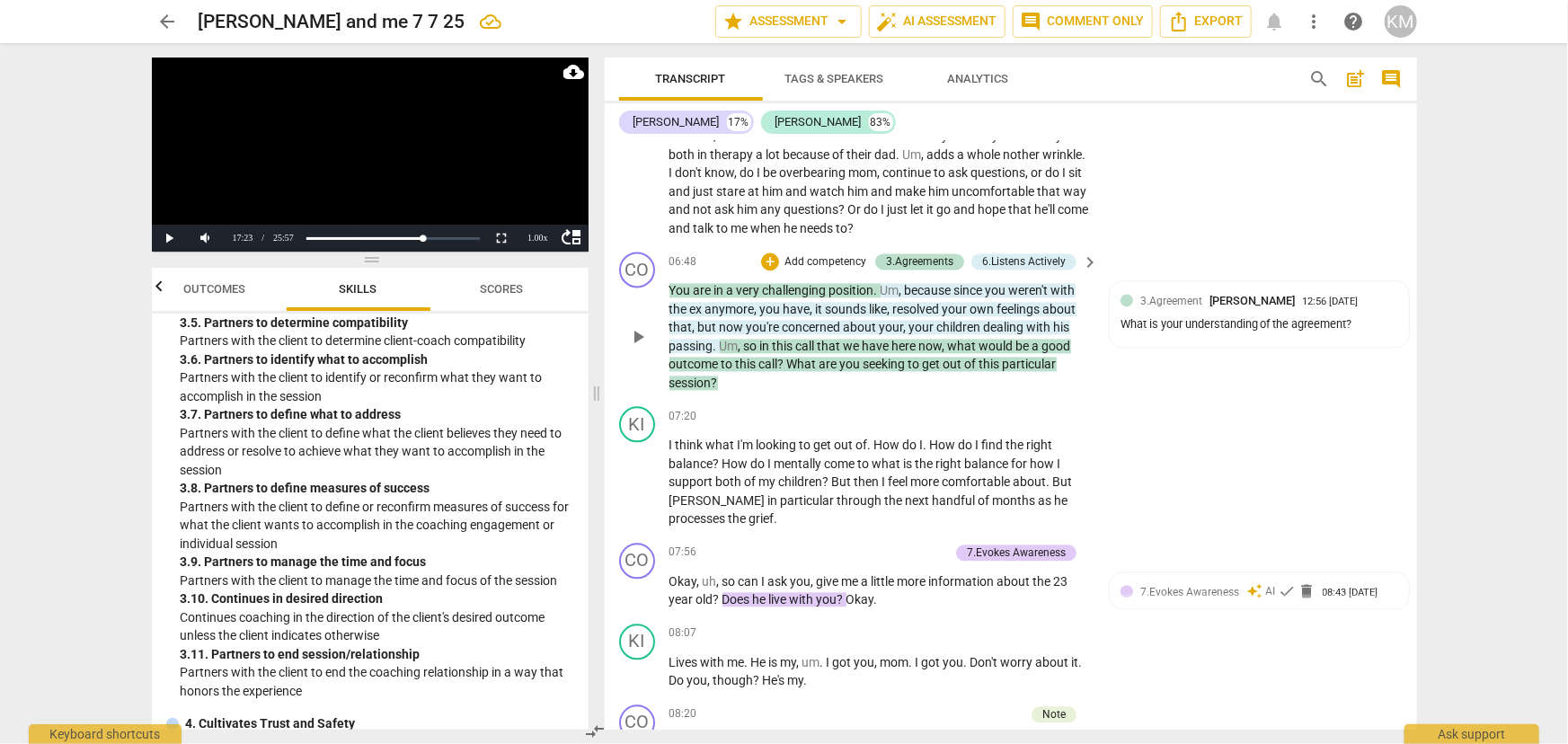
click at [640, 335] on span "play_arrow" at bounding box center [638, 336] width 22 height 22
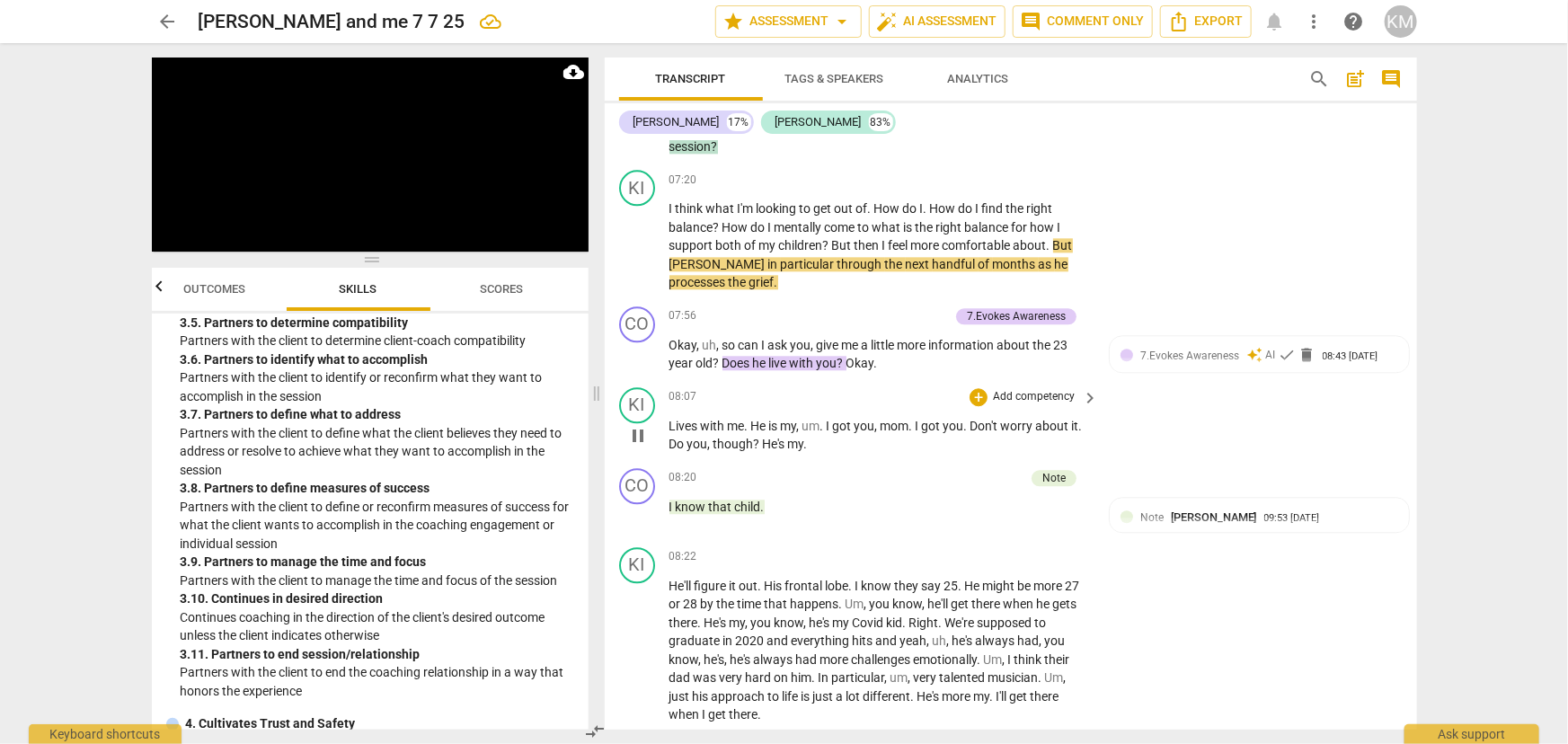
scroll to position [2204, 0]
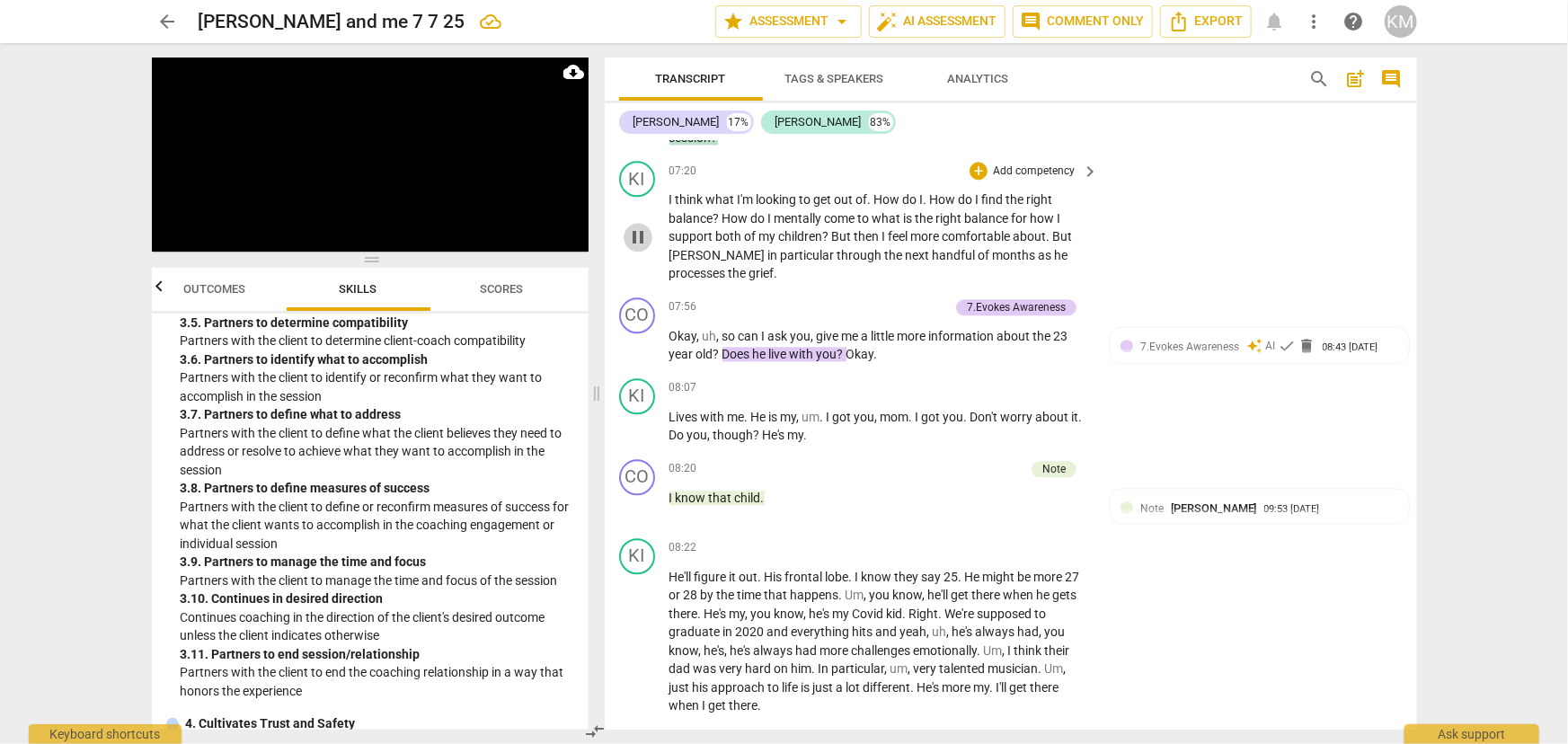
click at [646, 238] on span "pause" at bounding box center [638, 237] width 22 height 22
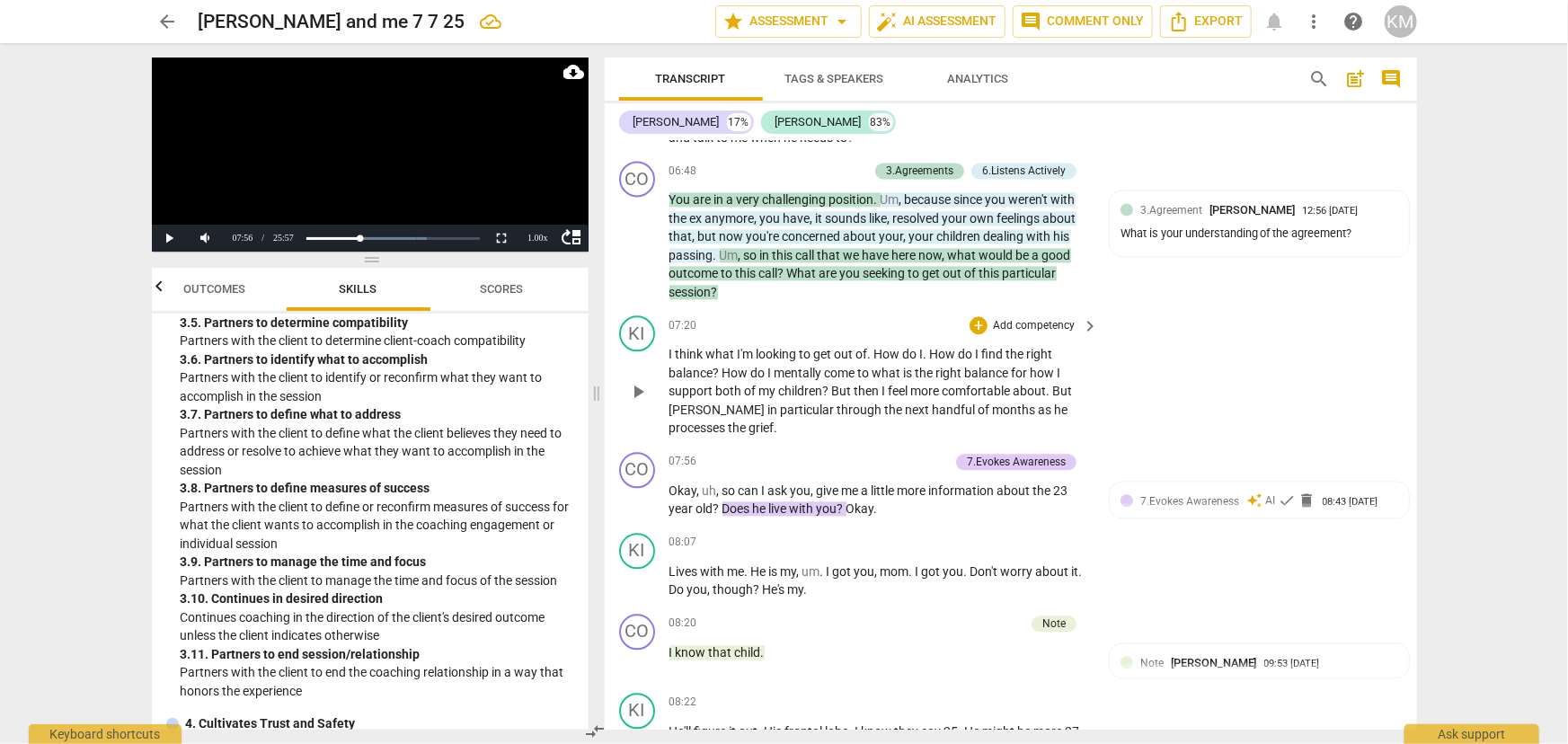
scroll to position [1959, 0]
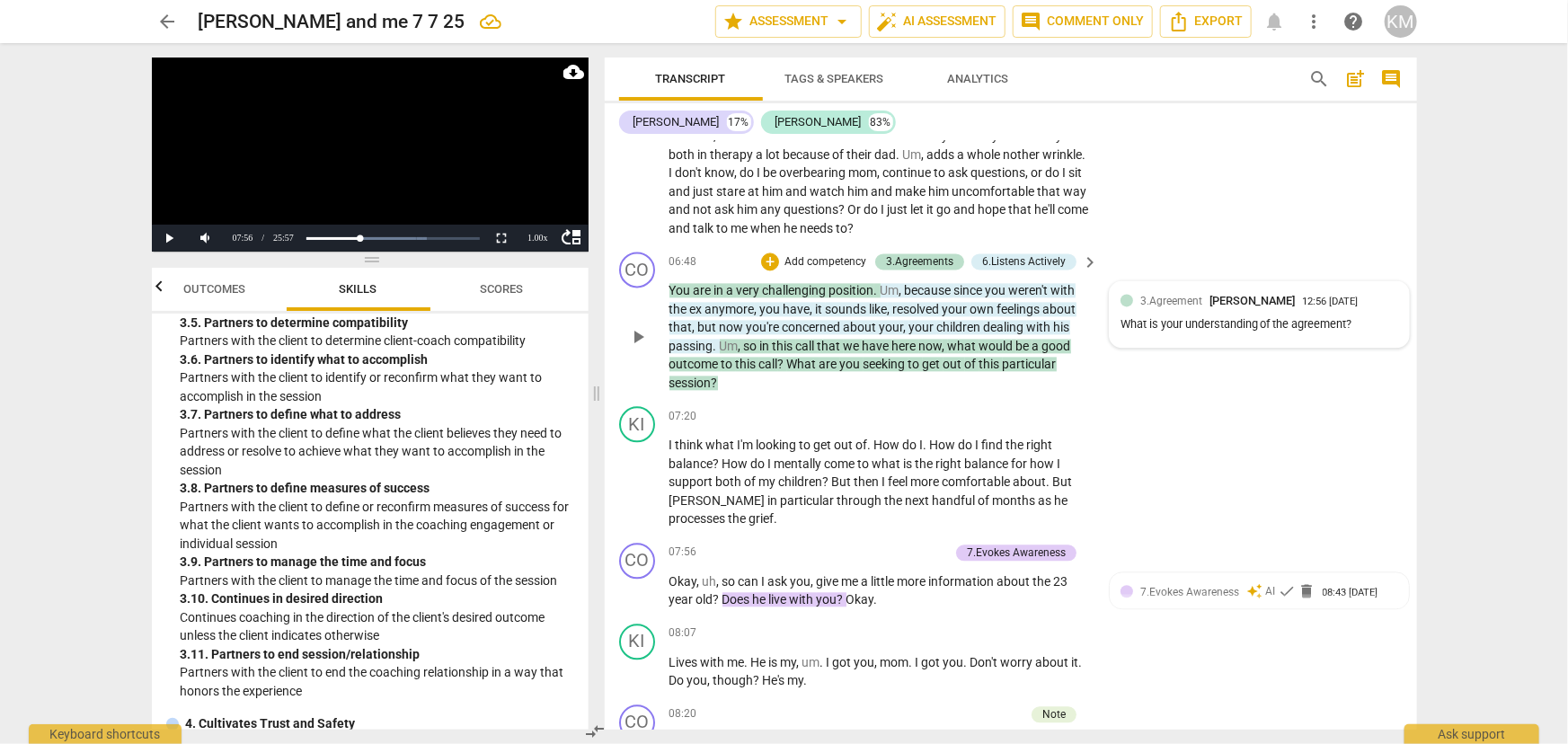
click at [1366, 319] on div "What is your understanding of the agreement?" at bounding box center [1259, 325] width 278 height 17
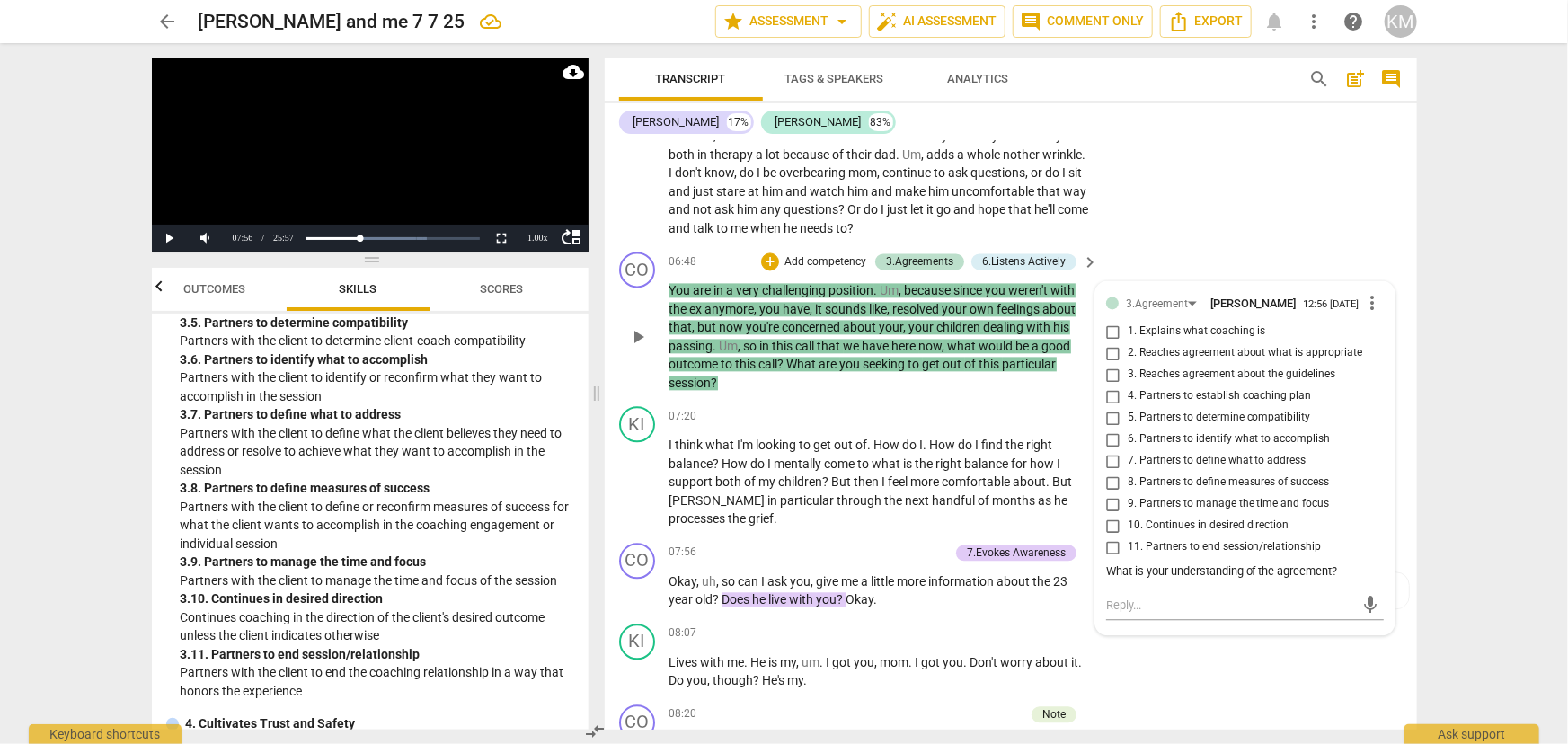
click at [1369, 302] on span "more_vert" at bounding box center [1373, 303] width 22 height 22
click at [1389, 326] on li "Delete" at bounding box center [1387, 334] width 62 height 34
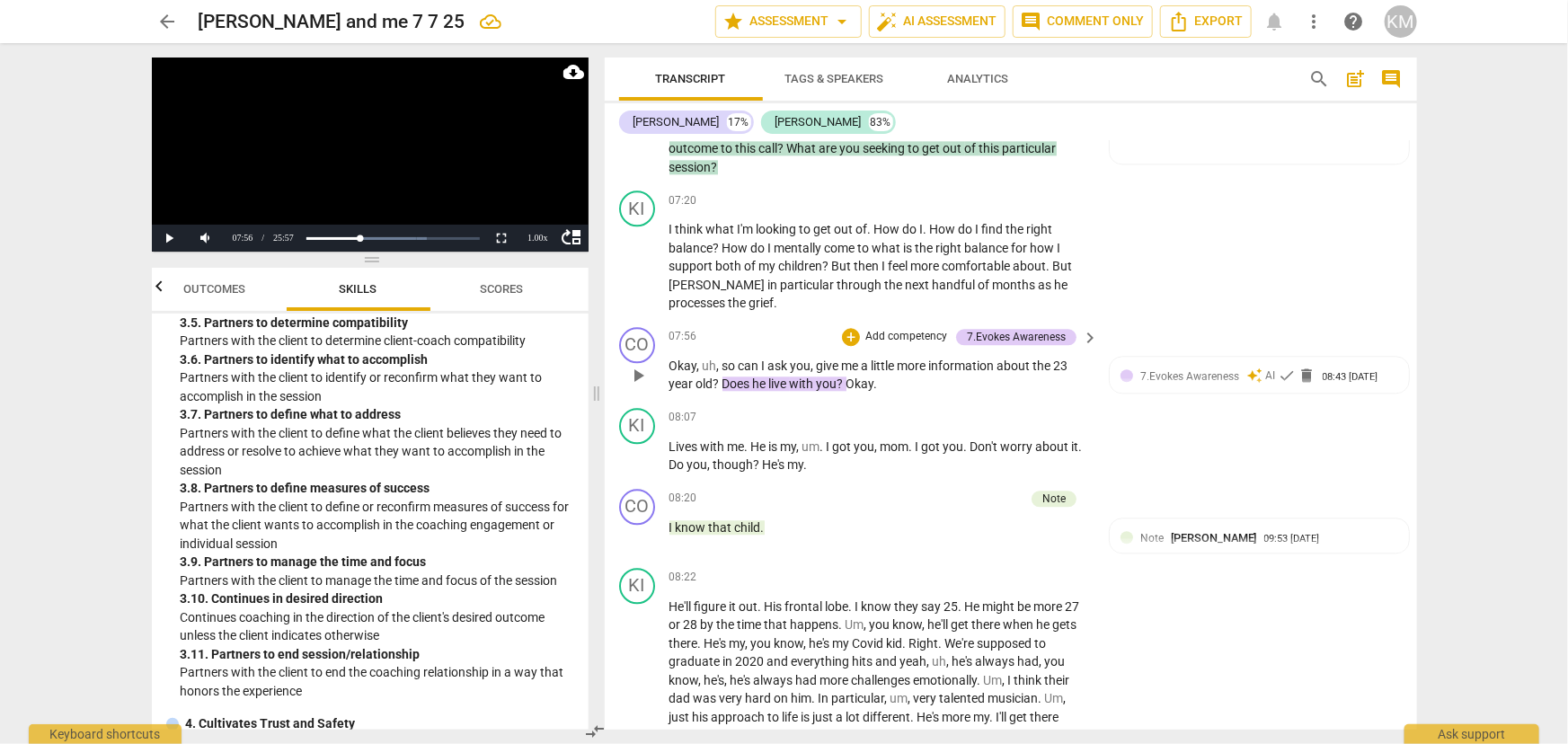
scroll to position [2204, 0]
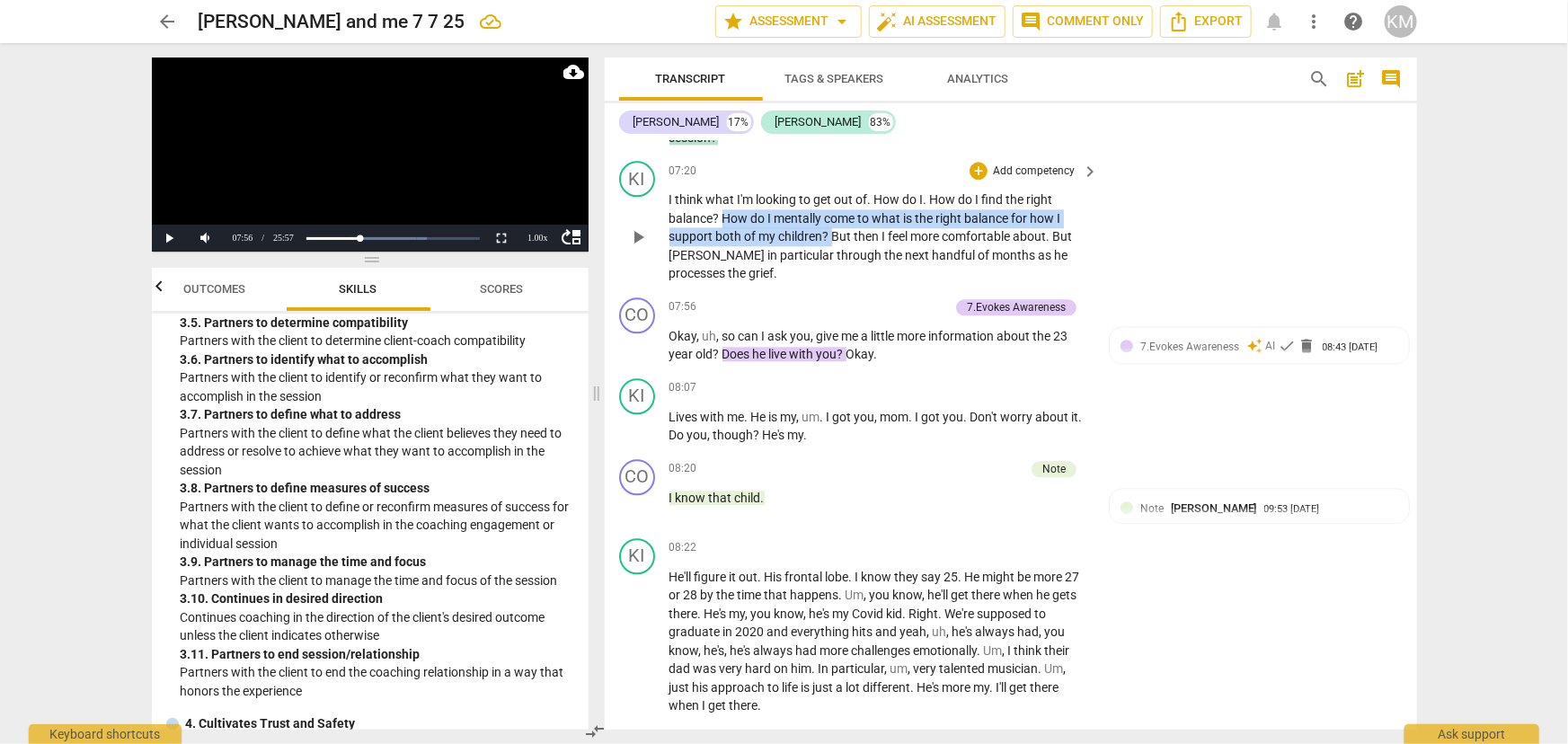
drag, startPoint x: 722, startPoint y: 215, endPoint x: 830, endPoint y: 239, distance: 110.6
click at [830, 239] on p "I think what I'm looking to get out of . How do I . How do I find the right bal…" at bounding box center [880, 236] width 420 height 93
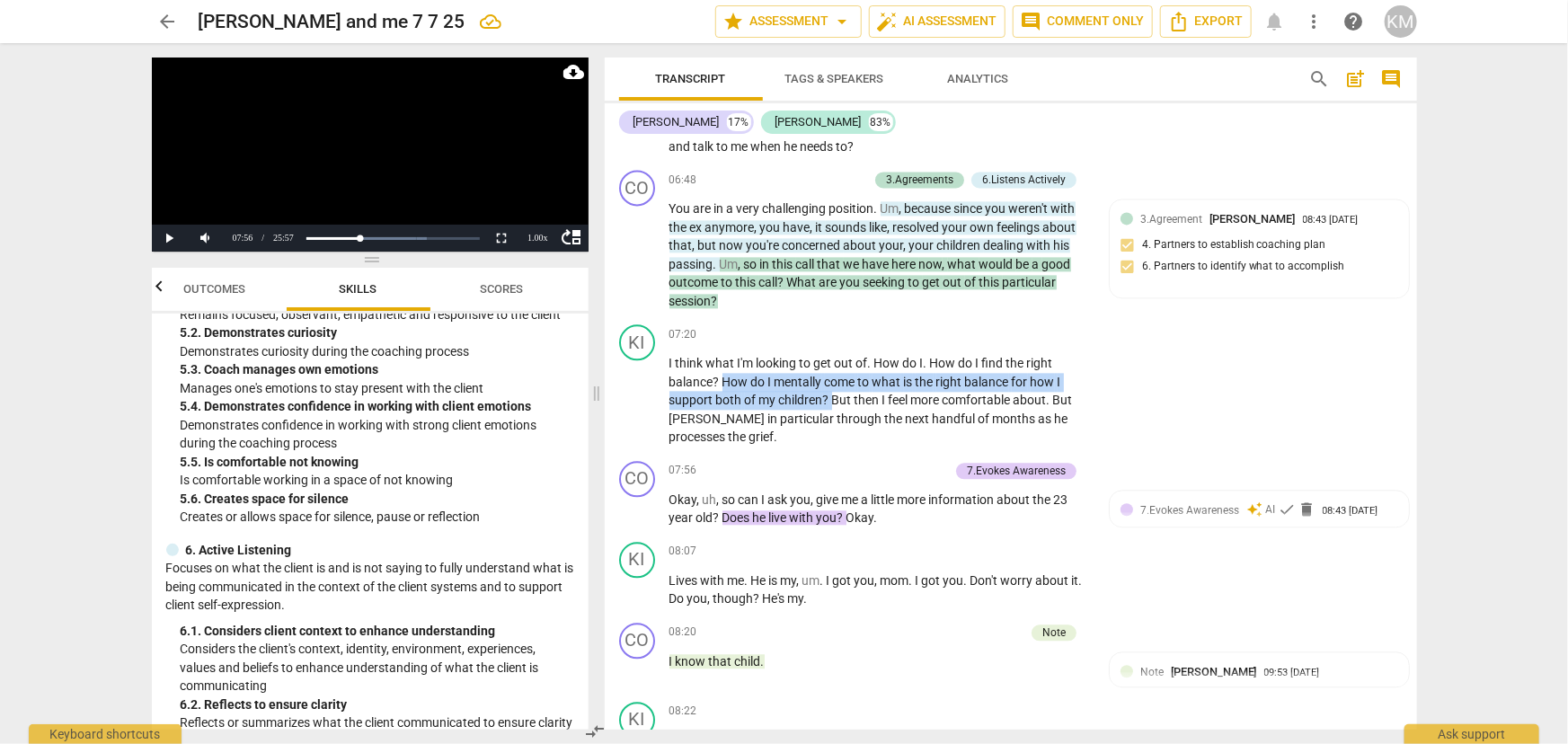
scroll to position [2041, 0]
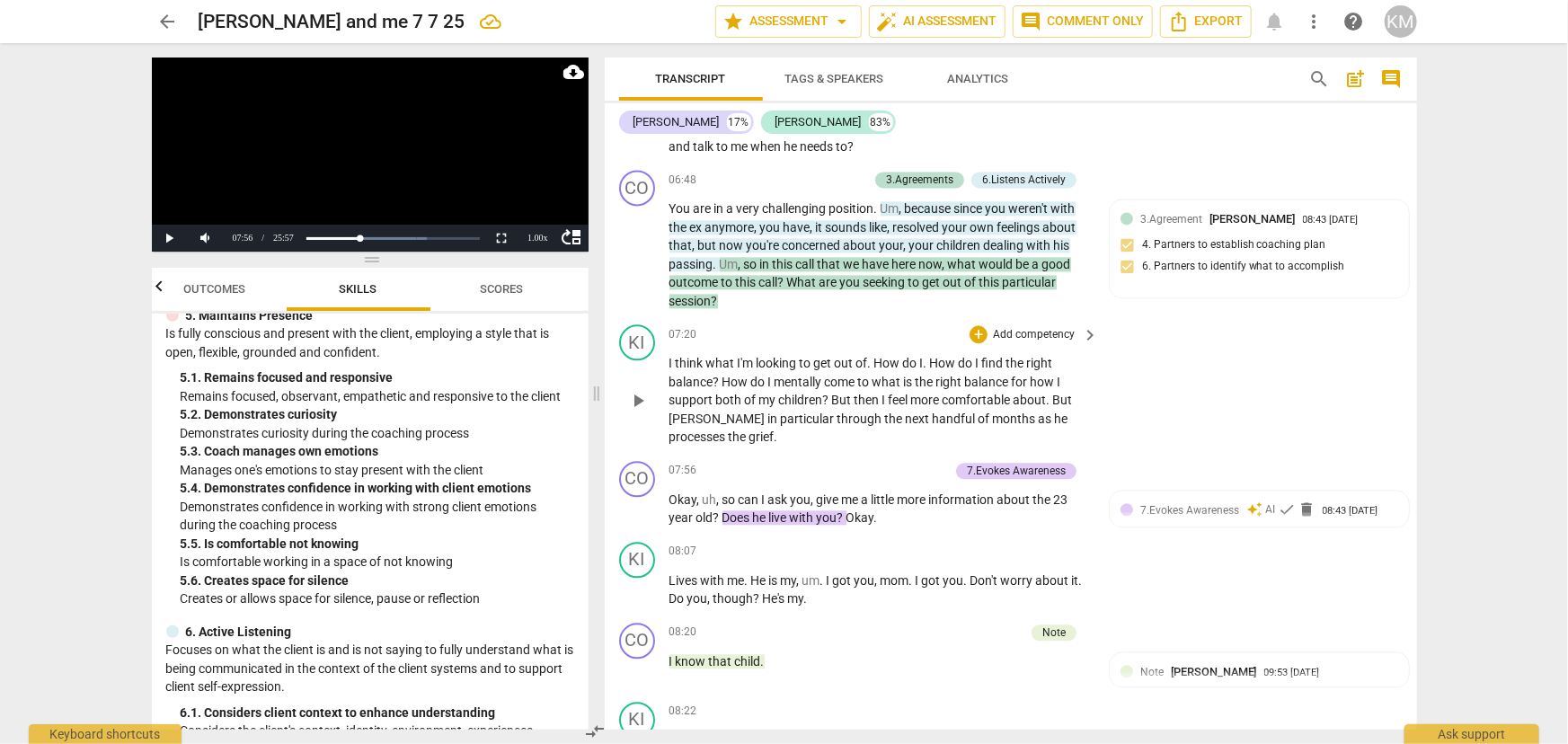
click at [892, 405] on p "I think what I'm looking to get out of . How do I . How do I find the right bal…" at bounding box center [880, 400] width 420 height 93
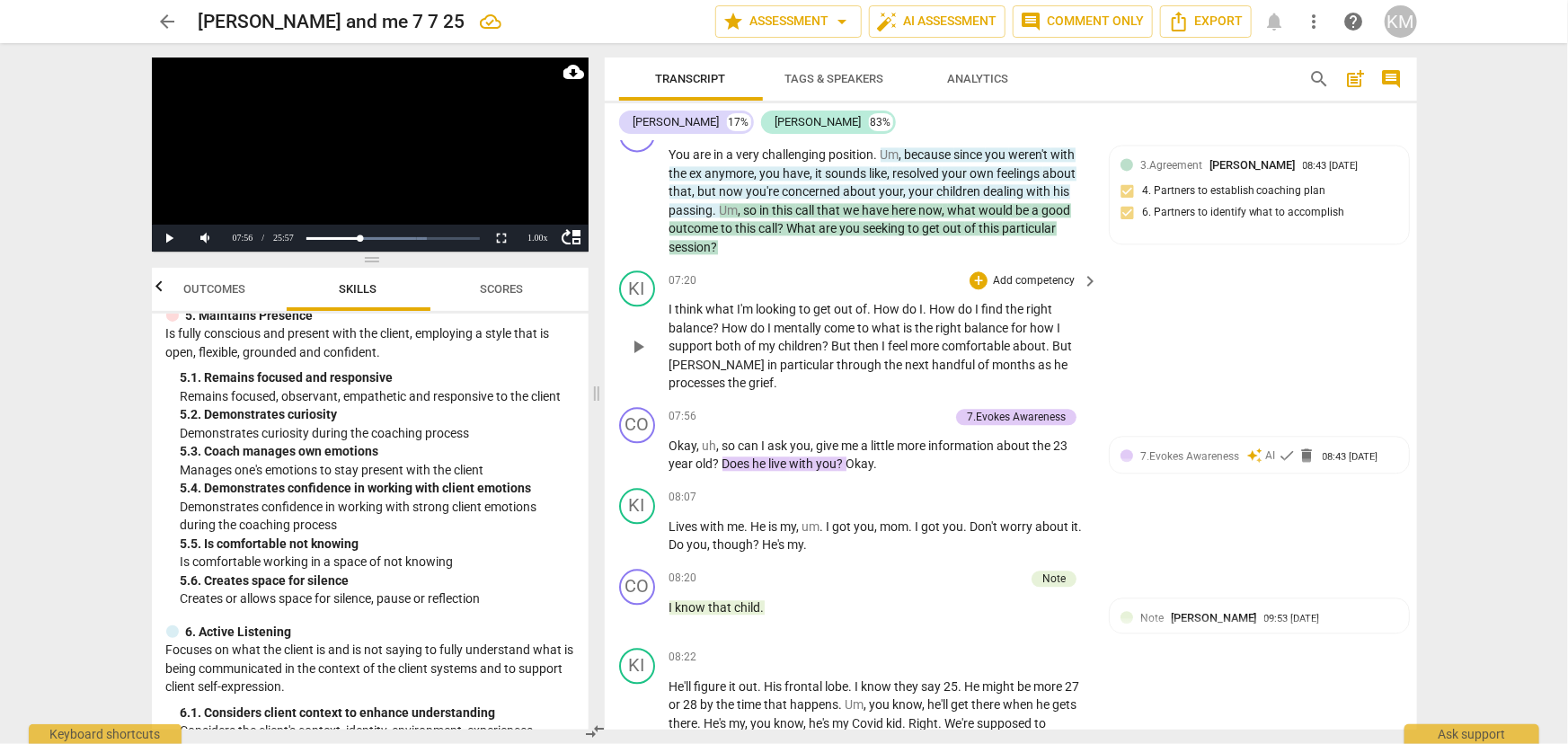
scroll to position [2122, 0]
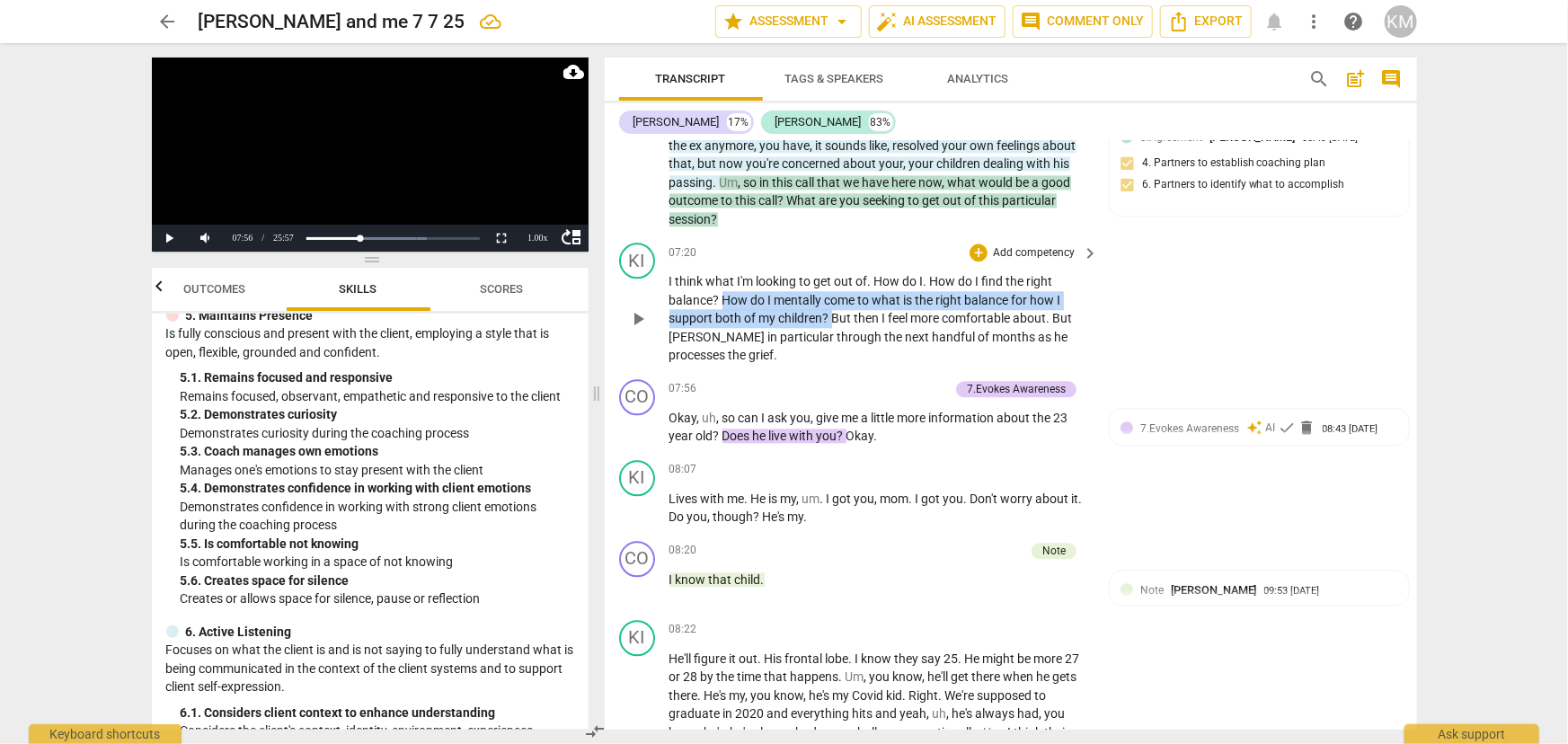
drag, startPoint x: 723, startPoint y: 294, endPoint x: 835, endPoint y: 313, distance: 113.6
click at [835, 313] on p "I think what I'm looking to get out of . How do I . How do I find the right bal…" at bounding box center [880, 318] width 420 height 93
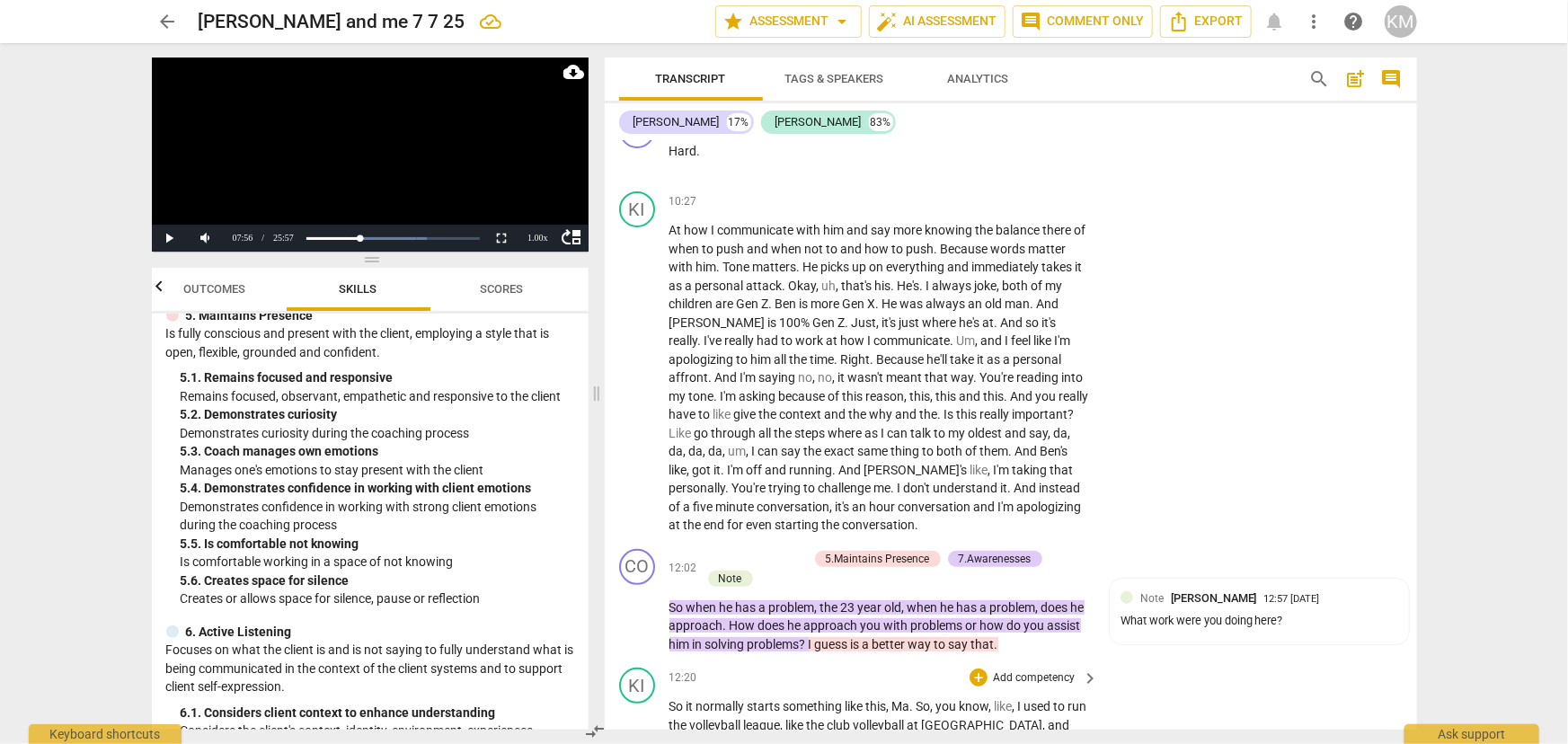
scroll to position [3511, 0]
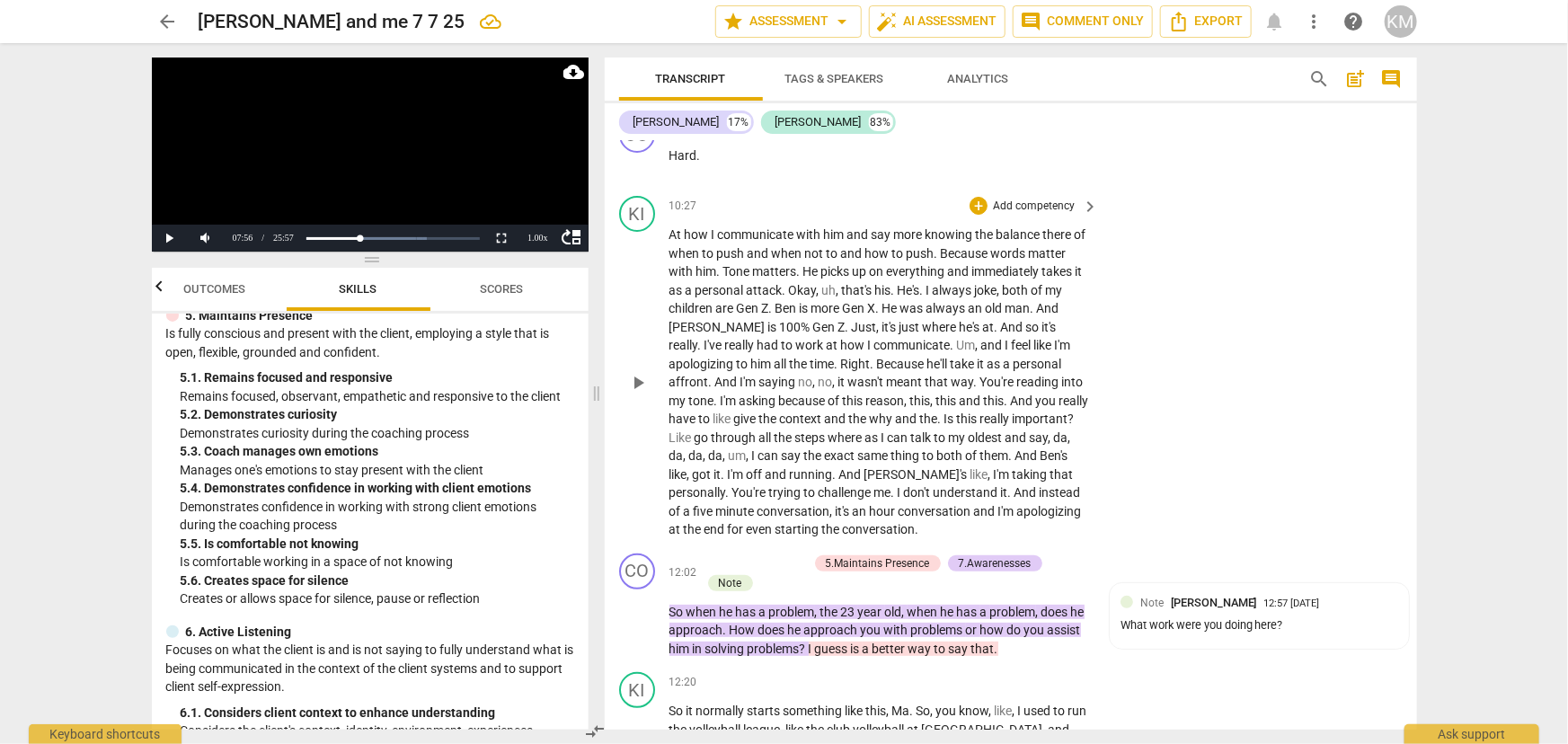
click at [638, 380] on span "play_arrow" at bounding box center [638, 382] width 22 height 22
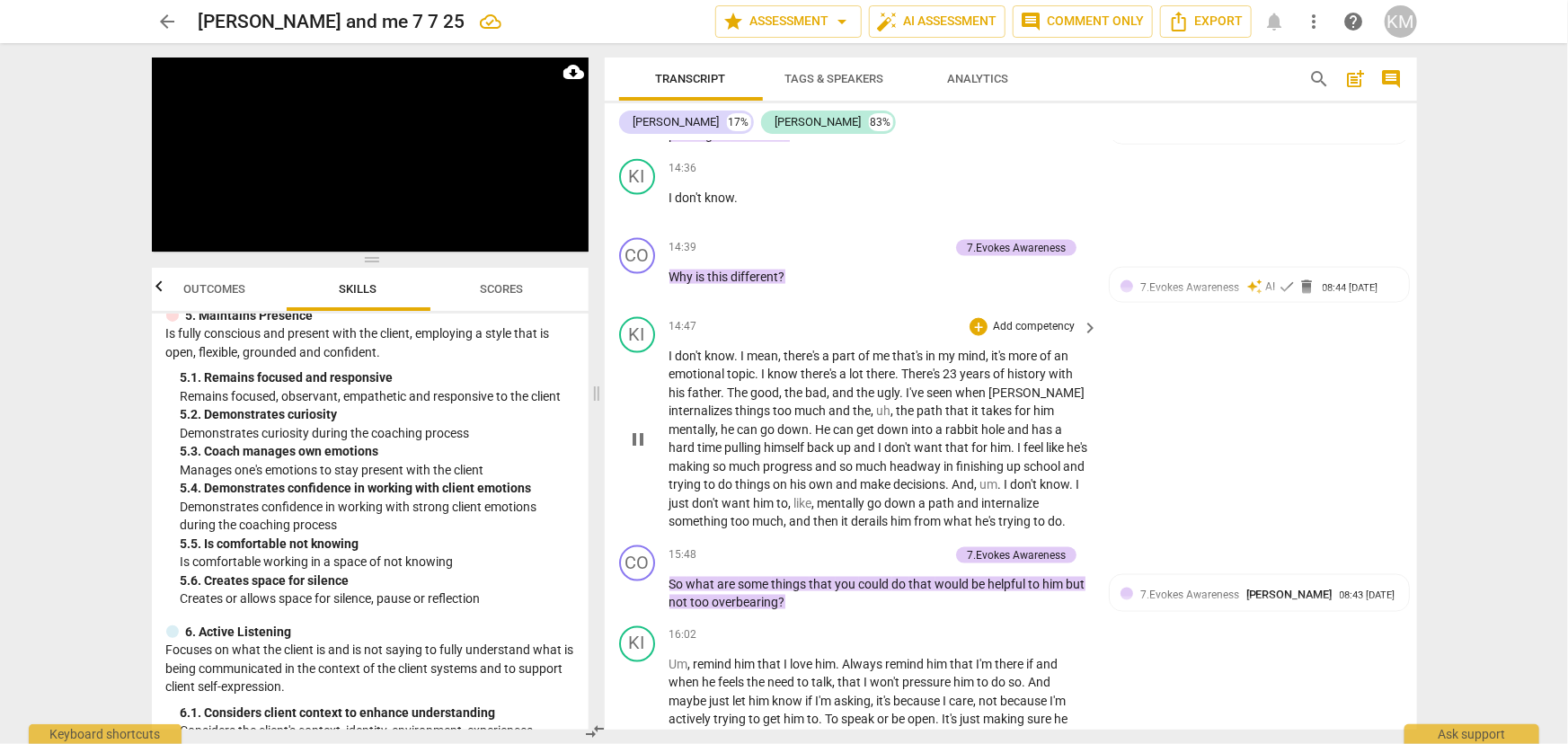
scroll to position [4735, 0]
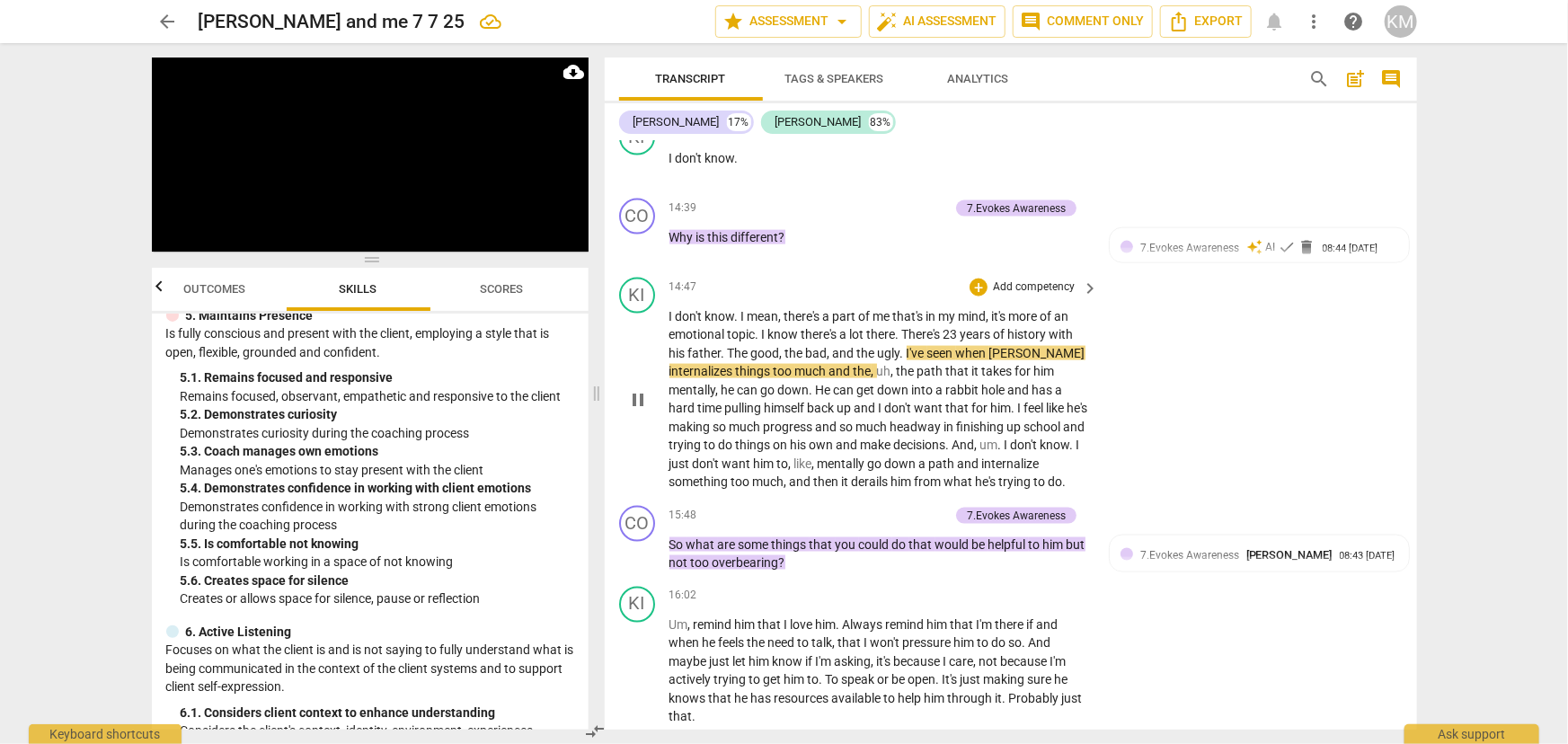
click at [632, 406] on span "pause" at bounding box center [638, 400] width 22 height 22
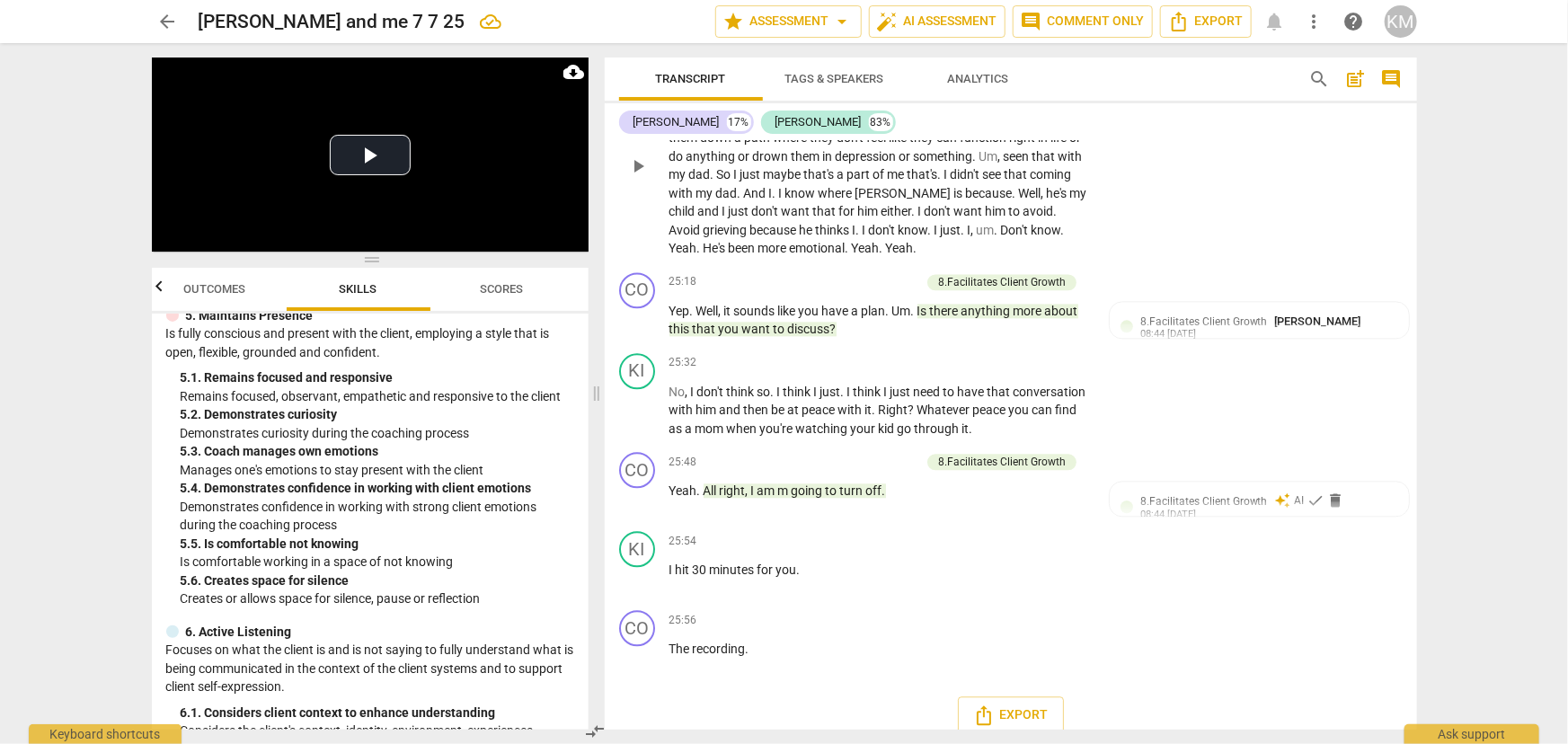
scroll to position [8918, 0]
